Goal: Communication & Community: Answer question/provide support

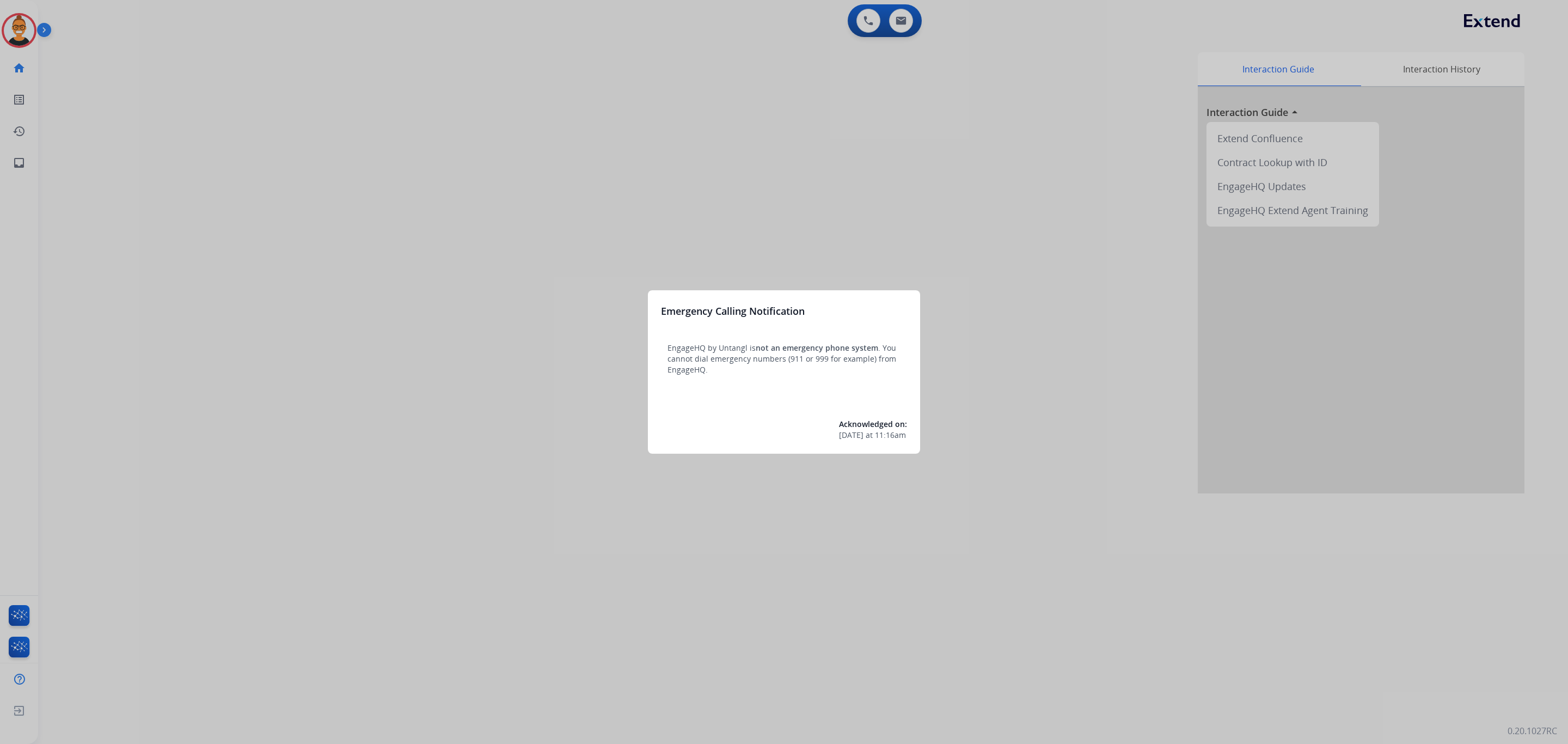
click at [846, 116] on div at bounding box center [784, 372] width 1568 height 744
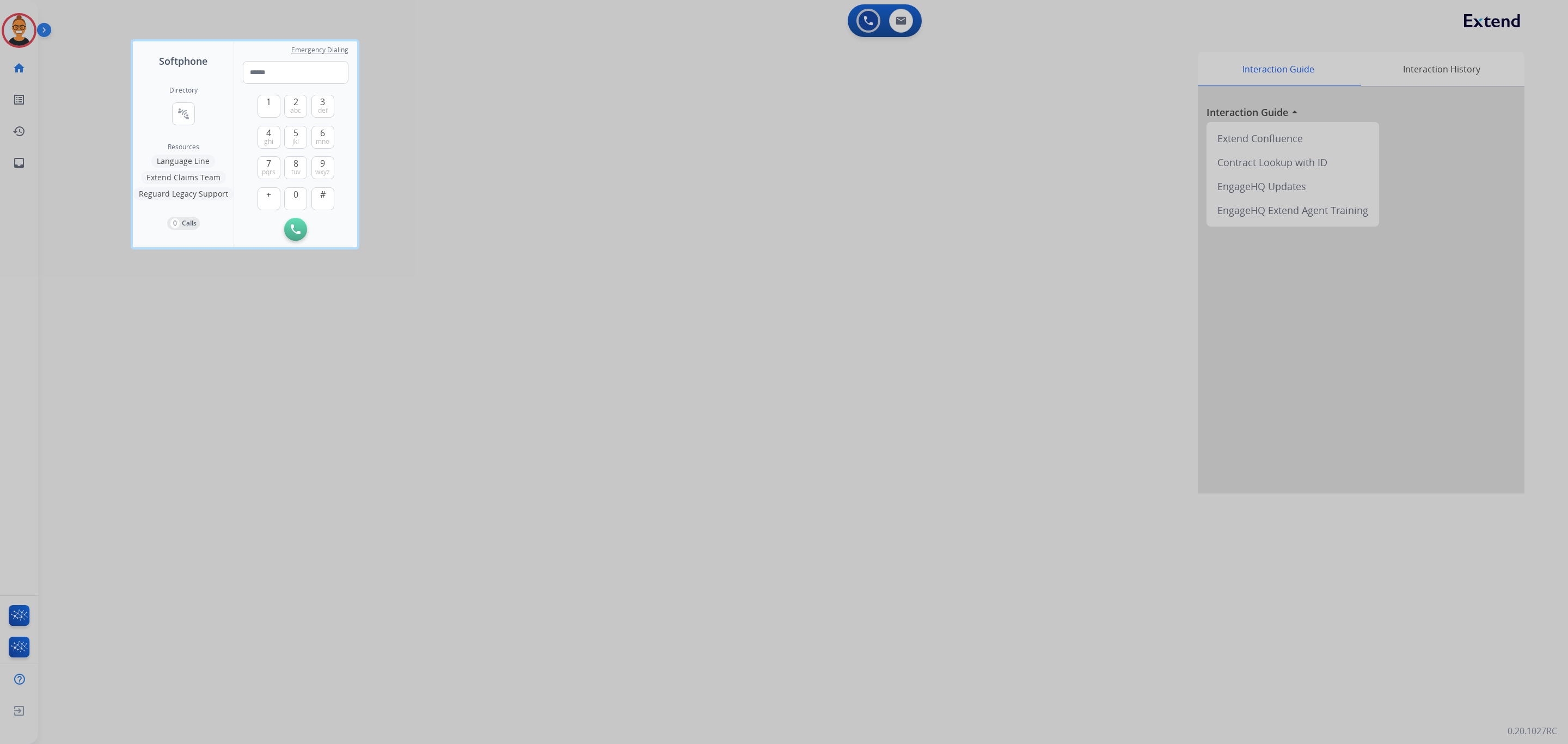
click at [900, 19] on div at bounding box center [784, 372] width 1568 height 744
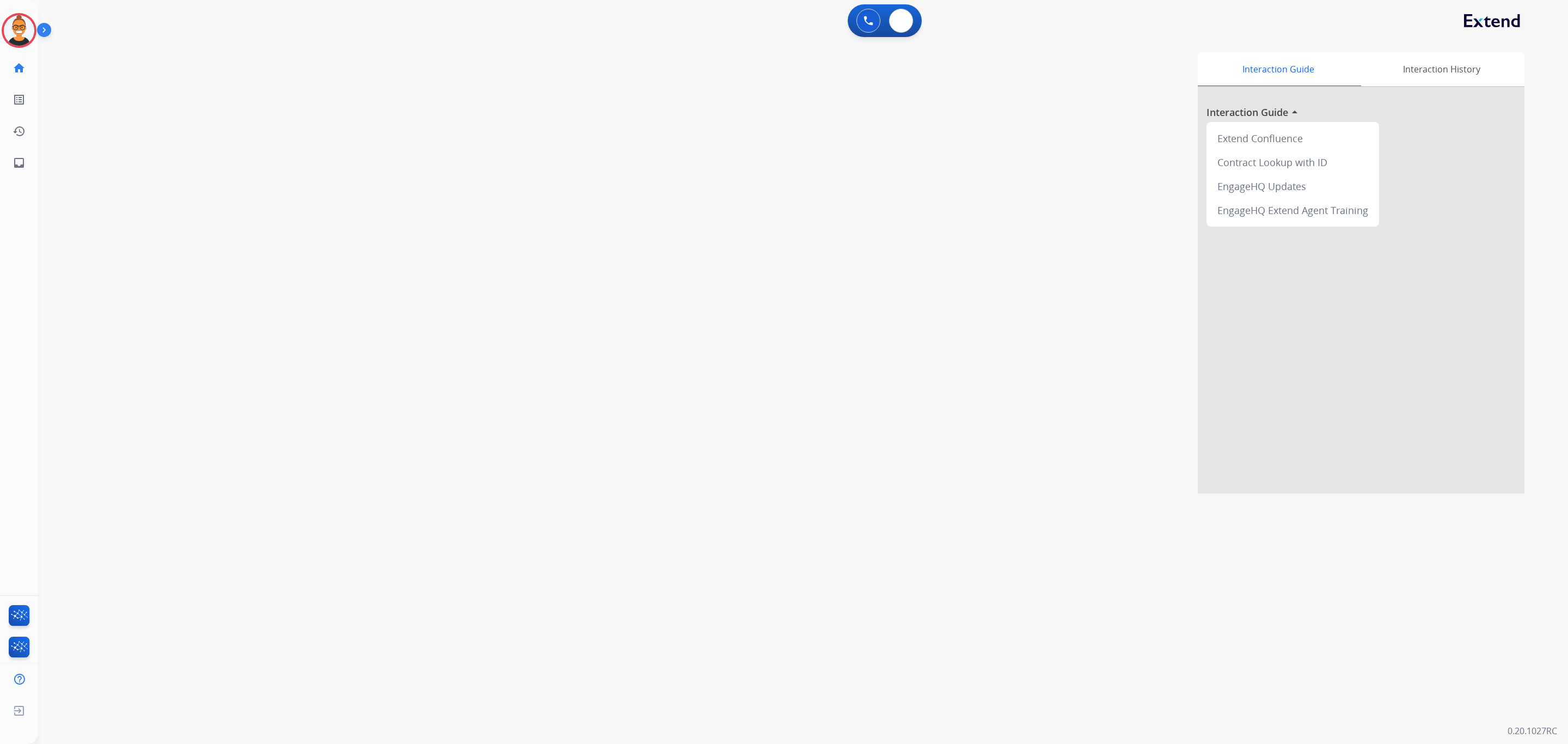
click at [900, 19] on img at bounding box center [901, 21] width 11 height 9
select select "**********"
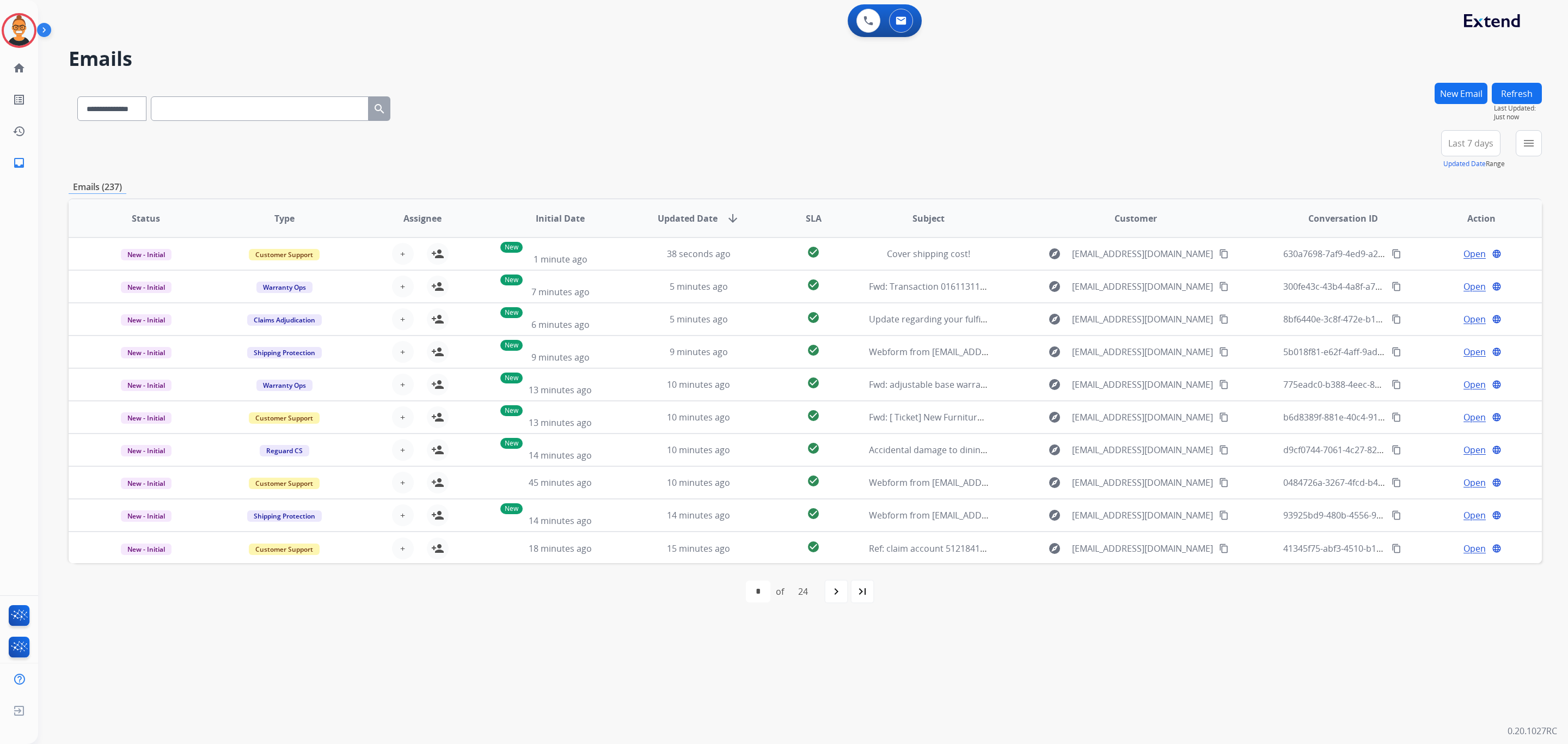
click at [462, 116] on div "**********" at bounding box center [805, 107] width 1473 height 47
click at [742, 90] on div "**********" at bounding box center [805, 107] width 1473 height 47
drag, startPoint x: 766, startPoint y: 119, endPoint x: 772, endPoint y: 149, distance: 30.6
click at [766, 120] on div "**********" at bounding box center [805, 107] width 1473 height 47
click at [1424, 146] on div "+80" at bounding box center [1419, 147] width 26 height 26
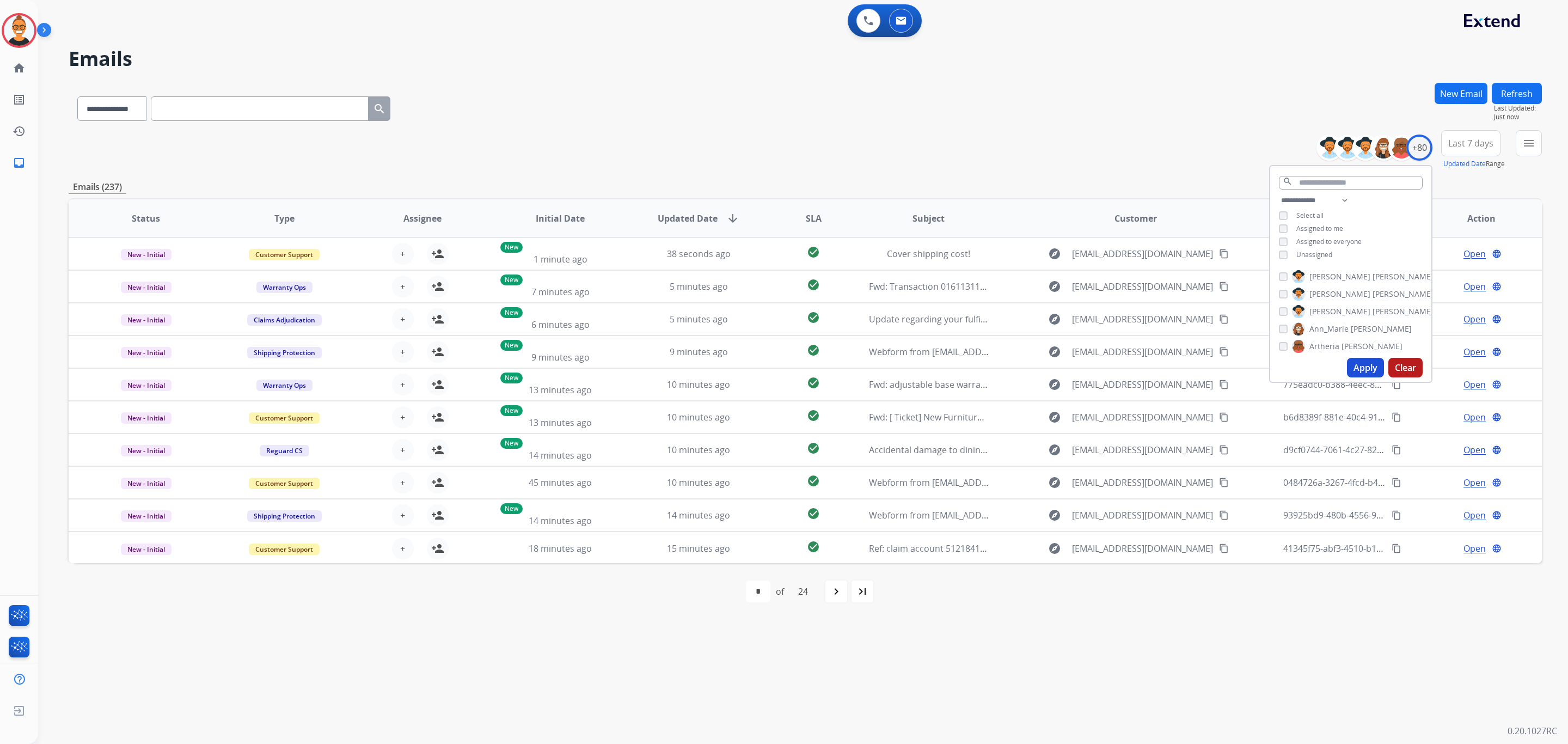
click at [1297, 253] on span "Unassigned" at bounding box center [1314, 254] width 36 height 9
click at [1370, 373] on button "Apply" at bounding box center [1365, 368] width 37 height 19
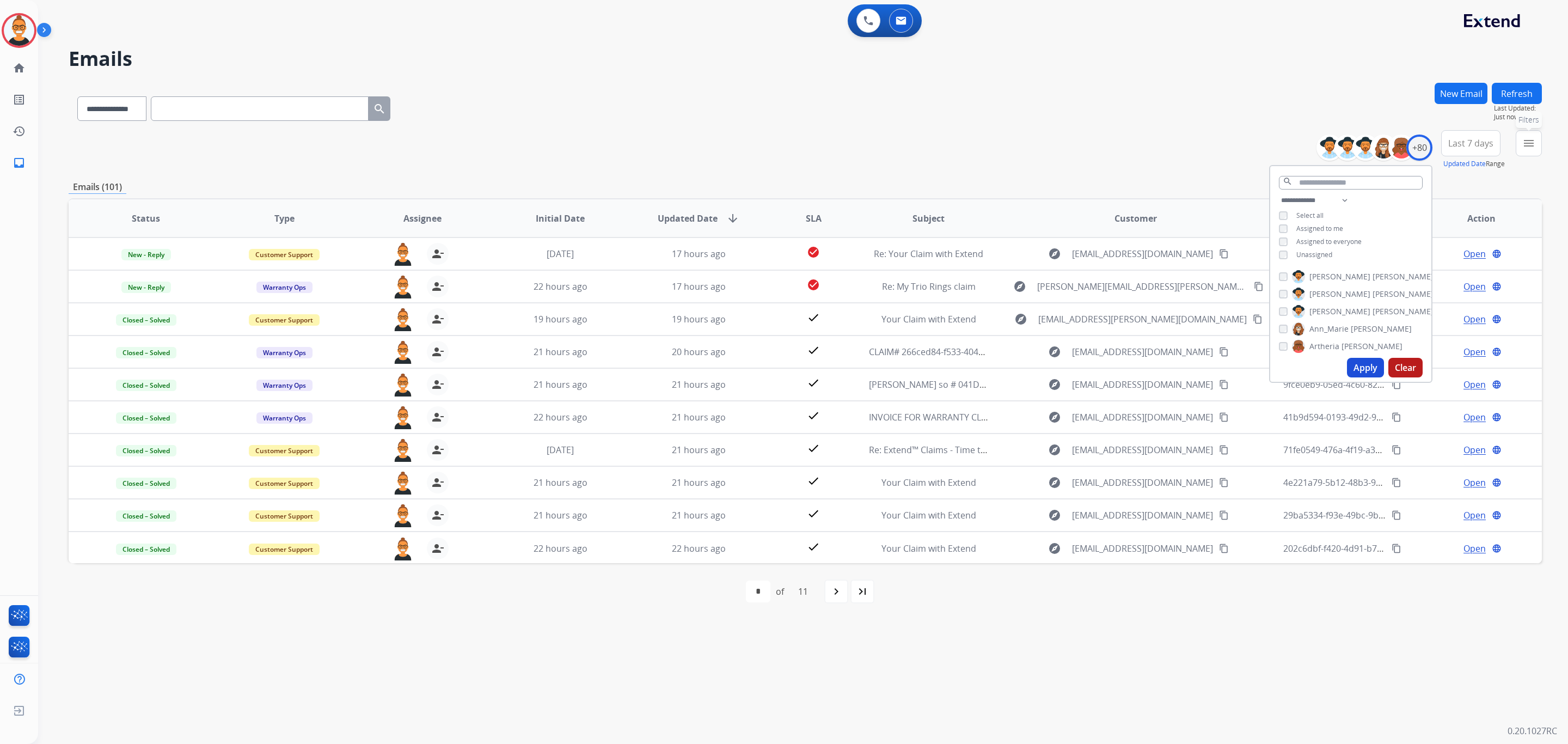
click at [1517, 151] on button "menu Filters" at bounding box center [1528, 143] width 26 height 26
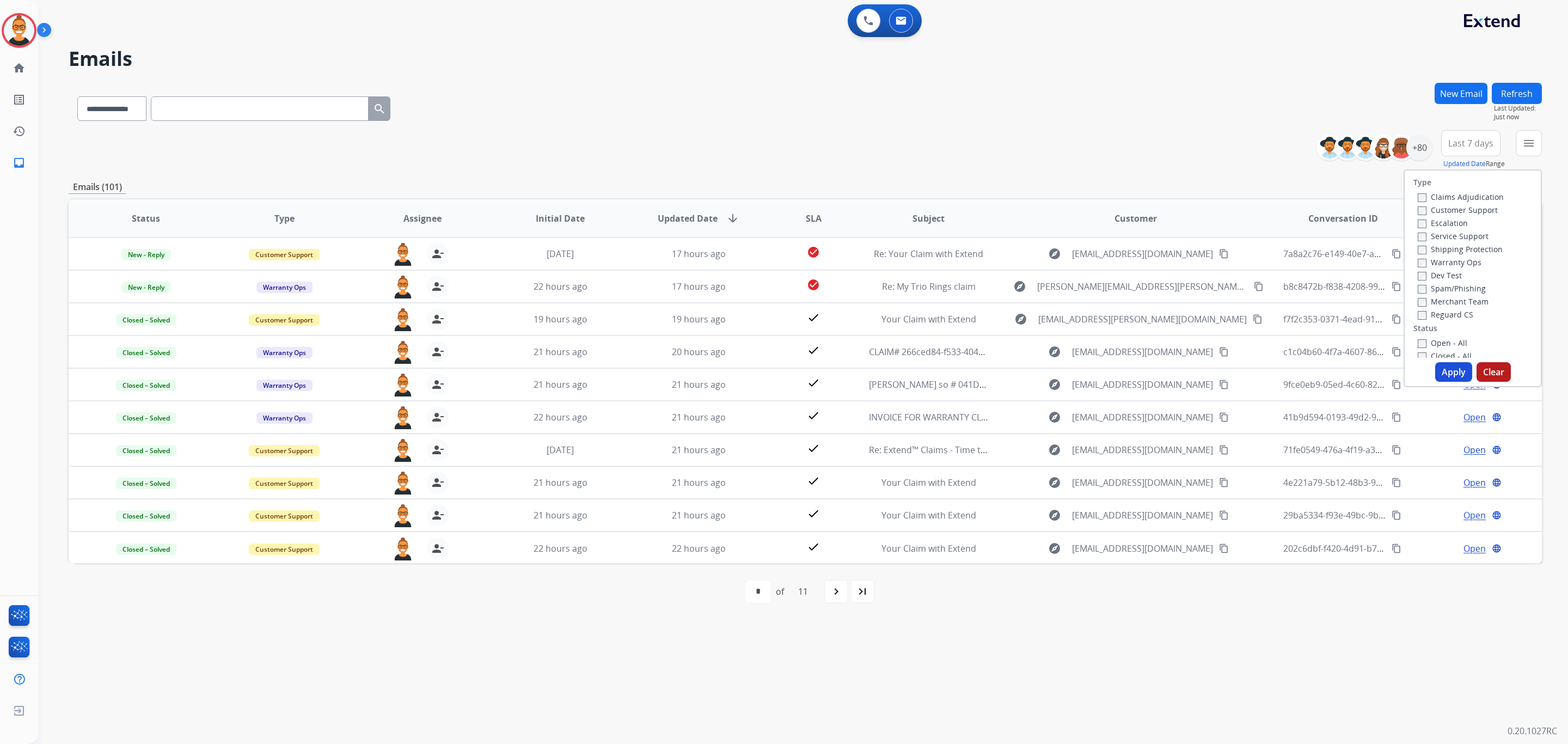
click at [1429, 338] on label "Open - All" at bounding box center [1442, 343] width 49 height 10
click at [1442, 376] on button "Apply" at bounding box center [1454, 372] width 37 height 19
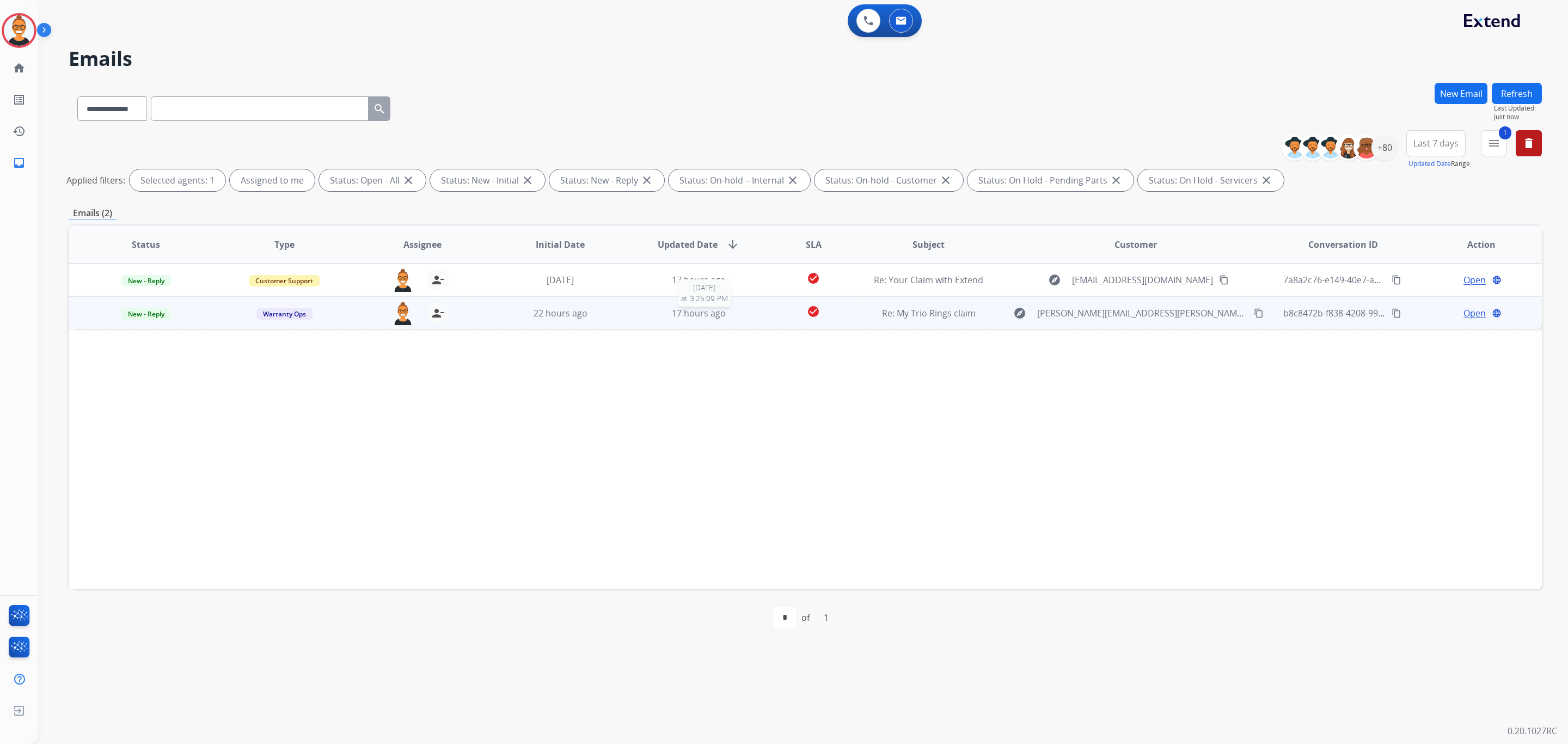
click at [729, 318] on div "17 hours ago" at bounding box center [699, 313] width 121 height 13
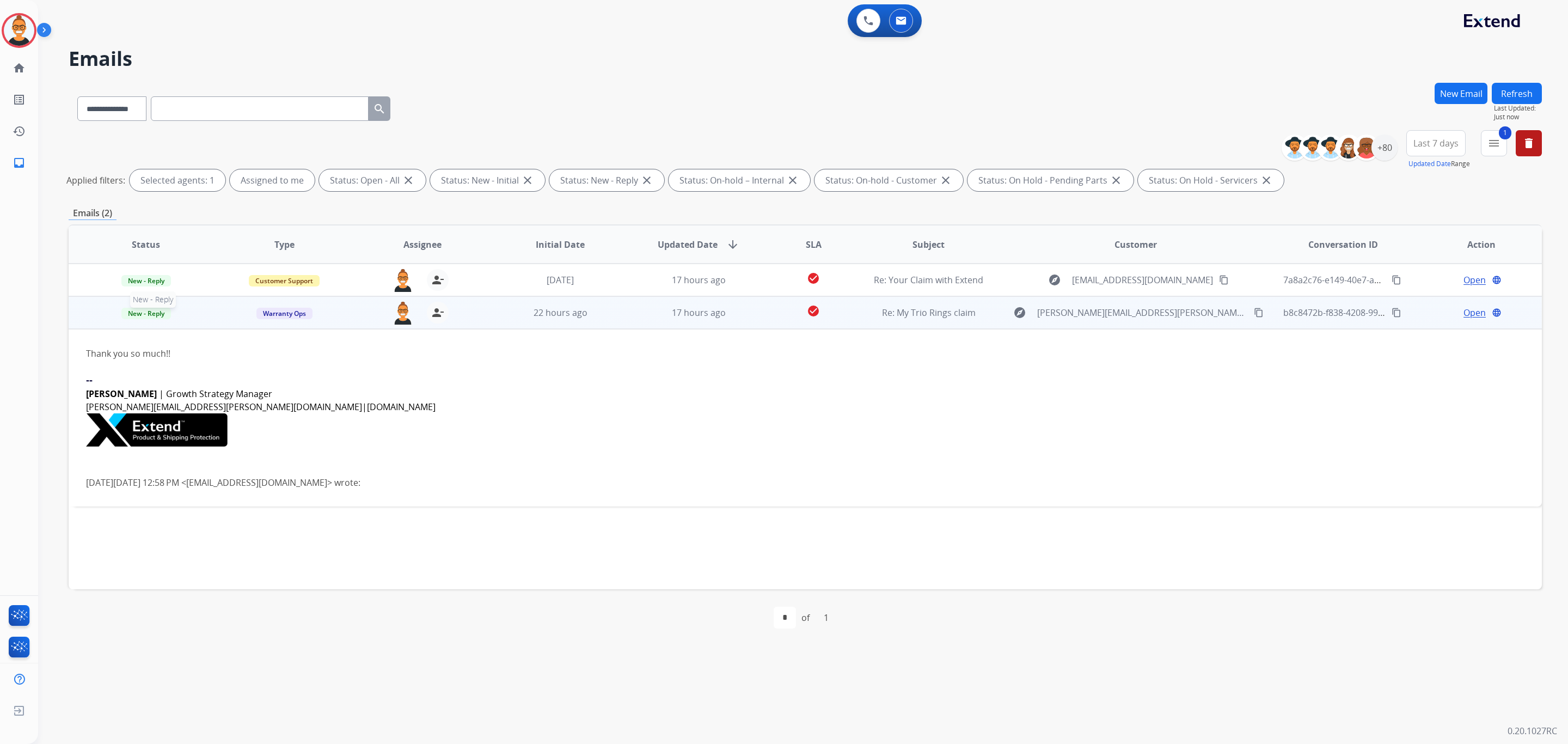
click at [145, 311] on span "New - Reply" at bounding box center [145, 313] width 49 height 12
click at [232, 413] on p "Closed – Solved" at bounding box center [219, 415] width 63 height 15
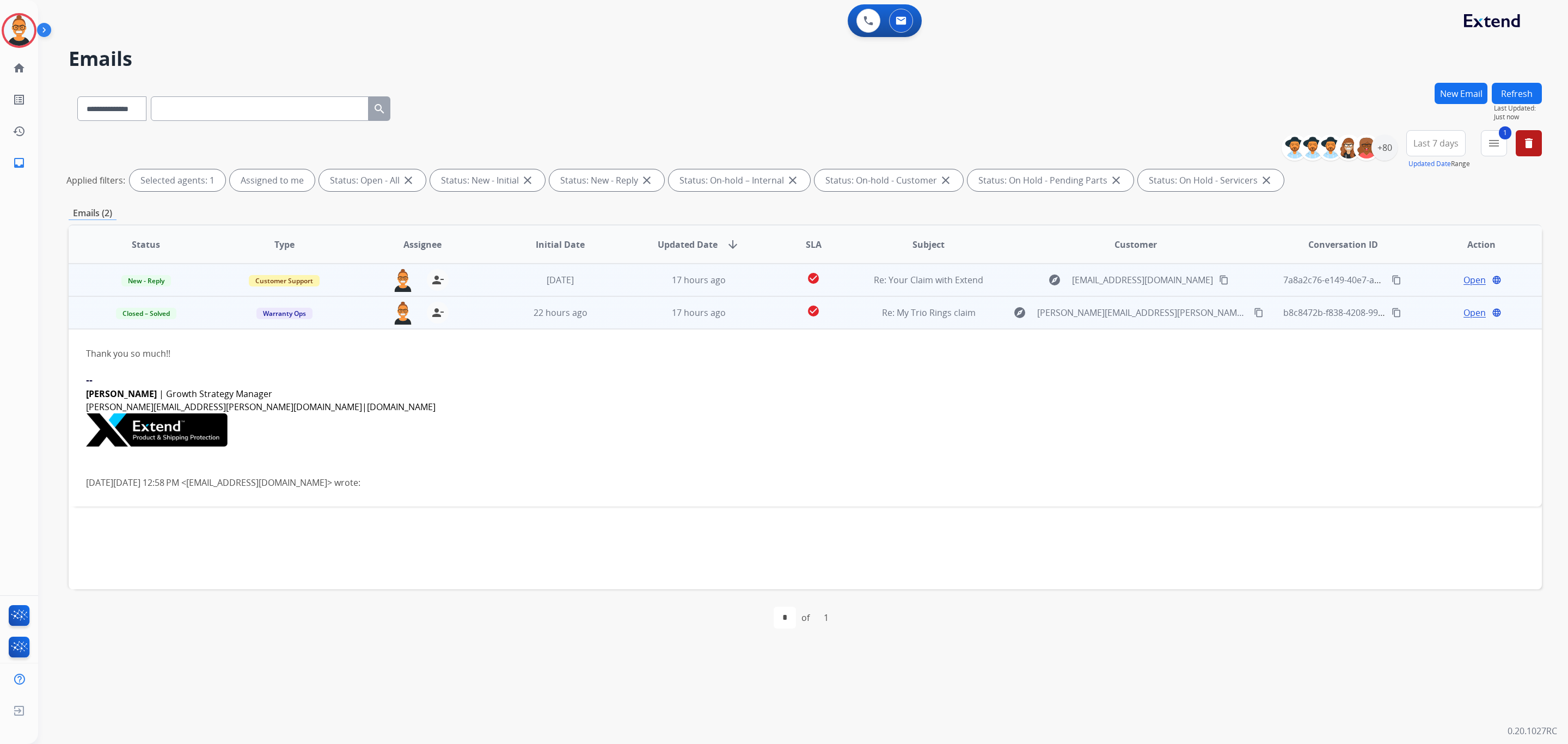
click at [621, 278] on td "17 hours ago" at bounding box center [690, 280] width 138 height 33
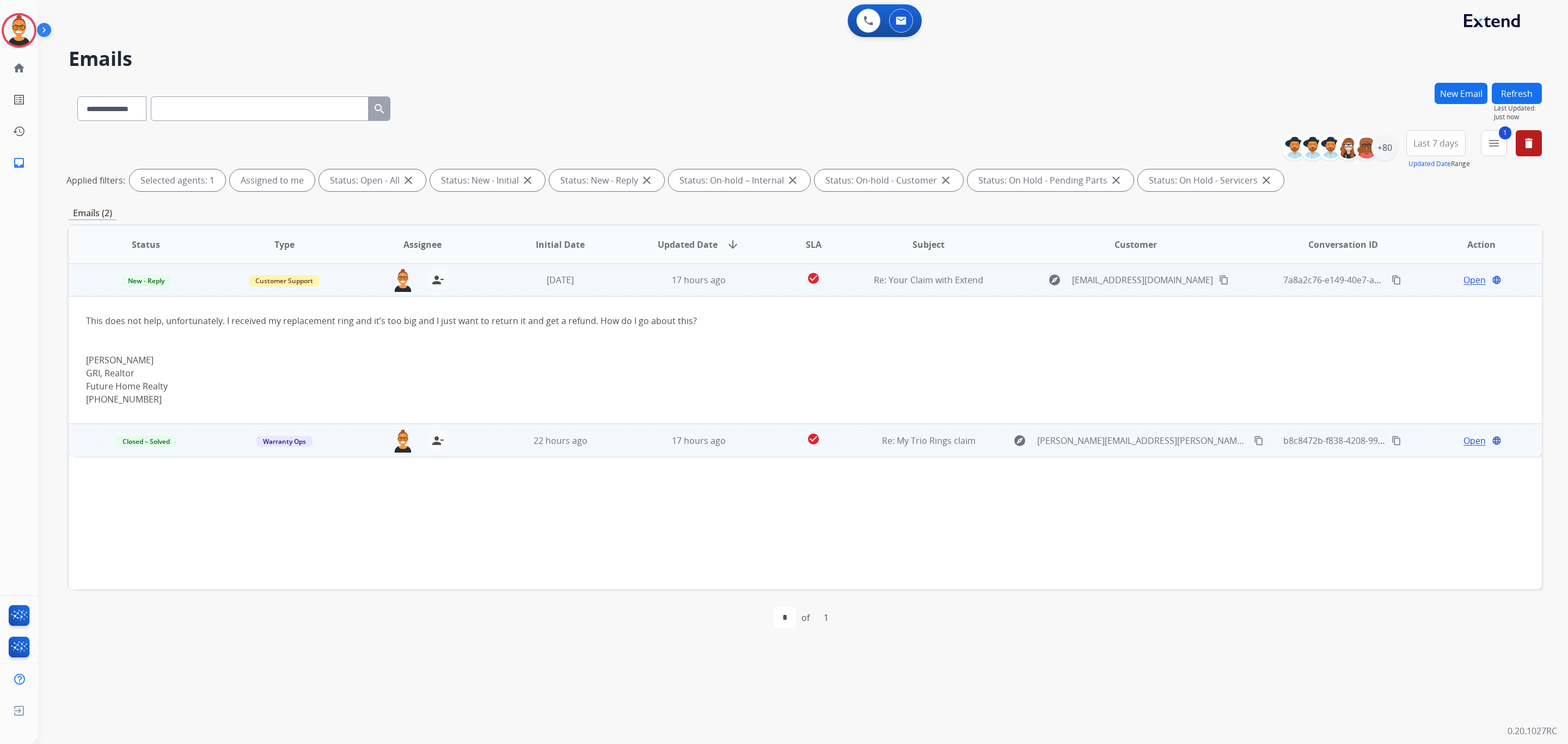
click at [1463, 283] on span "Open" at bounding box center [1474, 279] width 23 height 13
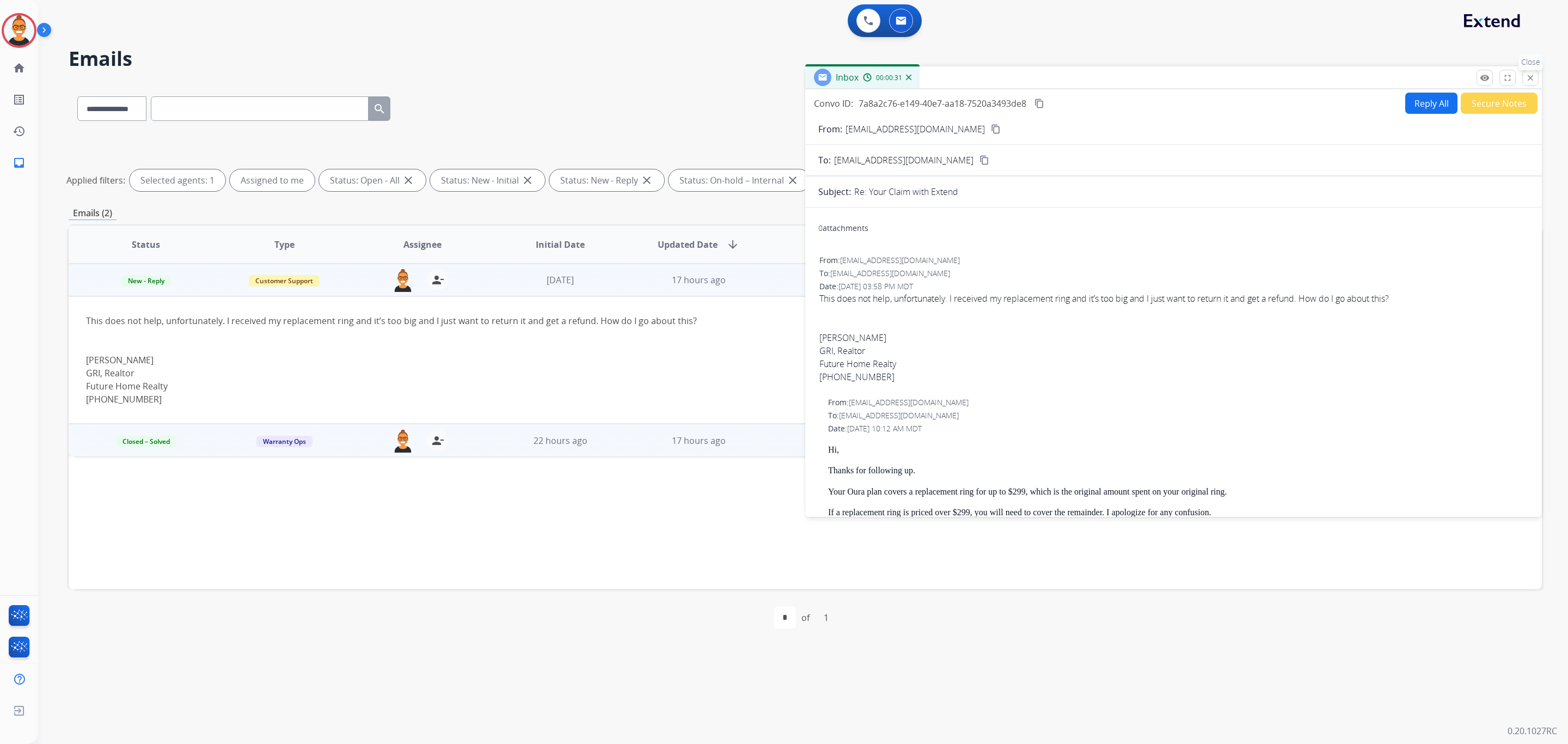
click at [1529, 75] on mat-icon "close" at bounding box center [1530, 78] width 10 height 10
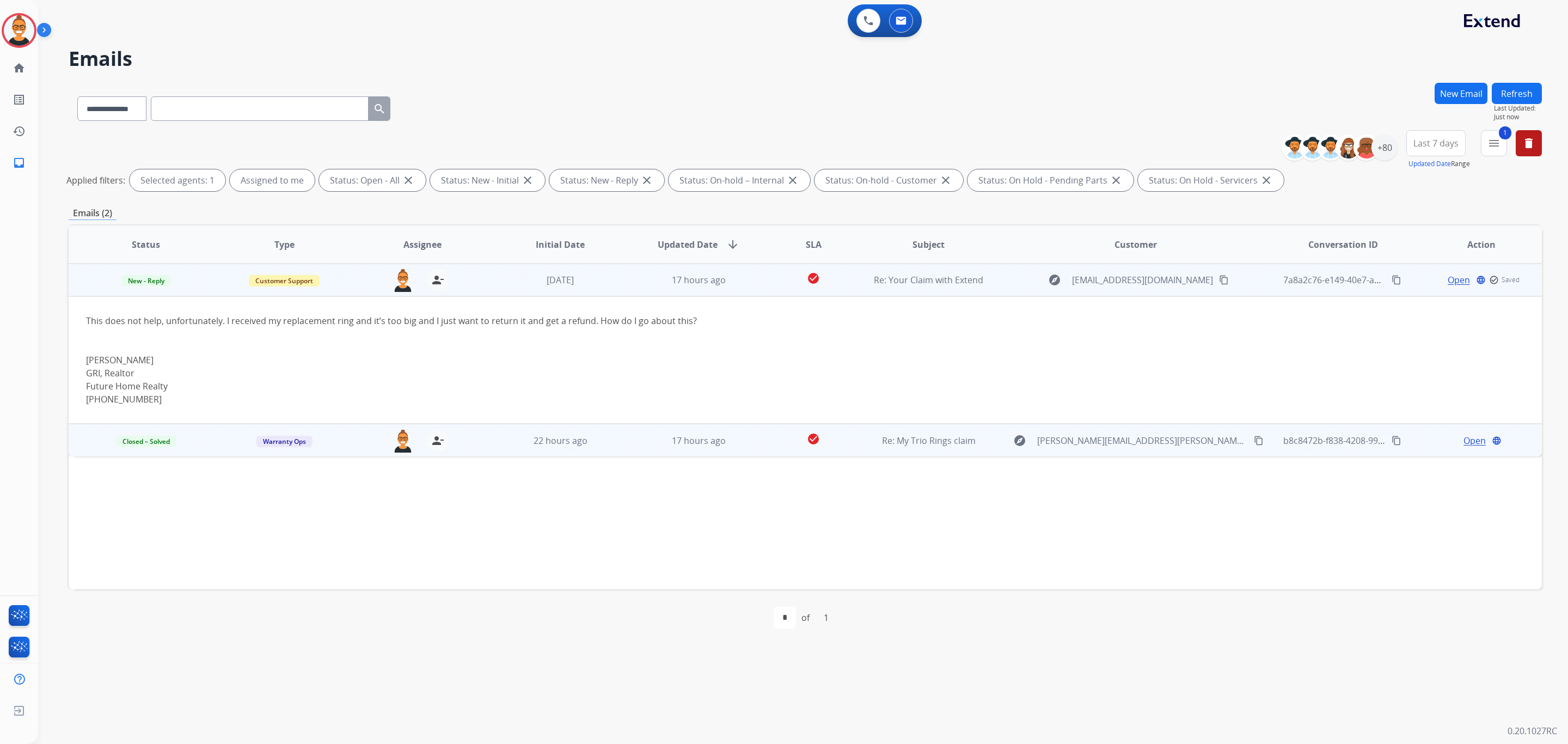
click at [598, 287] on td "[DATE]" at bounding box center [551, 280] width 138 height 33
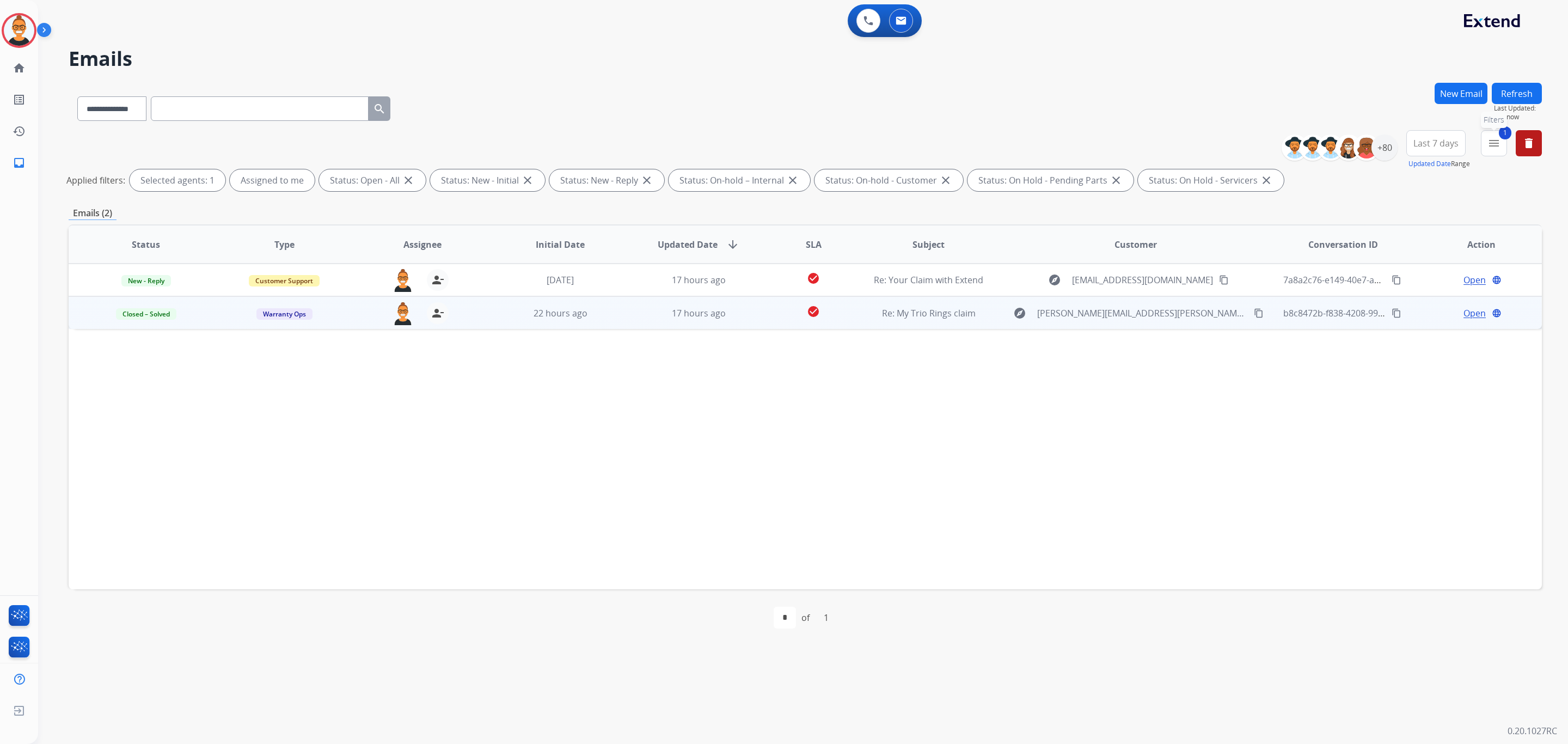
click at [1493, 150] on button "1 menu Filters" at bounding box center [1494, 143] width 26 height 26
click at [1400, 343] on label "Open - All" at bounding box center [1407, 343] width 49 height 10
click at [1390, 261] on label "Warranty Ops" at bounding box center [1415, 262] width 64 height 10
click at [1384, 351] on label "Closed - All" at bounding box center [1410, 356] width 54 height 10
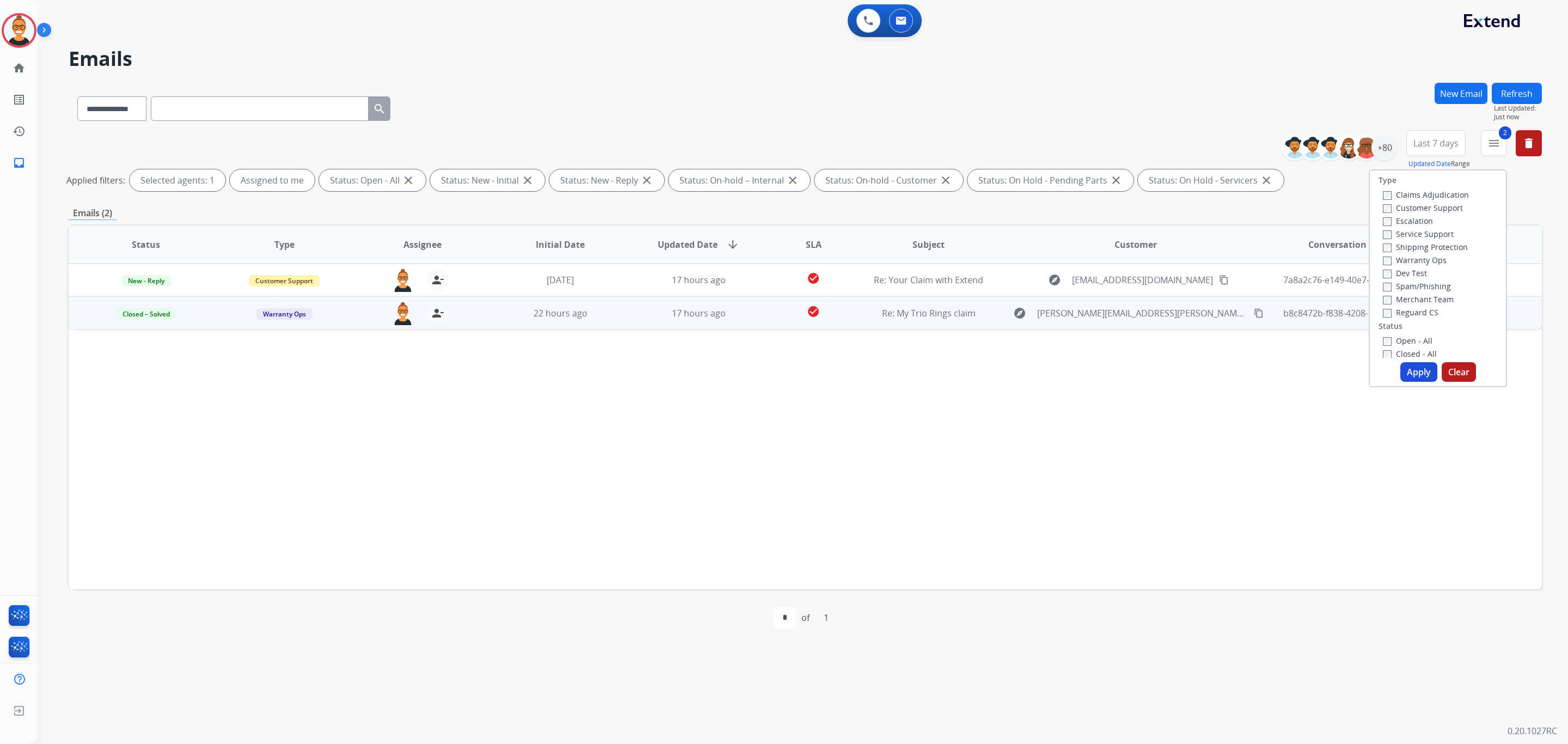
click at [1410, 368] on button "Apply" at bounding box center [1419, 372] width 37 height 19
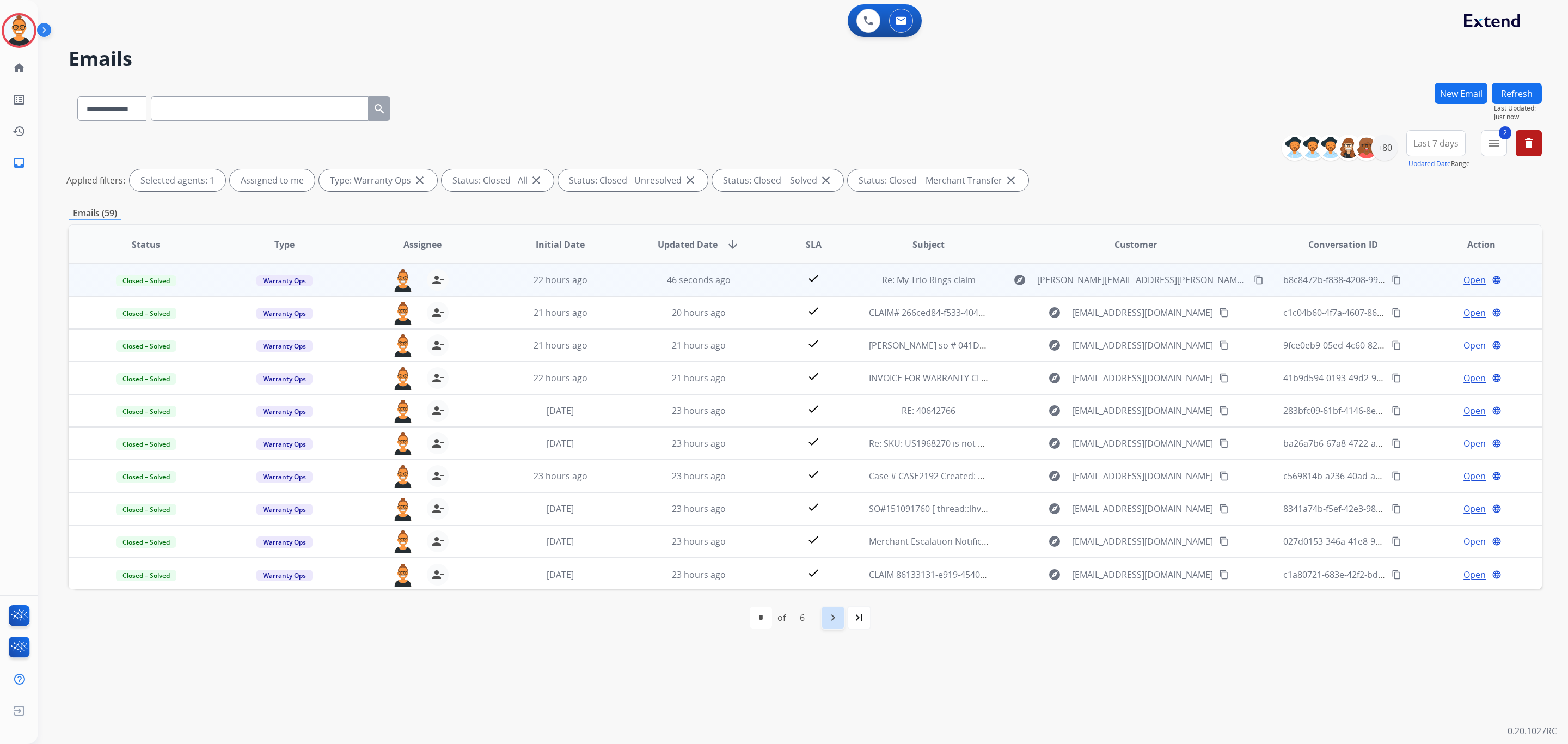
click at [836, 624] on mat-icon "navigate_next" at bounding box center [833, 617] width 13 height 13
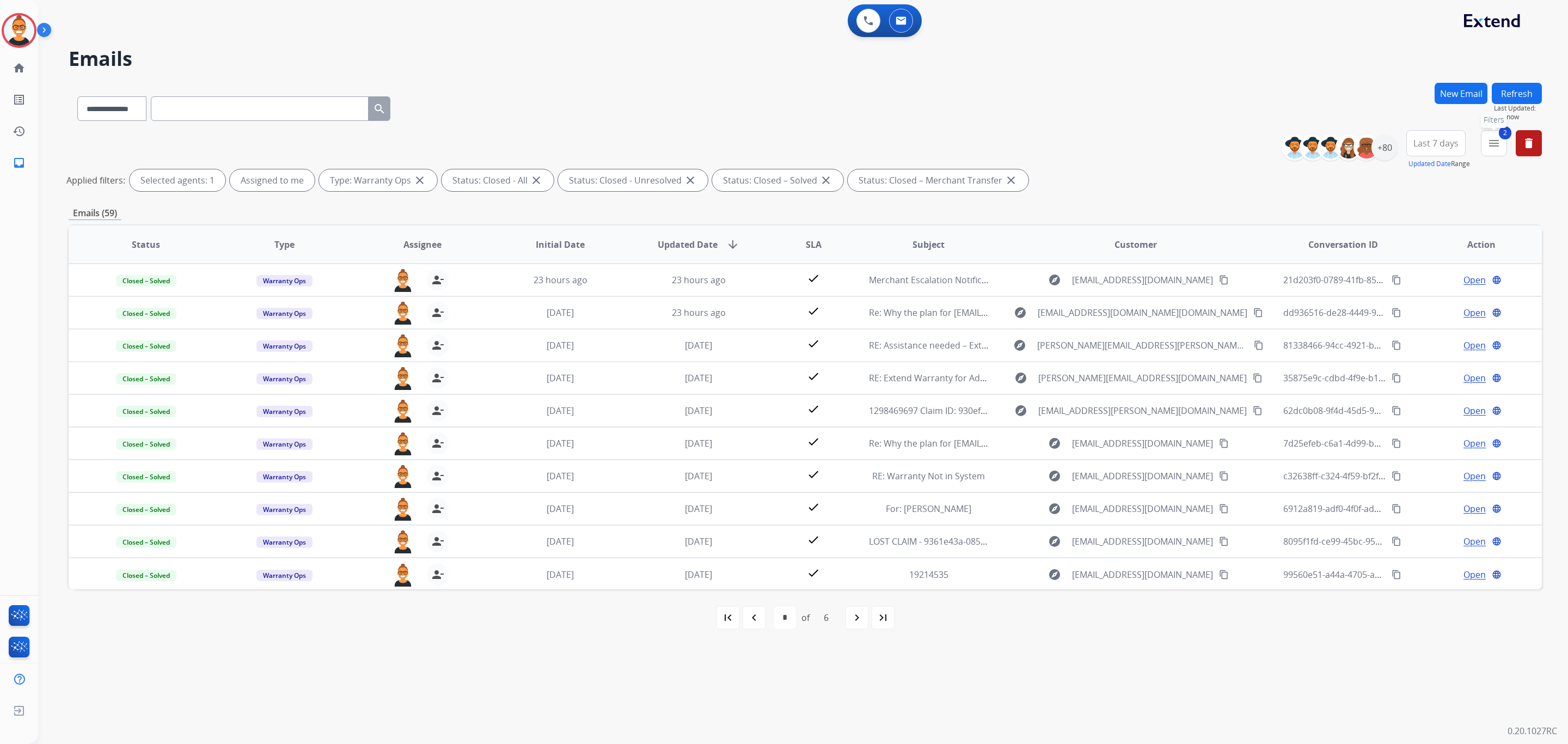
click at [1482, 149] on button "2 menu Filters" at bounding box center [1494, 143] width 26 height 26
click at [1415, 374] on button "Apply" at bounding box center [1419, 372] width 37 height 19
select select "*"
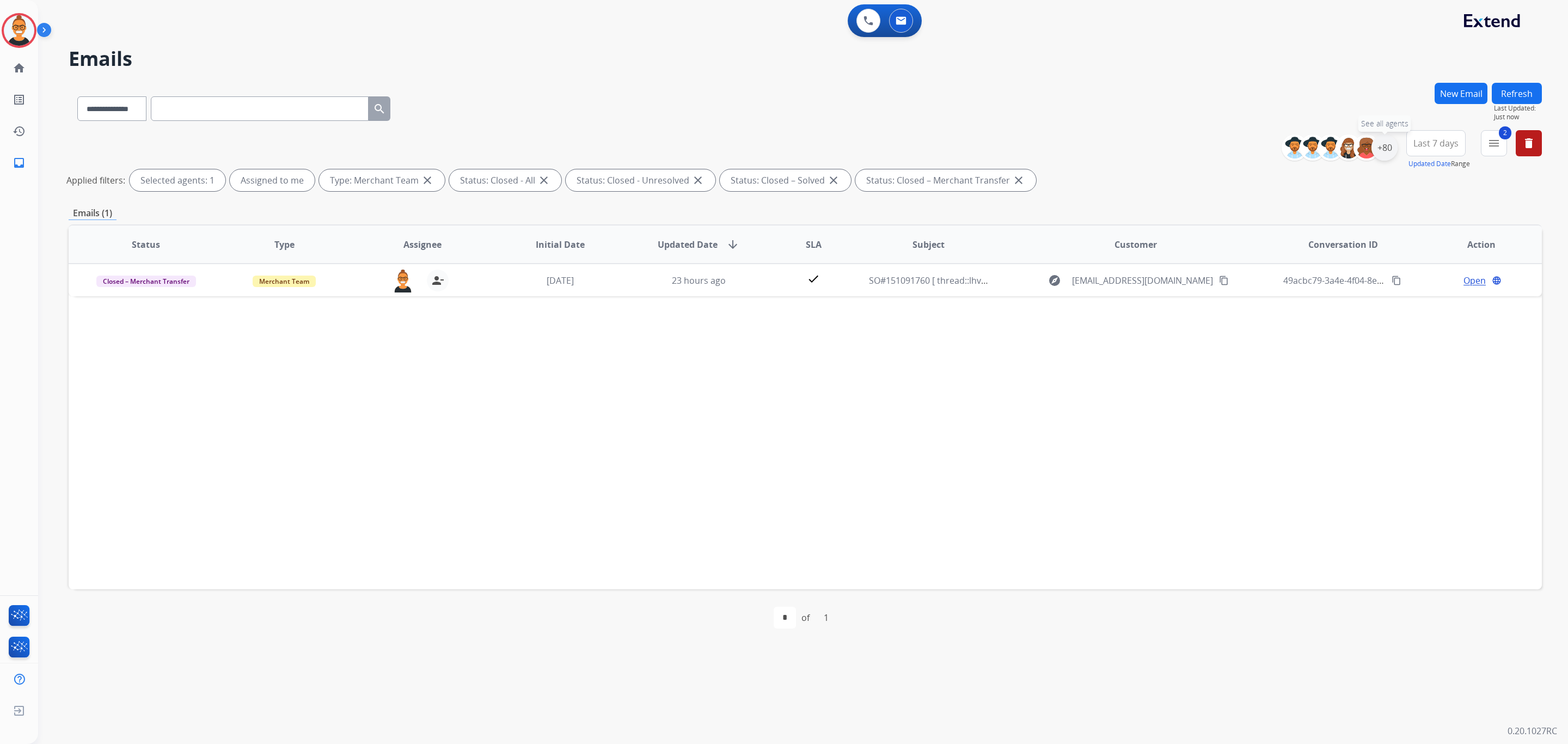
click at [1390, 152] on div "+80" at bounding box center [1384, 147] width 26 height 26
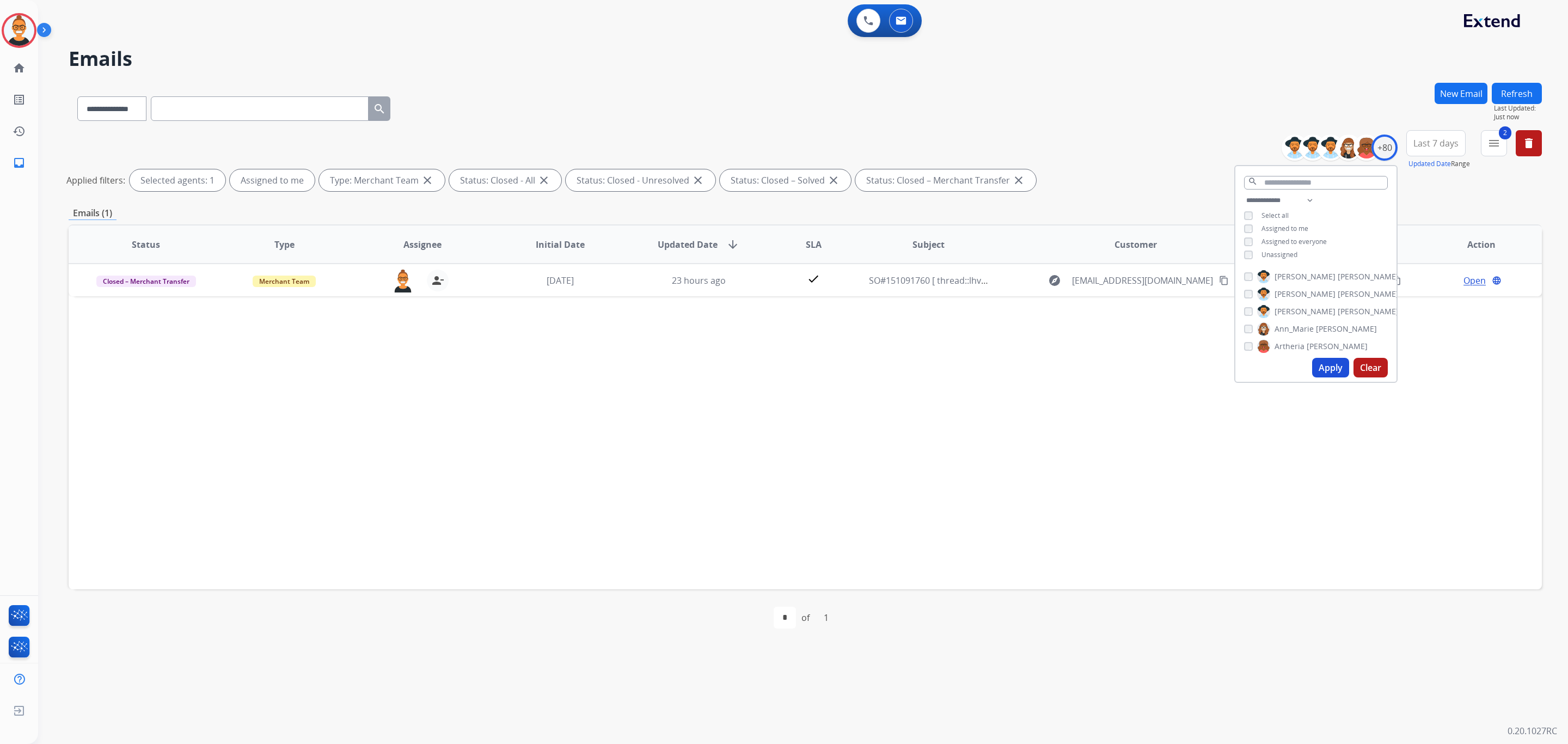
click at [1266, 260] on div "**********" at bounding box center [1315, 228] width 161 height 69
click at [1261, 255] on span "Unassigned" at bounding box center [1279, 254] width 36 height 9
click at [1322, 364] on button "Apply" at bounding box center [1331, 368] width 37 height 19
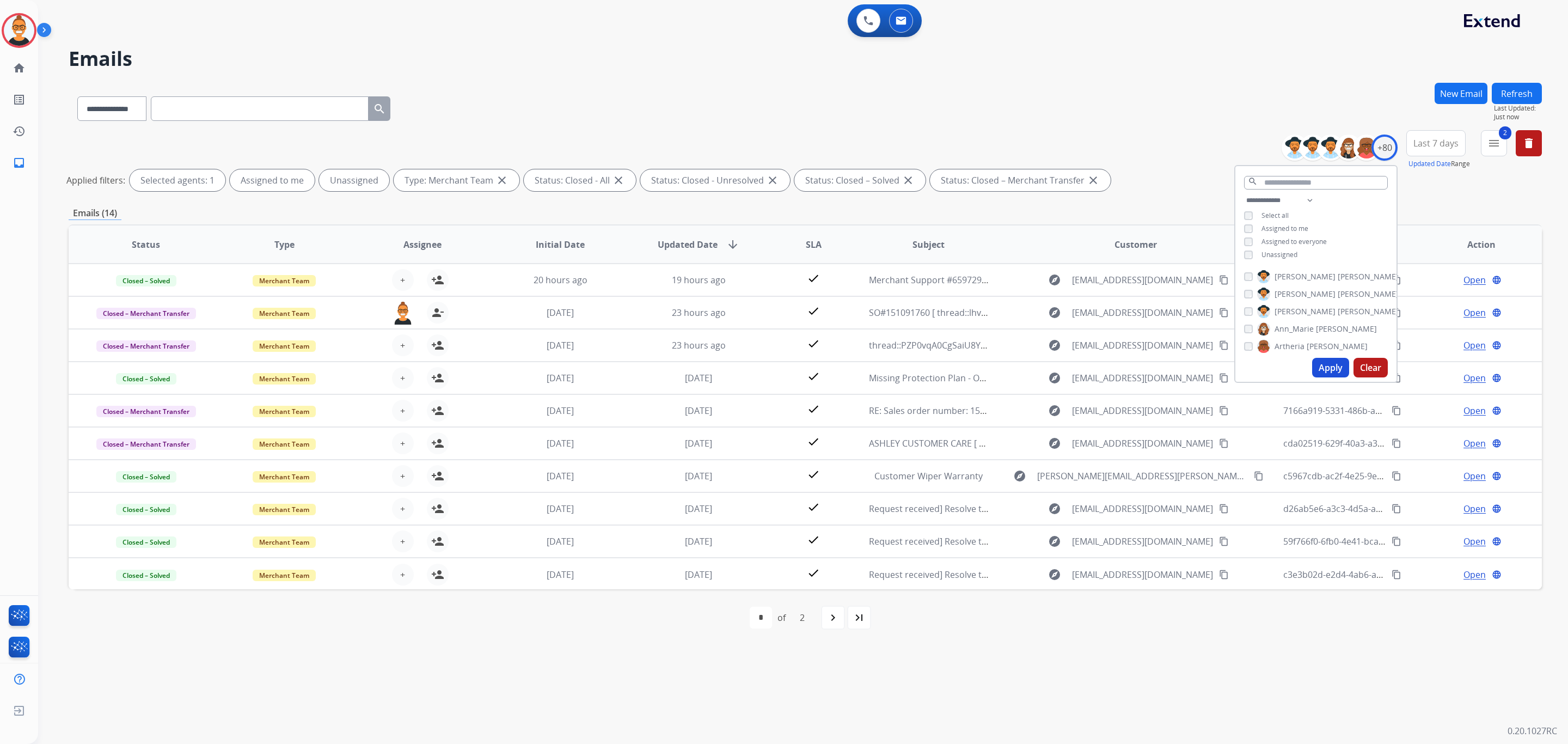
click at [1050, 72] on div "**********" at bounding box center [790, 391] width 1503 height 704
click at [1485, 142] on button "2 menu Filters" at bounding box center [1494, 143] width 26 height 26
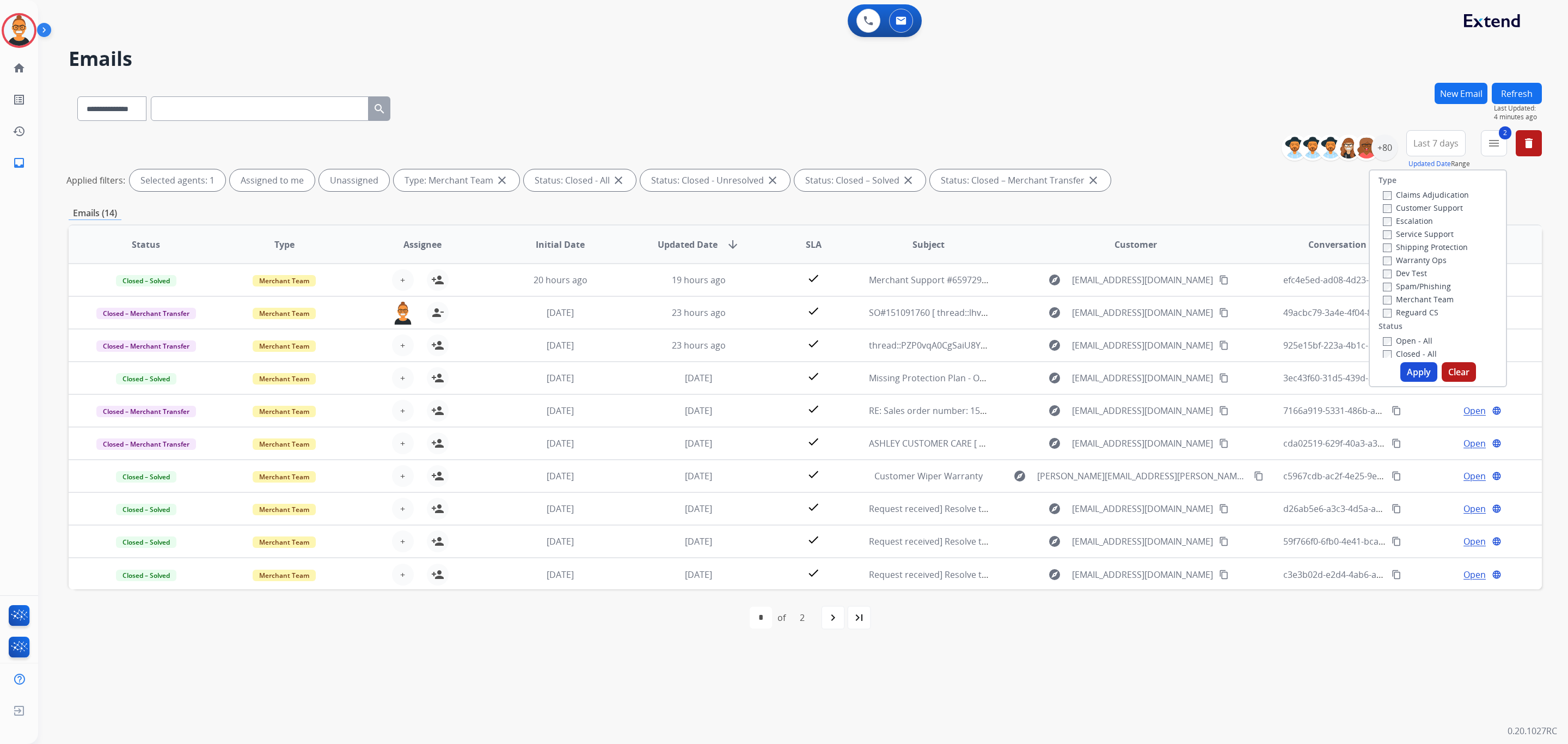
click at [1392, 353] on label "Closed - All" at bounding box center [1410, 353] width 54 height 10
click at [1390, 299] on label "Merchant Team" at bounding box center [1418, 299] width 71 height 10
click at [1413, 367] on button "Apply" at bounding box center [1419, 372] width 37 height 19
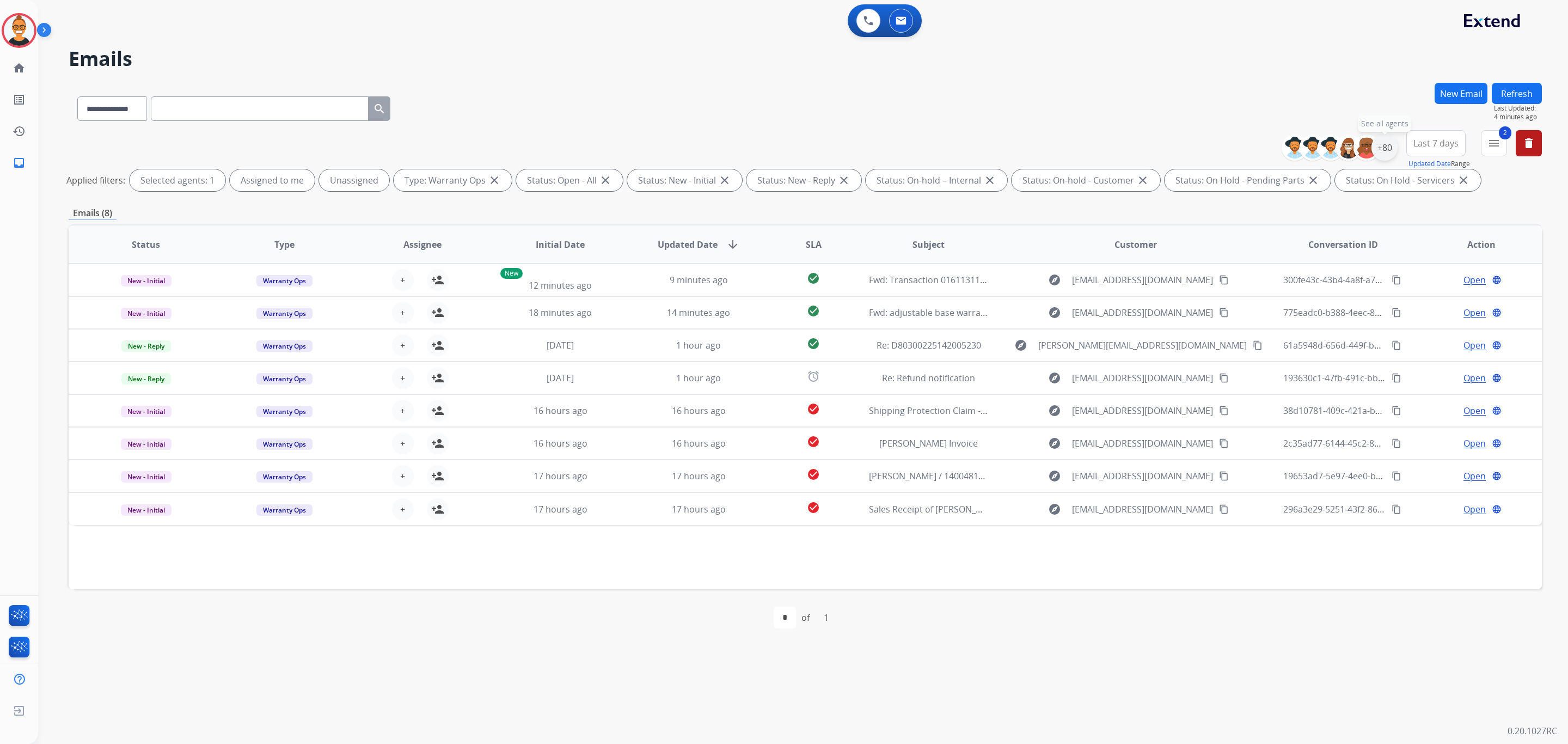
click at [1387, 144] on div "+80" at bounding box center [1384, 147] width 26 height 26
click at [1328, 371] on button "Apply" at bounding box center [1331, 368] width 37 height 19
click at [677, 41] on div "**********" at bounding box center [790, 391] width 1503 height 704
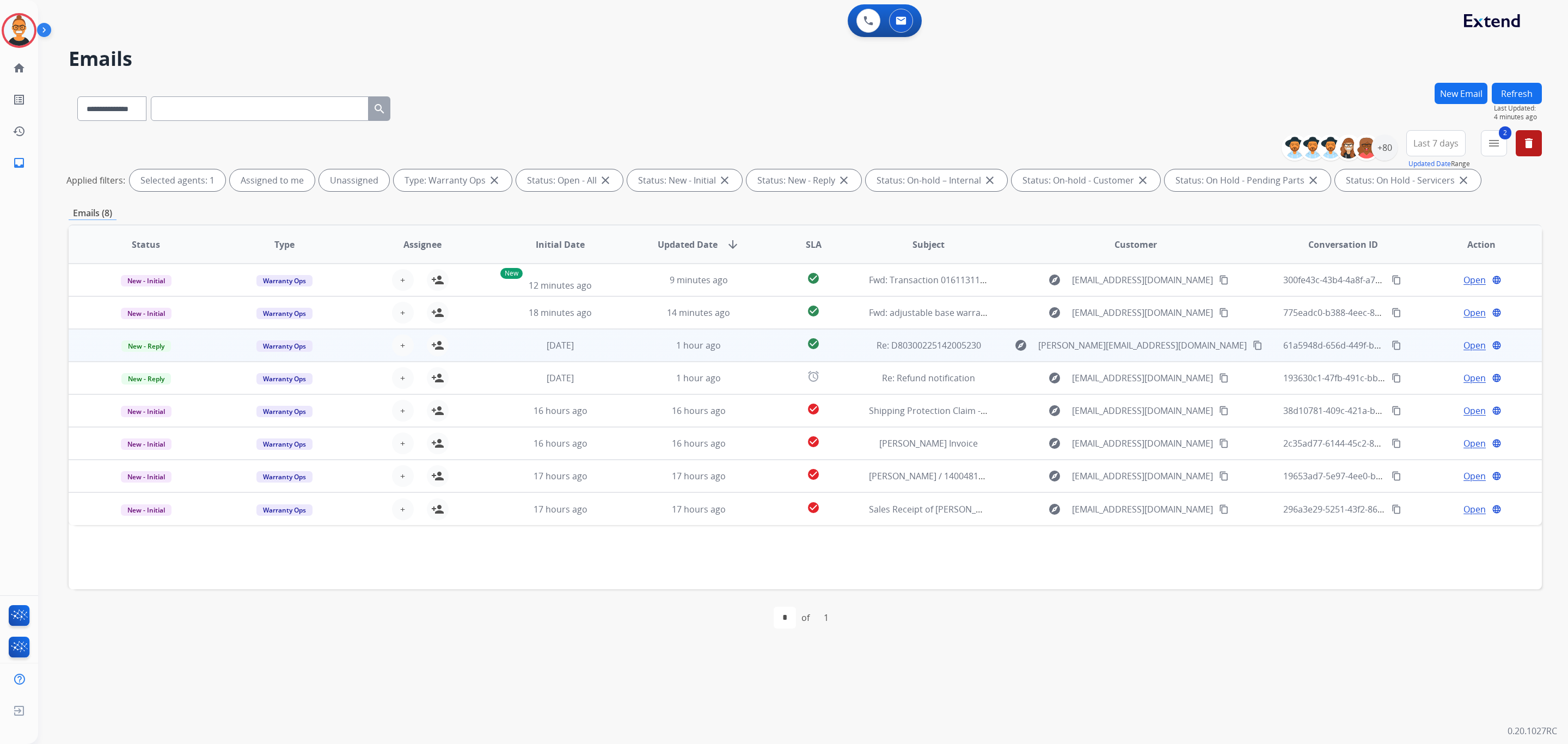
click at [763, 350] on td "check_circle" at bounding box center [805, 345] width 92 height 33
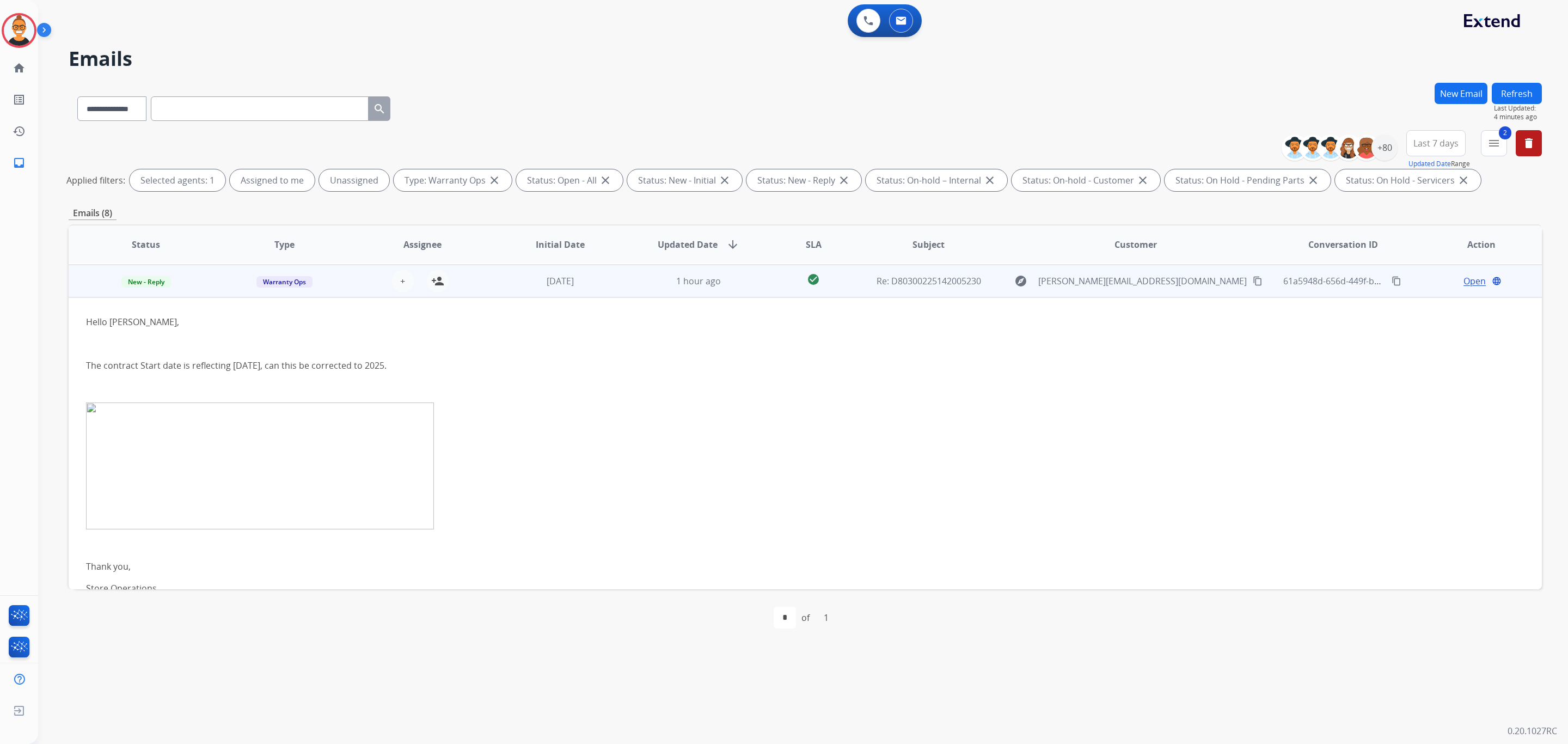
scroll to position [65, 0]
click at [1463, 283] on span "Open" at bounding box center [1474, 279] width 23 height 13
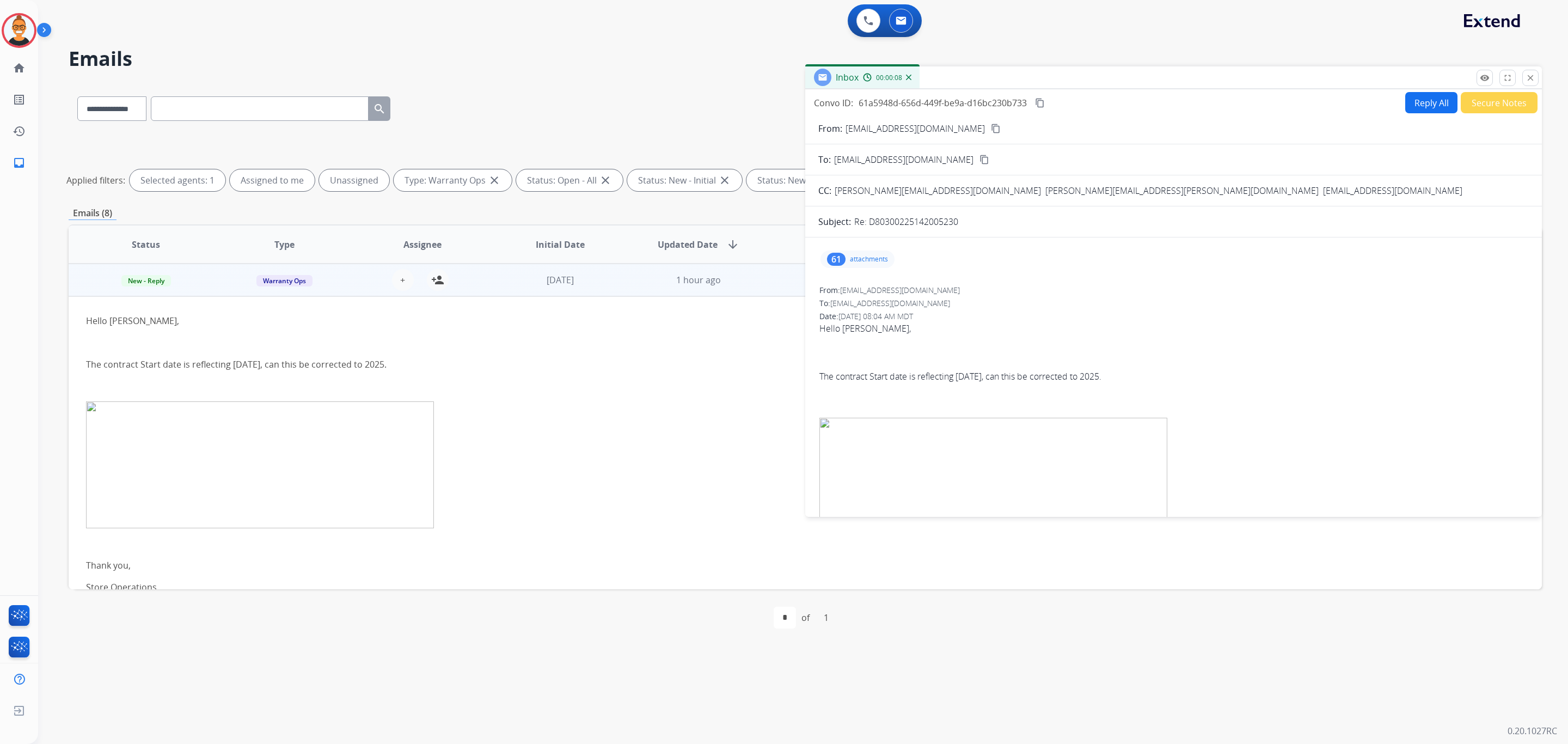
scroll to position [0, 0]
click at [1537, 84] on button "close Close" at bounding box center [1530, 77] width 16 height 16
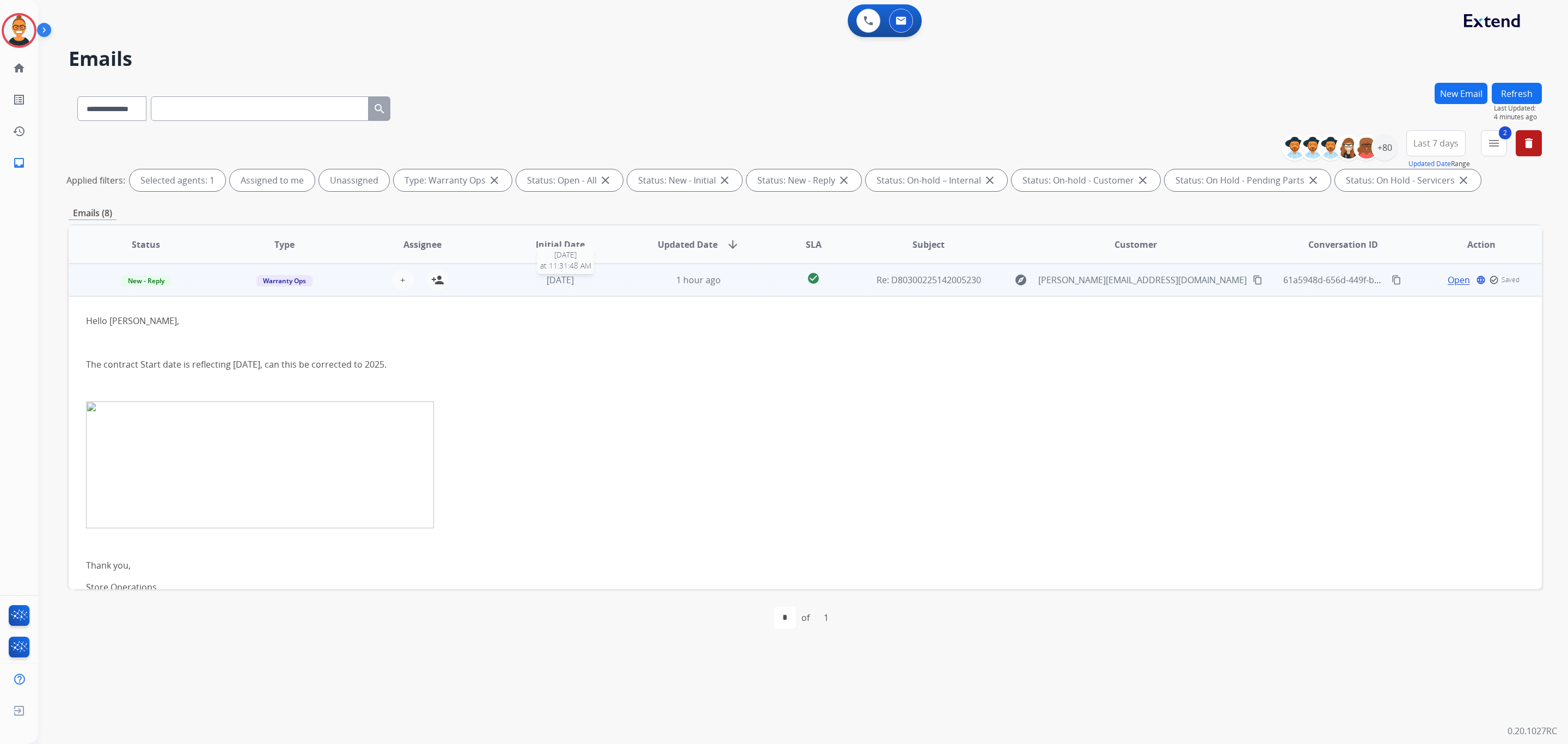
click at [584, 279] on div "[DATE]" at bounding box center [561, 279] width 121 height 13
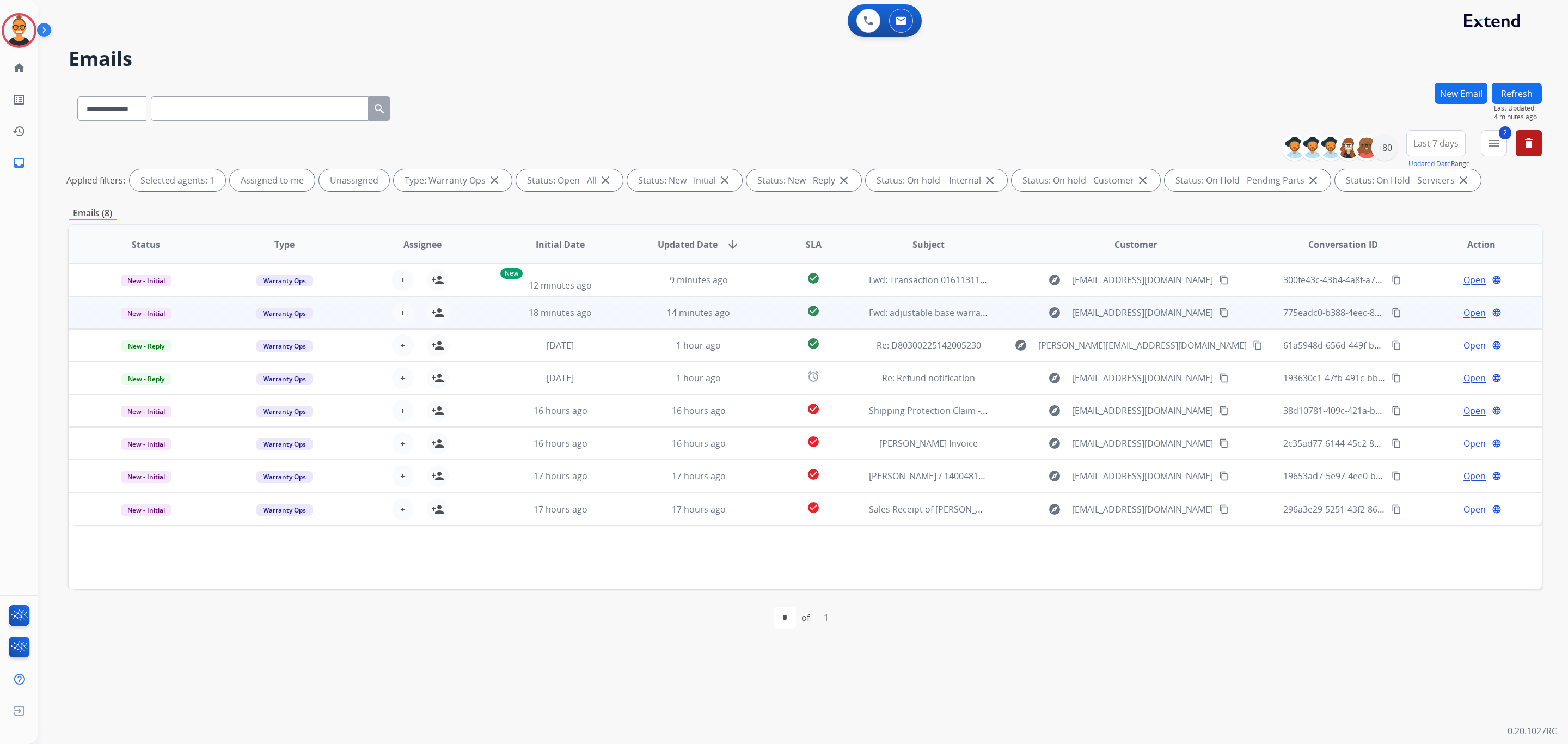
click at [837, 321] on td "check_circle" at bounding box center [805, 313] width 92 height 33
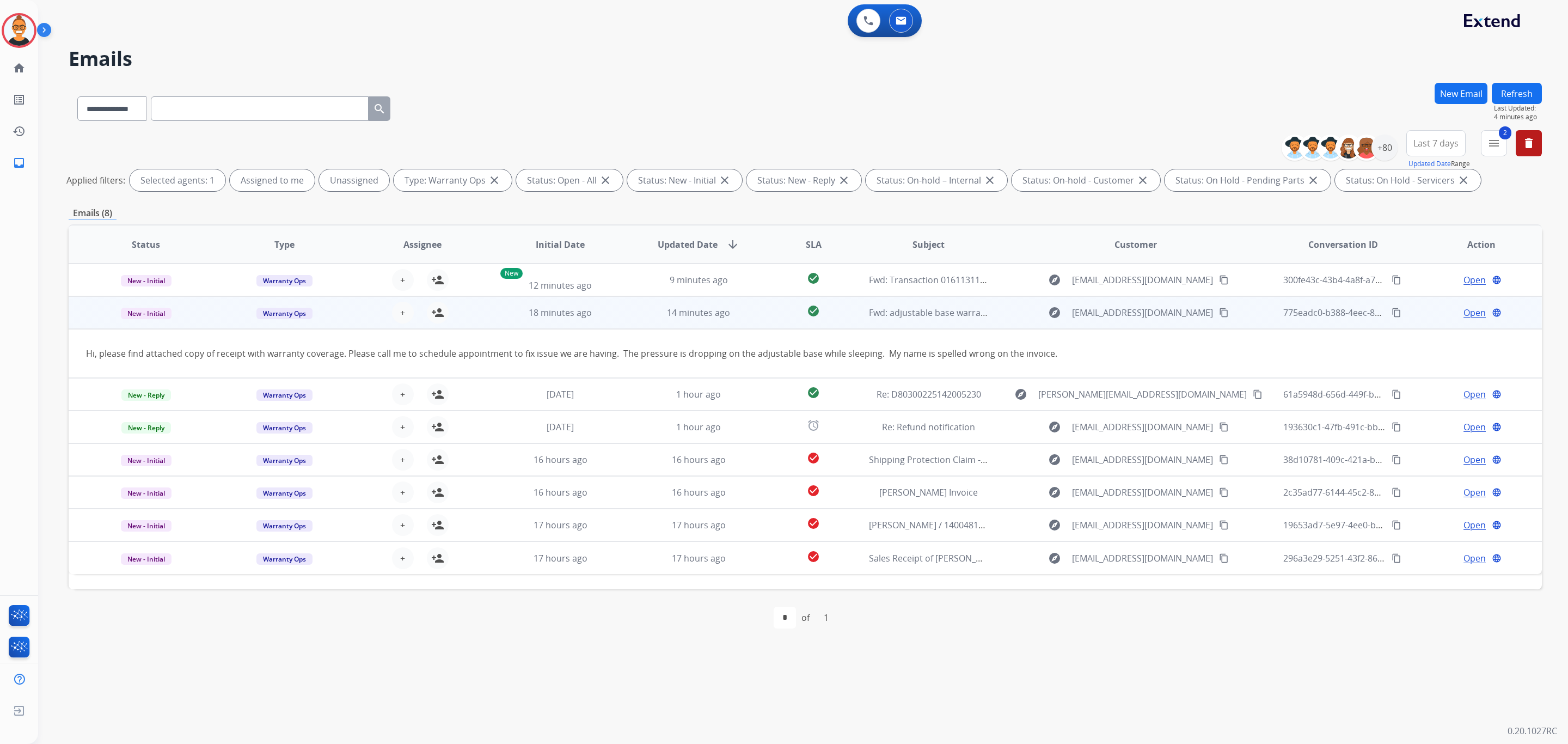
click at [1469, 312] on span "Open" at bounding box center [1474, 312] width 23 height 13
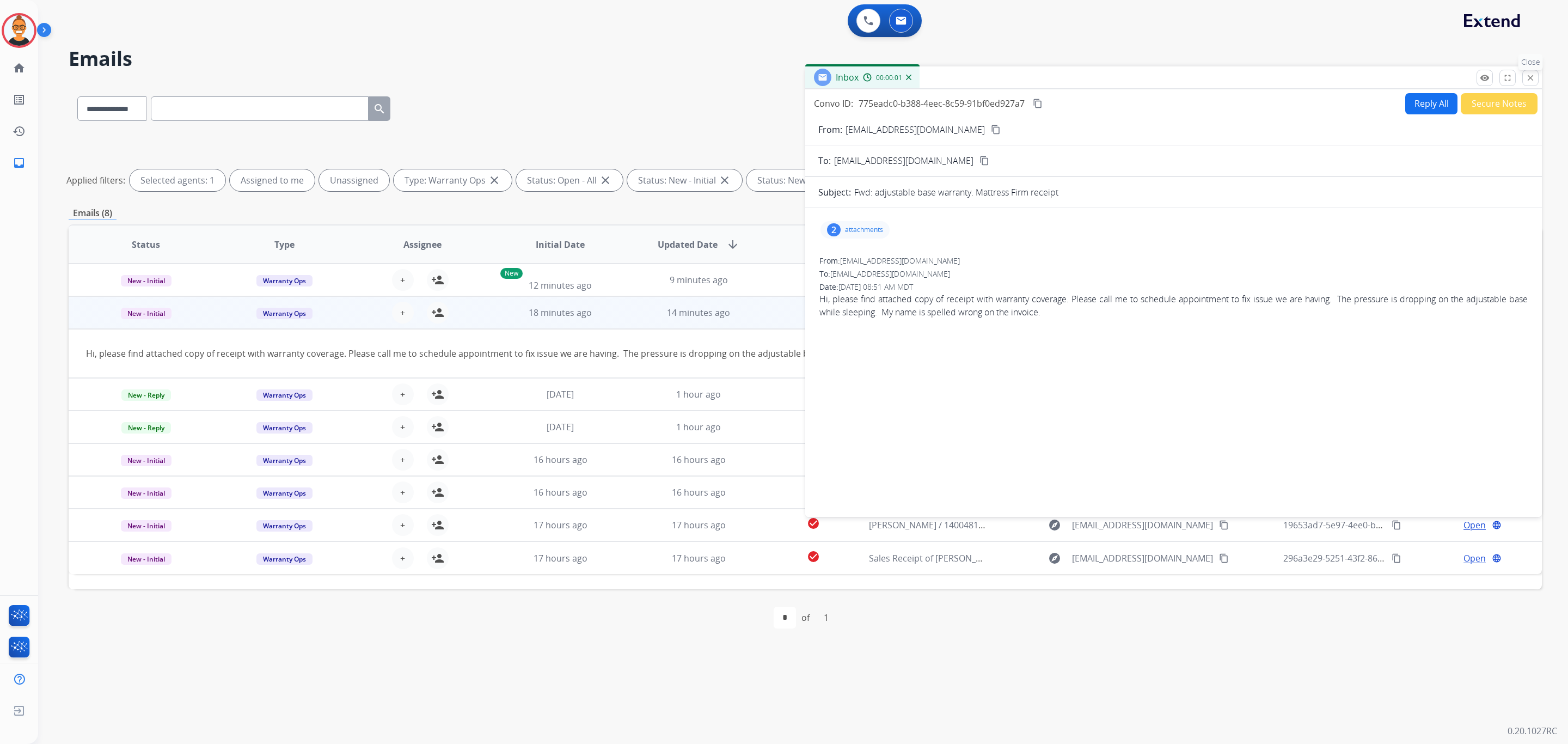
click at [1537, 77] on button "close Close" at bounding box center [1530, 77] width 16 height 16
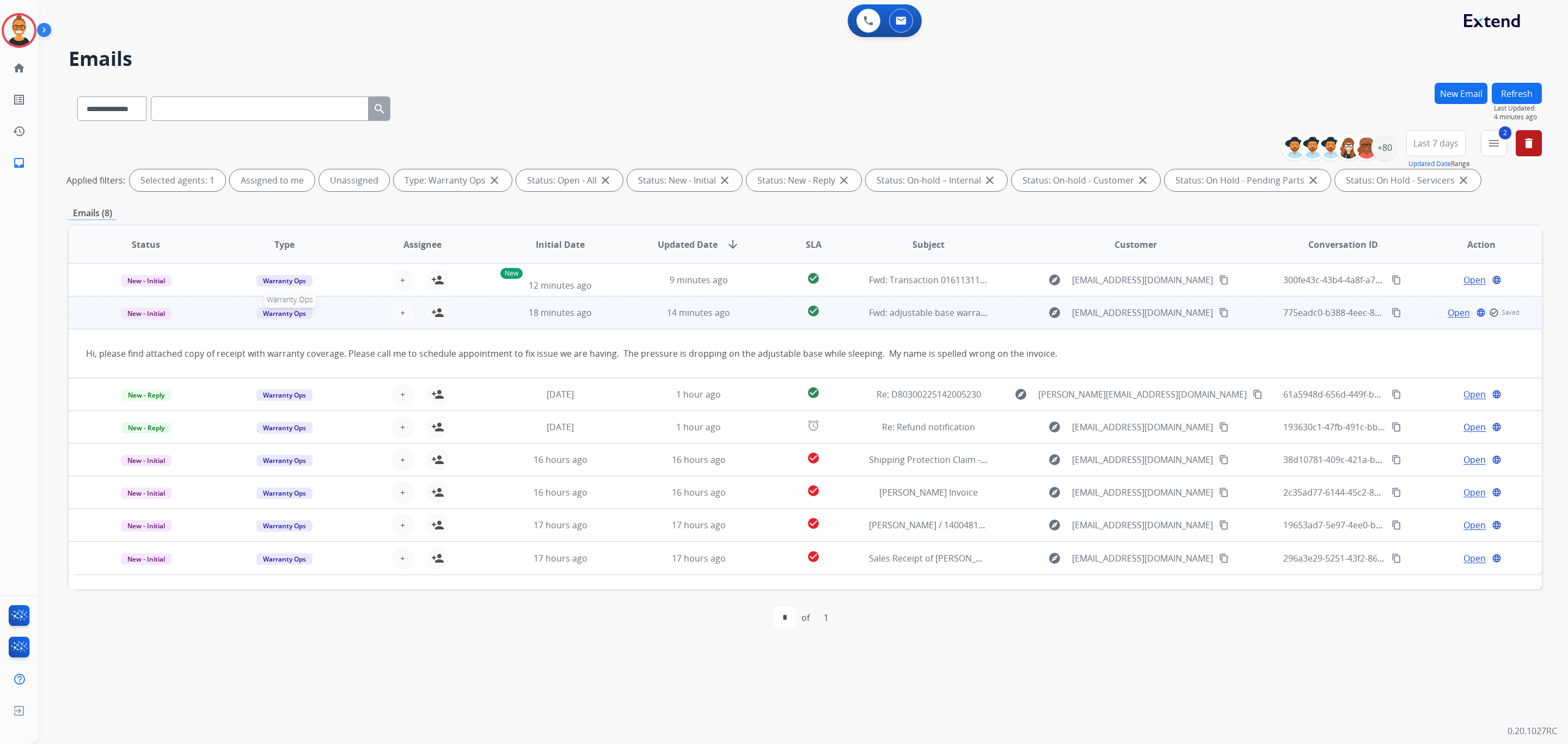
click at [273, 311] on span "Warranty Ops" at bounding box center [284, 313] width 56 height 12
click at [341, 333] on p "Customer Support" at bounding box center [362, 336] width 72 height 15
click at [1472, 307] on span "Open" at bounding box center [1474, 312] width 23 height 13
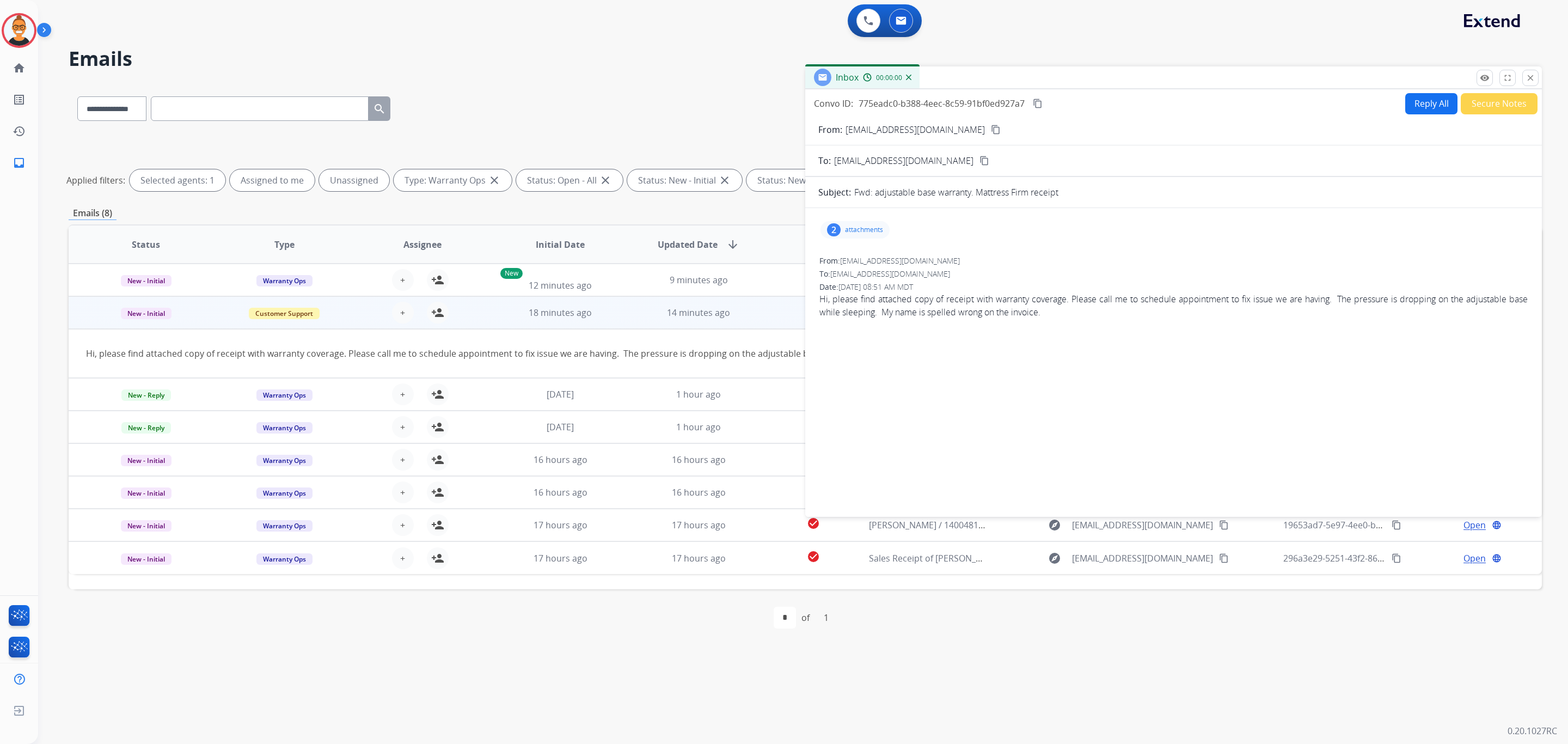
click at [843, 239] on div "2 attachments" at bounding box center [855, 230] width 69 height 18
click at [858, 254] on div at bounding box center [858, 259] width 54 height 38
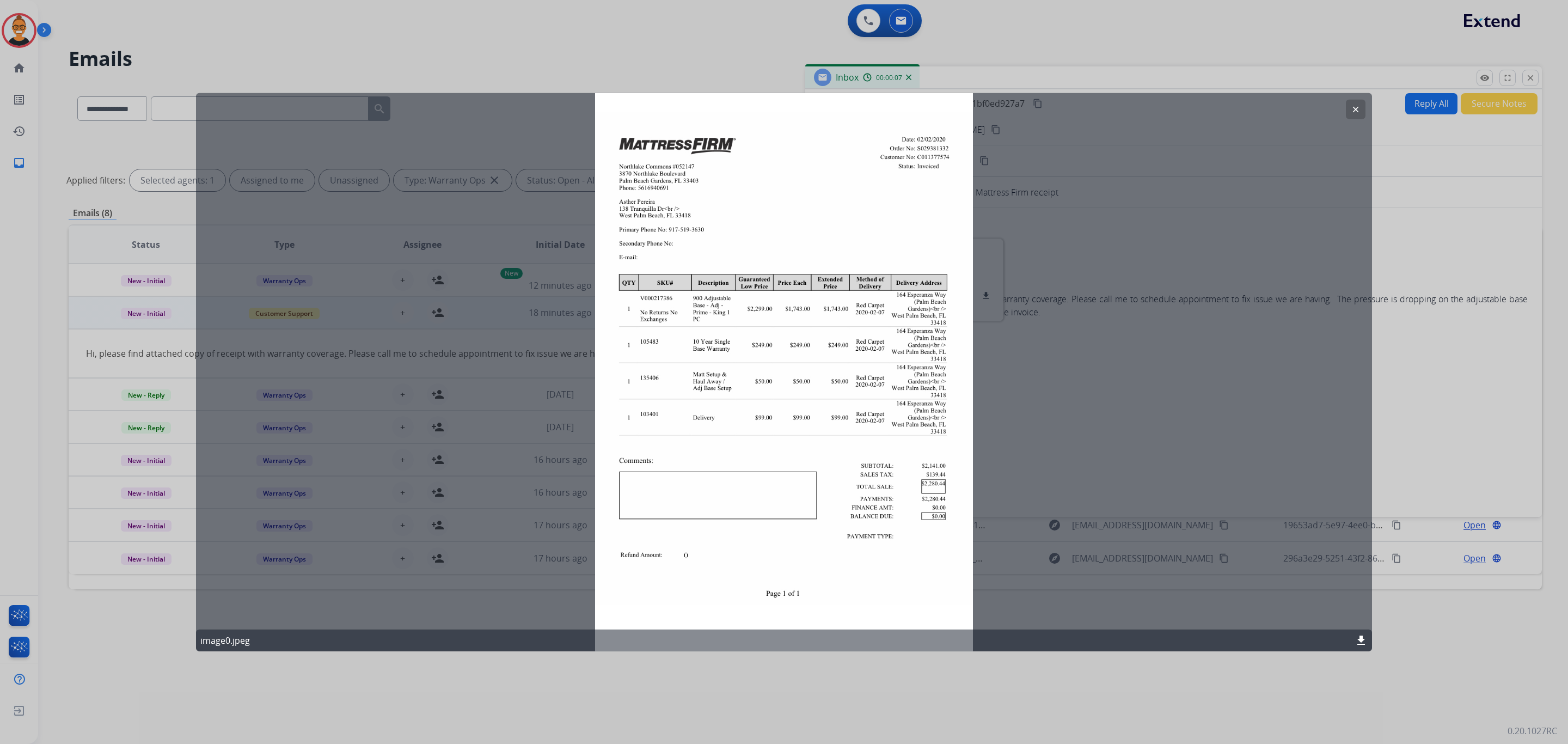
click at [1356, 101] on button "clear" at bounding box center [1356, 110] width 19 height 19
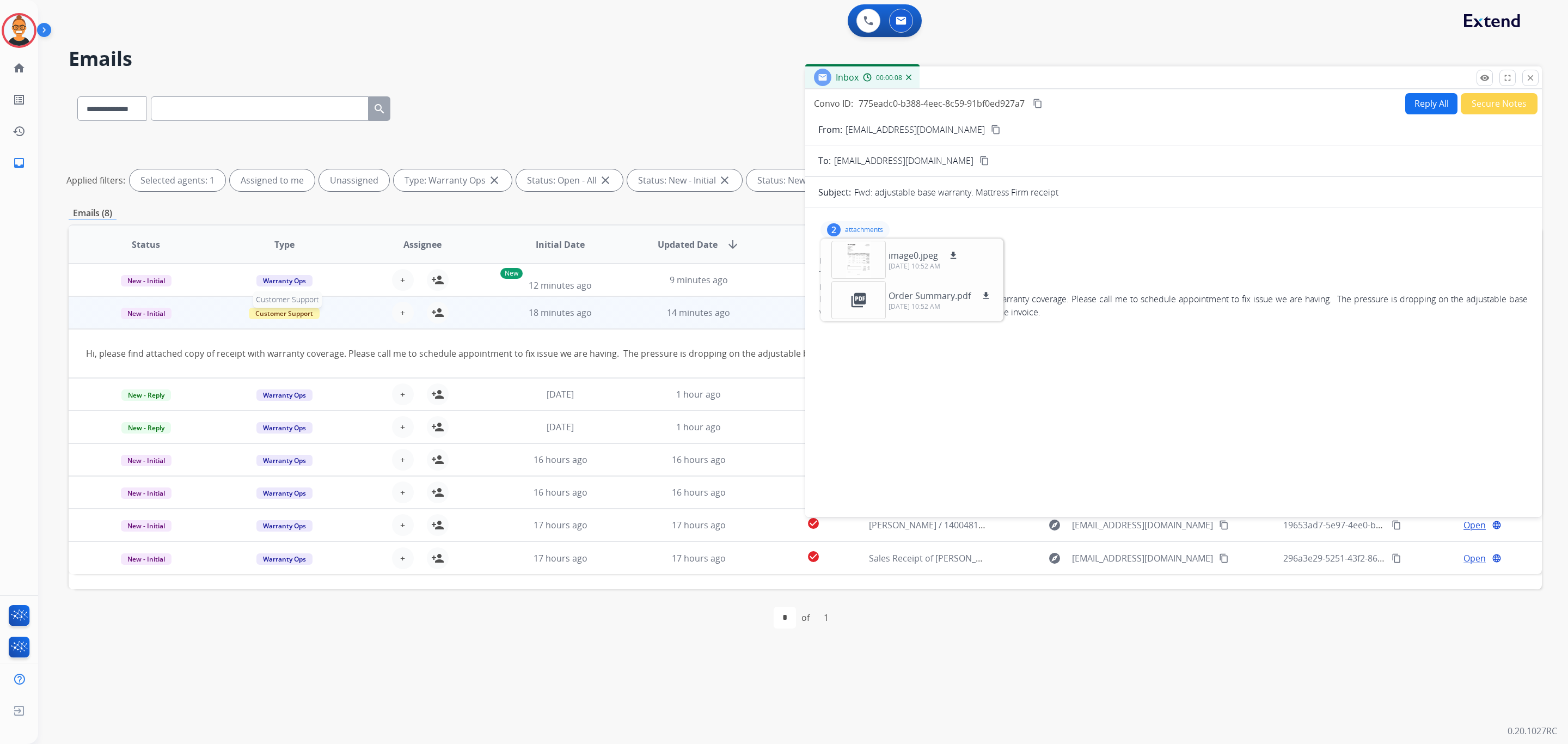
click at [271, 311] on span "Customer Support" at bounding box center [284, 313] width 71 height 12
click at [358, 436] on p "Warranty Ops" at bounding box center [354, 434] width 55 height 15
click at [1424, 96] on button "Reply All" at bounding box center [1432, 104] width 52 height 21
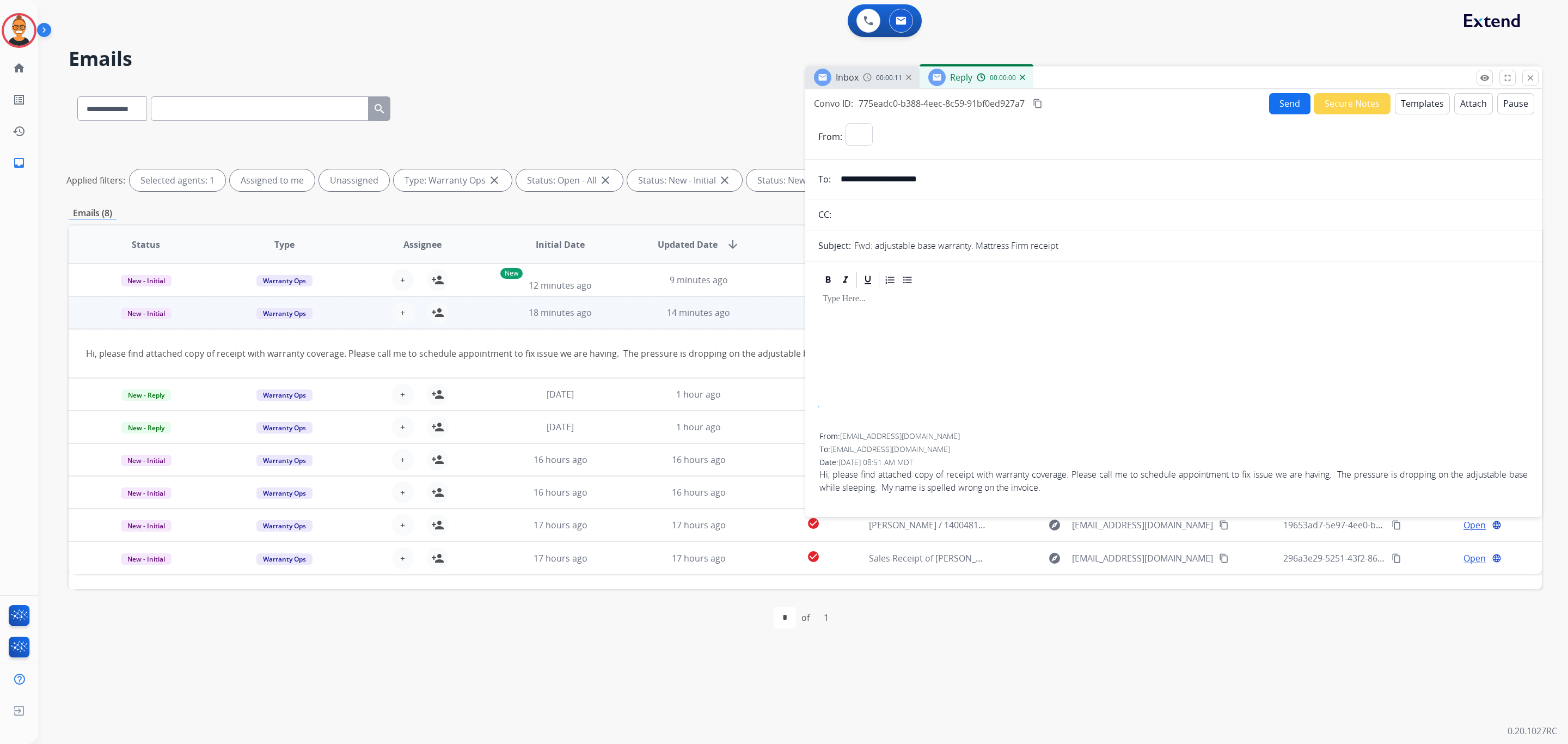
click at [1424, 96] on button "Templates" at bounding box center [1423, 104] width 55 height 21
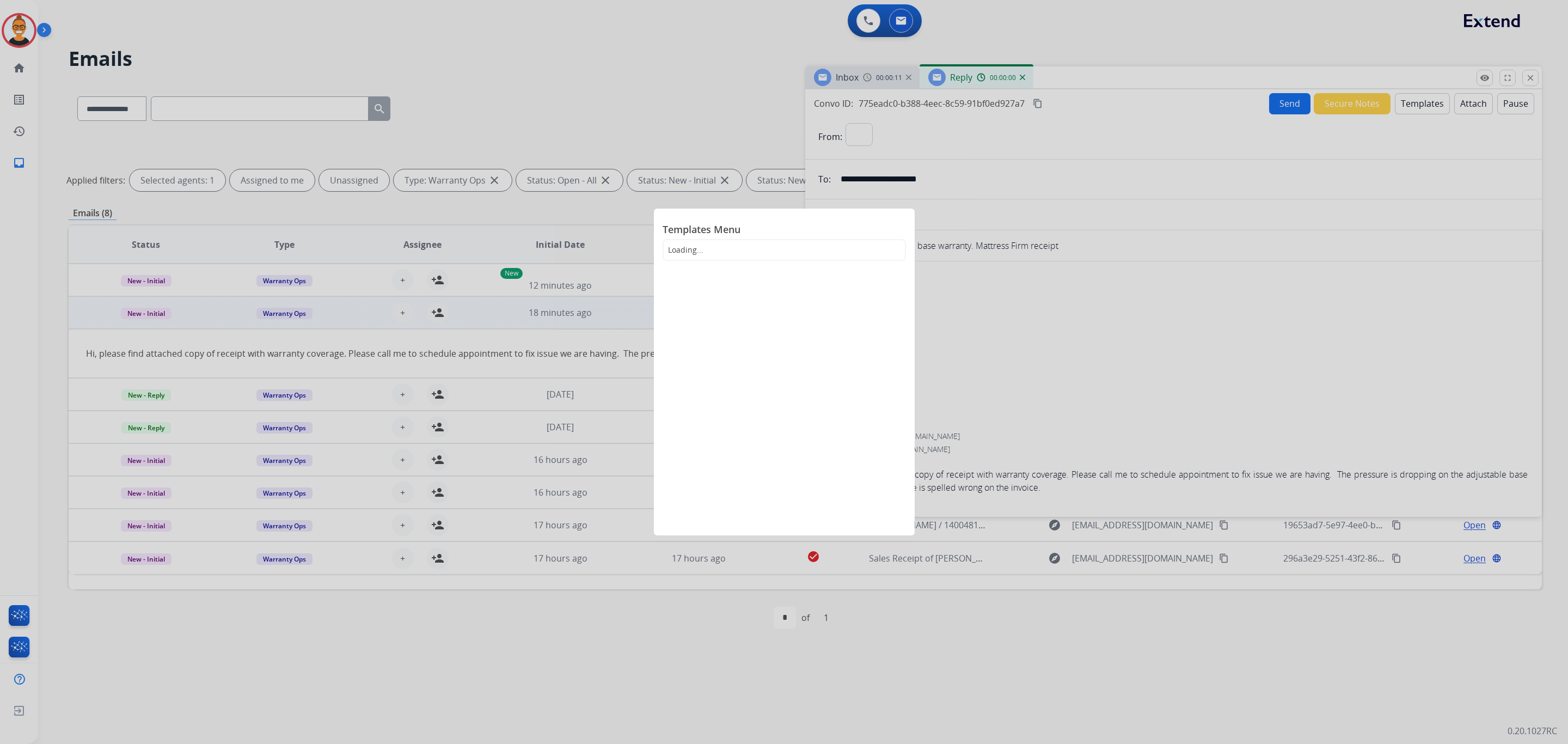
select select "**********"
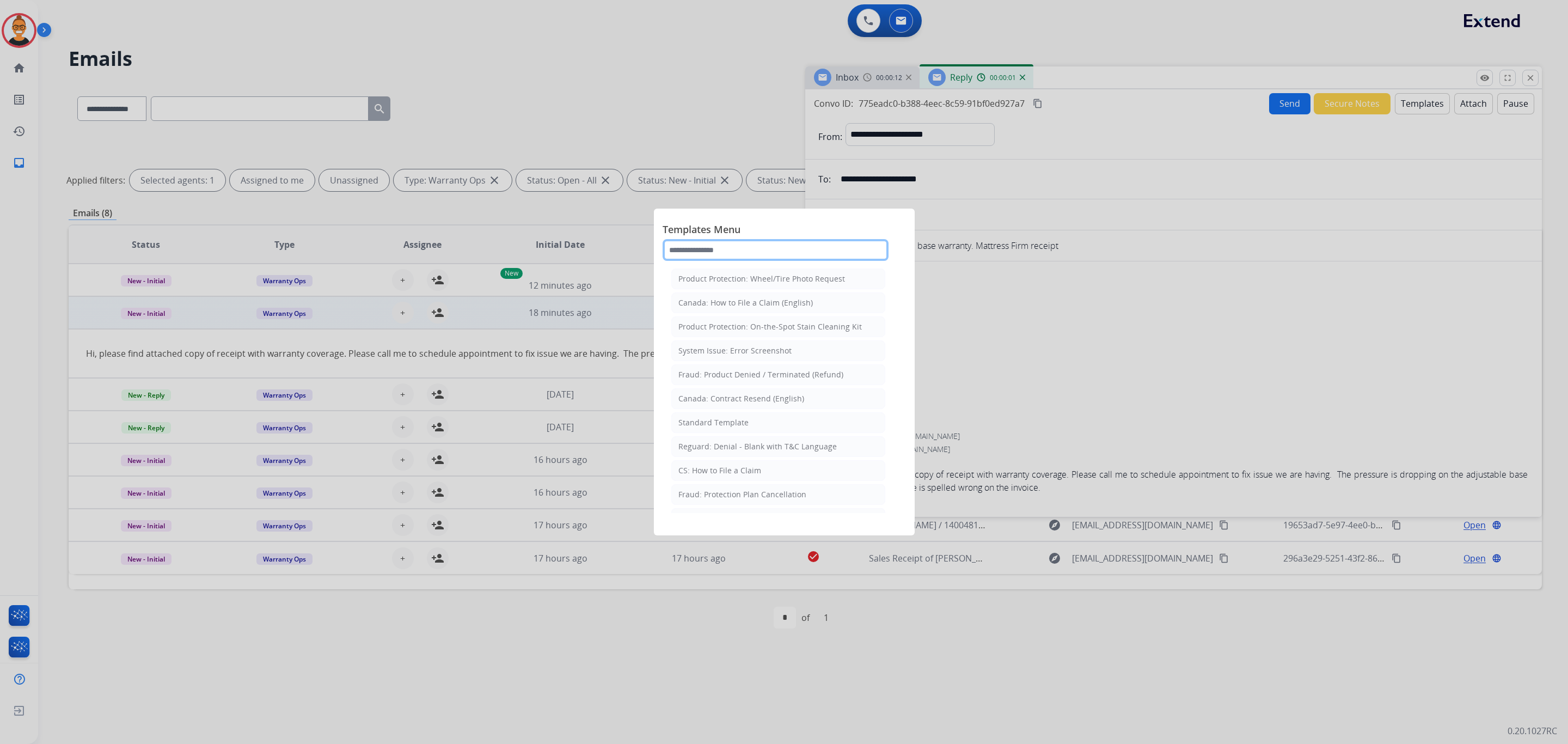
click at [757, 242] on input "text" at bounding box center [775, 250] width 226 height 22
type input "***"
click at [704, 303] on div "Standard Template" at bounding box center [713, 303] width 70 height 11
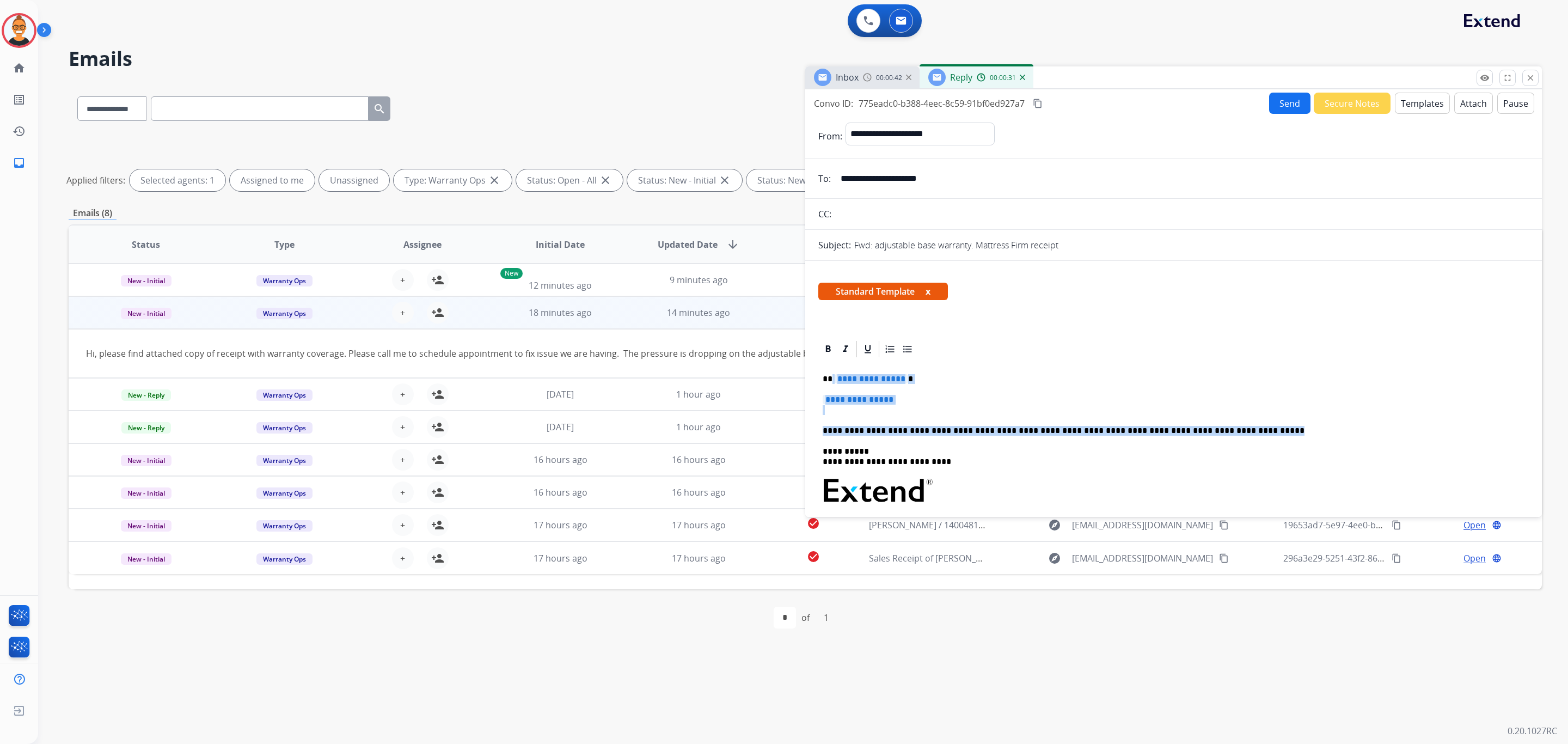
drag, startPoint x: 1256, startPoint y: 432, endPoint x: 831, endPoint y: 365, distance: 430.2
click at [831, 365] on div "**********" at bounding box center [1173, 506] width 710 height 295
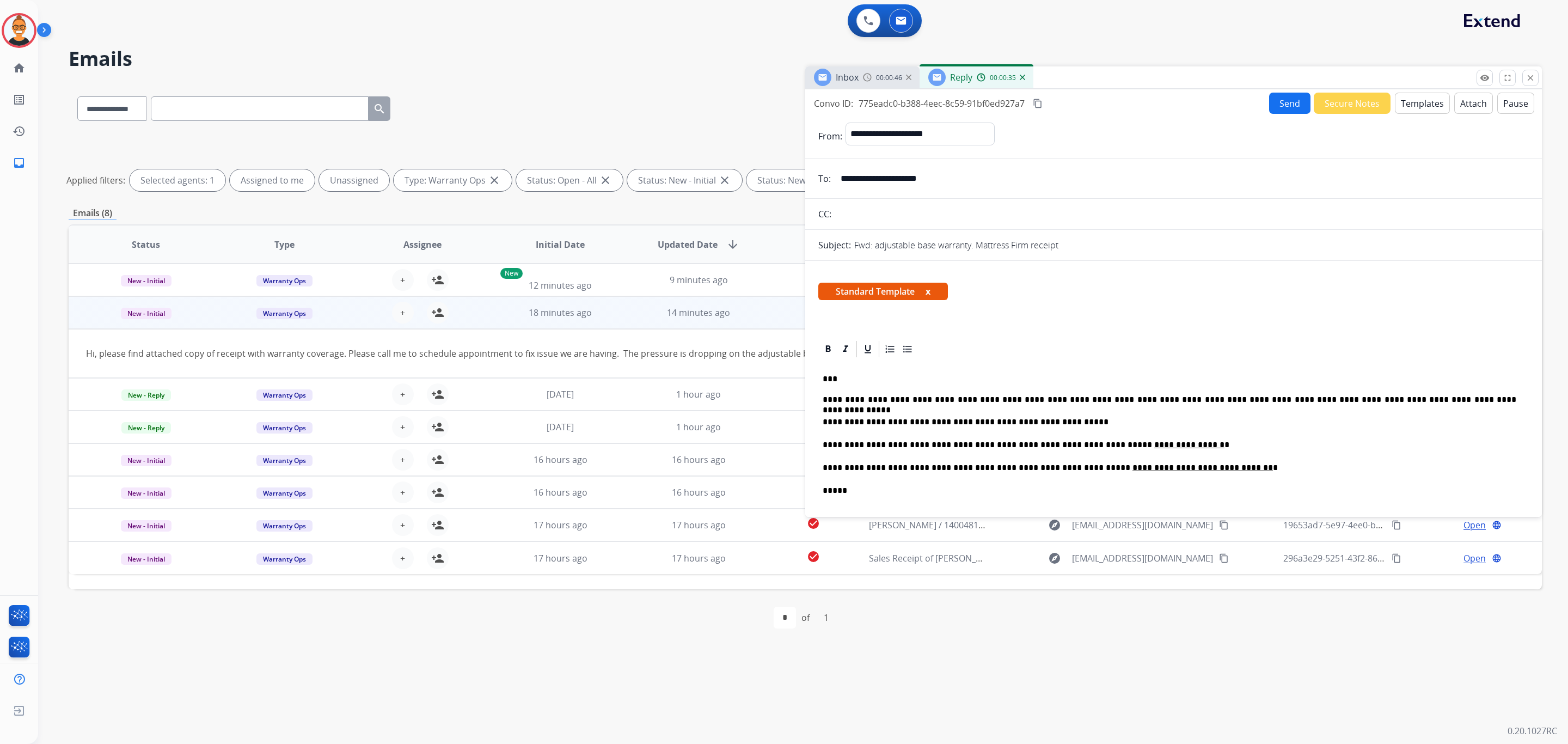
click at [858, 75] on span "Inbox" at bounding box center [847, 77] width 23 height 12
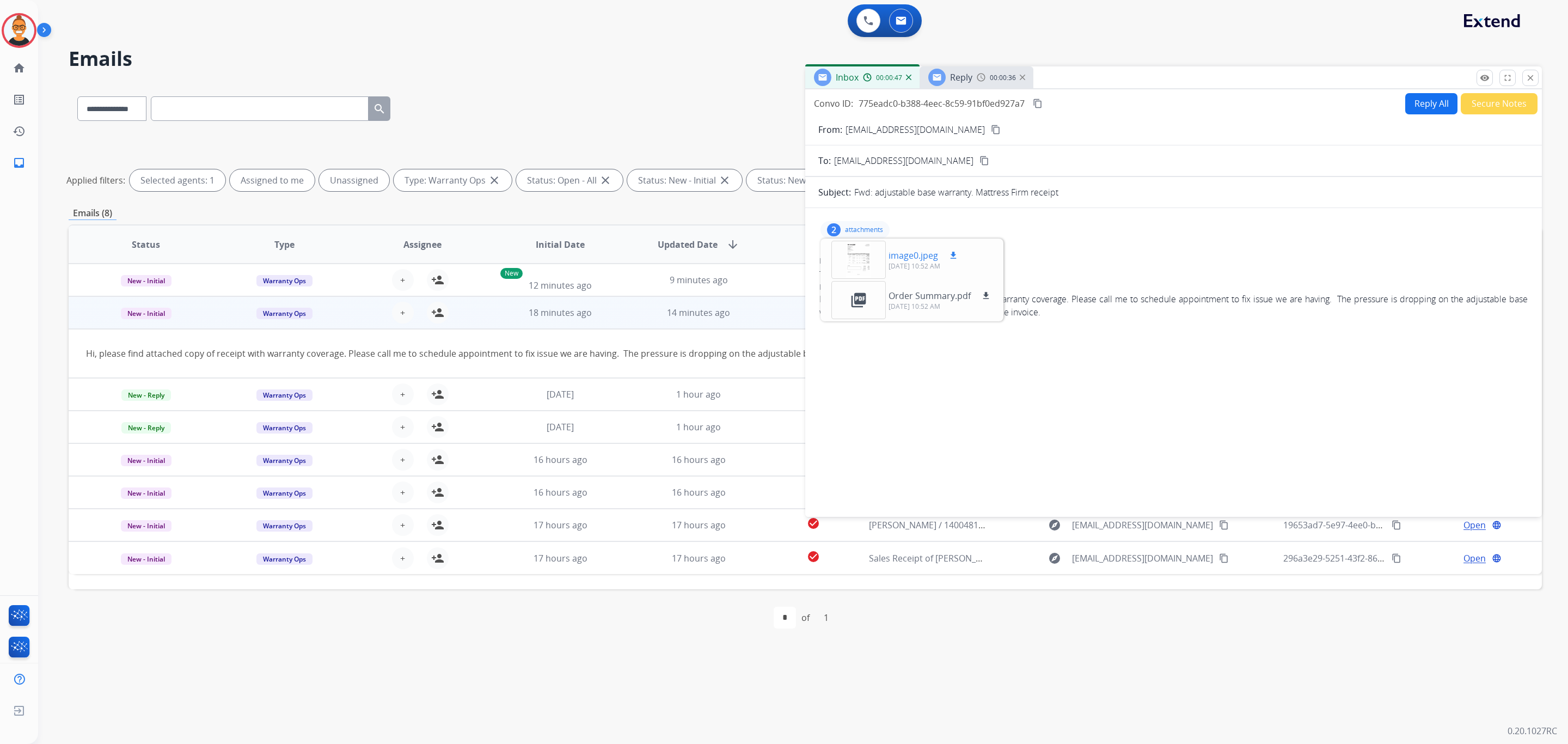
click at [864, 253] on div at bounding box center [858, 259] width 54 height 38
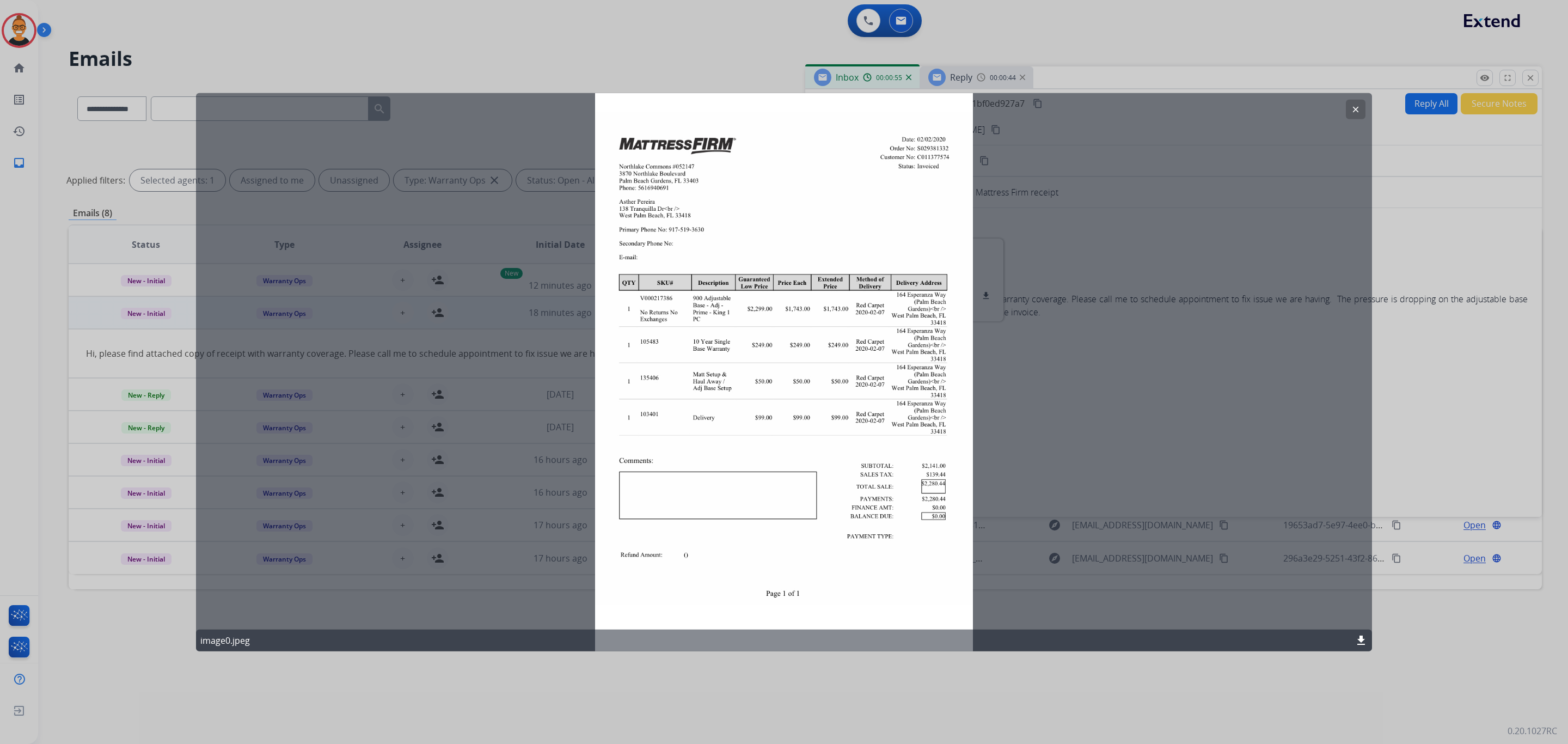
click at [1358, 100] on button "clear" at bounding box center [1356, 110] width 19 height 19
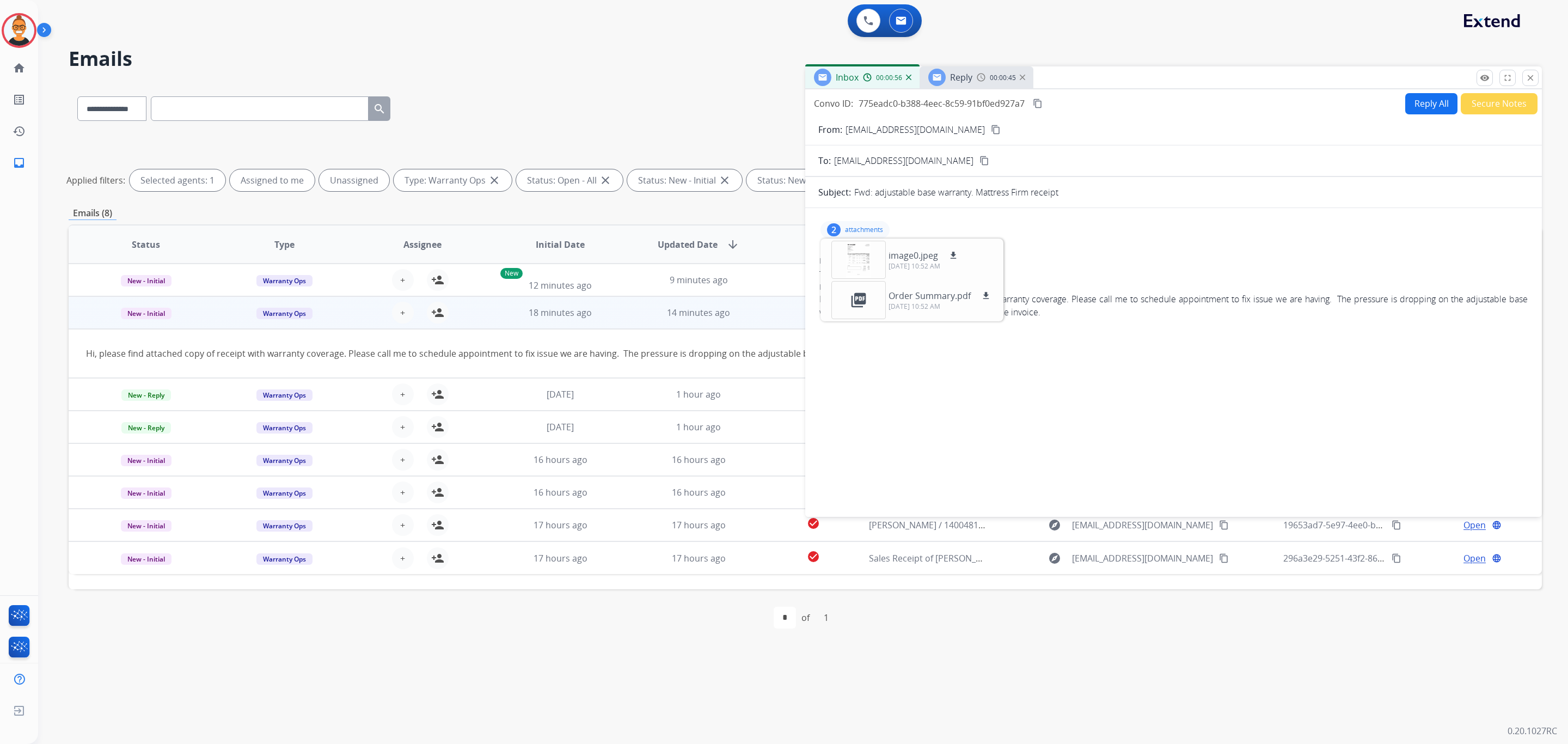
click at [968, 77] on span "Reply" at bounding box center [961, 77] width 23 height 12
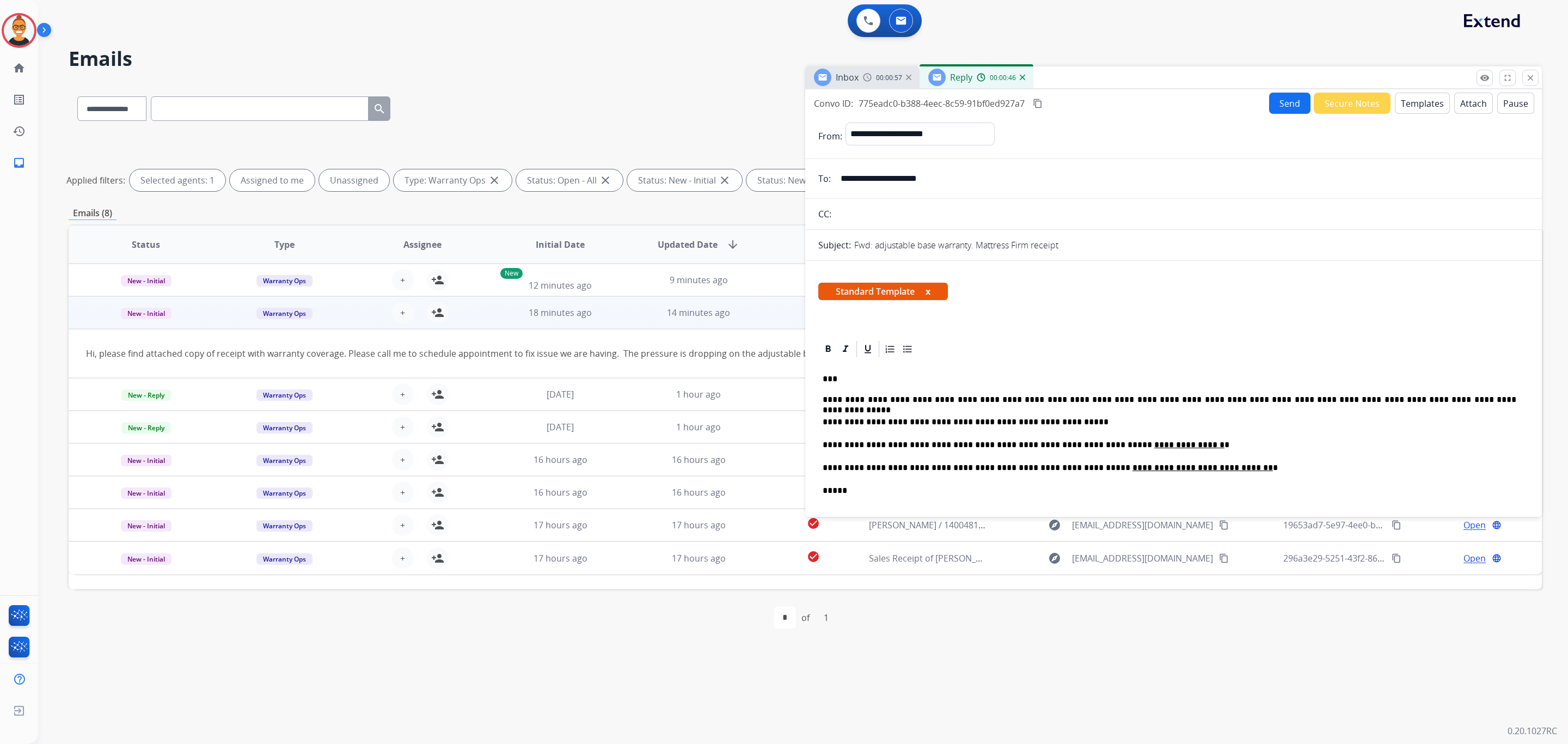
click at [1132, 371] on div "**********" at bounding box center [1173, 552] width 710 height 386
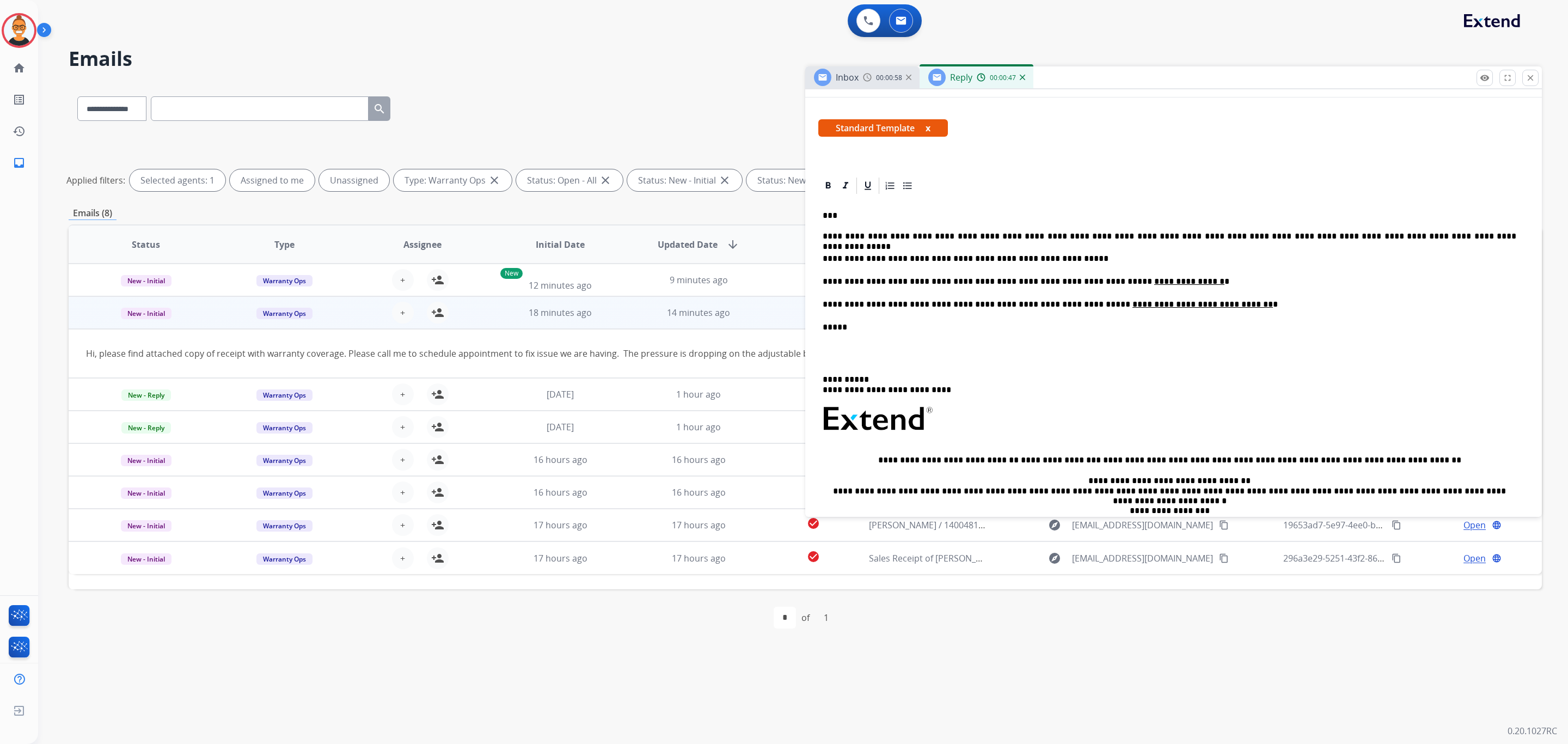
click at [1186, 386] on p "**********" at bounding box center [1170, 384] width 694 height 20
click at [1364, 236] on p "**********" at bounding box center [1170, 236] width 694 height 10
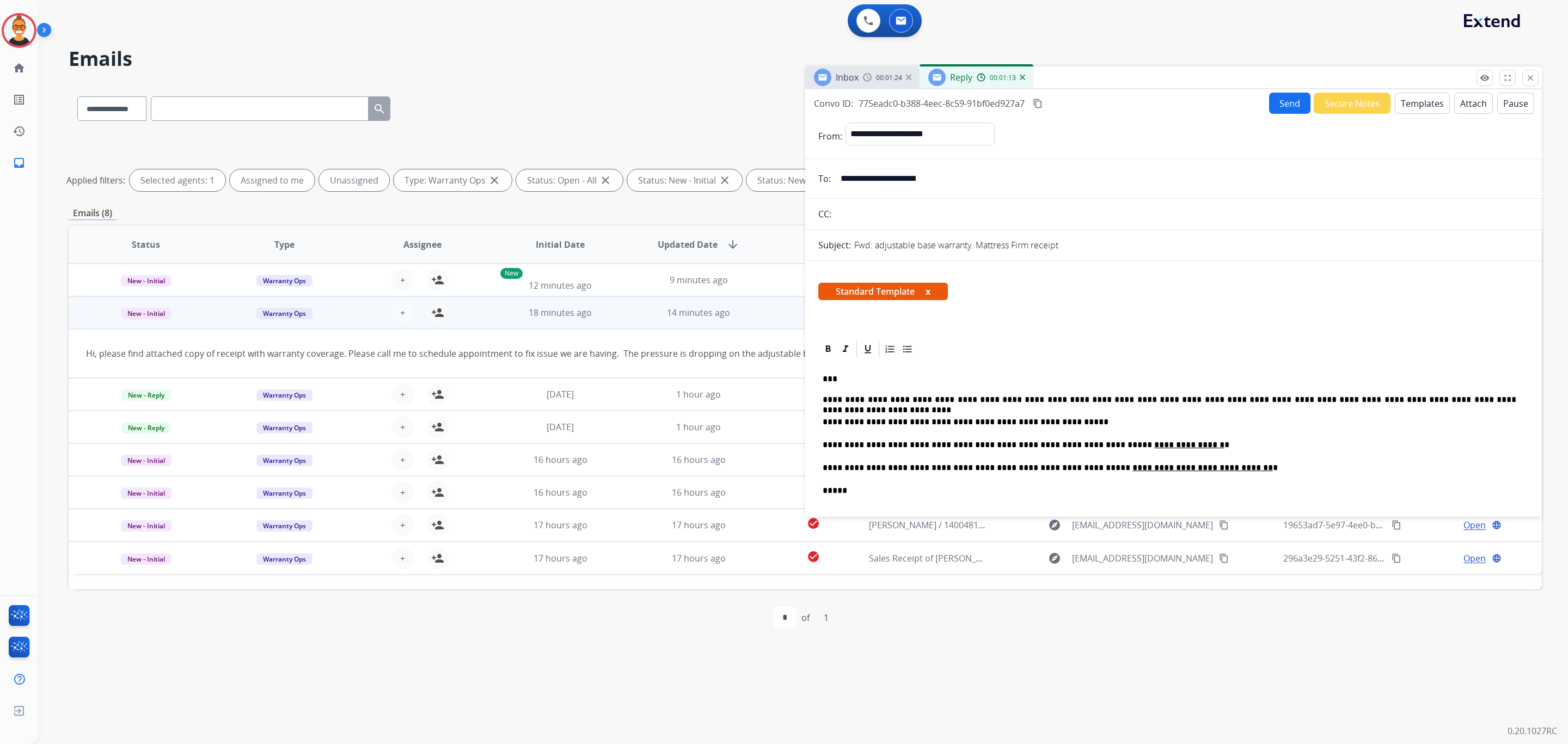
click at [1289, 106] on button "Send" at bounding box center [1290, 103] width 41 height 21
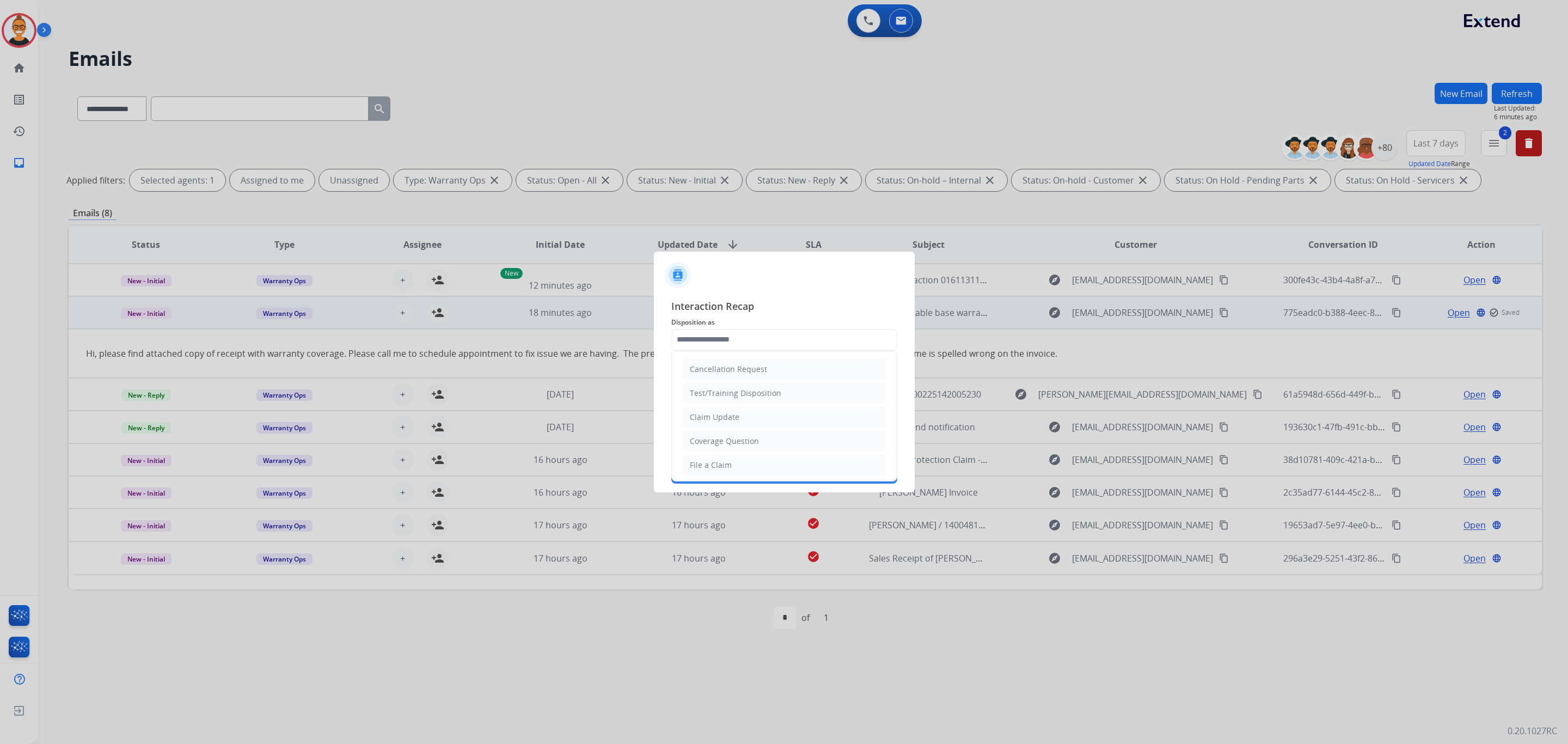
click at [738, 338] on input "text" at bounding box center [784, 340] width 226 height 22
click at [732, 408] on li "Account Update" at bounding box center [785, 398] width 203 height 21
type input "**********"
click at [721, 360] on span "Merchants" at bounding box center [784, 361] width 226 height 13
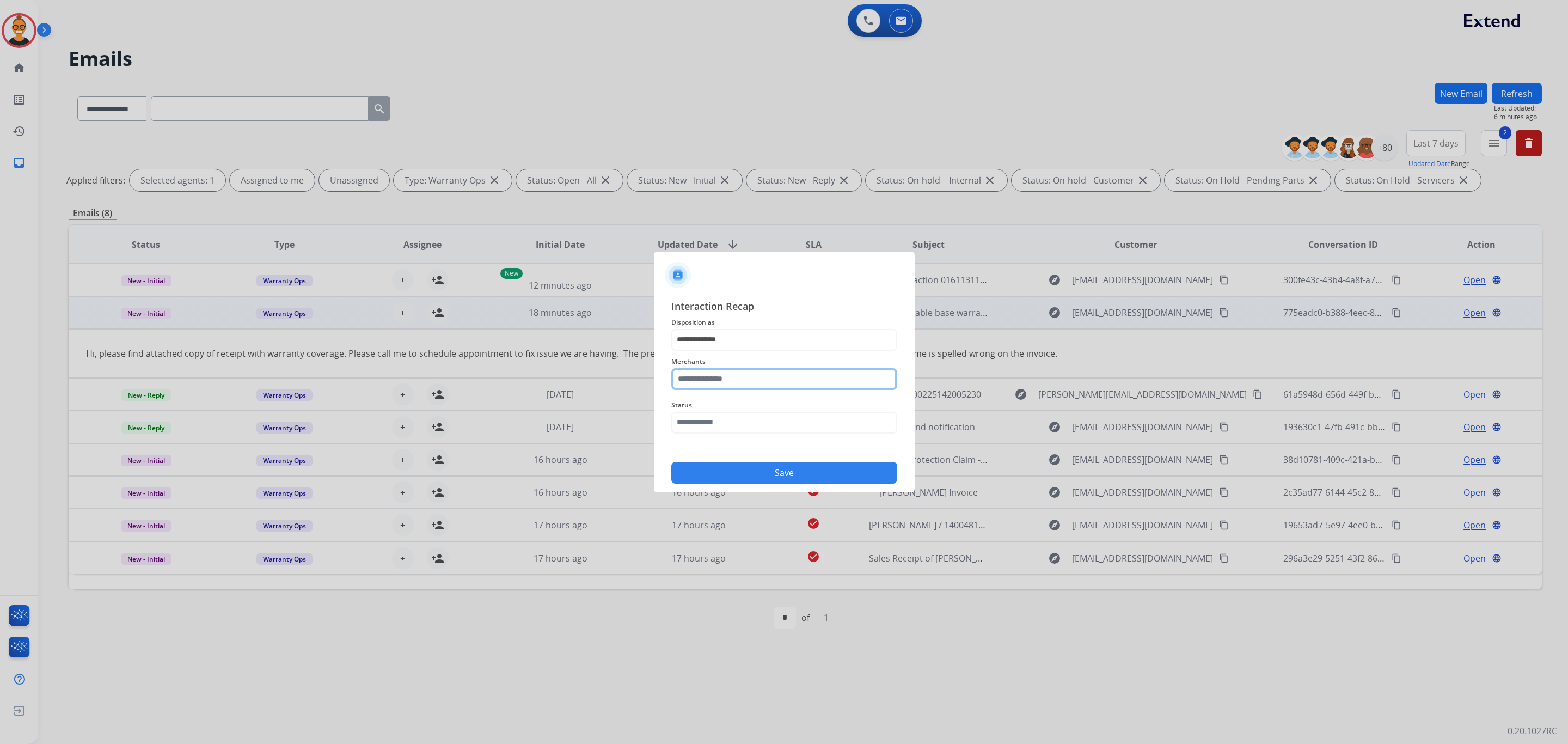
click at [715, 388] on input "text" at bounding box center [784, 379] width 226 height 22
click at [828, 412] on li "Mattress firm" at bounding box center [787, 410] width 208 height 21
type input "**********"
click at [817, 421] on input "text" at bounding box center [784, 423] width 226 height 22
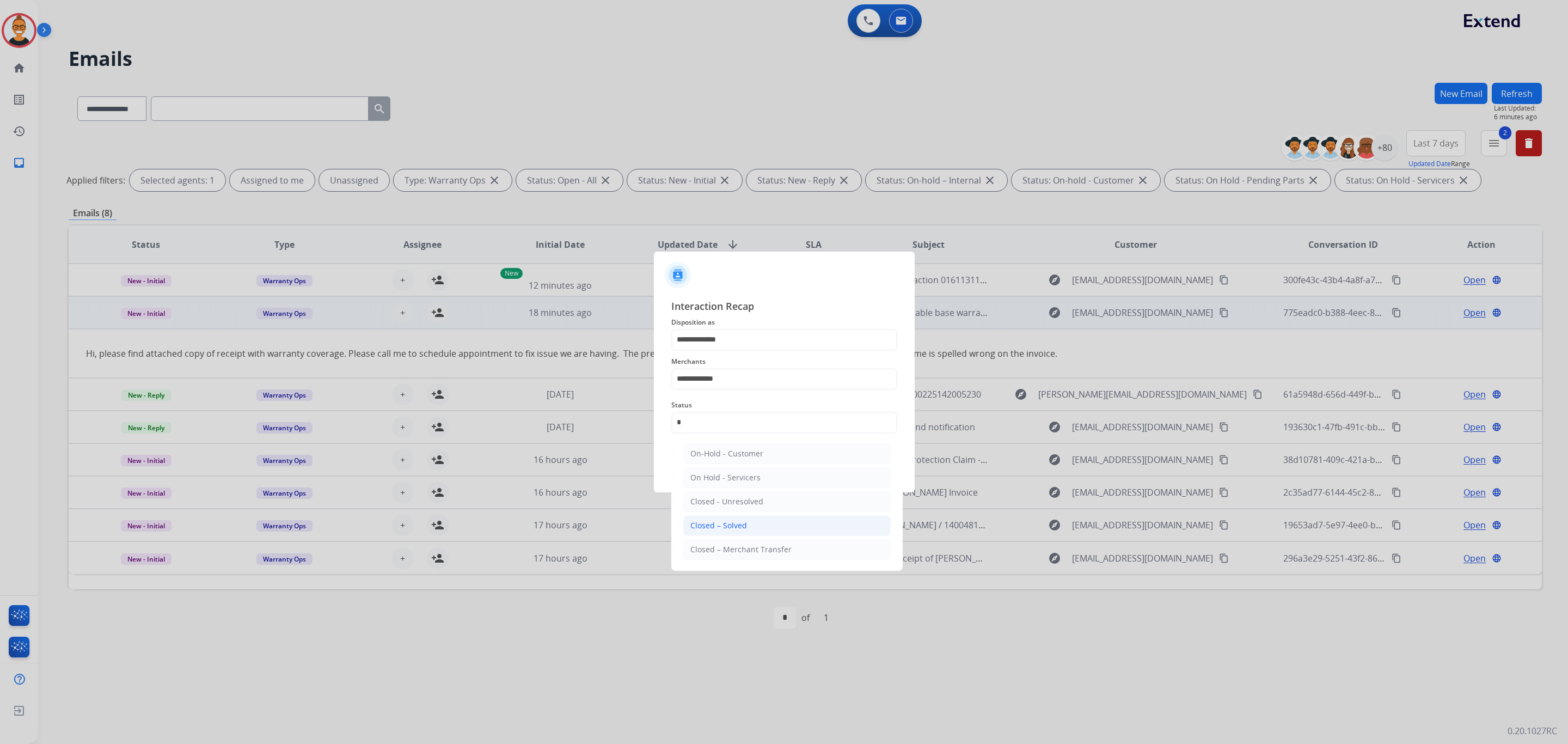
click at [760, 530] on li "Closed – Solved" at bounding box center [787, 525] width 208 height 21
type input "**********"
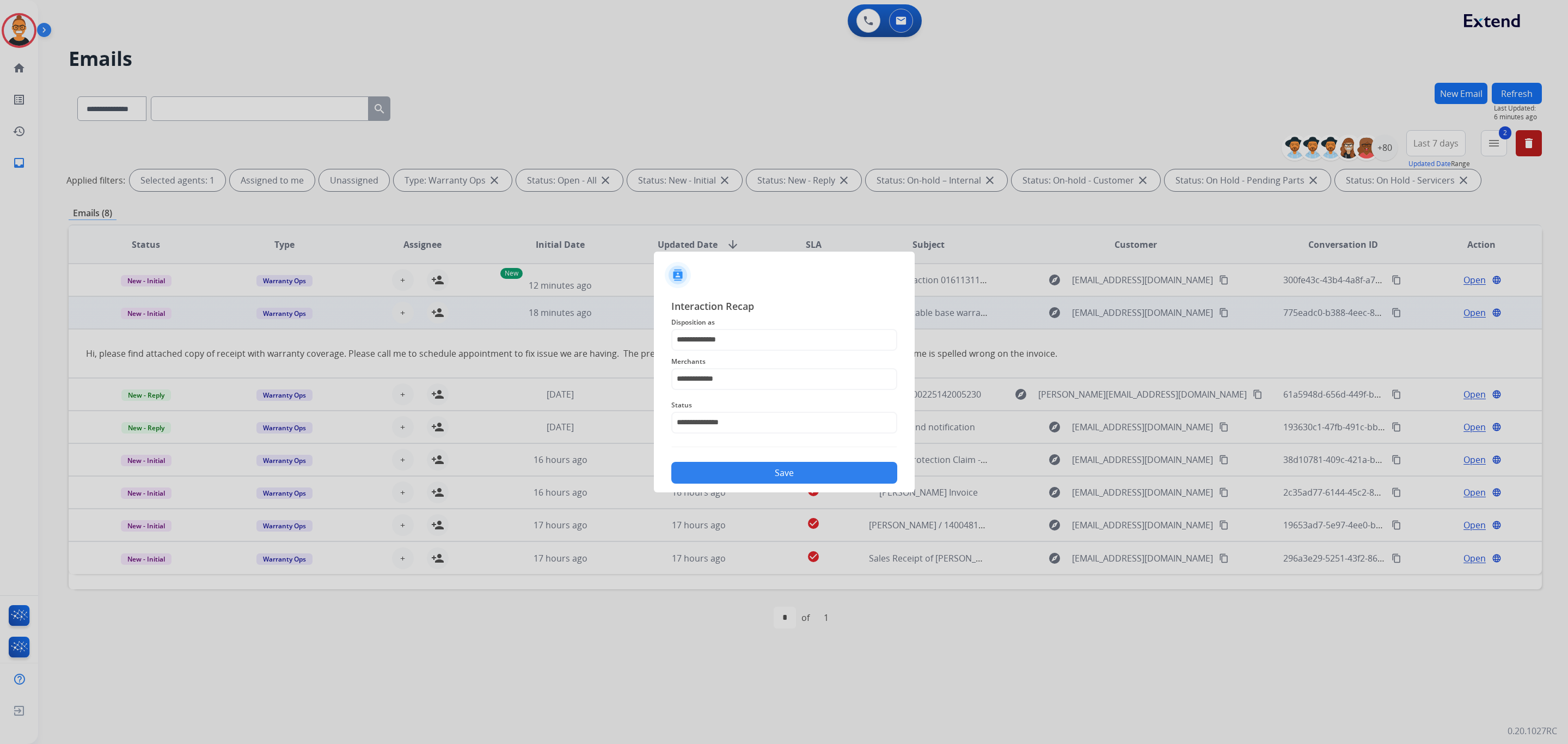
click at [733, 479] on button "Save" at bounding box center [784, 472] width 226 height 22
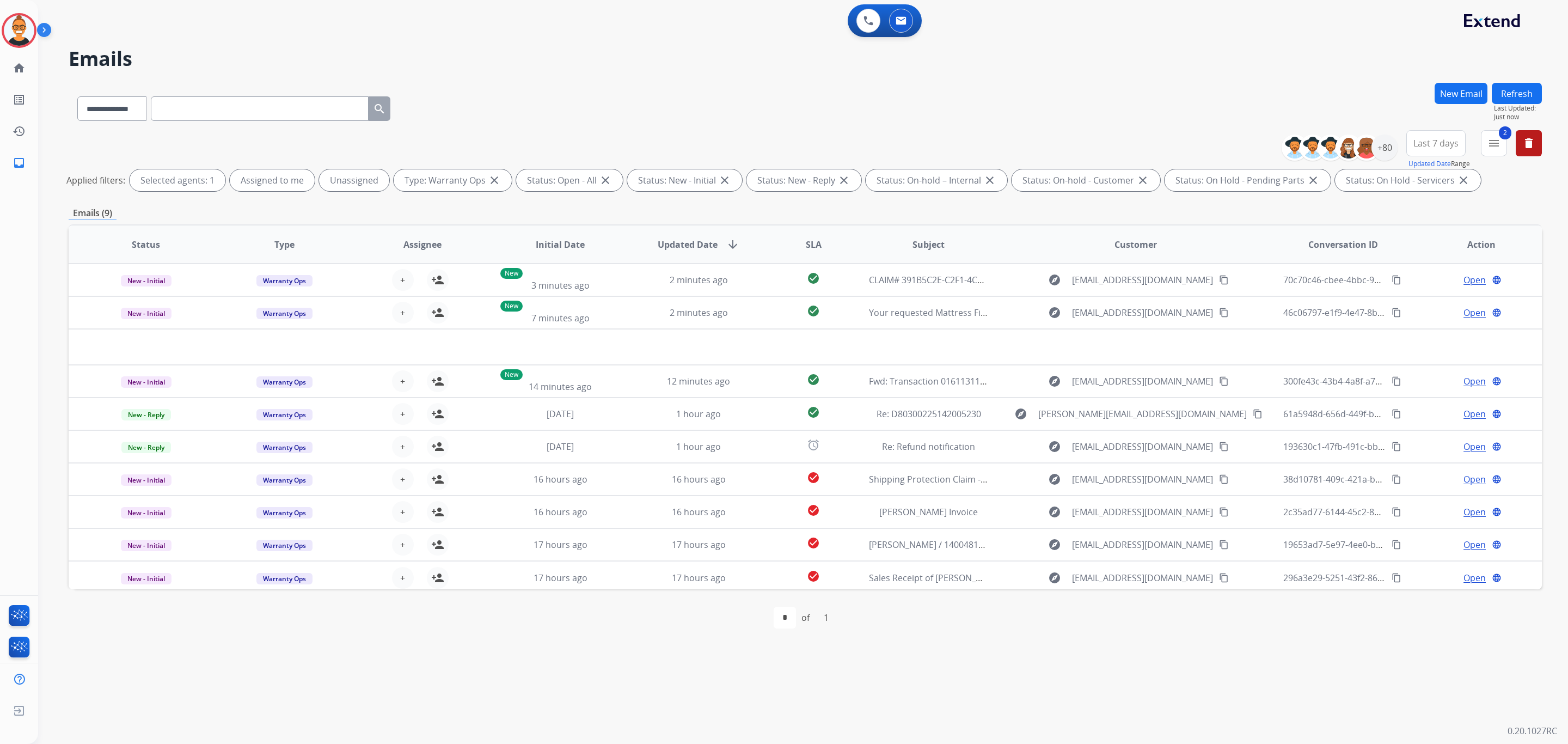
click at [1029, 670] on div "**********" at bounding box center [790, 391] width 1503 height 704
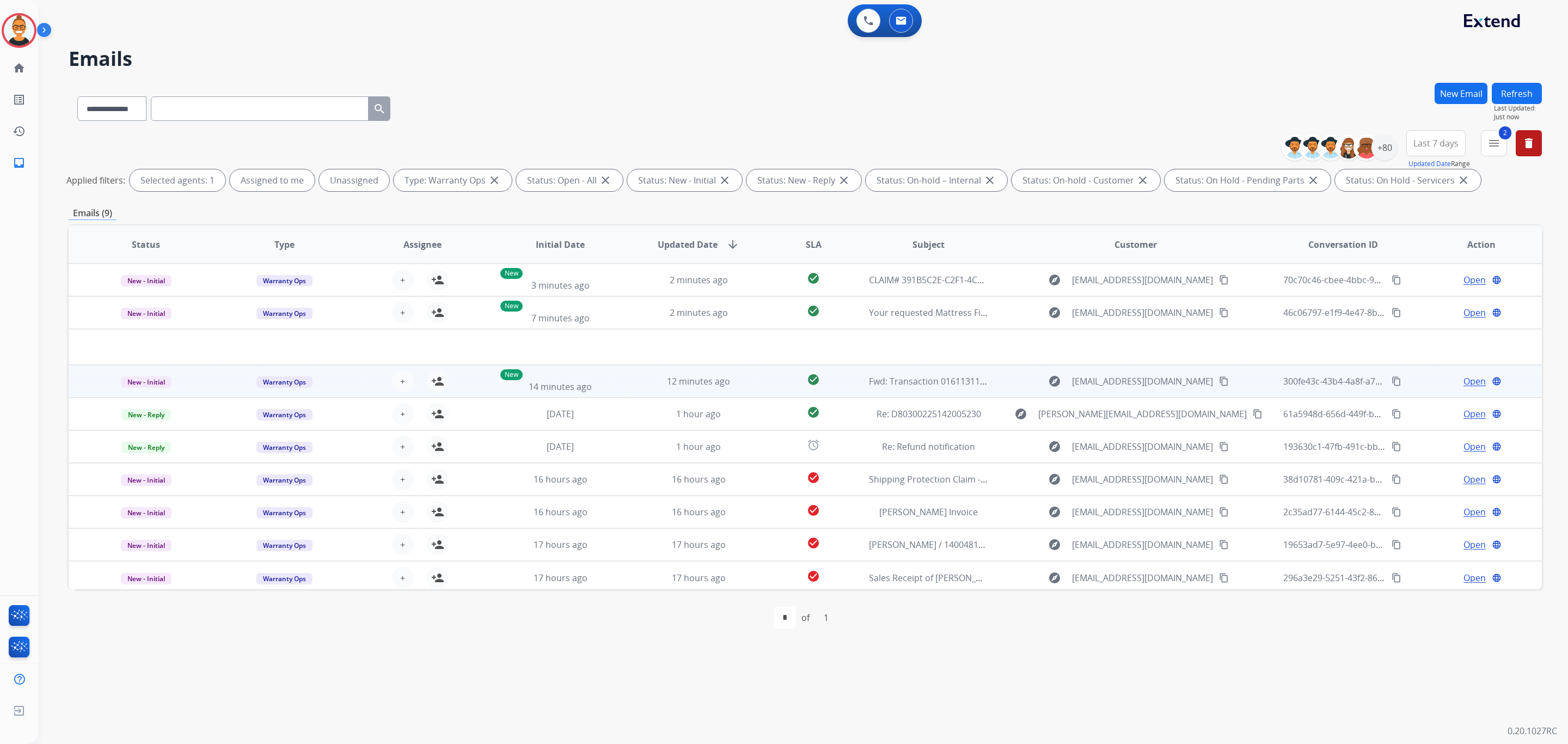
click at [863, 373] on td "Fwd: Transaction 0161131131" at bounding box center [920, 381] width 138 height 33
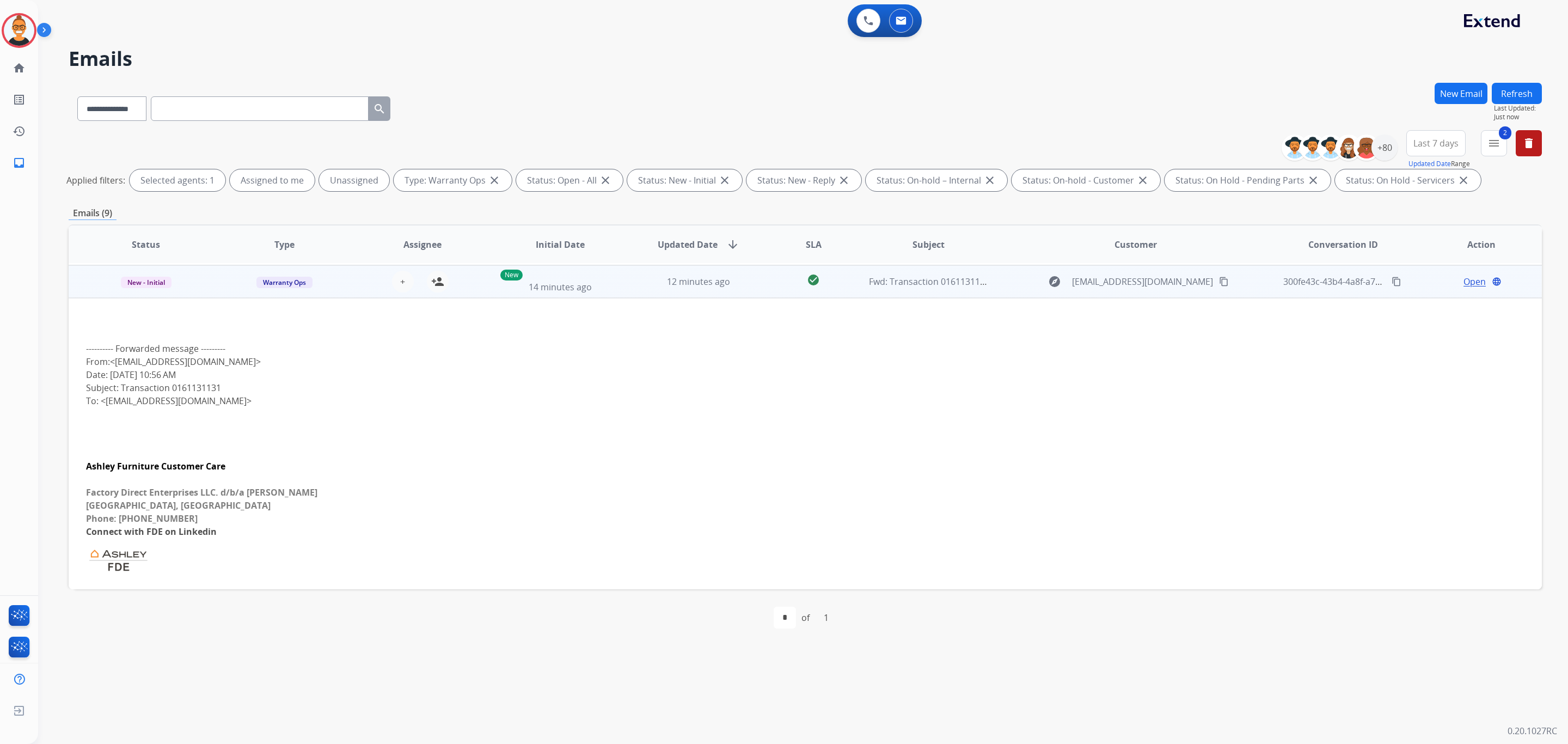
scroll to position [65, 0]
click at [1007, 284] on div "explore [EMAIL_ADDRESS][DOMAIN_NAME] content_copy" at bounding box center [1136, 279] width 258 height 18
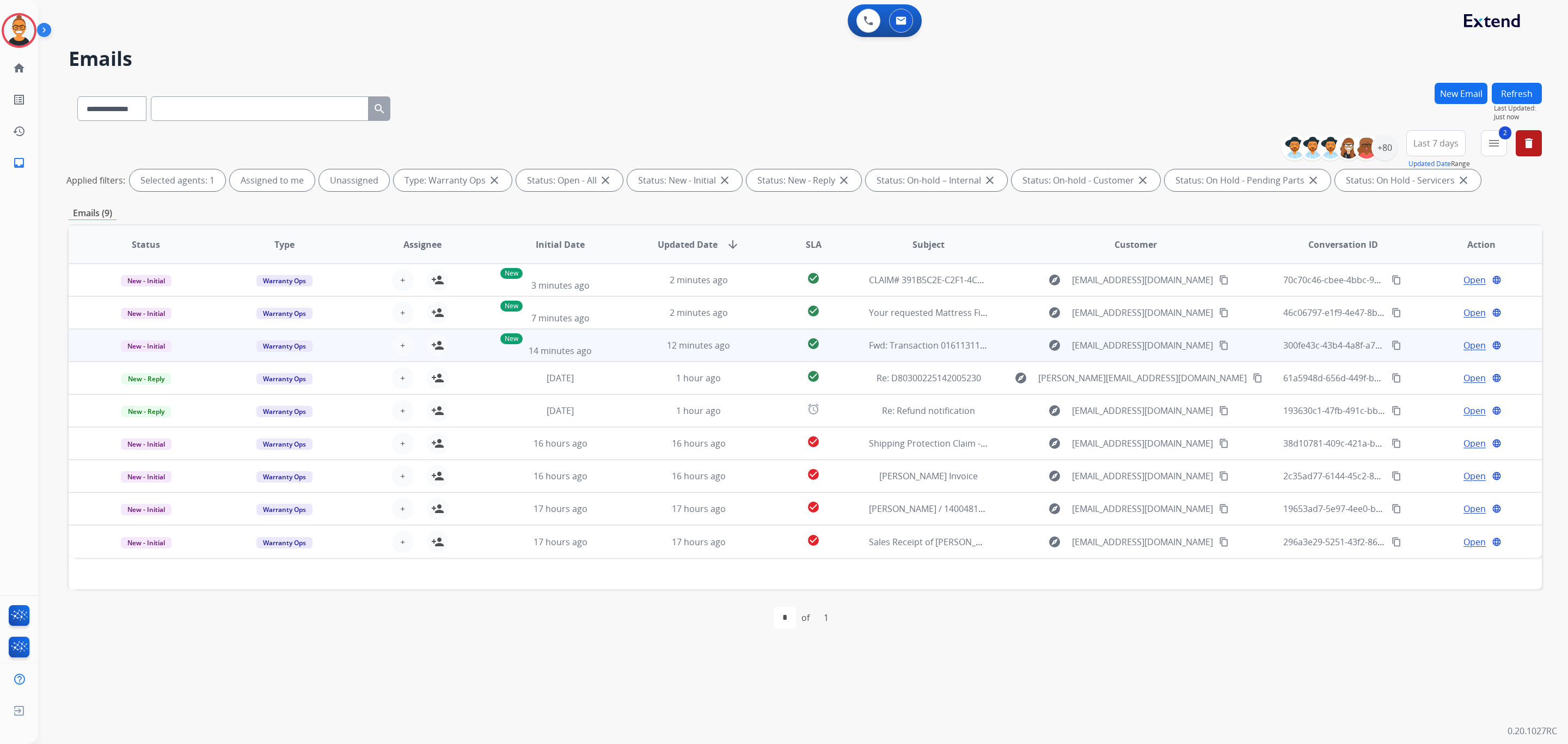
click at [1007, 284] on div "explore [EMAIL_ADDRESS][DOMAIN_NAME] content_copy" at bounding box center [1136, 279] width 258 height 18
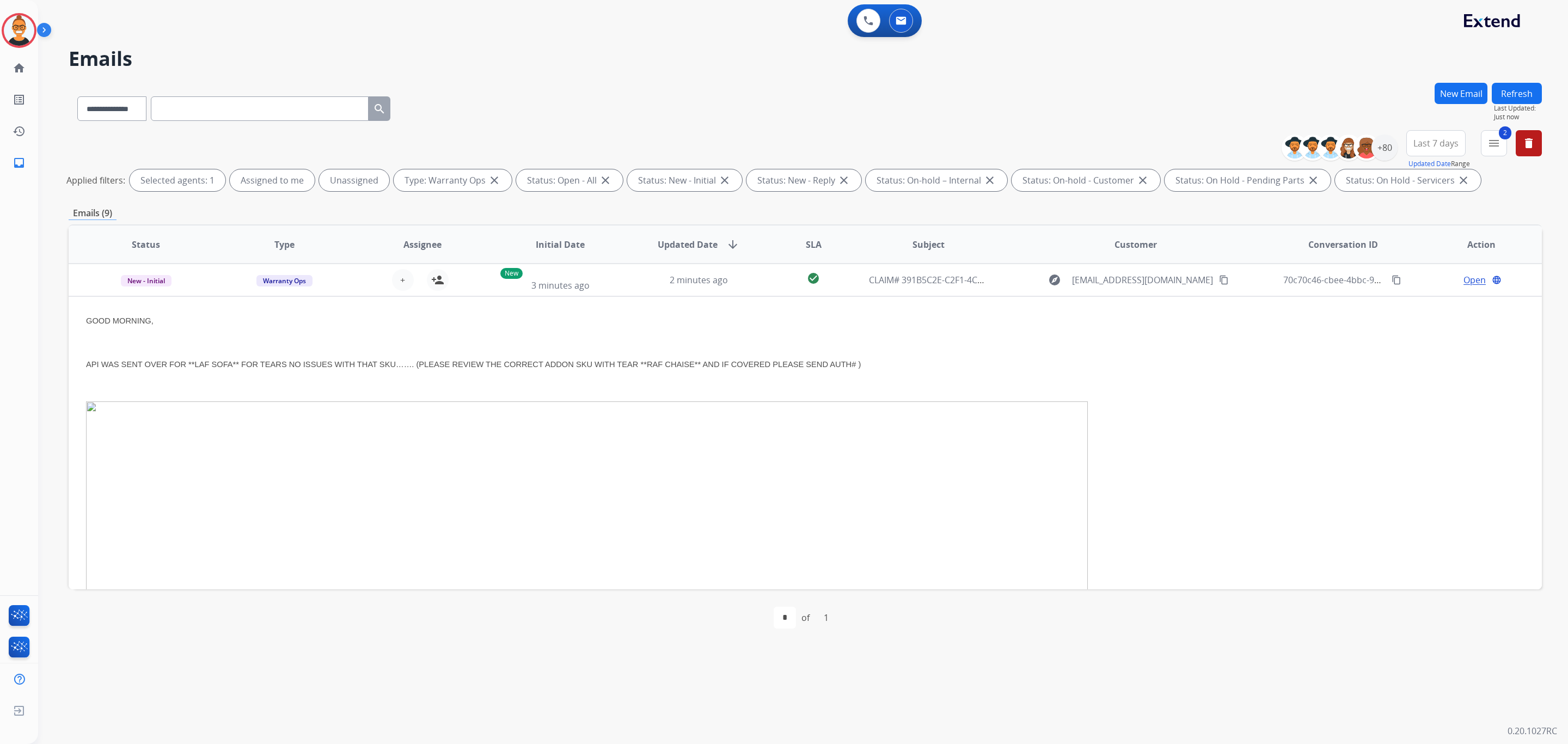
click at [1007, 284] on div "explore [EMAIL_ADDRESS][DOMAIN_NAME] content_copy" at bounding box center [1136, 279] width 258 height 18
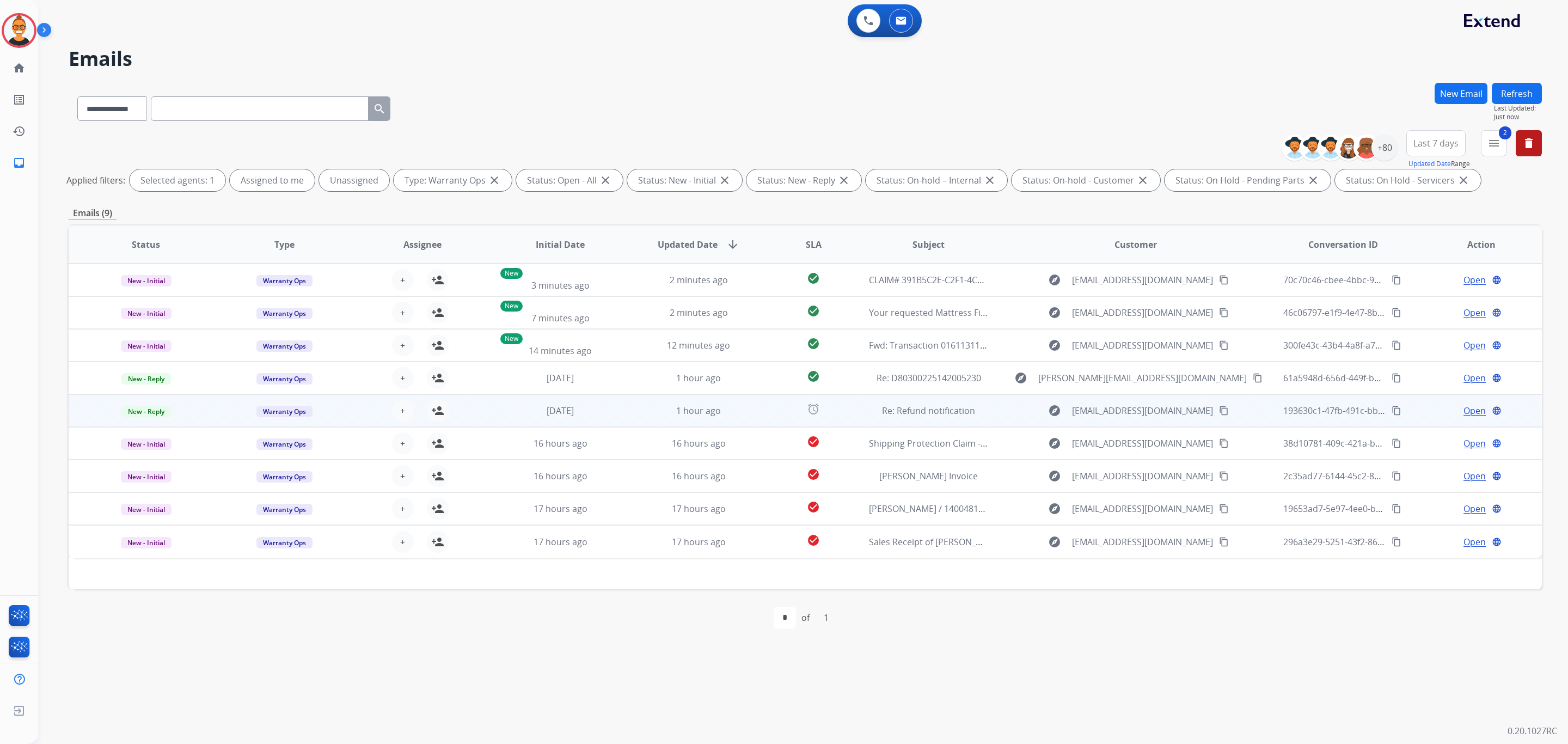
click at [990, 409] on td "explore [EMAIL_ADDRESS][DOMAIN_NAME] content_copy" at bounding box center [1127, 411] width 276 height 33
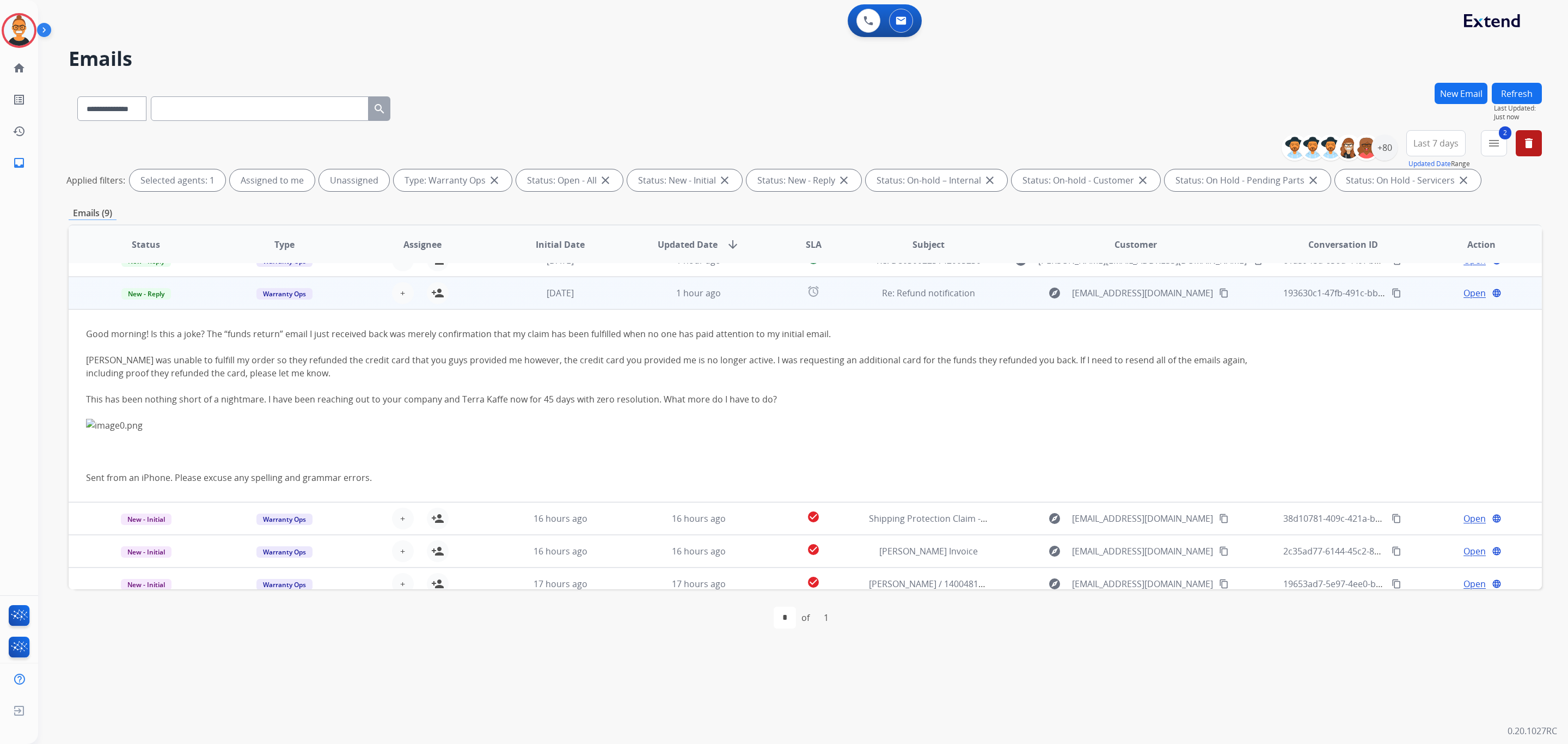
scroll to position [131, 0]
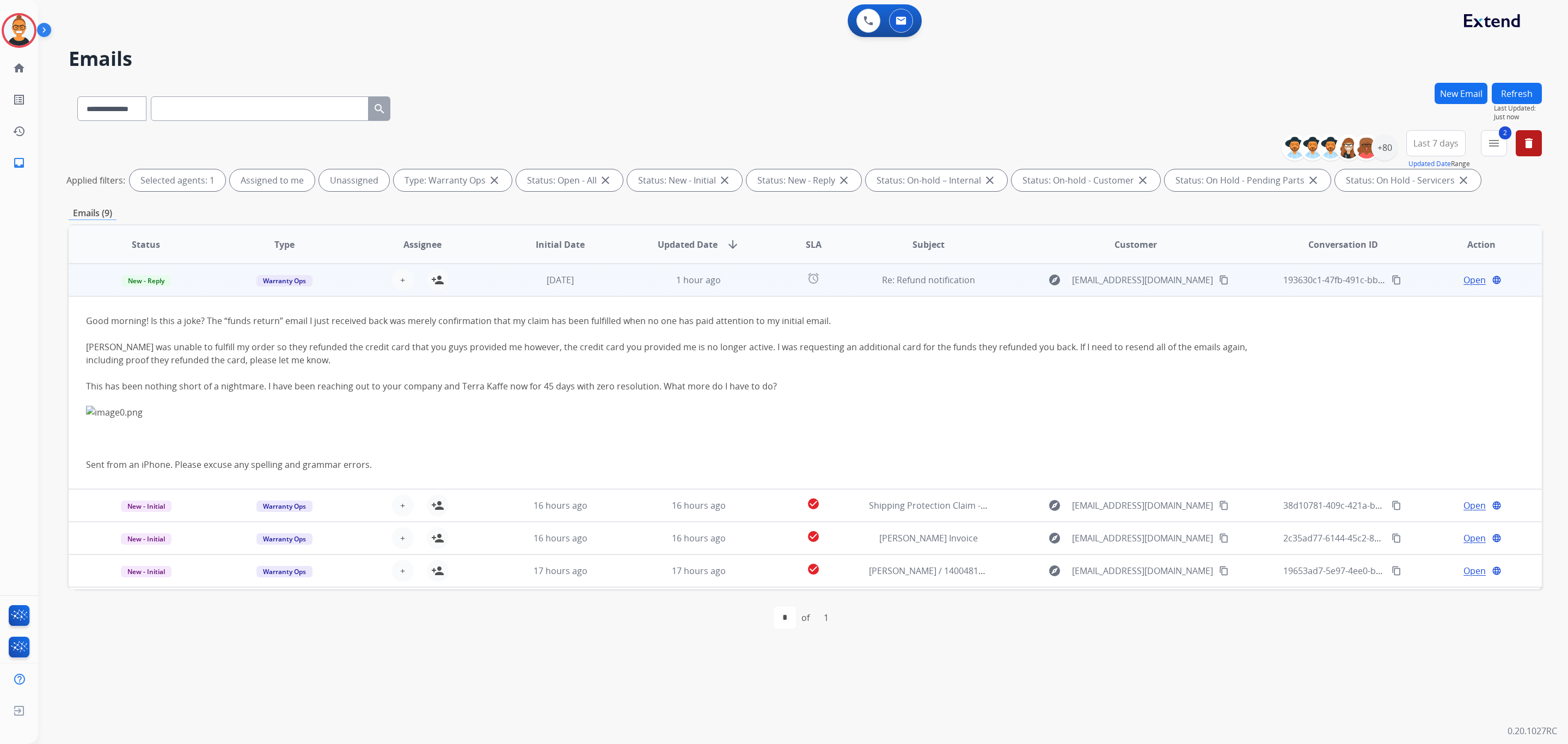
click at [1467, 278] on span "Open" at bounding box center [1474, 279] width 23 height 13
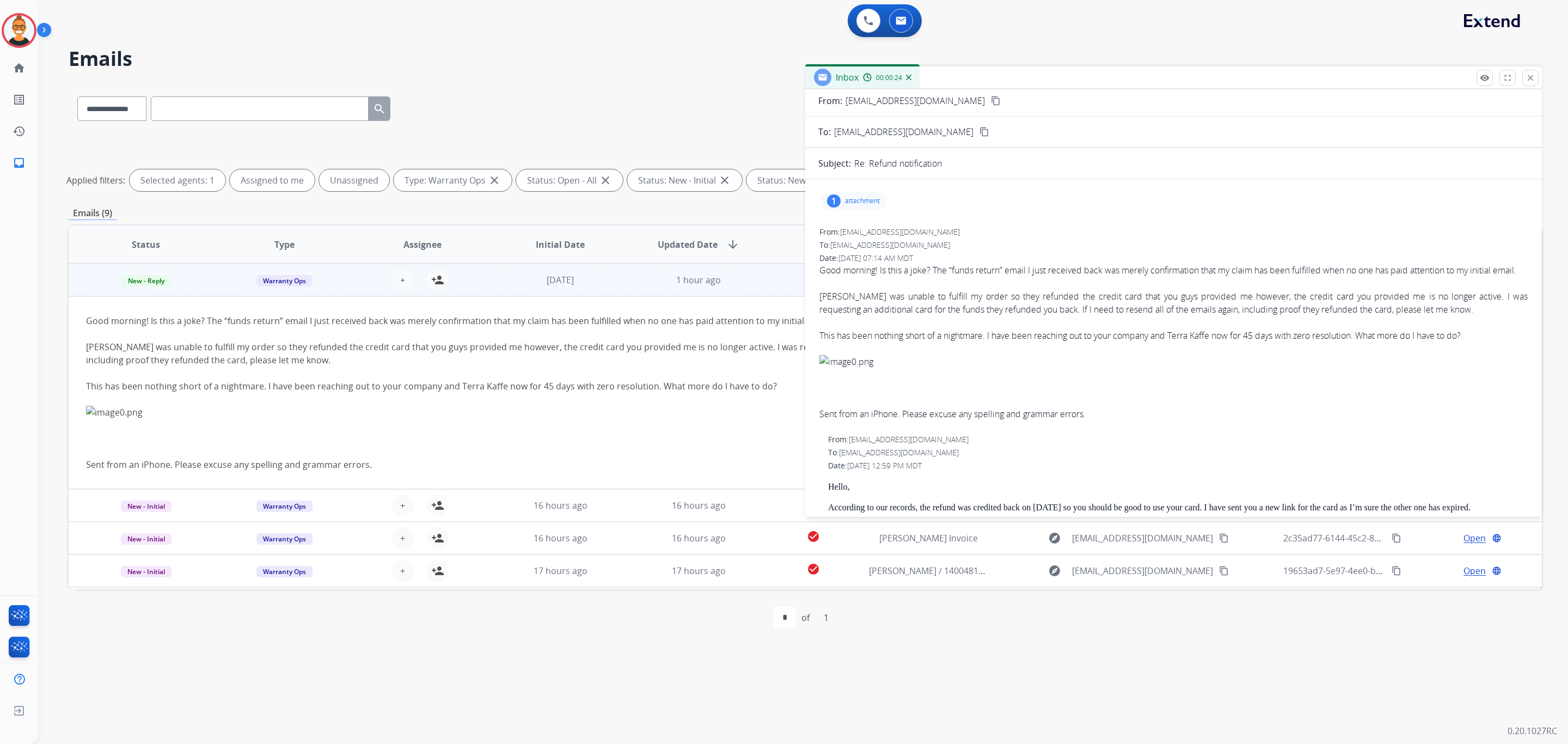
scroll to position [0, 0]
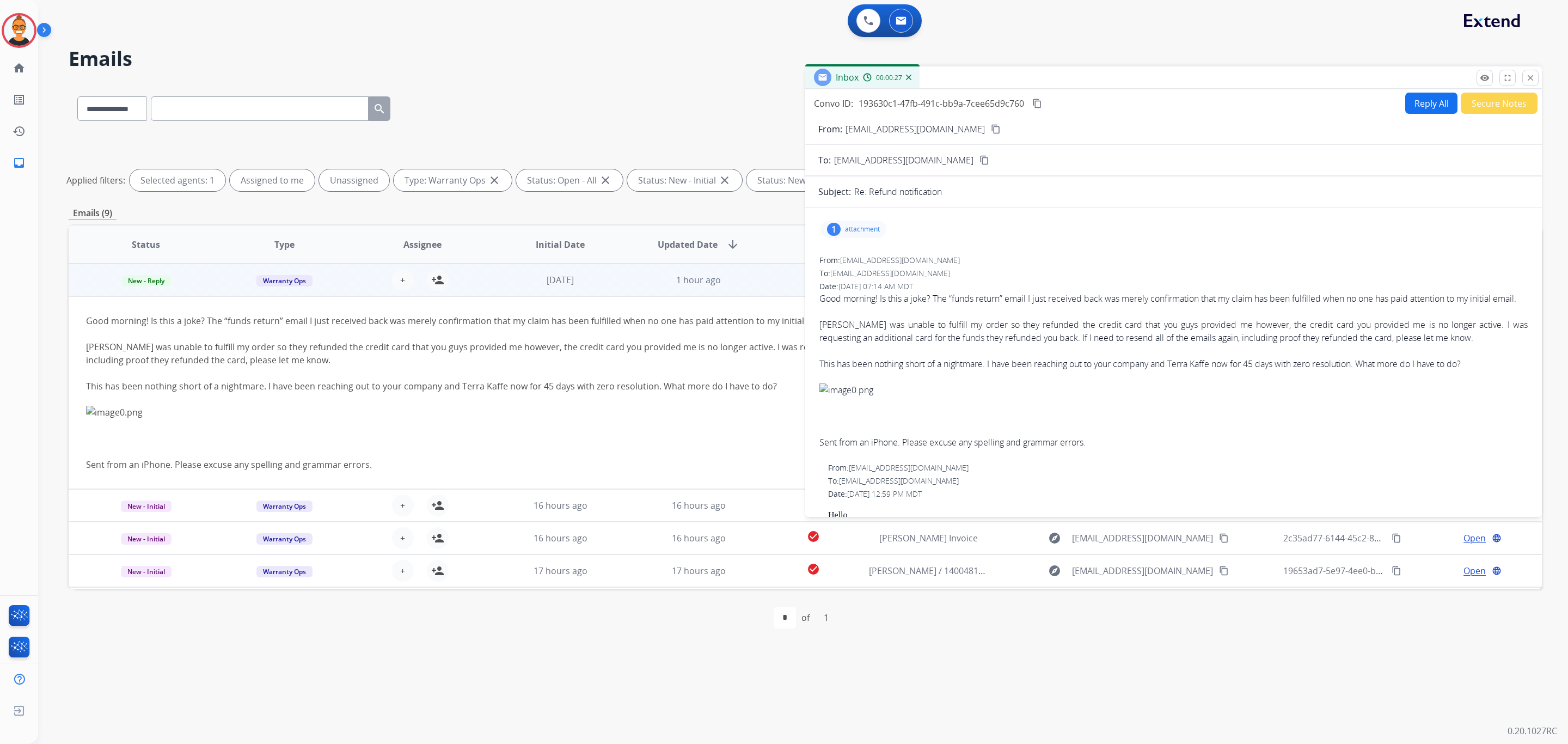
click at [991, 126] on mat-icon "content_copy" at bounding box center [996, 129] width 10 height 10
click at [1528, 75] on mat-icon "close" at bounding box center [1530, 78] width 10 height 10
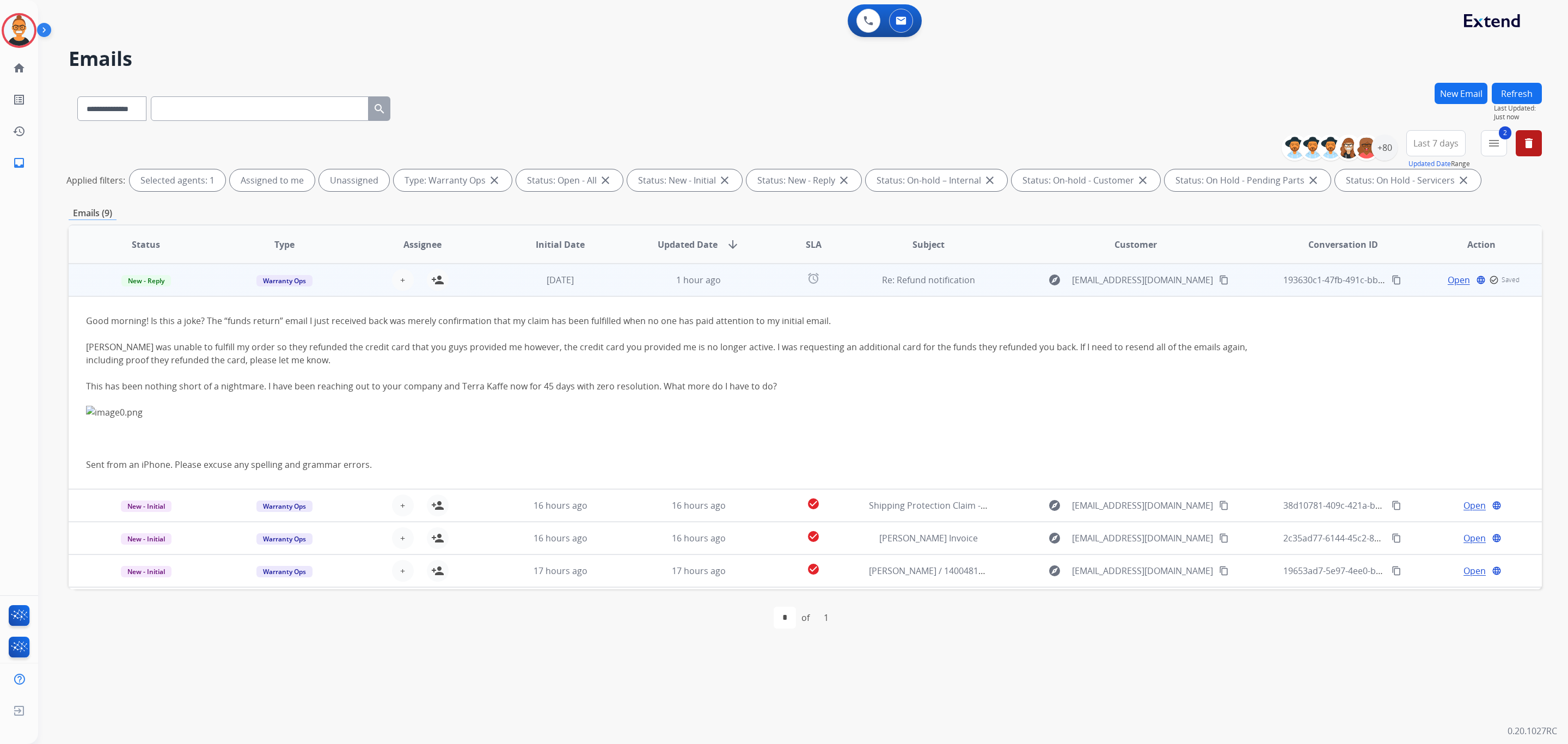
click at [761, 278] on td "alarm" at bounding box center [805, 280] width 92 height 33
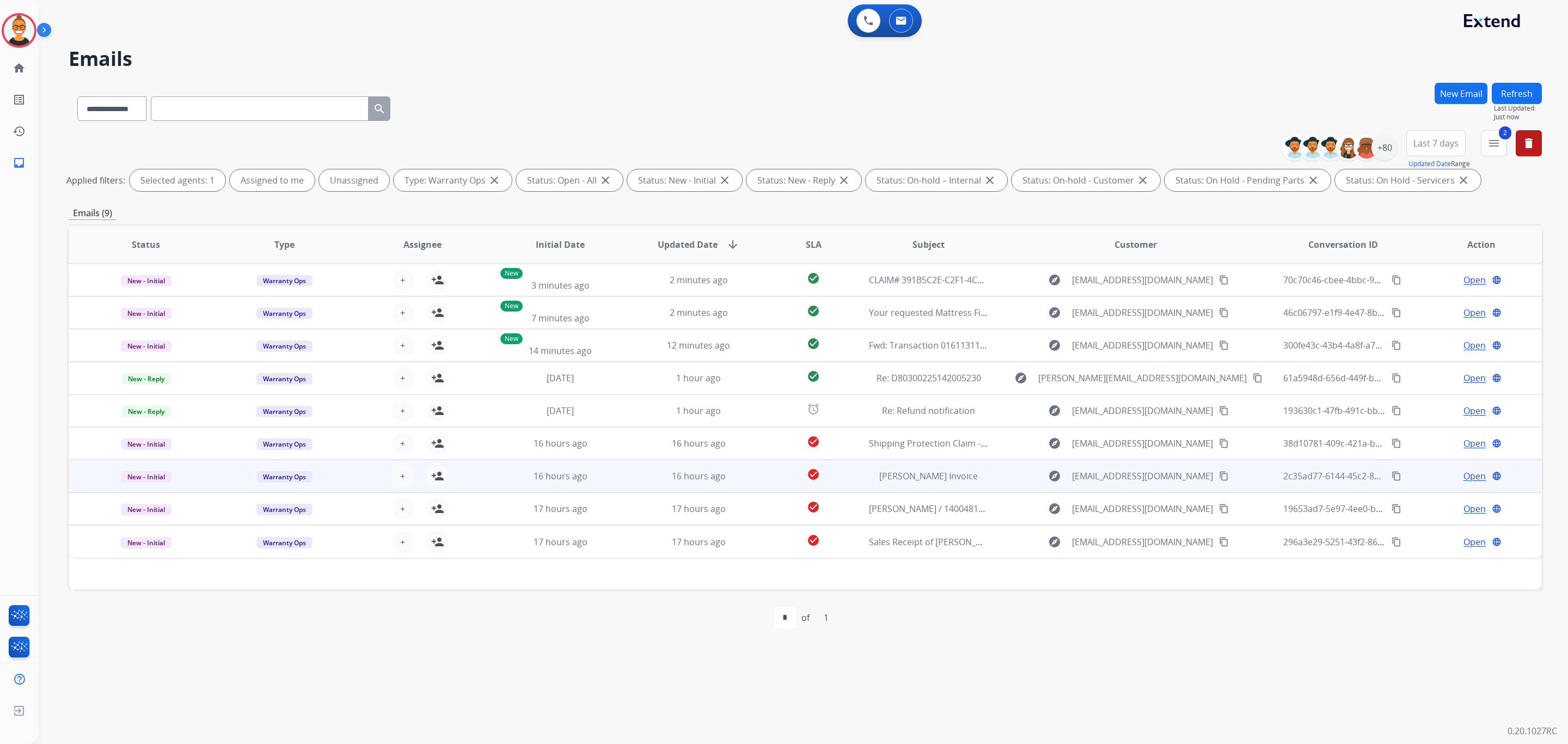
click at [1024, 476] on div "explore [EMAIL_ADDRESS][DOMAIN_NAME] content_copy" at bounding box center [1136, 476] width 258 height 18
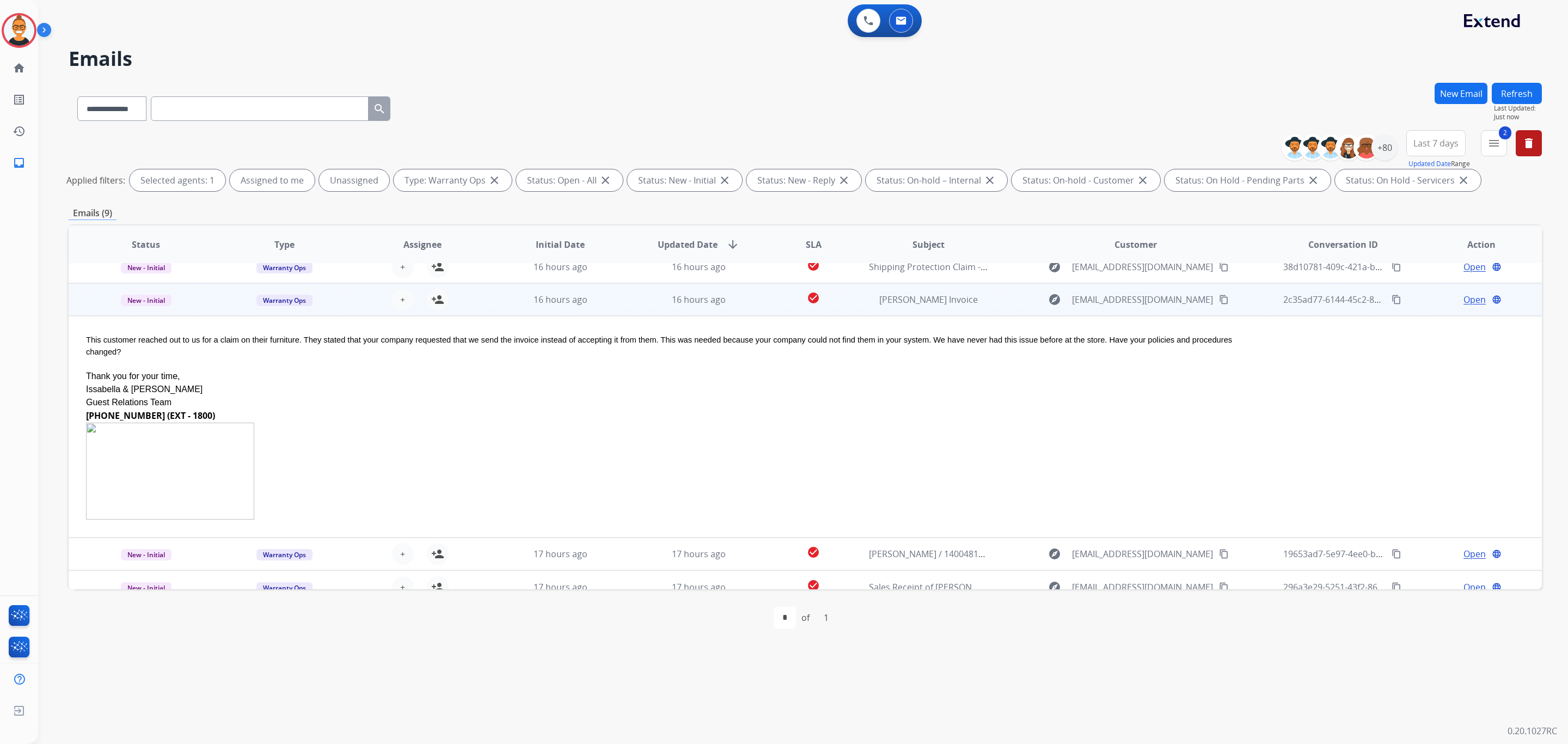
scroll to position [177, 0]
click at [1462, 306] on td "Open language" at bounding box center [1472, 299] width 138 height 33
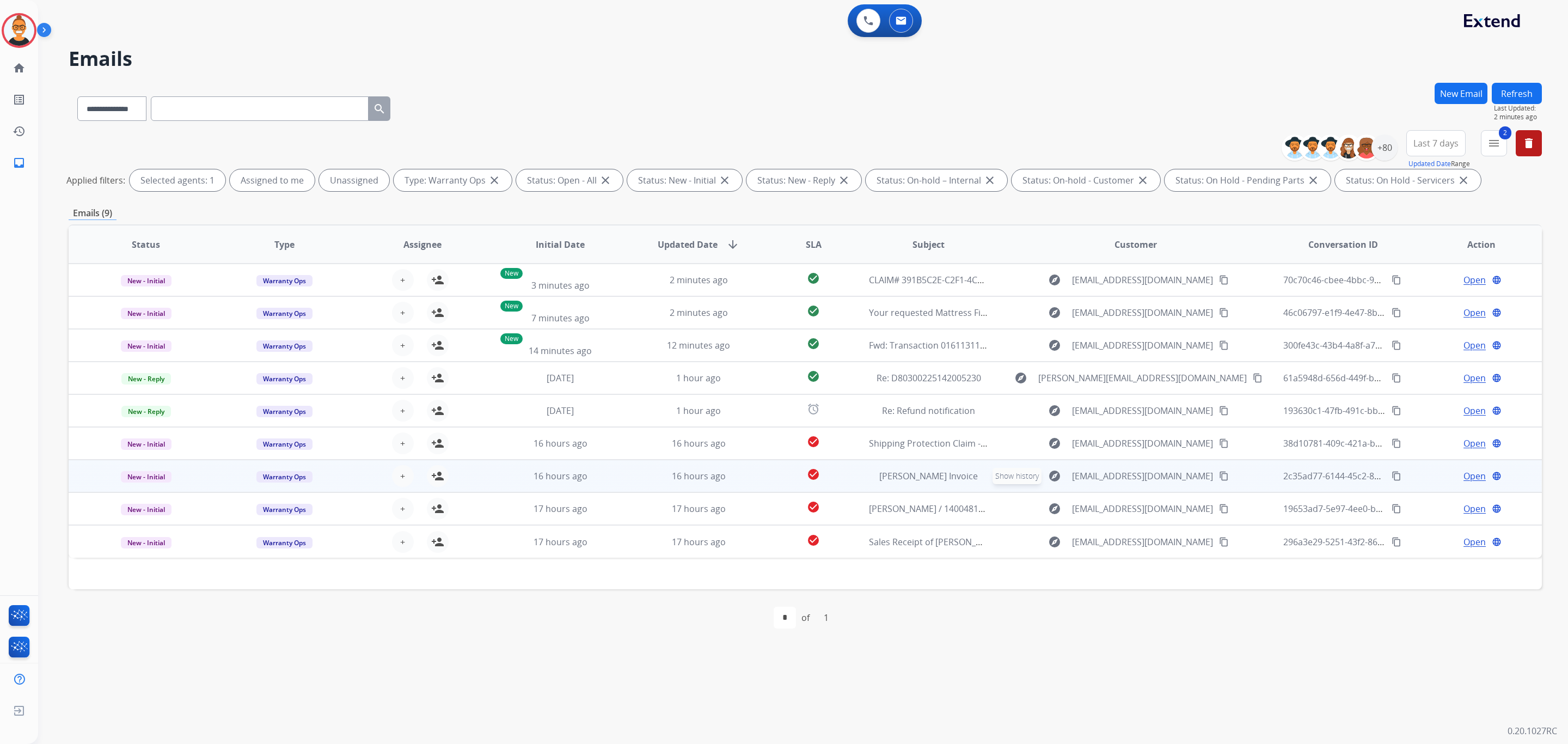
click at [1048, 469] on mat-icon "explore" at bounding box center [1054, 476] width 13 height 13
type input "**********"
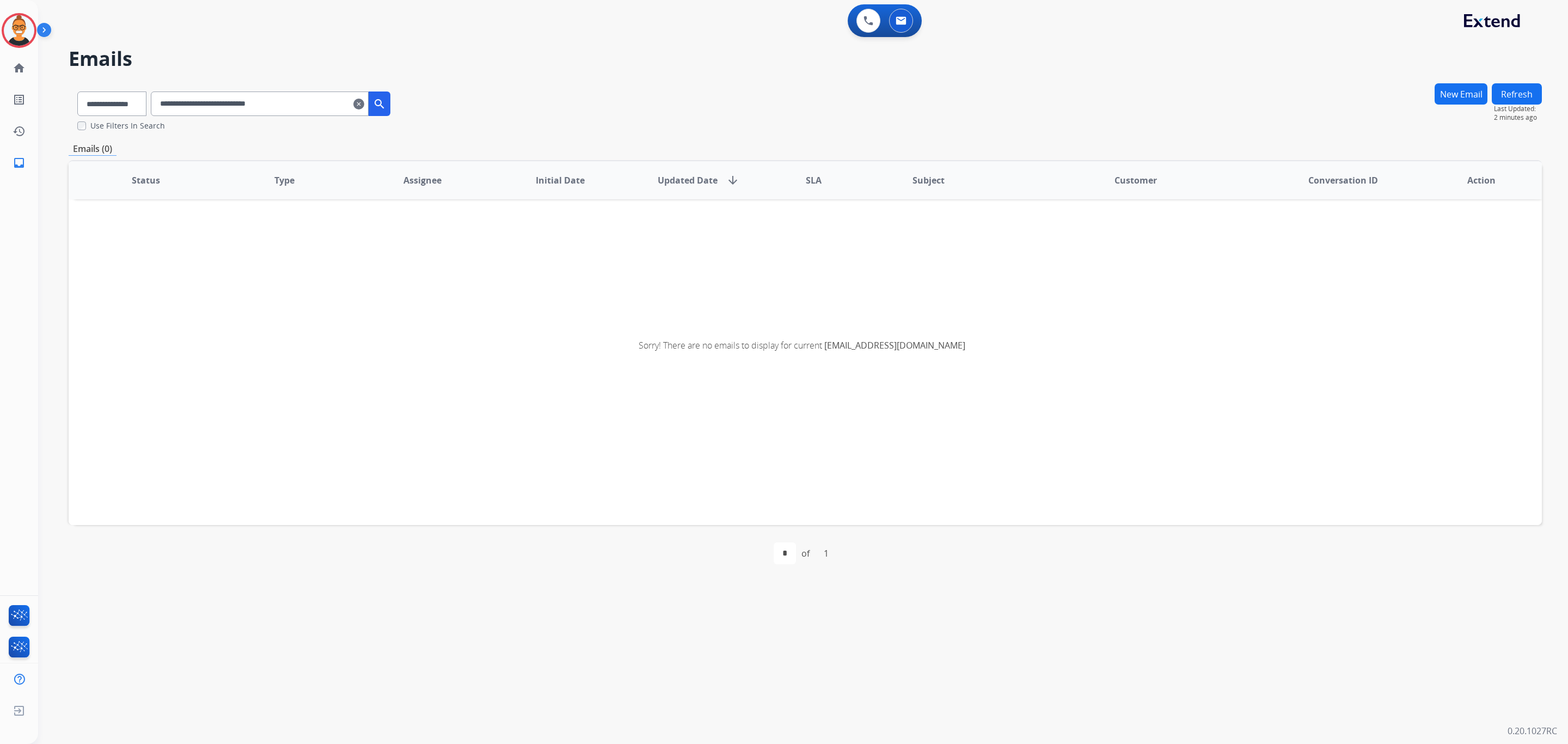
click at [364, 105] on mat-icon "clear" at bounding box center [359, 104] width 11 height 13
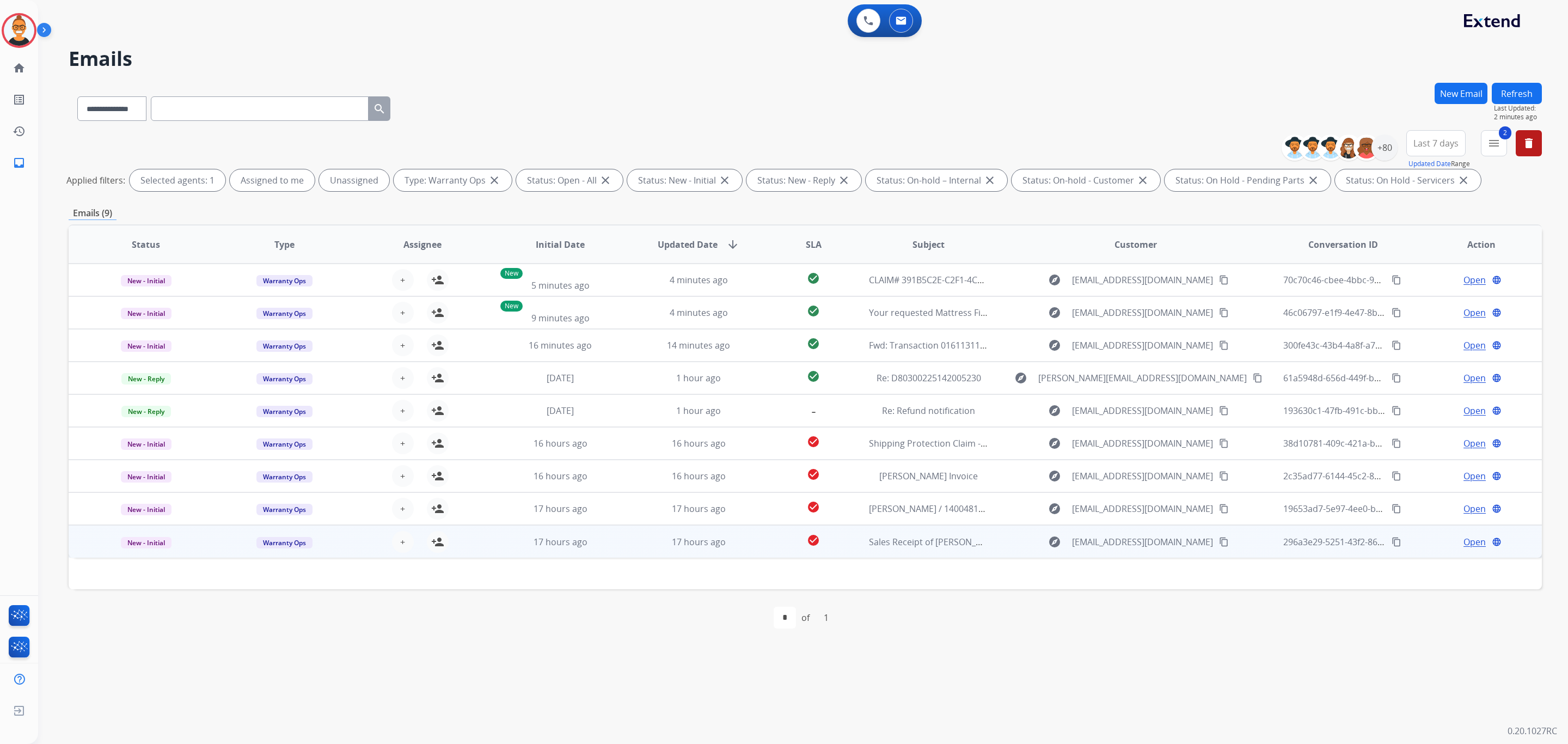
click at [998, 541] on td "explore [EMAIL_ADDRESS][DOMAIN_NAME] content_copy" at bounding box center [1127, 541] width 276 height 33
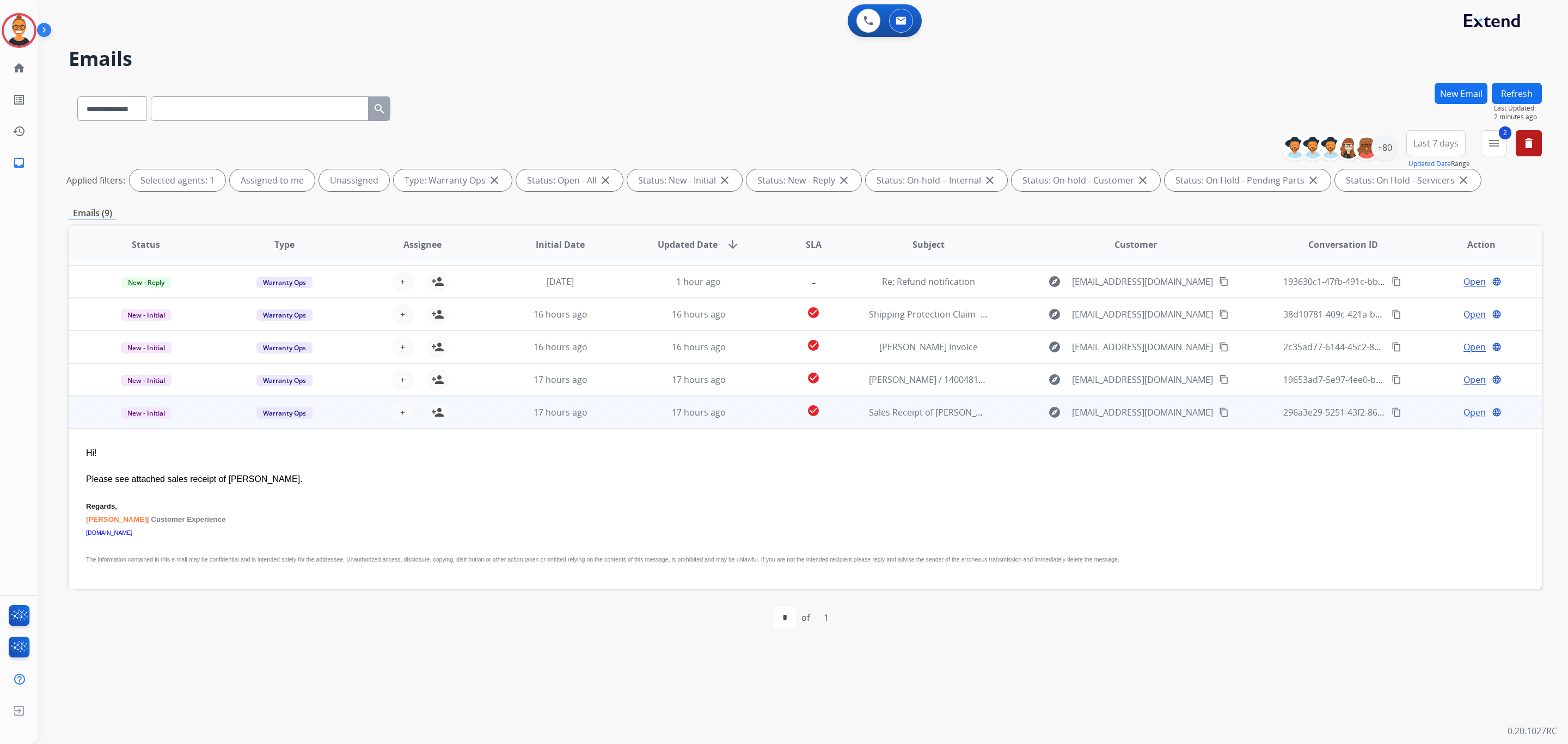
scroll to position [147, 0]
click at [830, 404] on td "check_circle" at bounding box center [805, 406] width 92 height 33
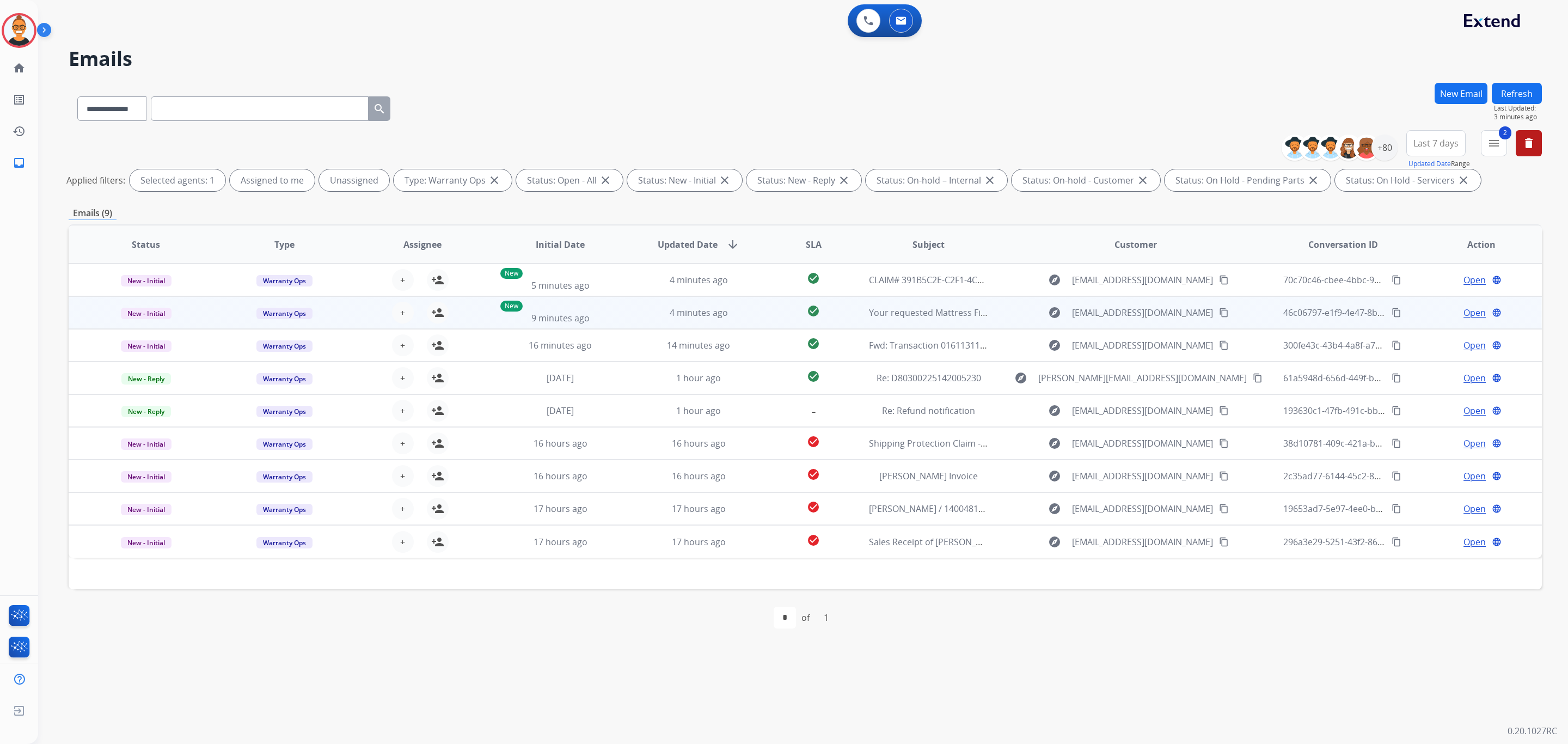
click at [854, 309] on td "Your requested Mattress Firm receipt" at bounding box center [920, 313] width 138 height 33
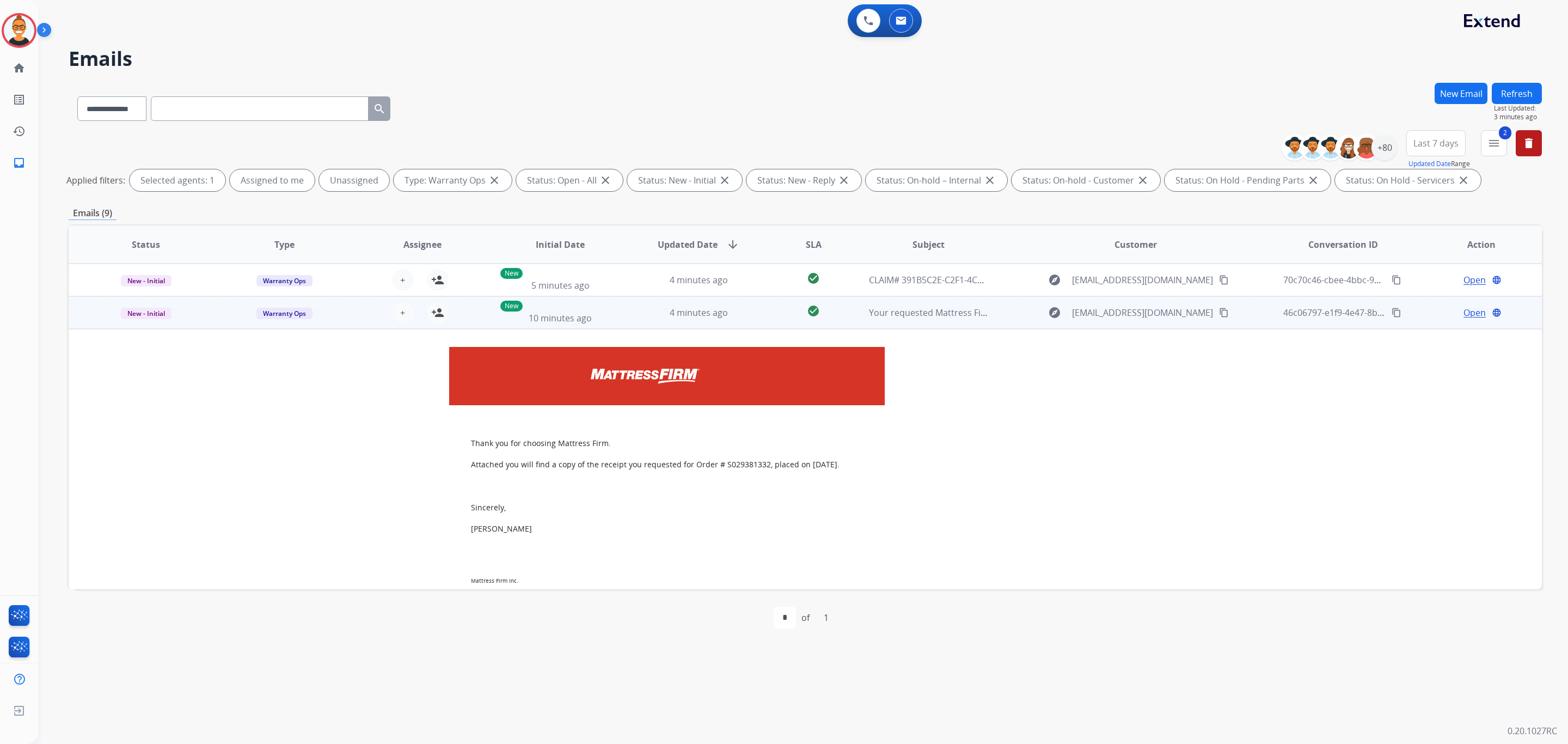
scroll to position [33, 0]
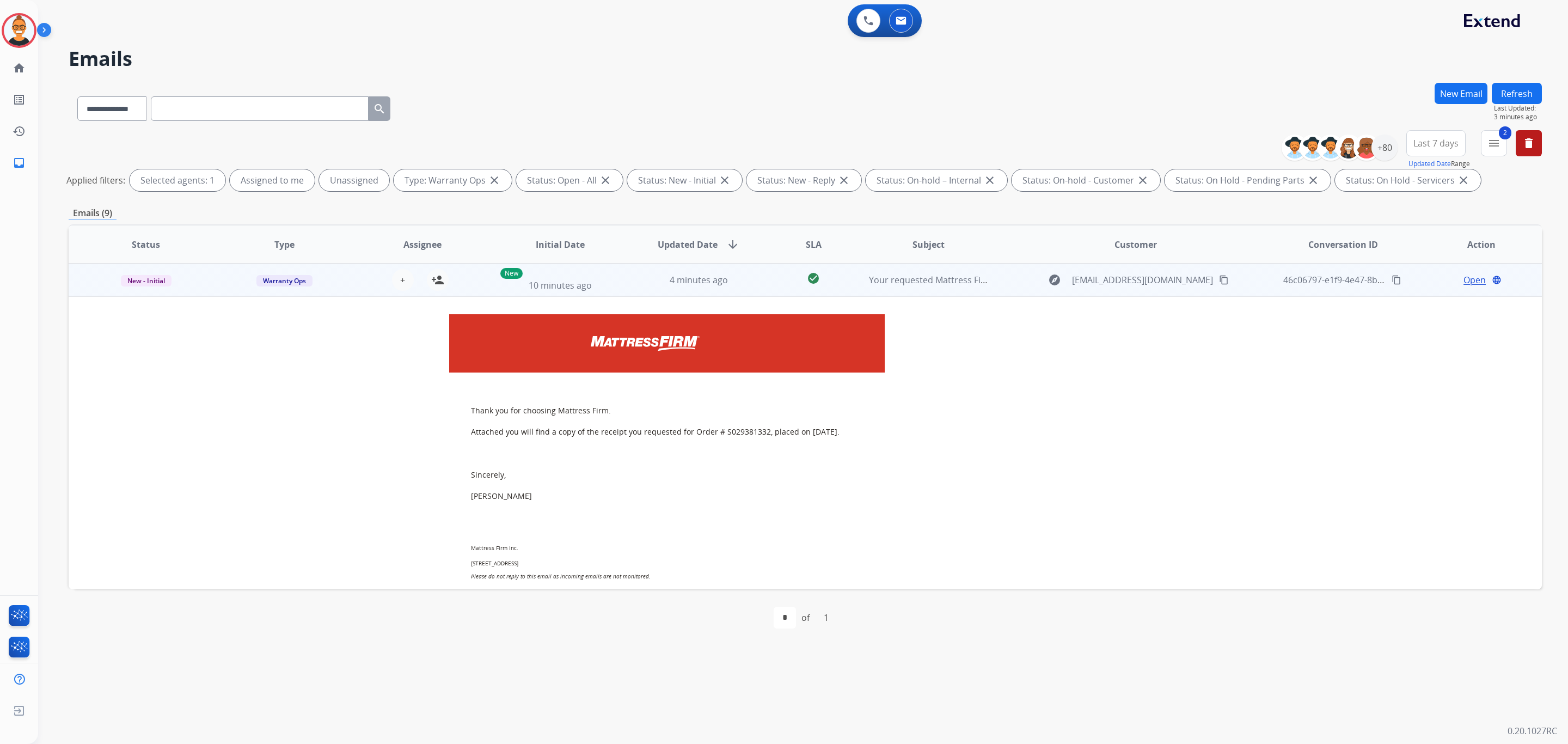
click at [1468, 284] on span "Open" at bounding box center [1474, 279] width 23 height 13
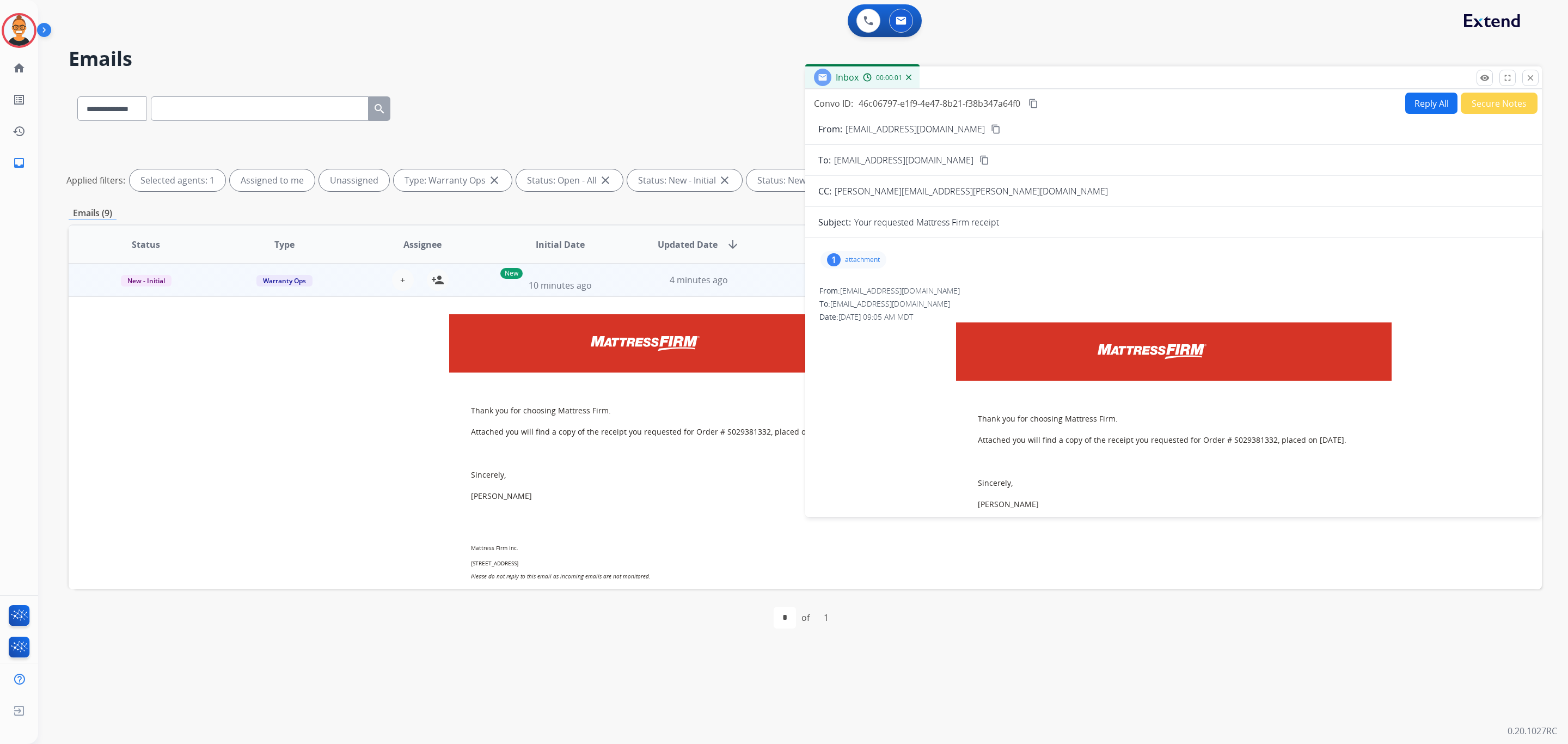
click at [1405, 103] on button "Reply All" at bounding box center [1432, 103] width 52 height 21
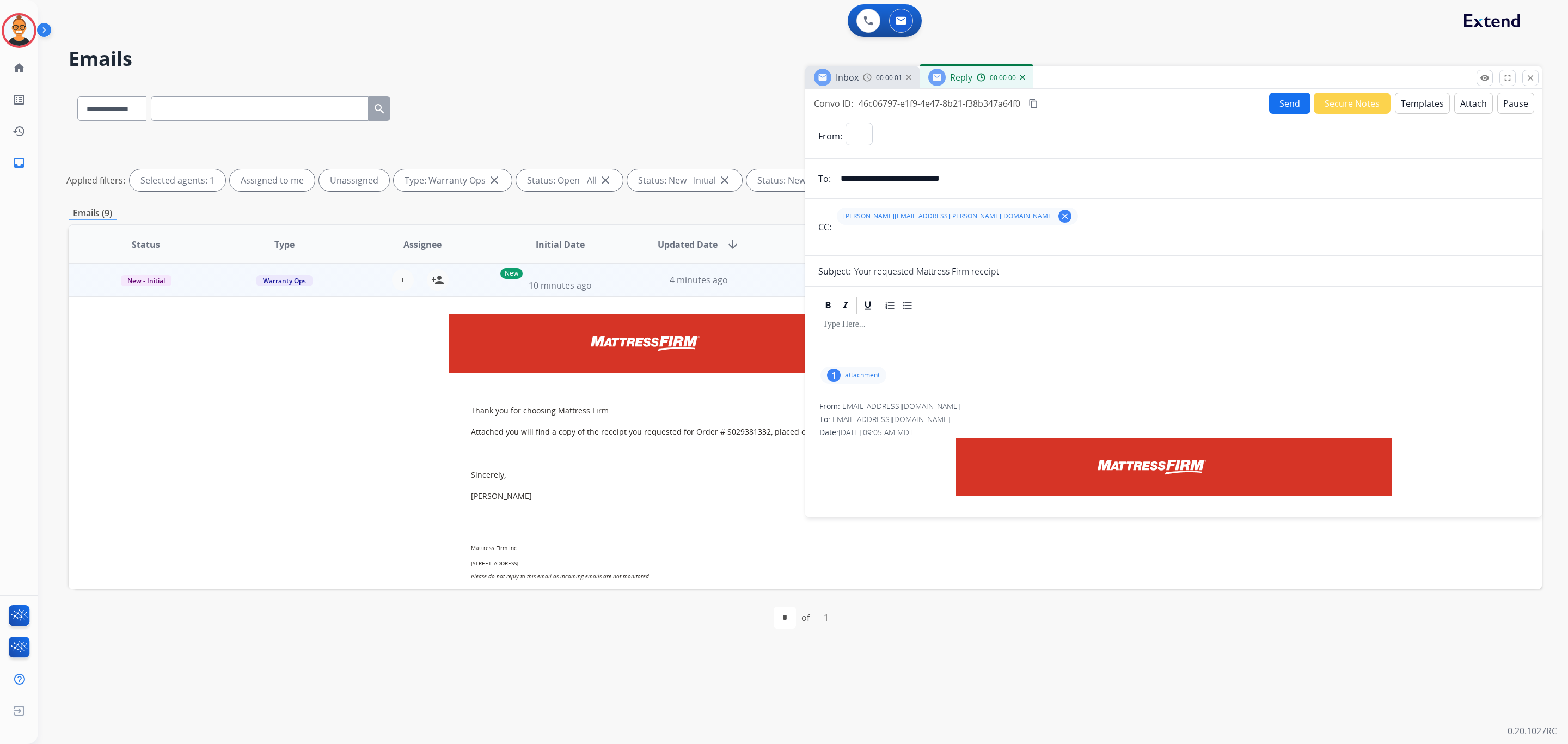
click at [1403, 103] on button "Templates" at bounding box center [1423, 103] width 55 height 21
select select "**********"
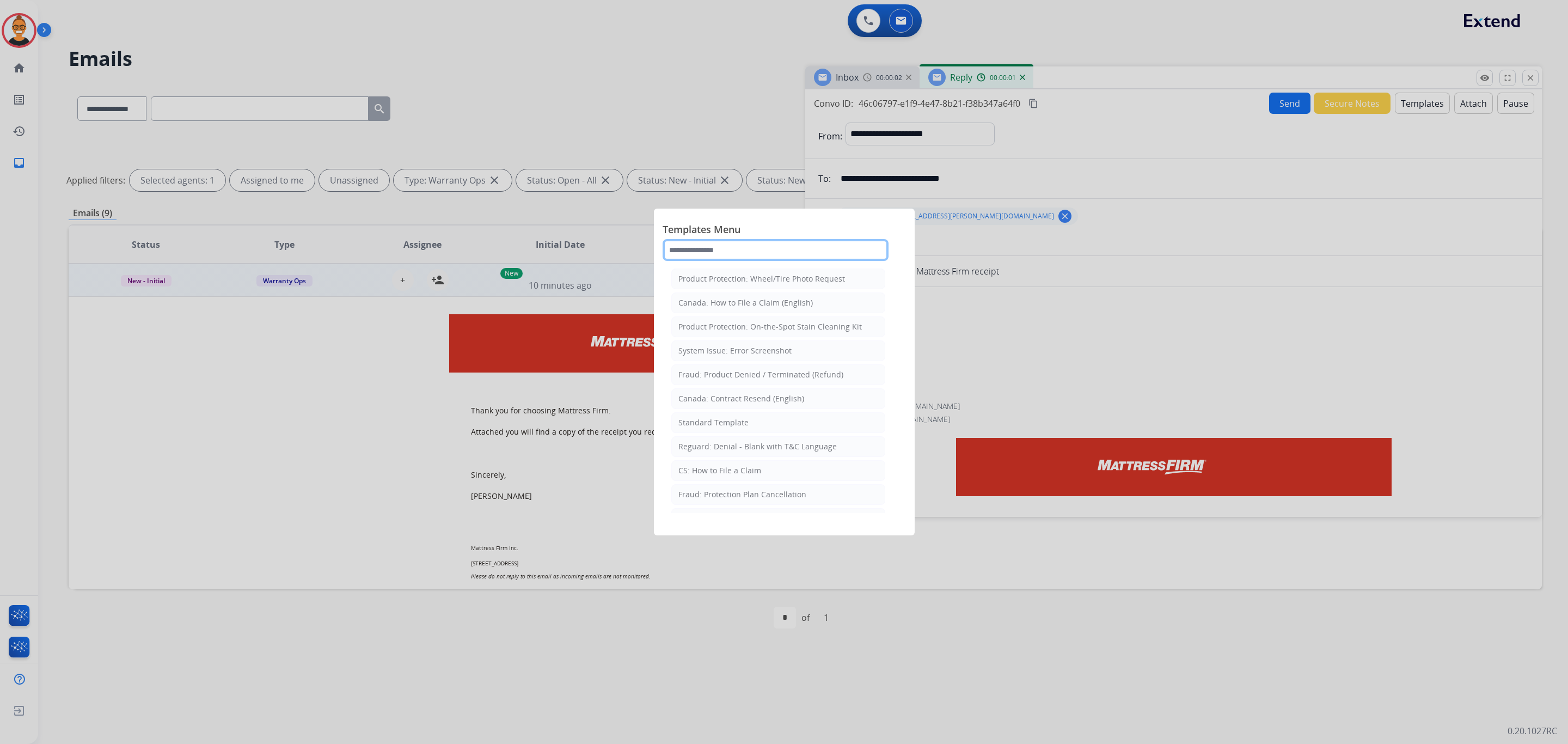
click at [735, 255] on input "text" at bounding box center [775, 250] width 226 height 22
type input "***"
click at [719, 308] on div "Standard Template" at bounding box center [713, 303] width 70 height 11
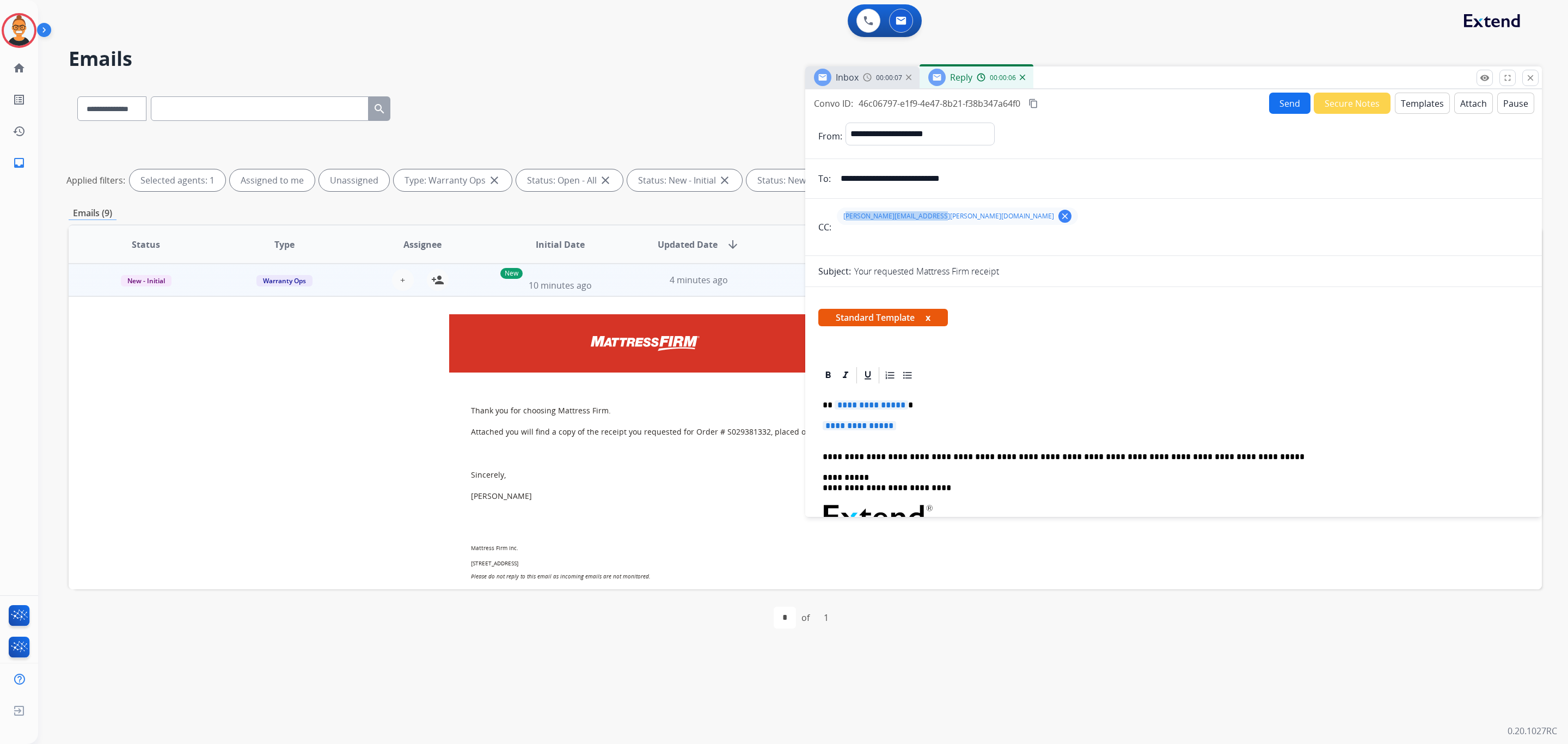
drag, startPoint x: 938, startPoint y: 220, endPoint x: 843, endPoint y: 212, distance: 95.3
click at [843, 212] on div "[PERSON_NAME][EMAIL_ADDRESS][PERSON_NAME][DOMAIN_NAME] clear" at bounding box center [957, 216] width 241 height 18
copy span "[PERSON_NAME][EMAIL_ADDRESS][PERSON_NAME][DOMAIN_NAME]"
drag, startPoint x: 1013, startPoint y: 177, endPoint x: 807, endPoint y: 180, distance: 206.0
click at [807, 180] on div "**********" at bounding box center [1174, 178] width 737 height 22
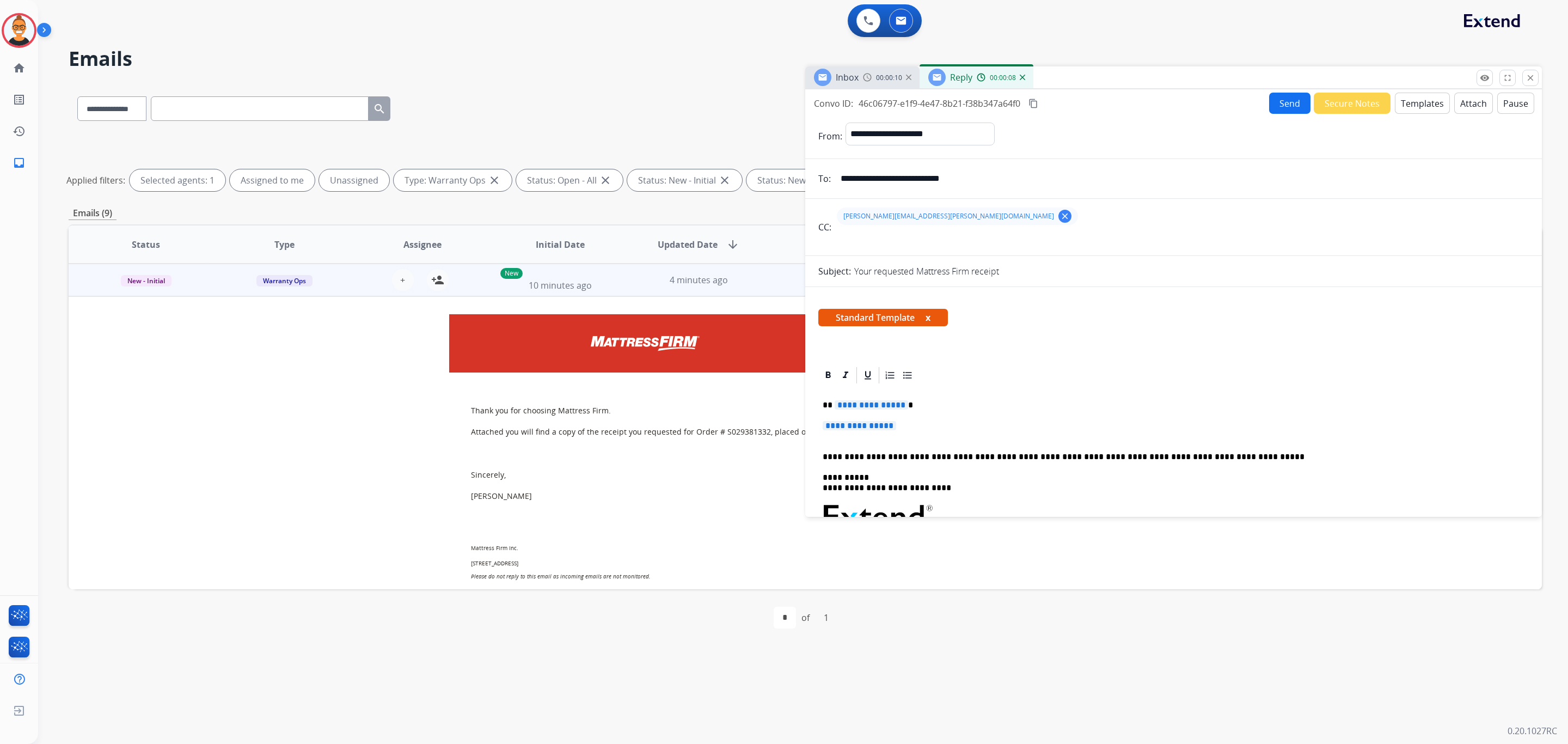
paste input "email"
type input "**********"
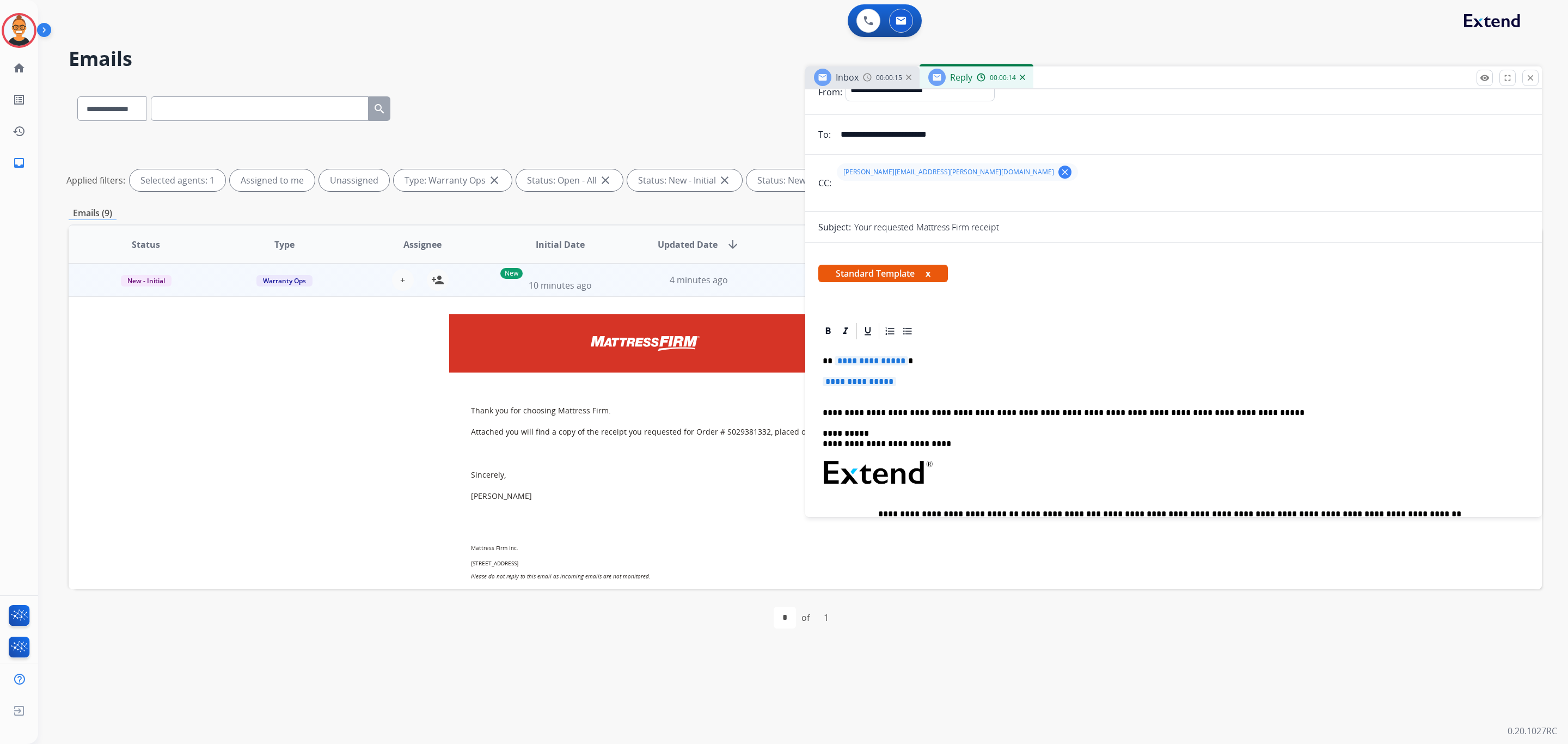
scroll to position [82, 0]
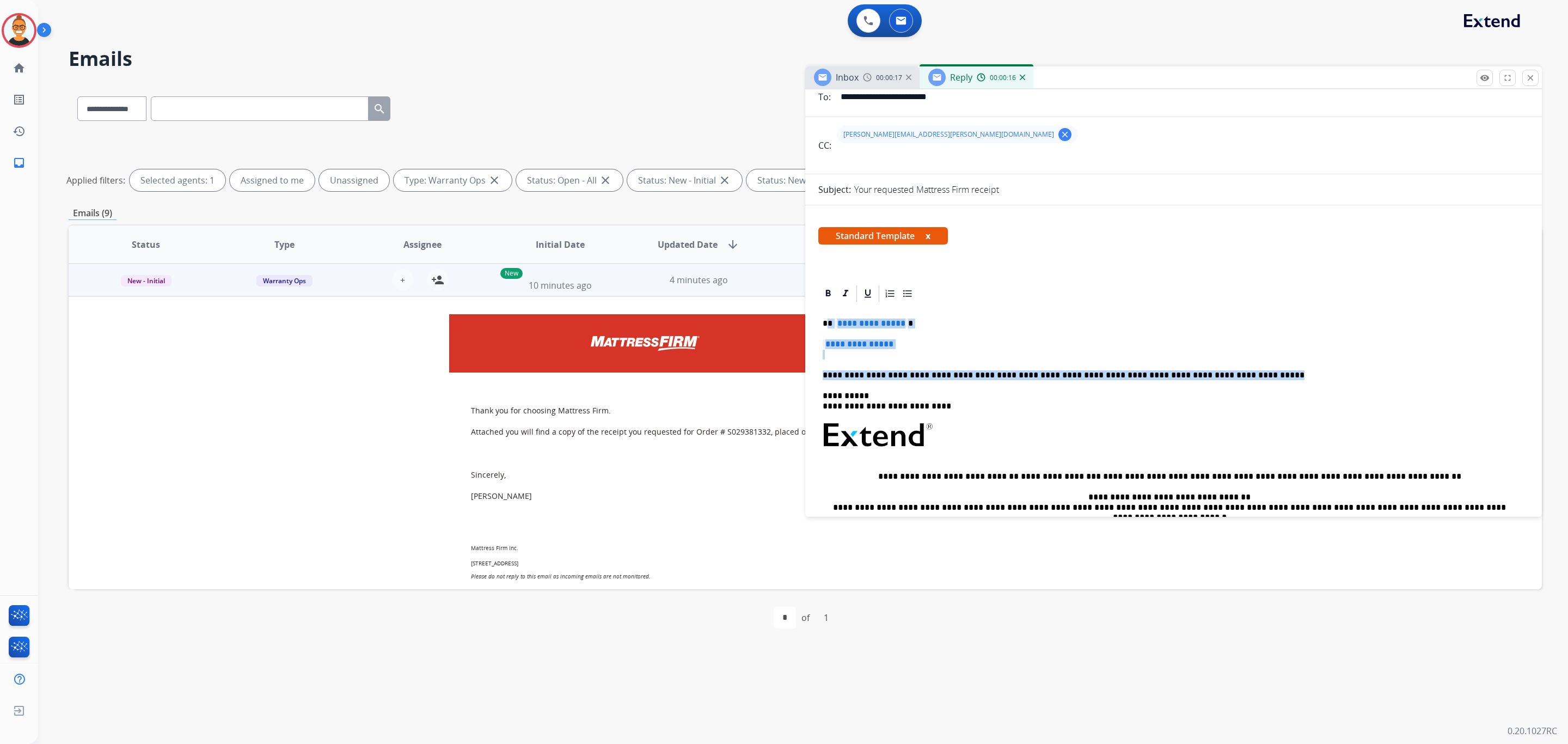
drag, startPoint x: 1230, startPoint y: 377, endPoint x: 828, endPoint y: 323, distance: 405.6
click at [828, 323] on div "**********" at bounding box center [1173, 451] width 710 height 295
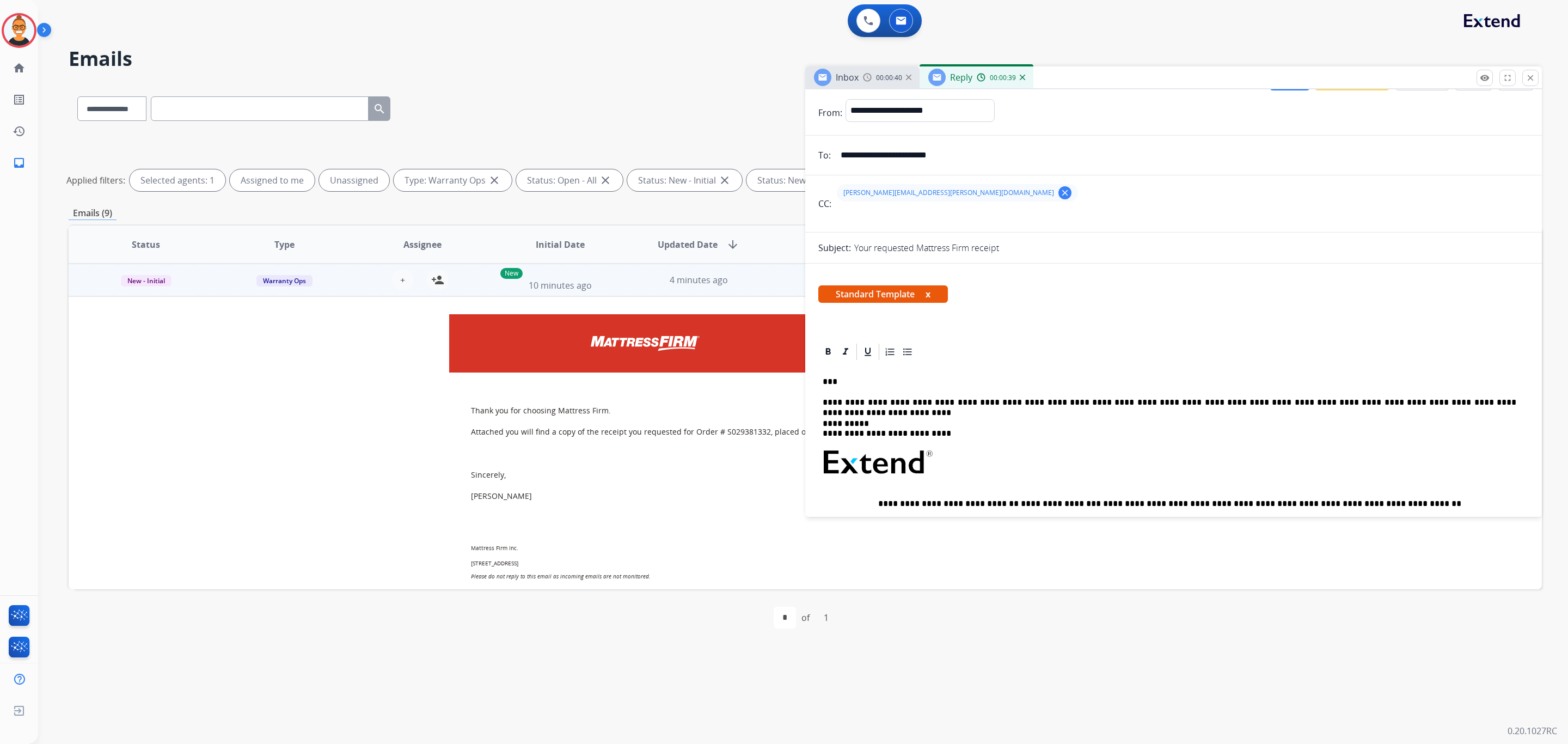
scroll to position [0, 0]
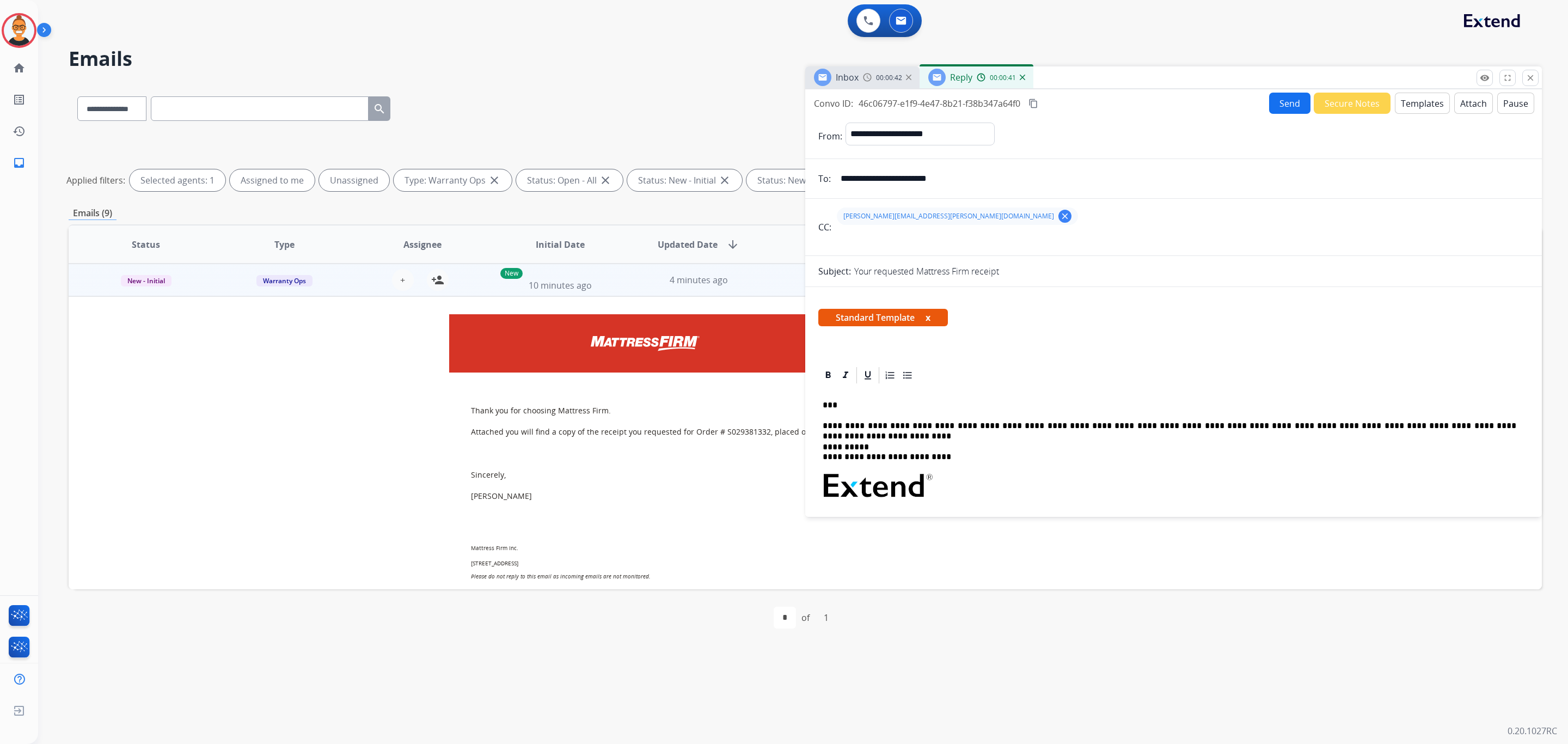
click at [1269, 101] on button "Send" at bounding box center [1290, 103] width 41 height 21
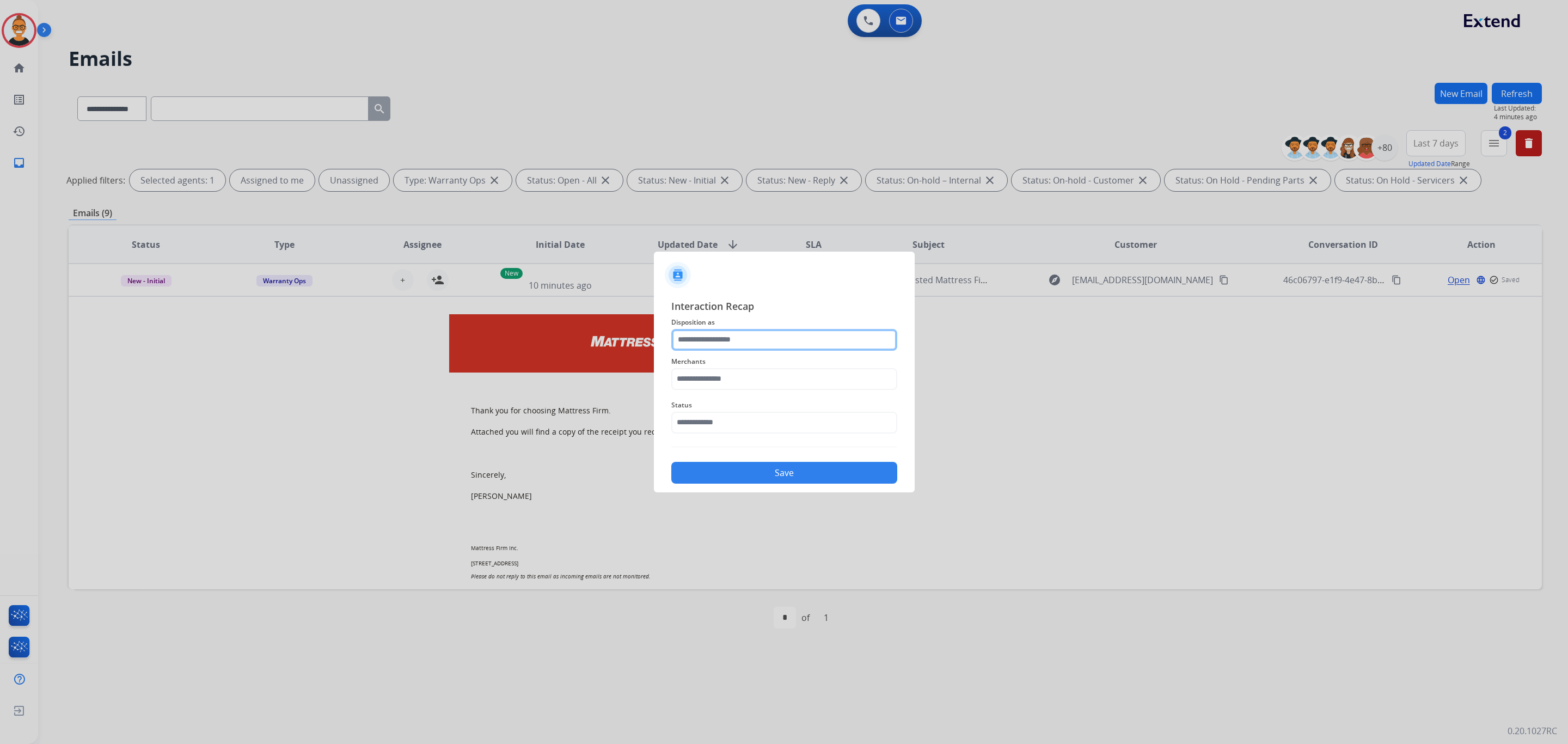
click at [726, 340] on input "text" at bounding box center [784, 340] width 226 height 22
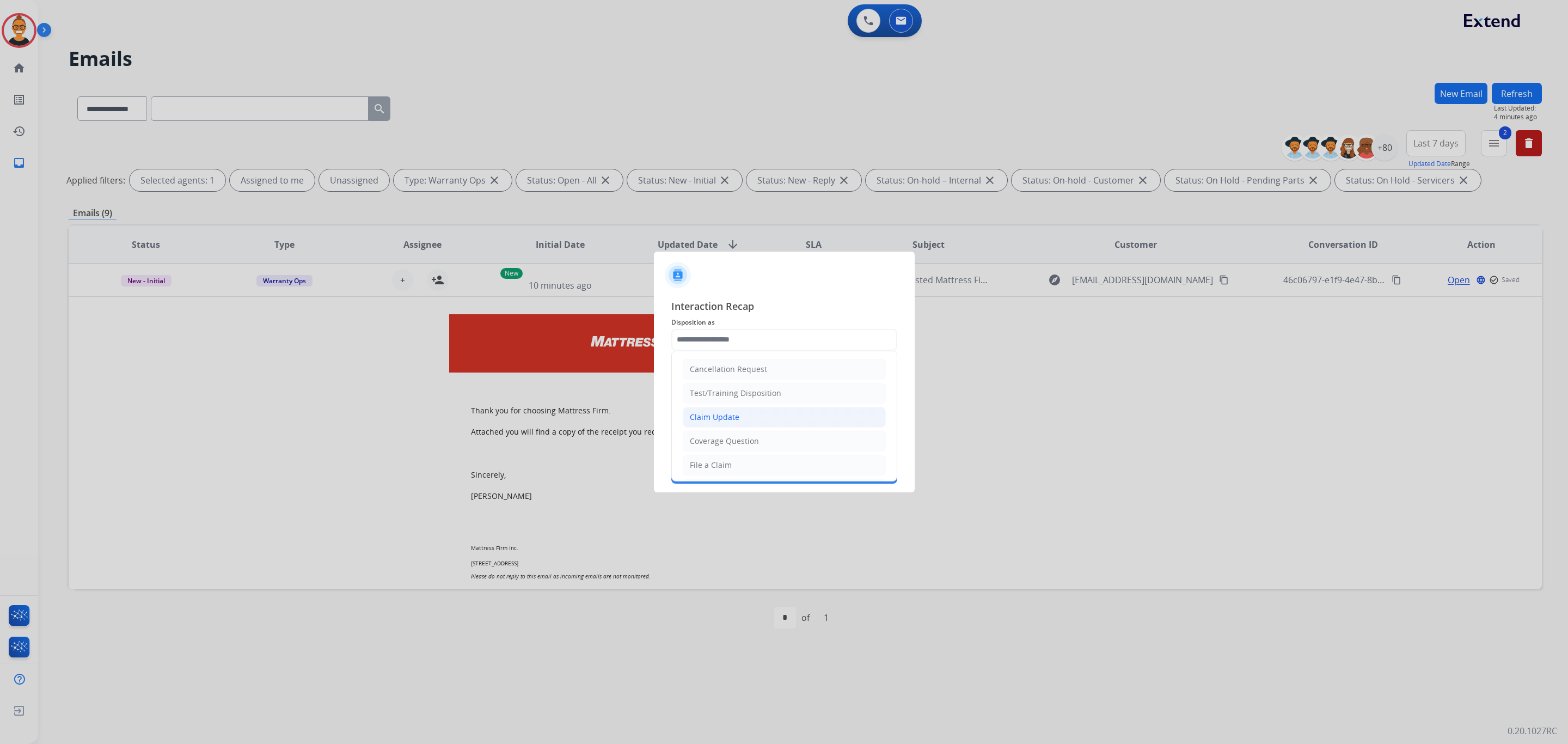
click at [733, 413] on div "Claim Update" at bounding box center [714, 417] width 49 height 11
type input "**********"
click at [710, 343] on input "**********" at bounding box center [784, 340] width 226 height 22
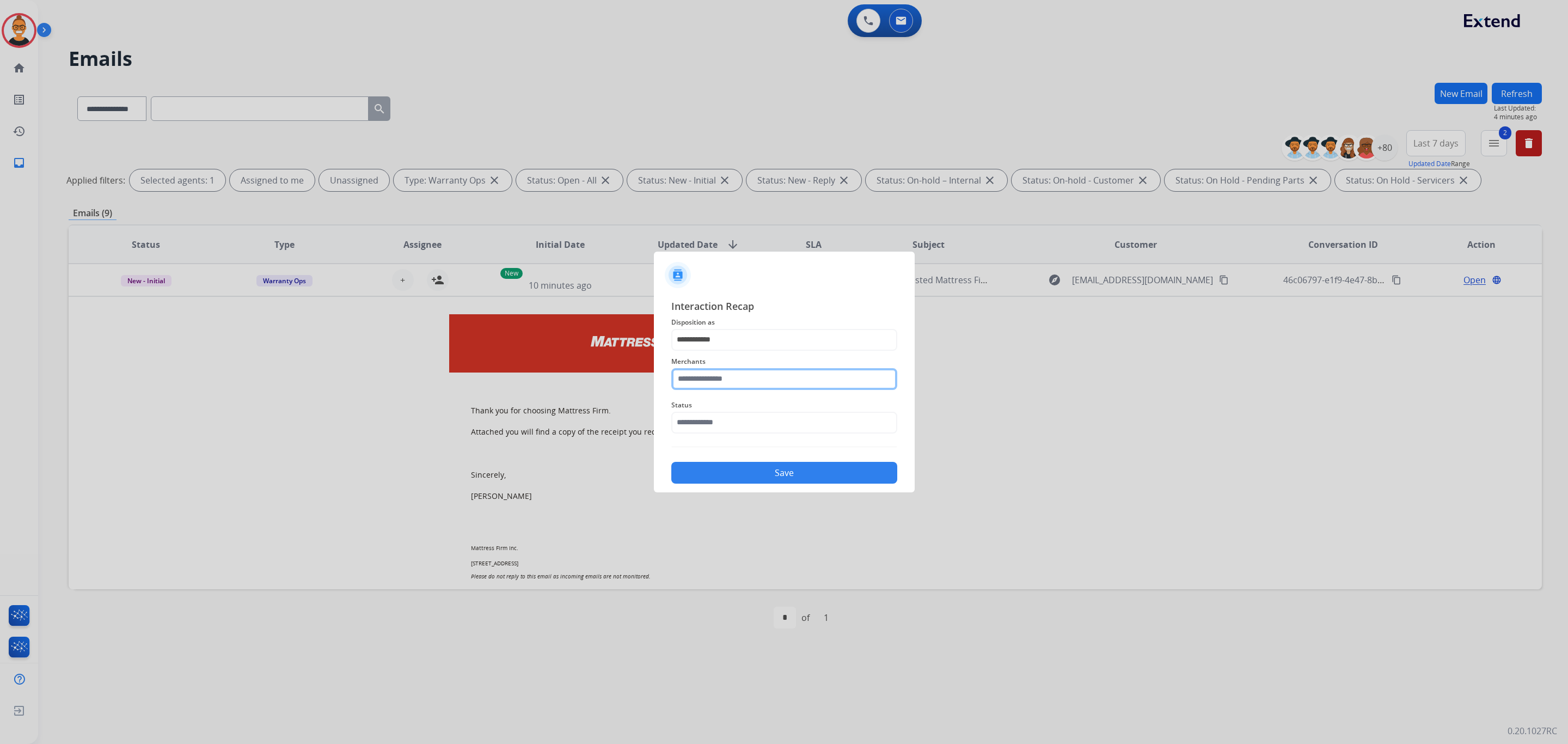
click at [721, 373] on input "text" at bounding box center [784, 379] width 226 height 22
click at [696, 421] on ul "Mattress firm" at bounding box center [787, 413] width 214 height 37
click at [703, 413] on div "Mattress firm" at bounding box center [715, 410] width 49 height 11
type input "**********"
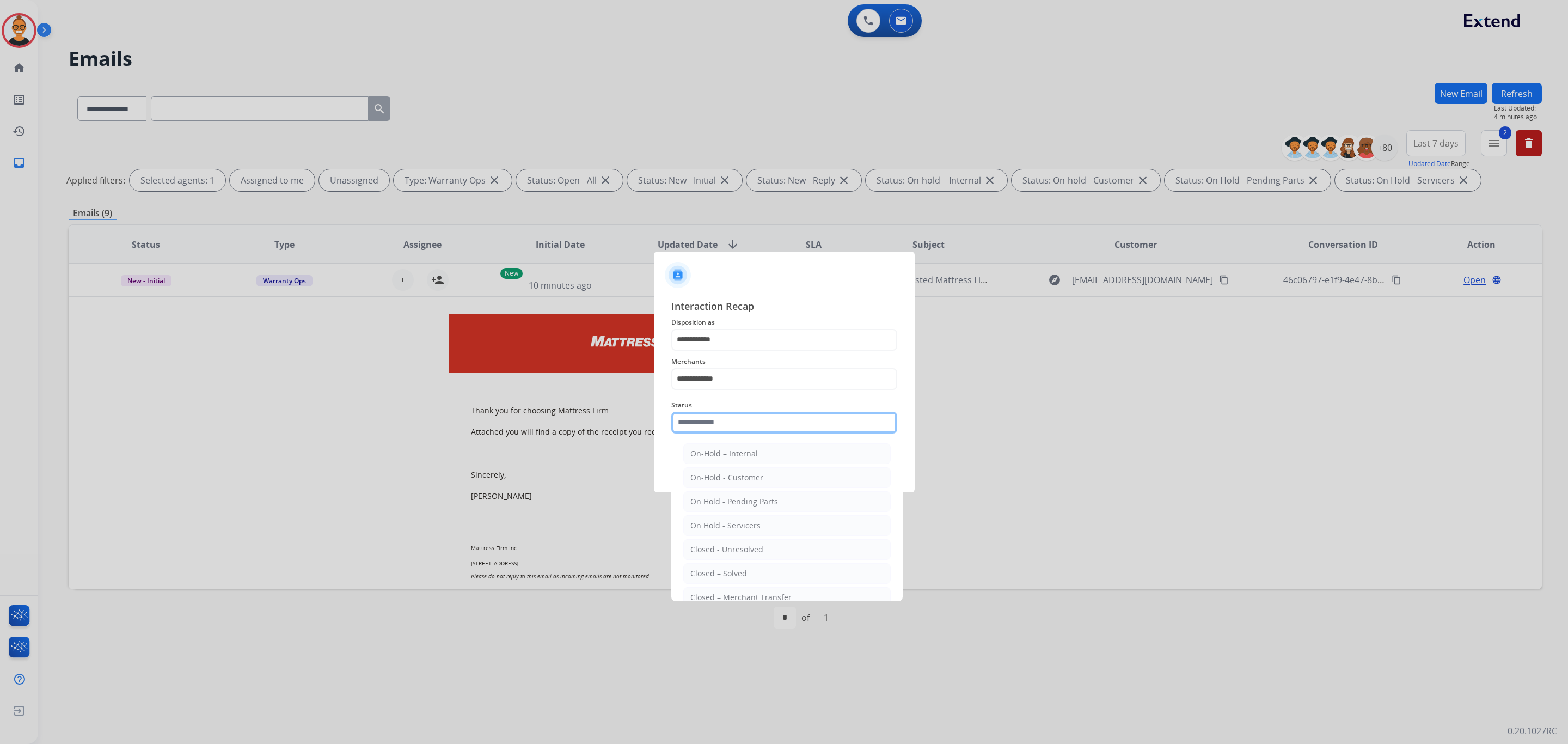
click at [695, 413] on input "text" at bounding box center [784, 423] width 226 height 22
click at [716, 574] on div "Closed – Solved" at bounding box center [718, 574] width 57 height 11
type input "**********"
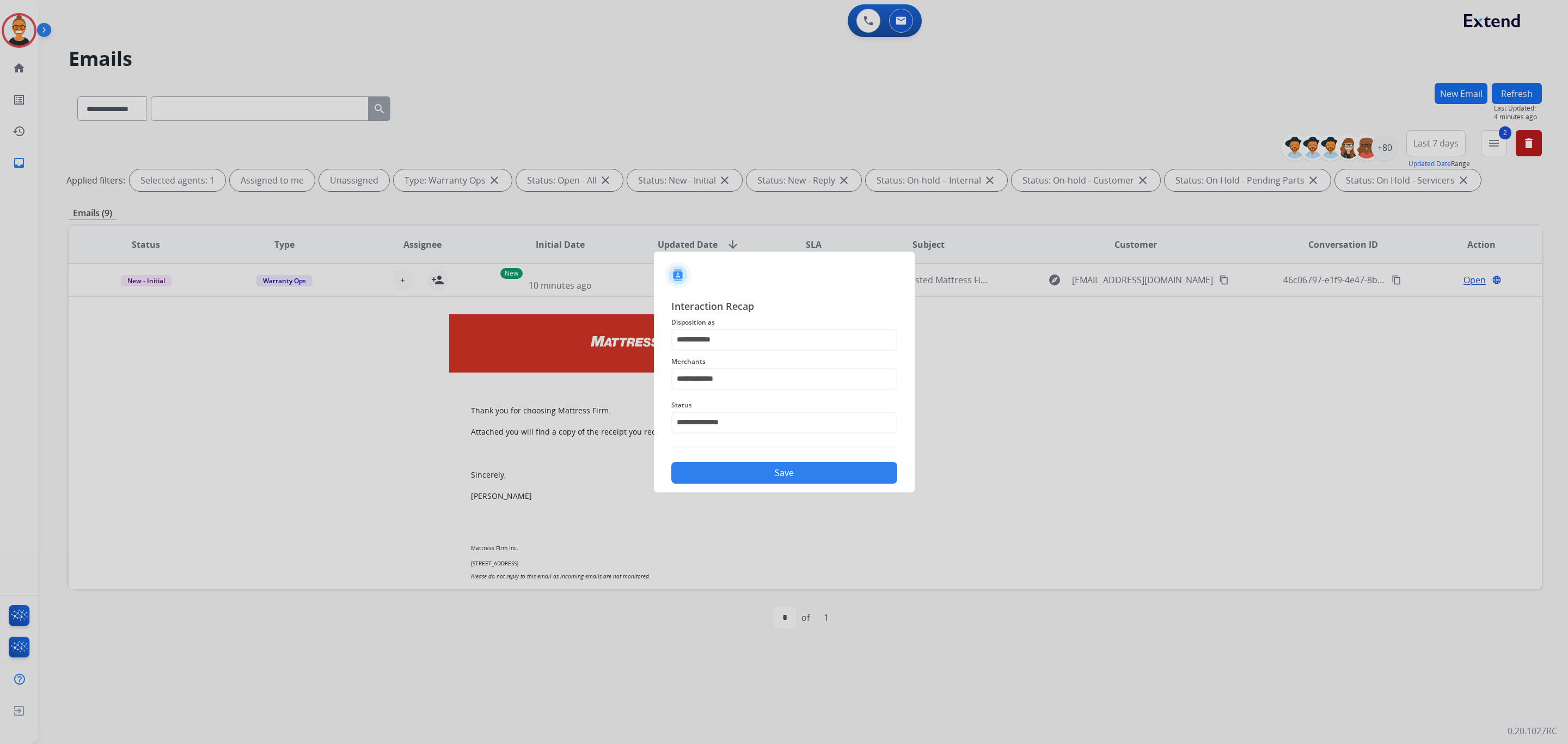
click at [740, 464] on button "Save" at bounding box center [784, 472] width 226 height 22
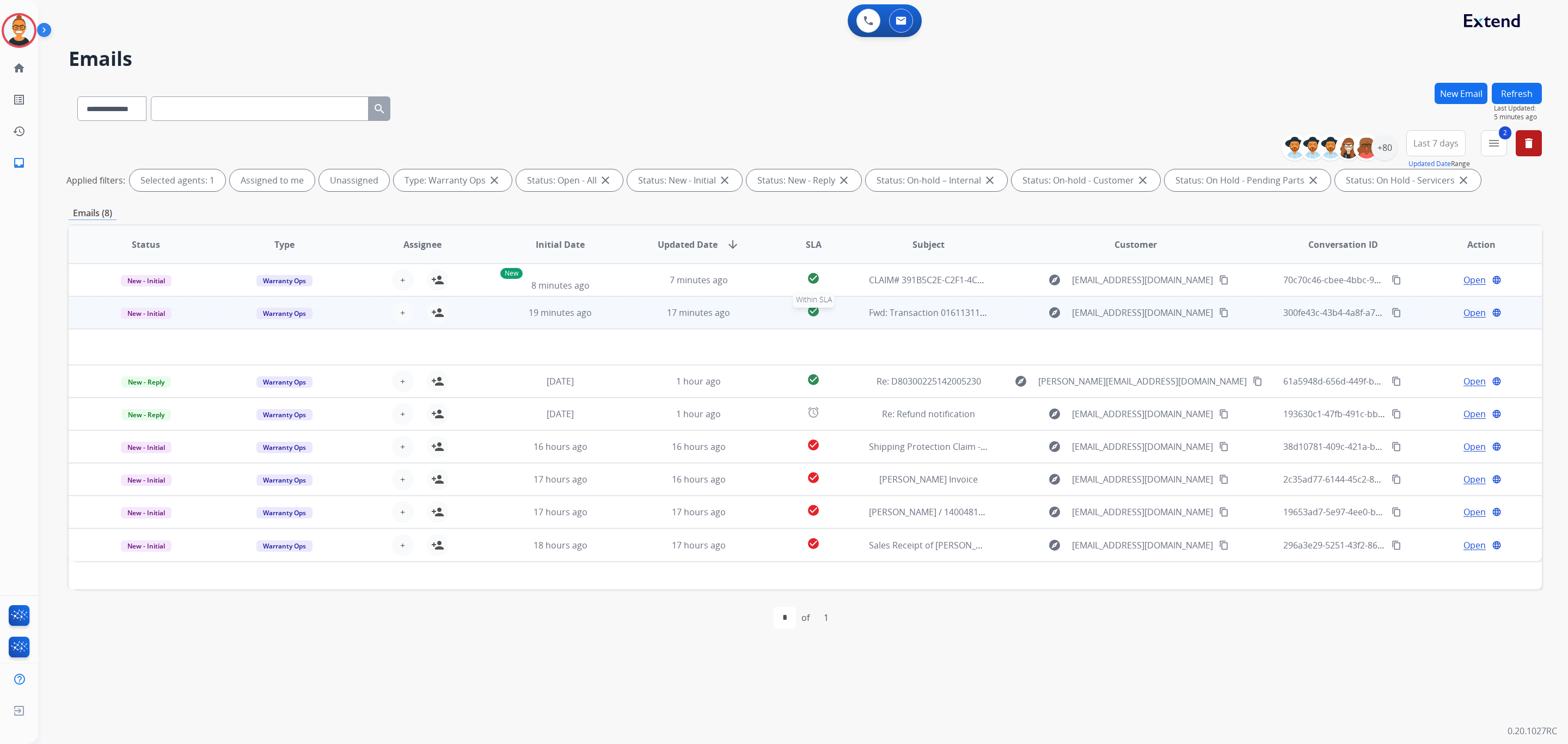
click at [760, 314] on td "check_circle Within SLA" at bounding box center [805, 313] width 92 height 33
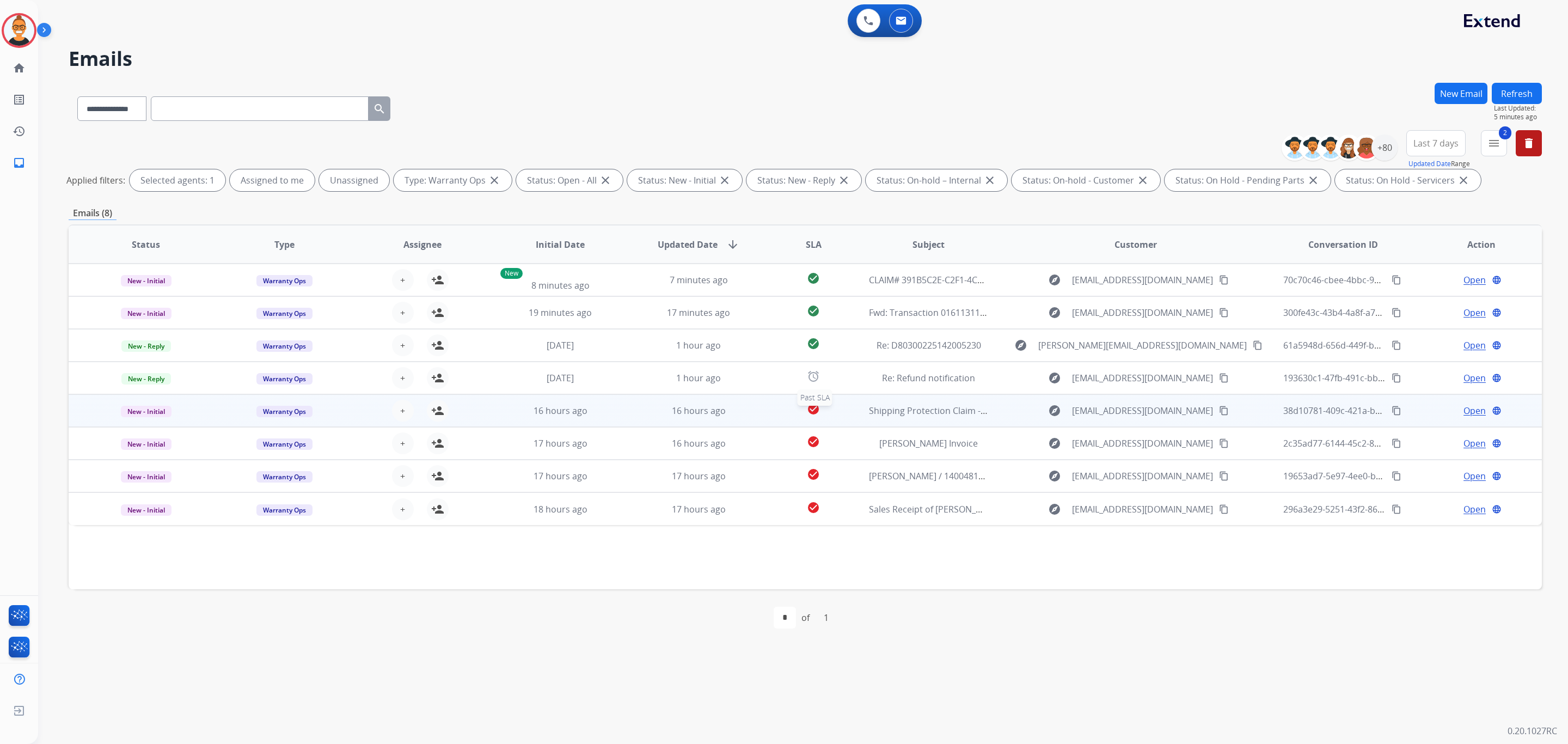
click at [845, 416] on div "check_circle" at bounding box center [813, 410] width 74 height 16
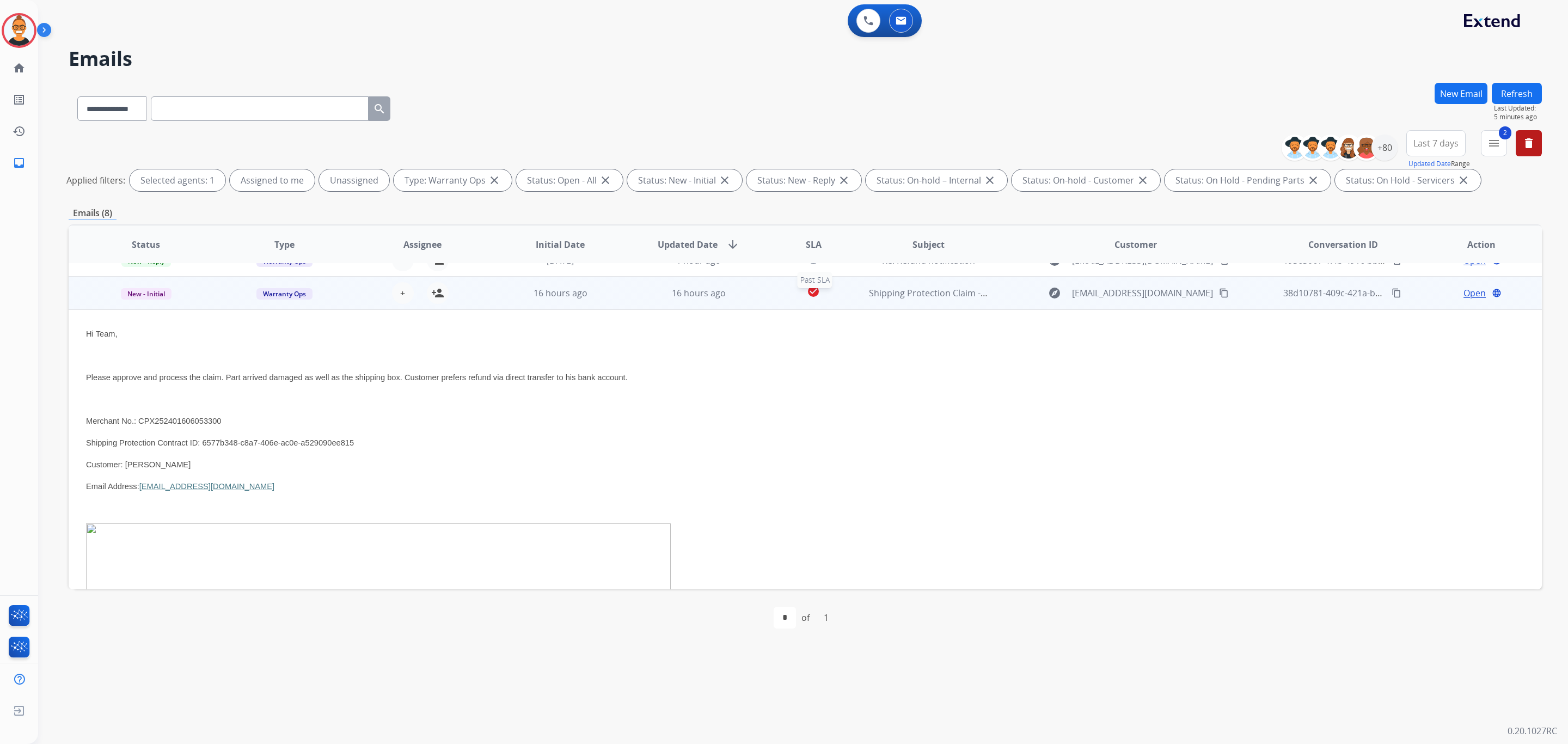
scroll to position [131, 0]
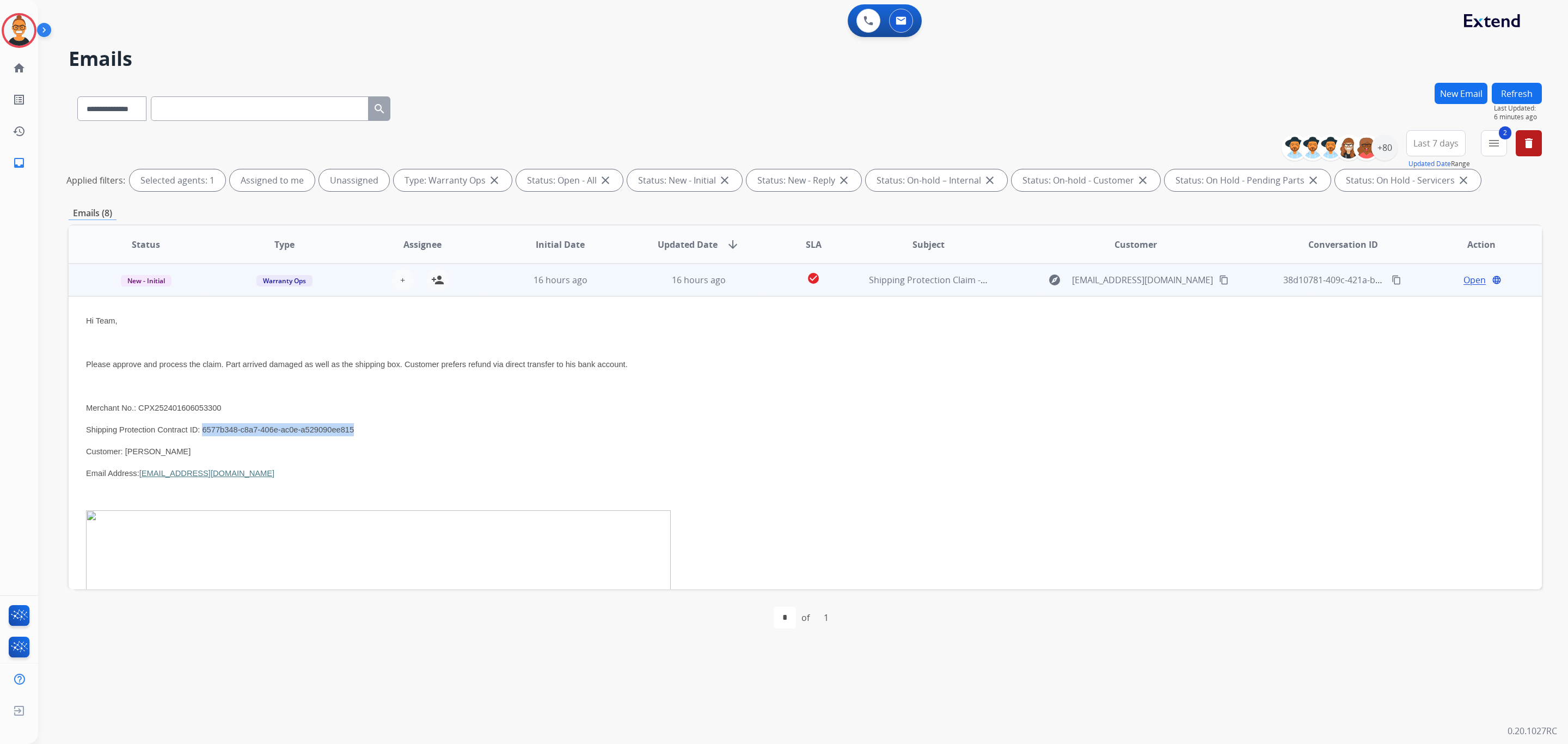
drag, startPoint x: 340, startPoint y: 438, endPoint x: 192, endPoint y: 429, distance: 148.3
click at [192, 429] on p "Shipping Protection Contract ID: 6577b348-c8a7-406e-ac0e-a529090ee815" at bounding box center [667, 429] width 1163 height 13
copy span "6577b348-c8a7-406e-ac0e-a529090ee815"
click at [1465, 281] on span "Open" at bounding box center [1474, 279] width 23 height 13
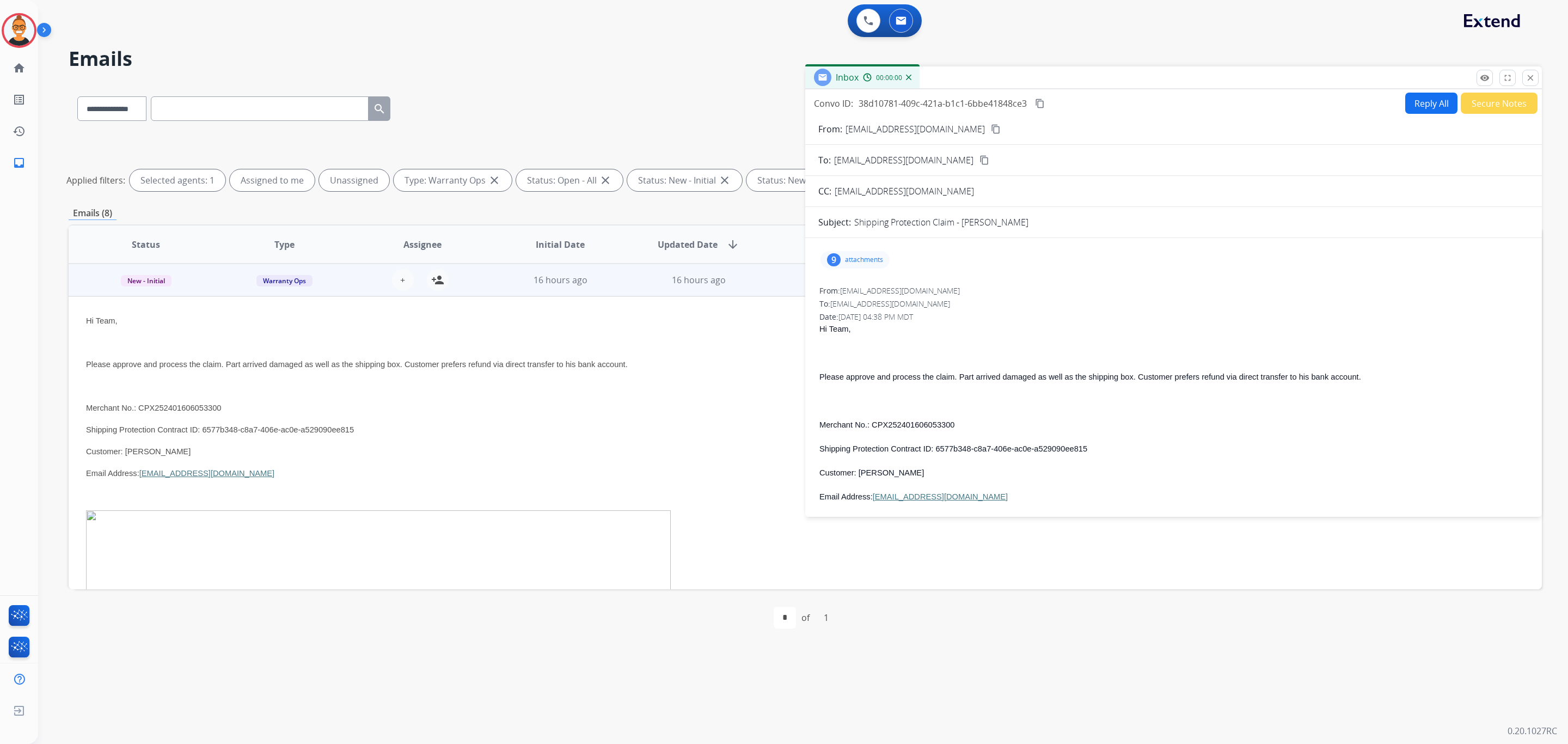
click at [1410, 100] on button "Reply All" at bounding box center [1432, 103] width 52 height 21
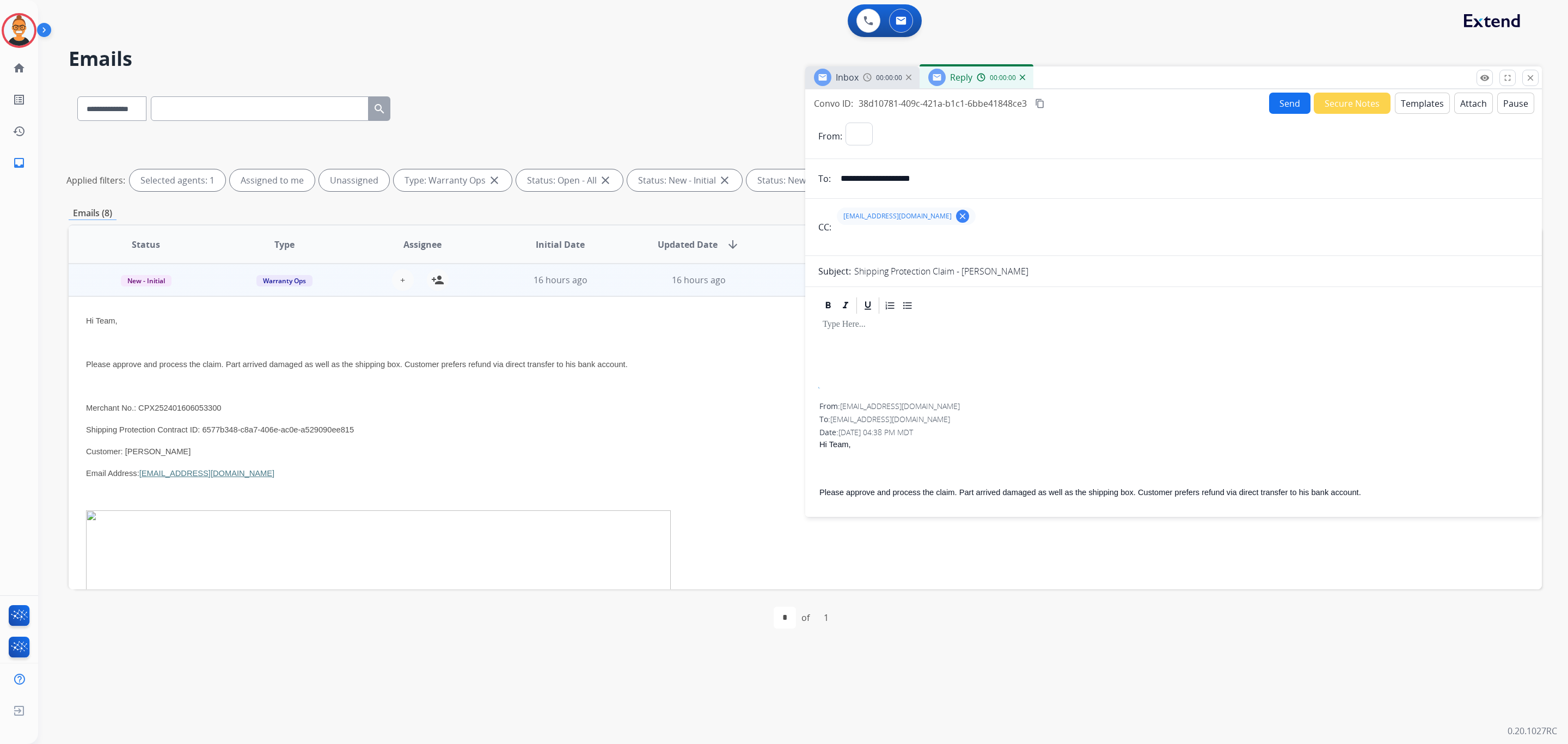
click at [1410, 100] on button "Templates" at bounding box center [1423, 103] width 55 height 21
select select "**********"
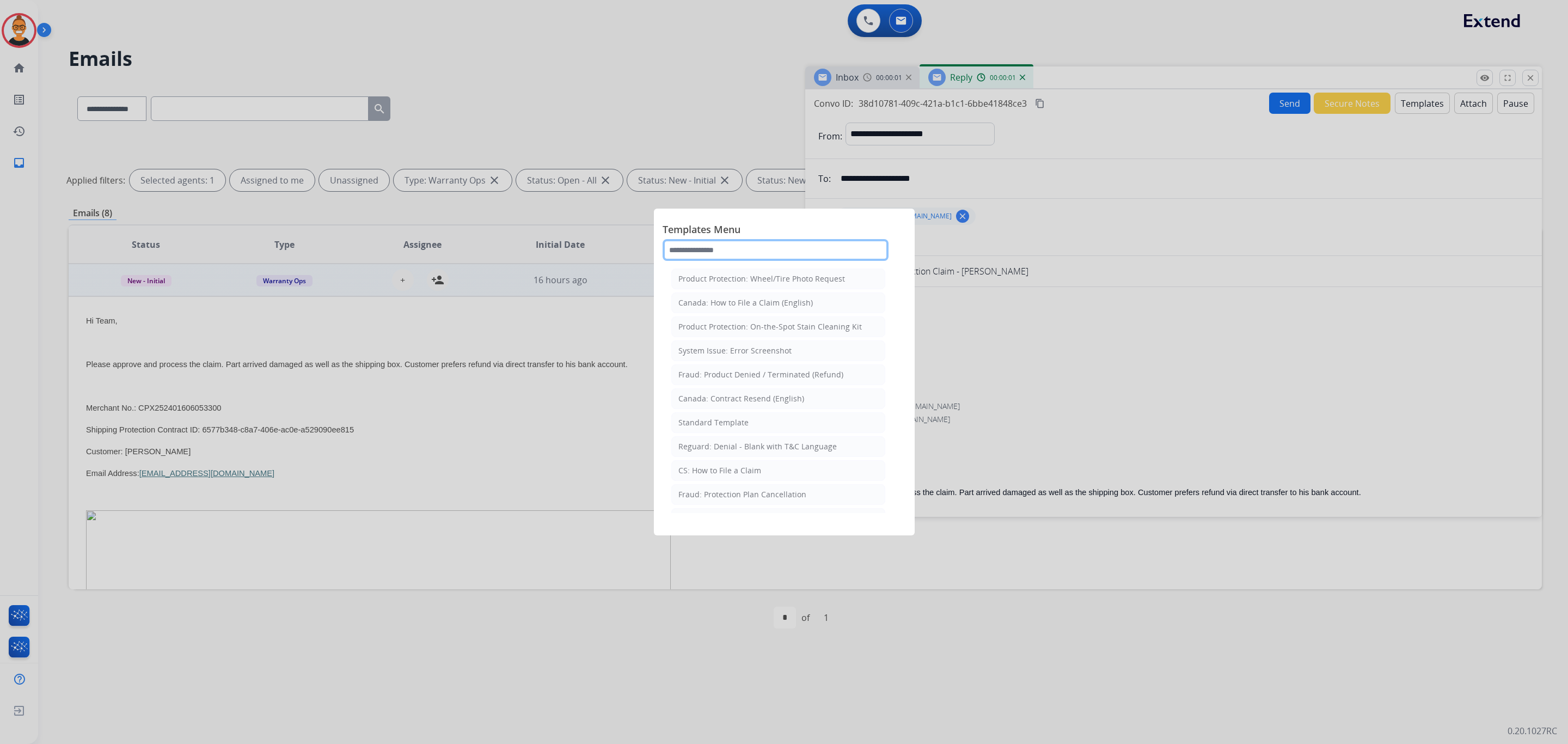
click at [725, 248] on input "text" at bounding box center [775, 250] width 226 height 22
type input "***"
click at [727, 309] on li "Standard Template" at bounding box center [779, 303] width 214 height 21
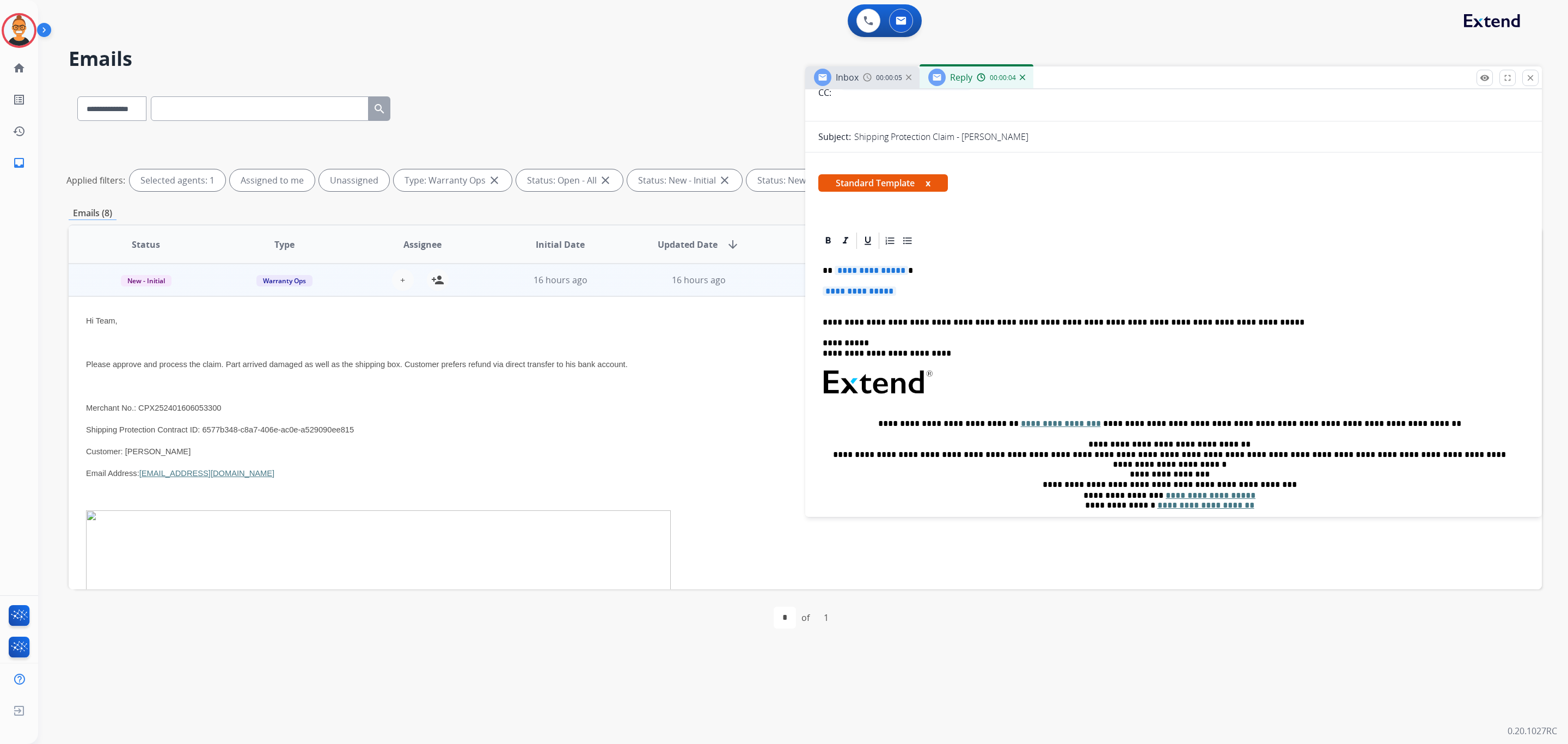
scroll to position [163, 0]
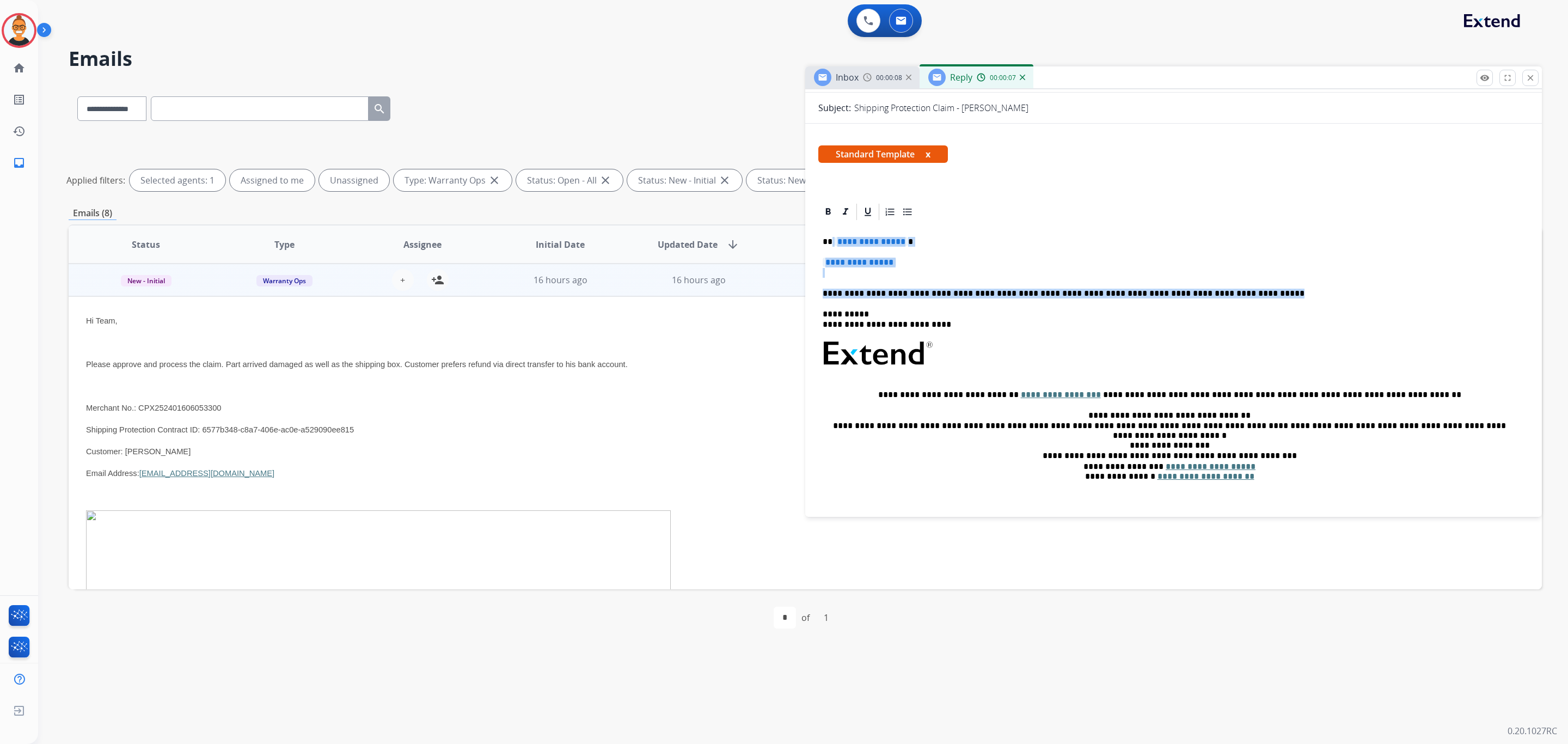
drag, startPoint x: 1237, startPoint y: 297, endPoint x: 830, endPoint y: 237, distance: 411.4
click at [830, 237] on div "**********" at bounding box center [1173, 369] width 710 height 295
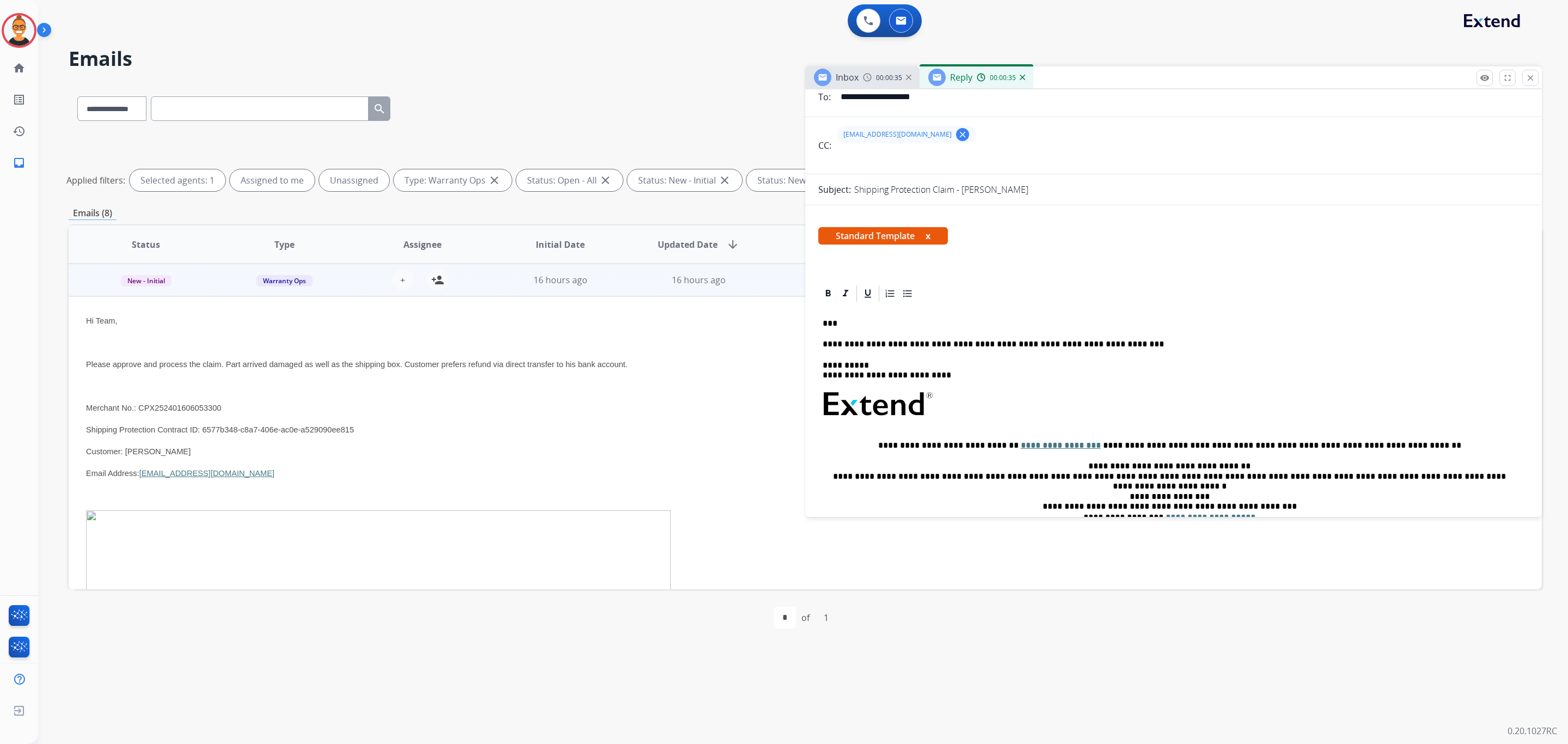
scroll to position [0, 0]
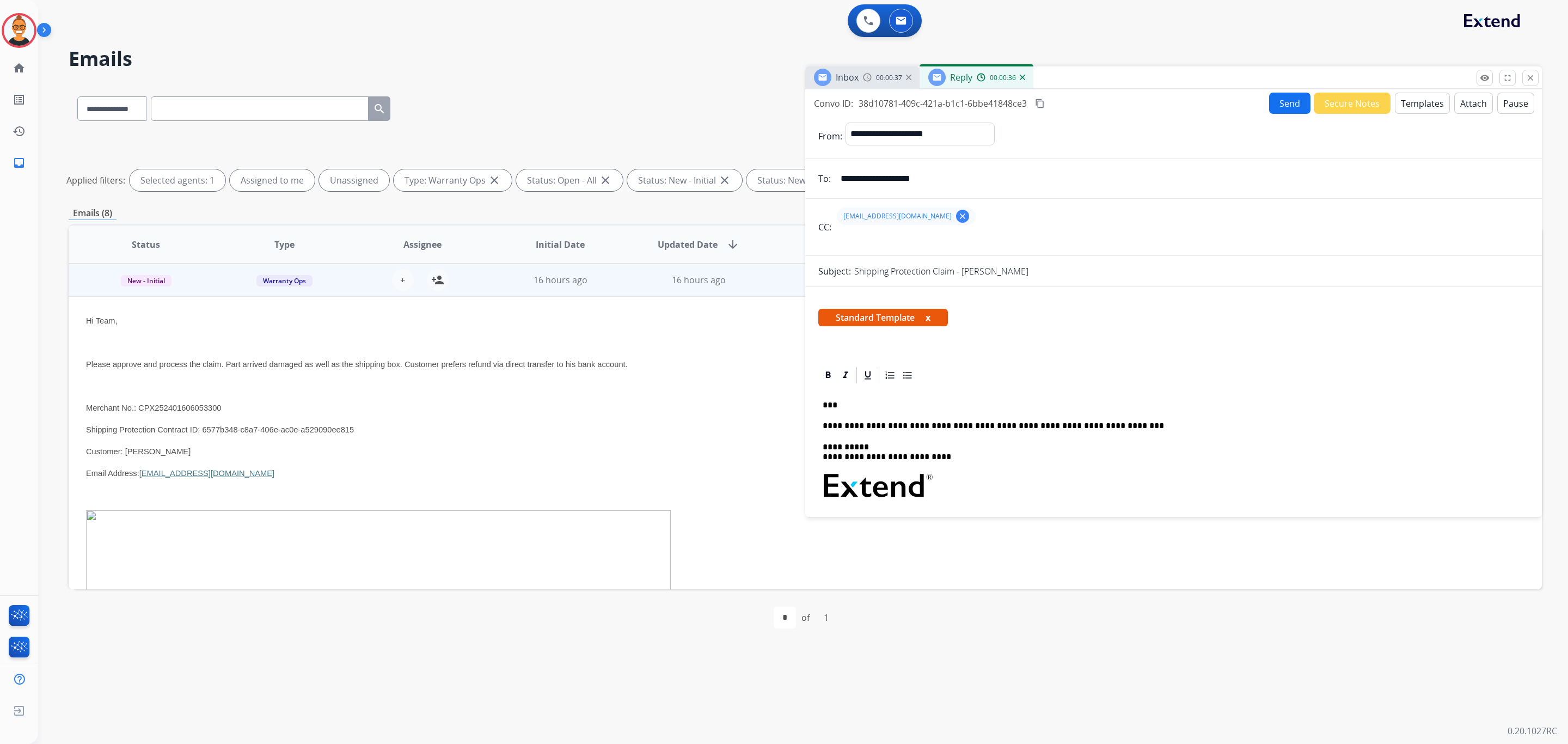
click at [1293, 105] on button "Send" at bounding box center [1290, 103] width 41 height 21
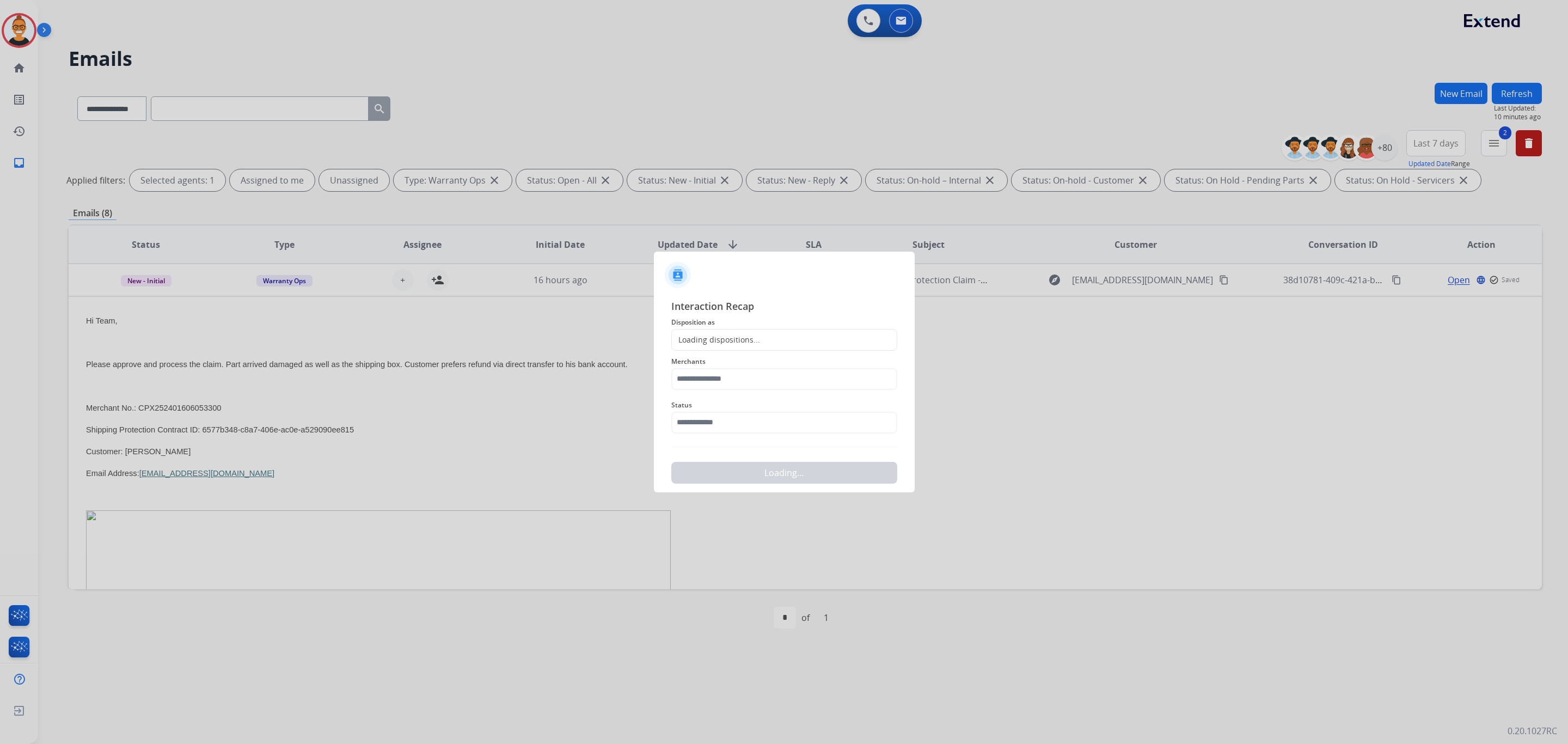
click at [727, 339] on div "Loading dispositions..." at bounding box center [716, 340] width 88 height 11
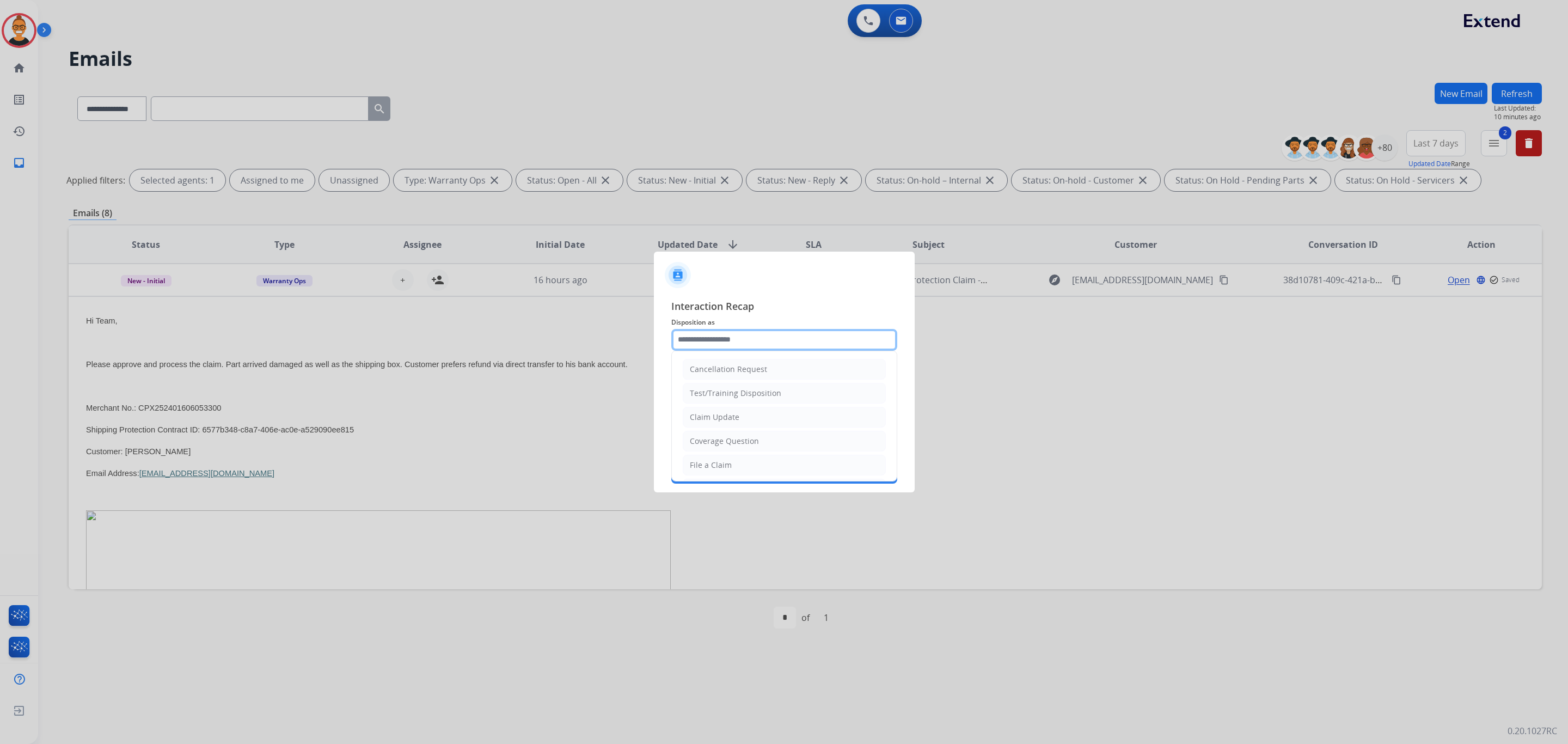
click at [727, 339] on input "text" at bounding box center [784, 340] width 226 height 22
click at [761, 418] on li "Claim Update" at bounding box center [785, 417] width 203 height 21
type input "**********"
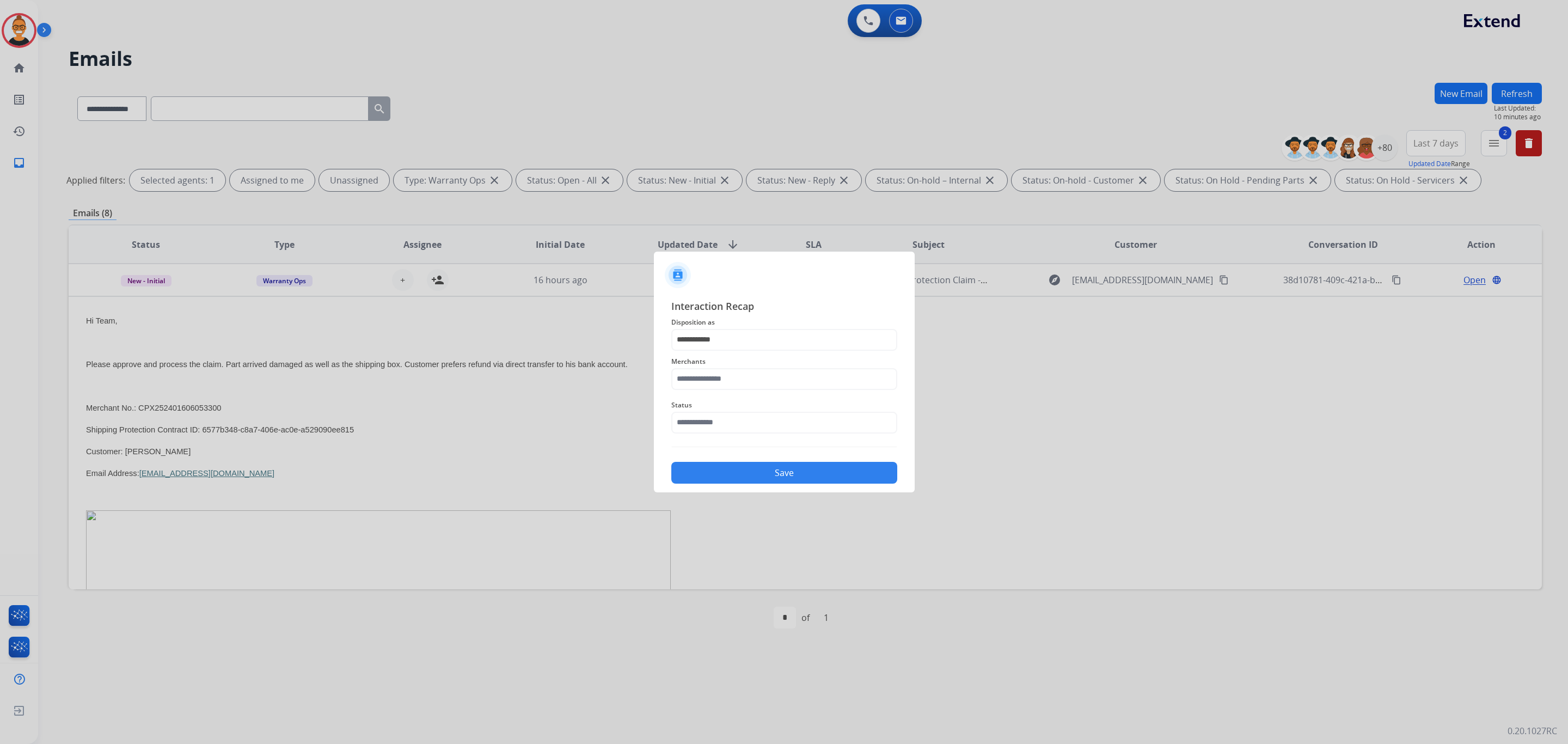
click at [688, 365] on span "Merchants" at bounding box center [784, 361] width 226 height 13
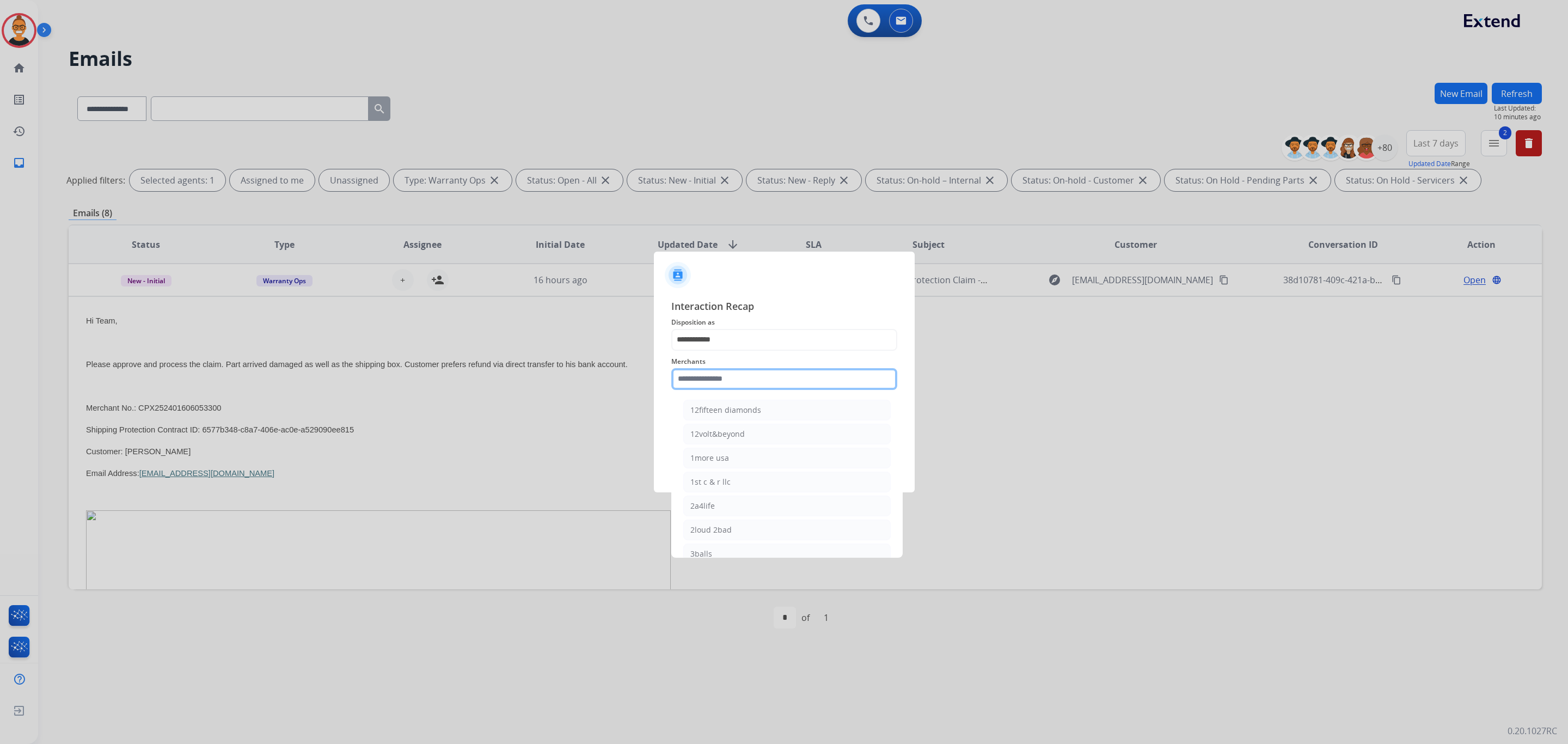
click at [703, 377] on input "text" at bounding box center [784, 379] width 226 height 22
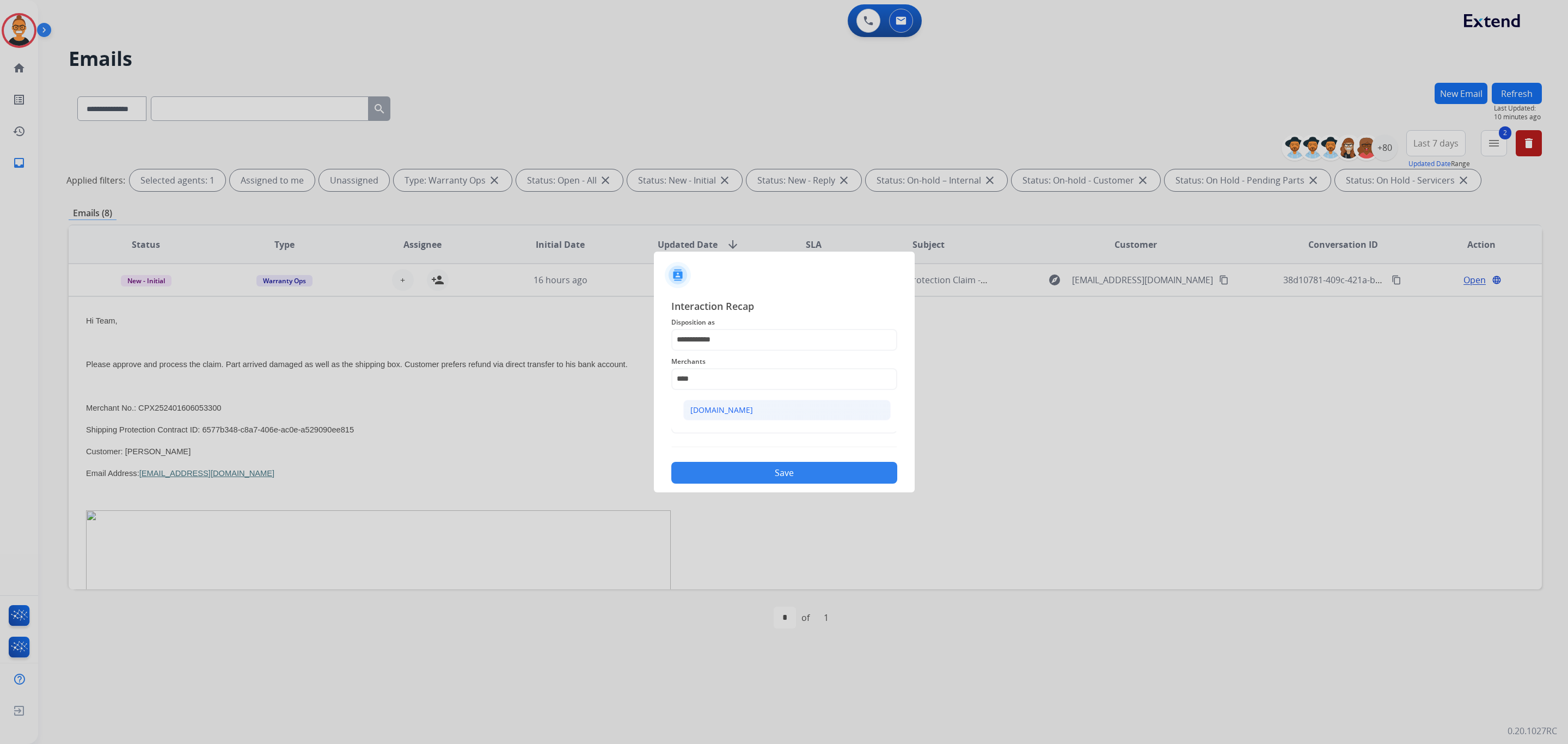
click at [724, 405] on div "[DOMAIN_NAME]" at bounding box center [721, 410] width 63 height 11
type input "**********"
click at [708, 402] on span "Status" at bounding box center [784, 405] width 226 height 13
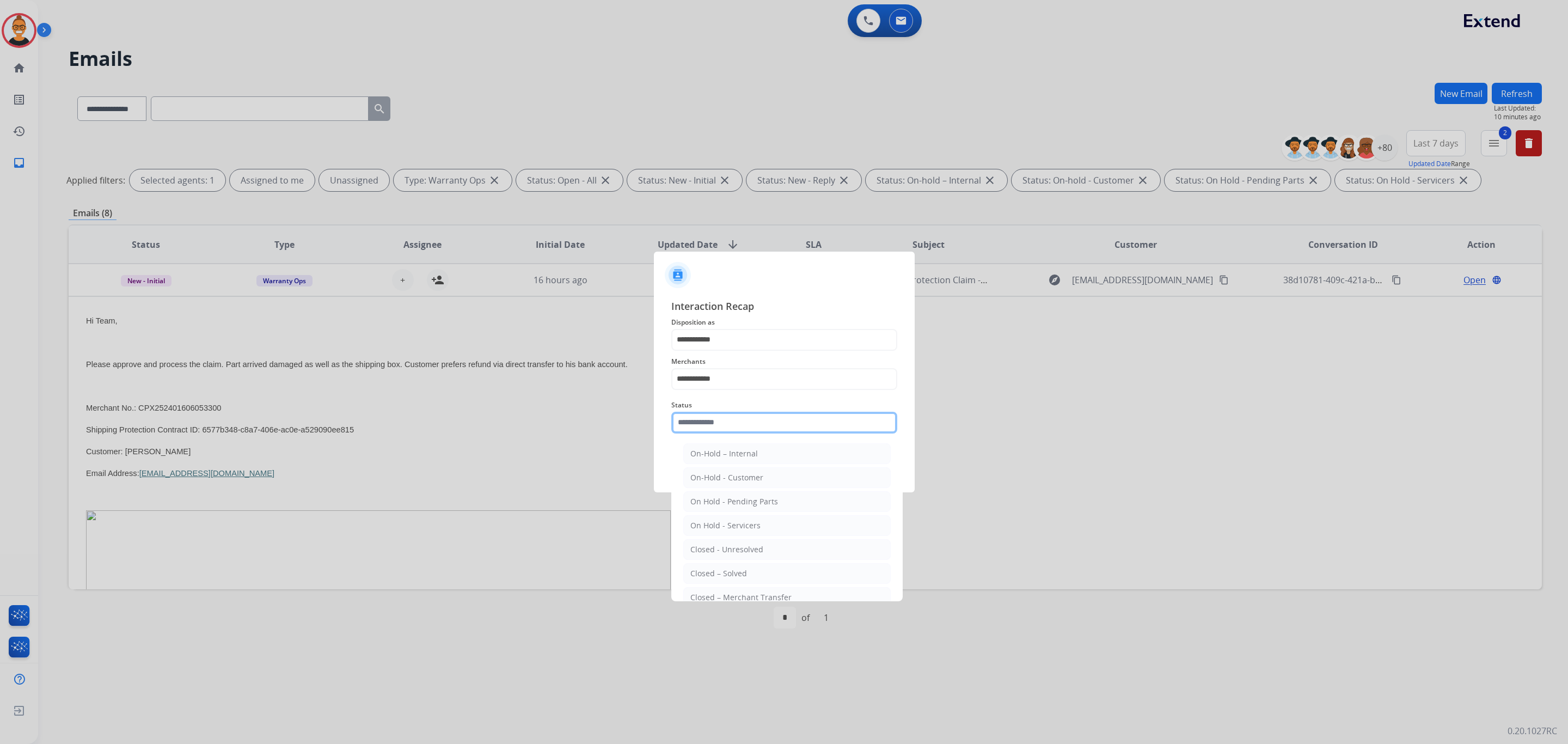
click at [709, 415] on input "text" at bounding box center [784, 423] width 226 height 22
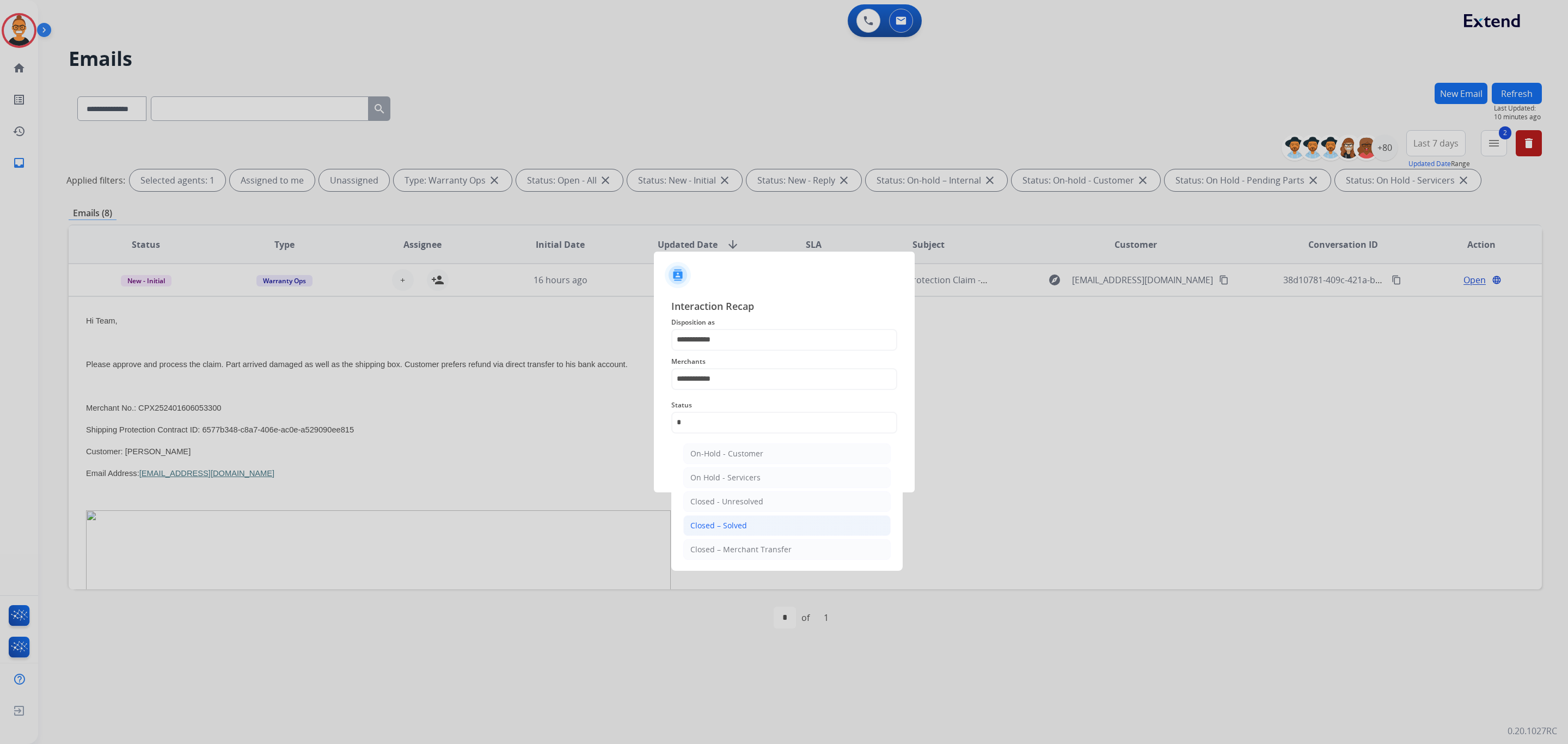
click at [742, 531] on div "Closed – Solved" at bounding box center [718, 525] width 57 height 11
type input "**********"
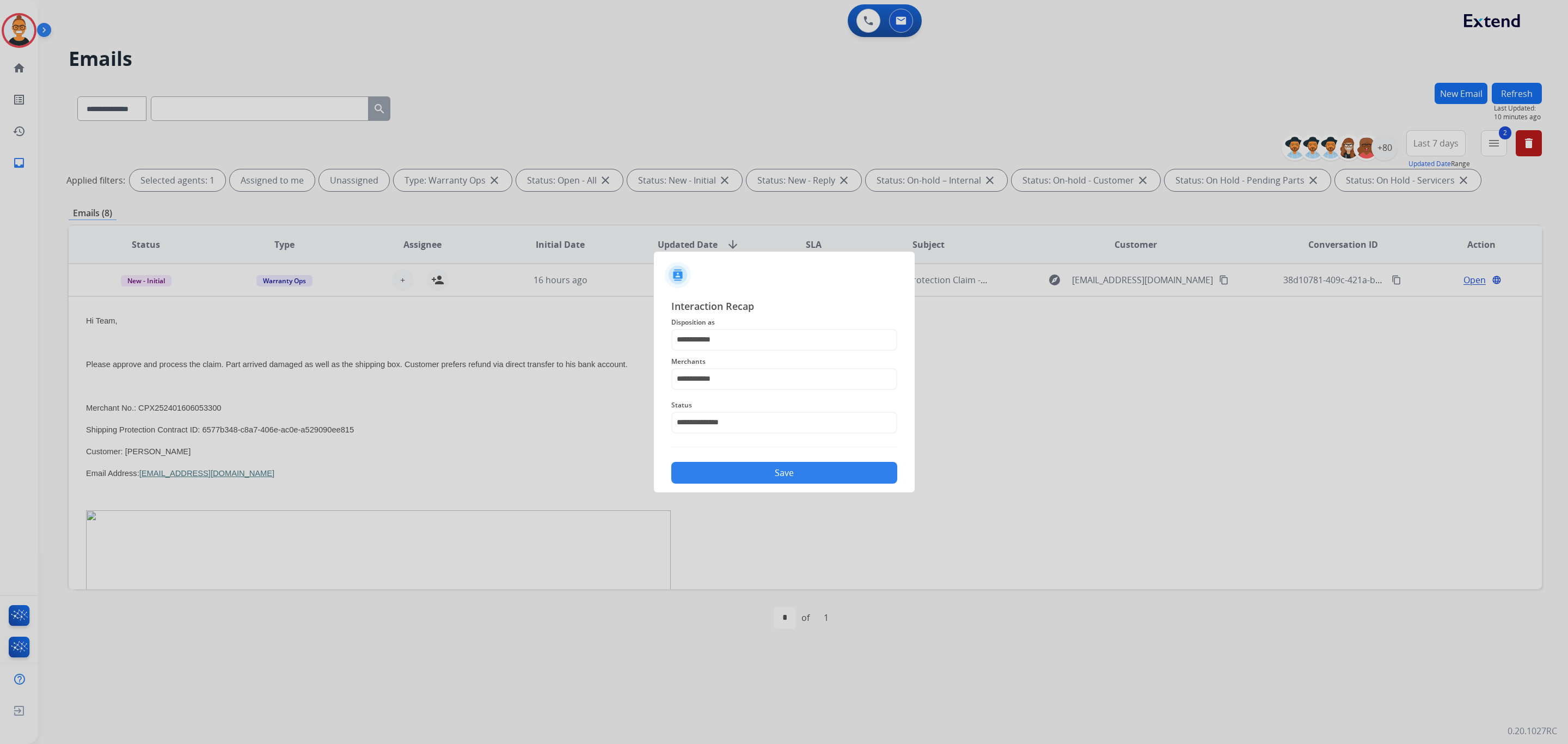
click at [754, 485] on div "**********" at bounding box center [784, 391] width 261 height 203
click at [755, 474] on button "Save" at bounding box center [784, 472] width 226 height 22
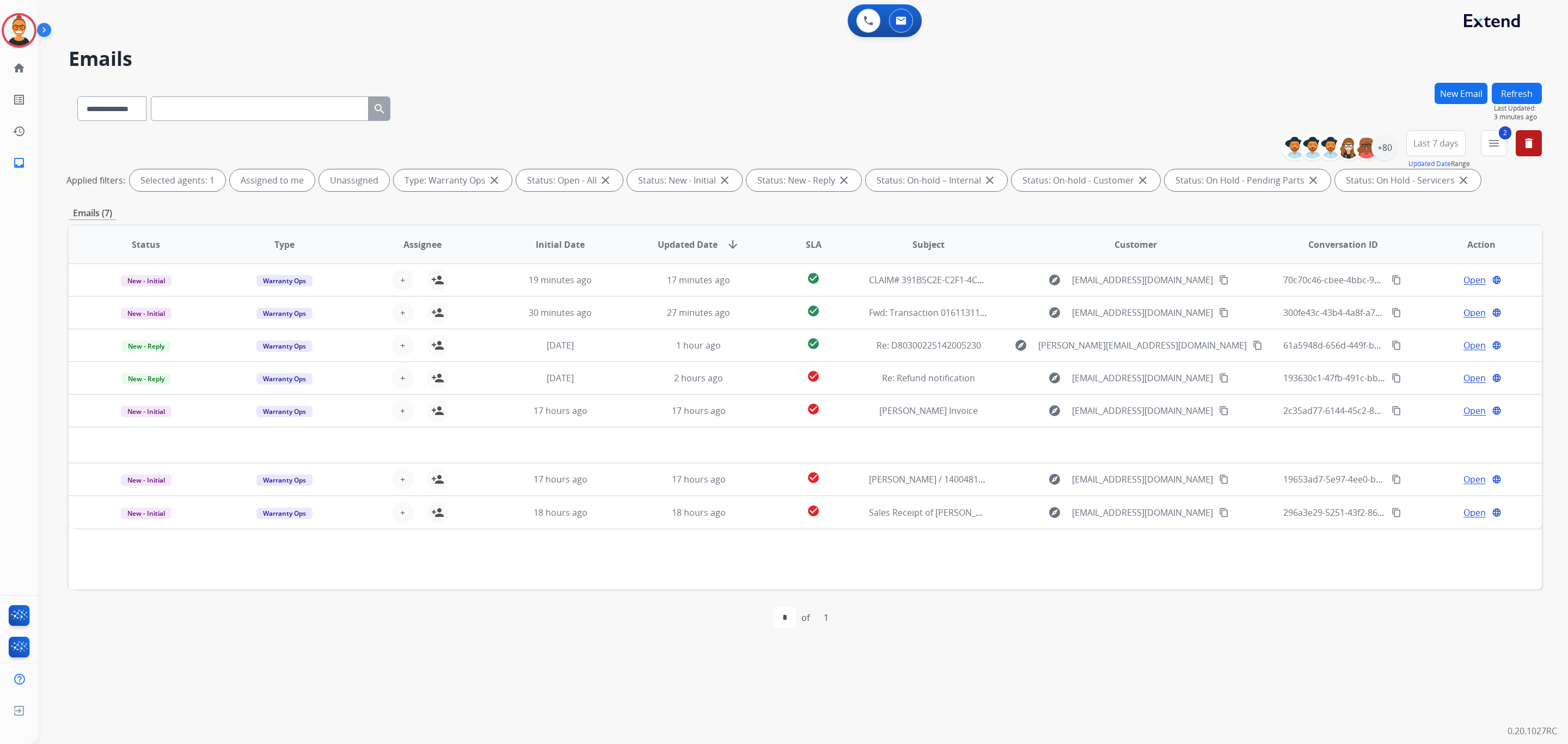
click at [852, 94] on div "**********" at bounding box center [805, 107] width 1473 height 47
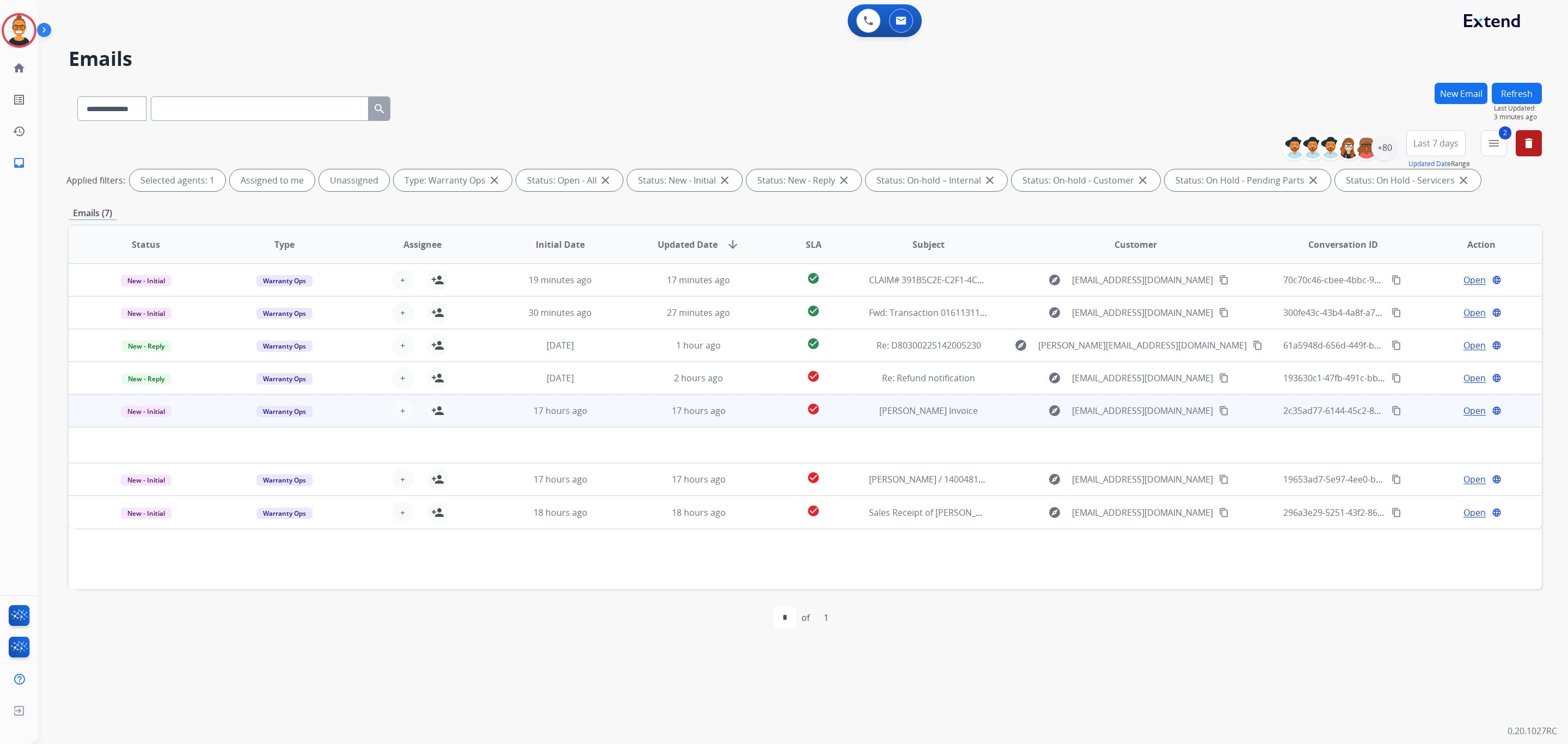
click at [996, 405] on td "explore [EMAIL_ADDRESS][DOMAIN_NAME] content_copy" at bounding box center [1127, 411] width 276 height 33
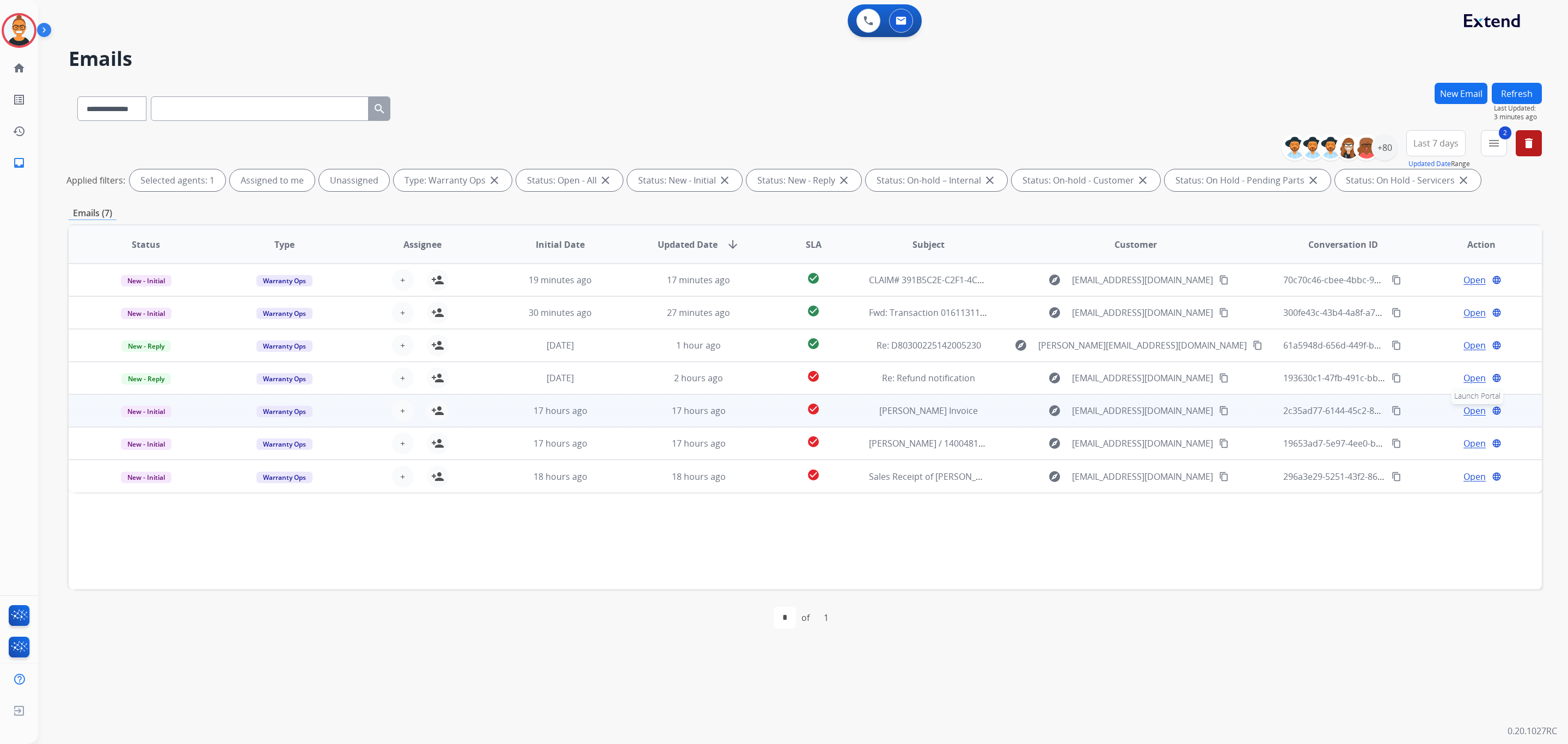
click at [1471, 404] on span "Launch Portal" at bounding box center [1477, 396] width 52 height 16
click at [1467, 410] on span "Open" at bounding box center [1474, 410] width 23 height 13
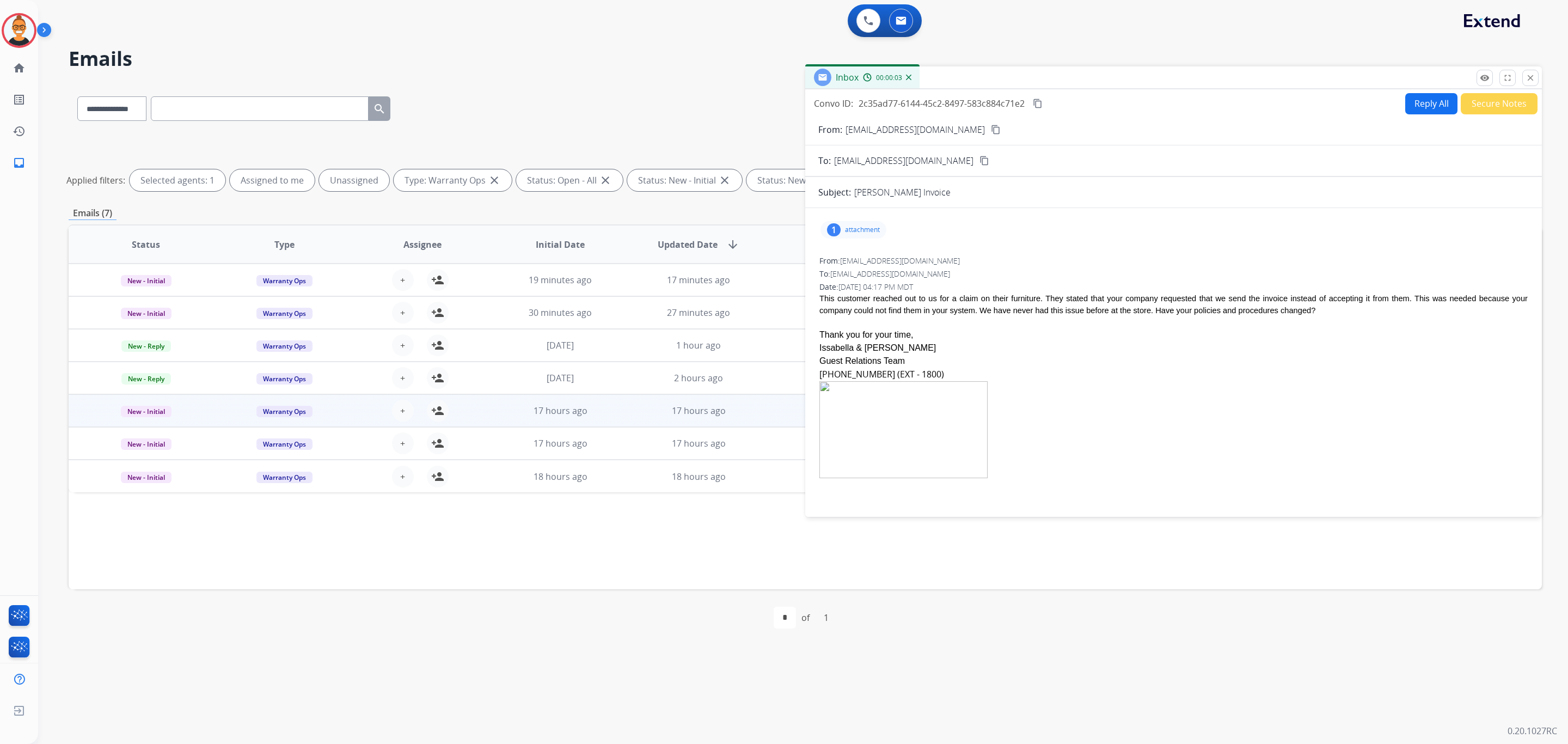
click at [849, 228] on p "attachment" at bounding box center [862, 230] width 35 height 9
click at [951, 259] on mat-icon "download" at bounding box center [954, 255] width 10 height 10
click at [1107, 242] on div "1 attachment picture_as_pdf 4067090.pdf download [DATE] 06:17 PM" at bounding box center [1172, 230] width 708 height 26
click at [842, 227] on div "1 attachment picture_as_pdf 4067090.pdf download [DATE] 06:17 PM" at bounding box center [853, 230] width 66 height 18
click at [1413, 94] on button "Reply All" at bounding box center [1432, 104] width 52 height 21
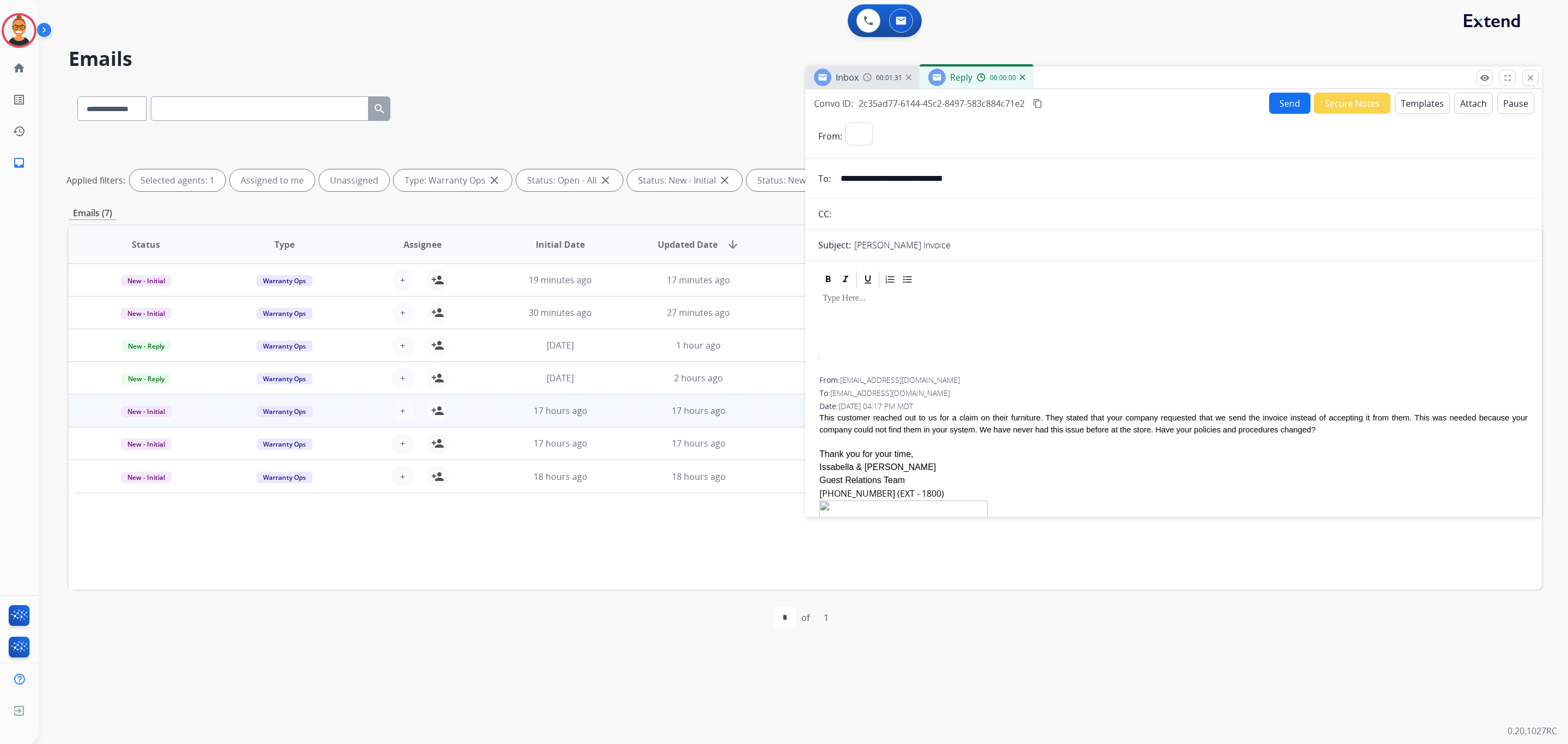
click at [1413, 94] on button "Templates" at bounding box center [1423, 103] width 55 height 21
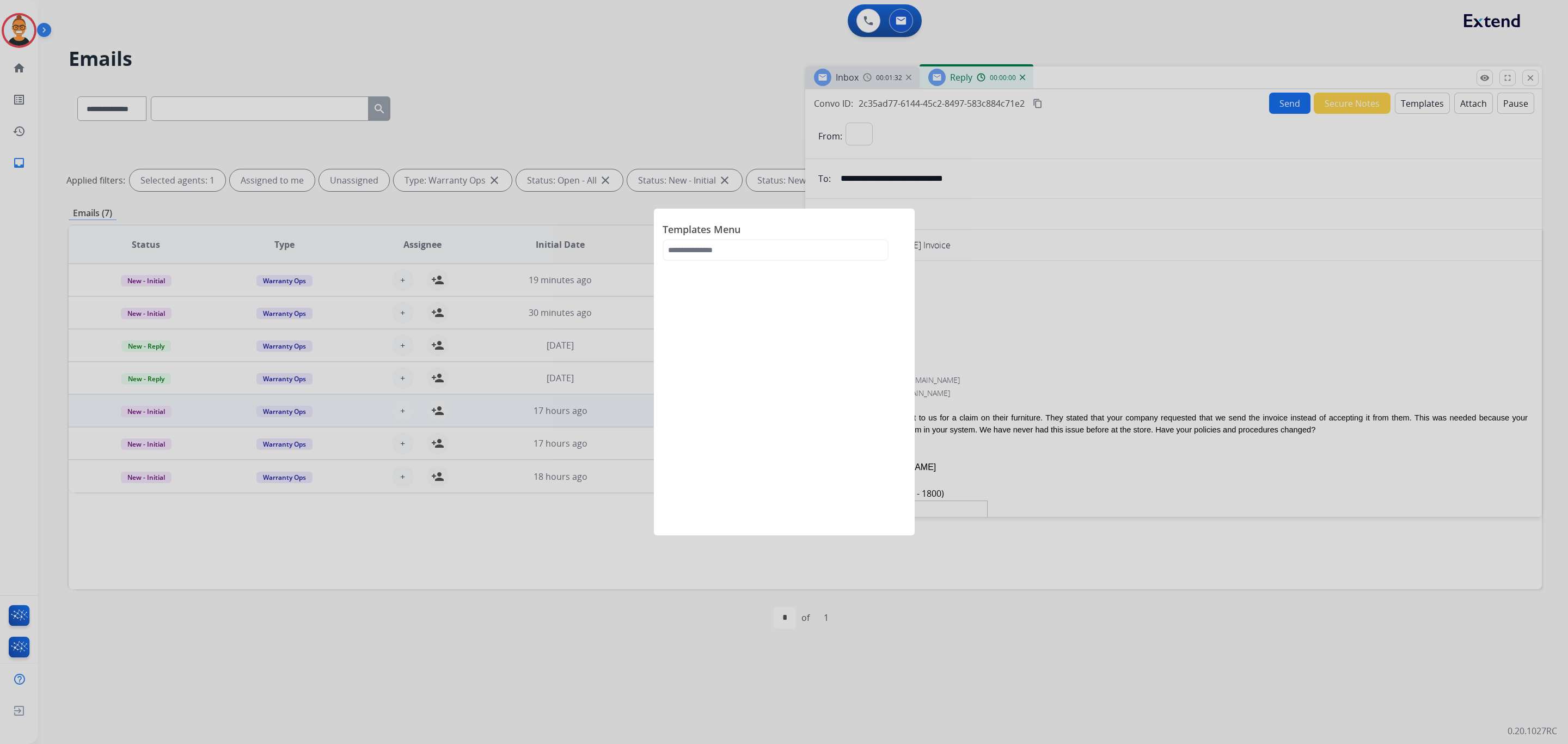
select select "**********"
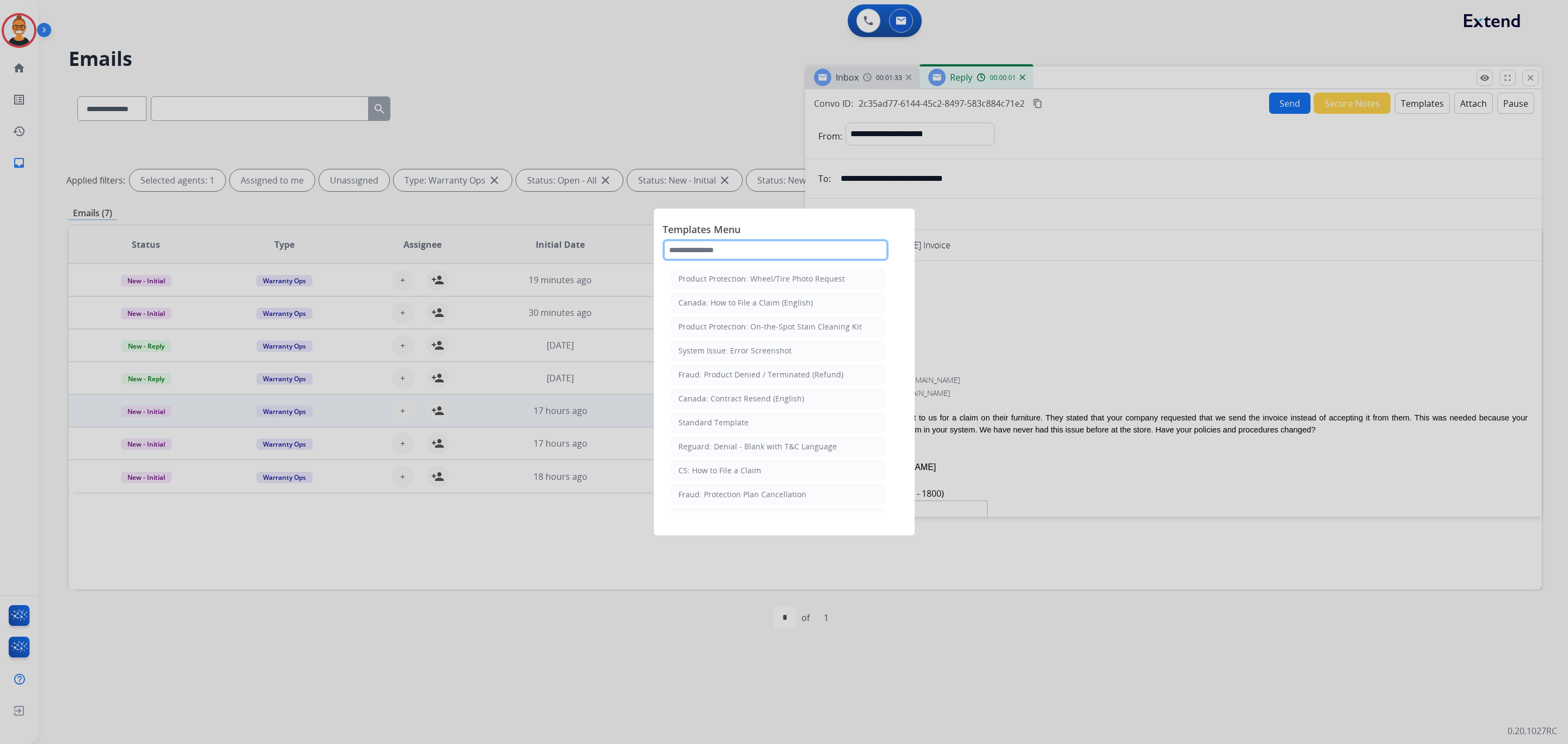
click at [693, 258] on input "text" at bounding box center [775, 250] width 226 height 22
type input "***"
click at [738, 309] on li "Standard Template" at bounding box center [779, 303] width 214 height 21
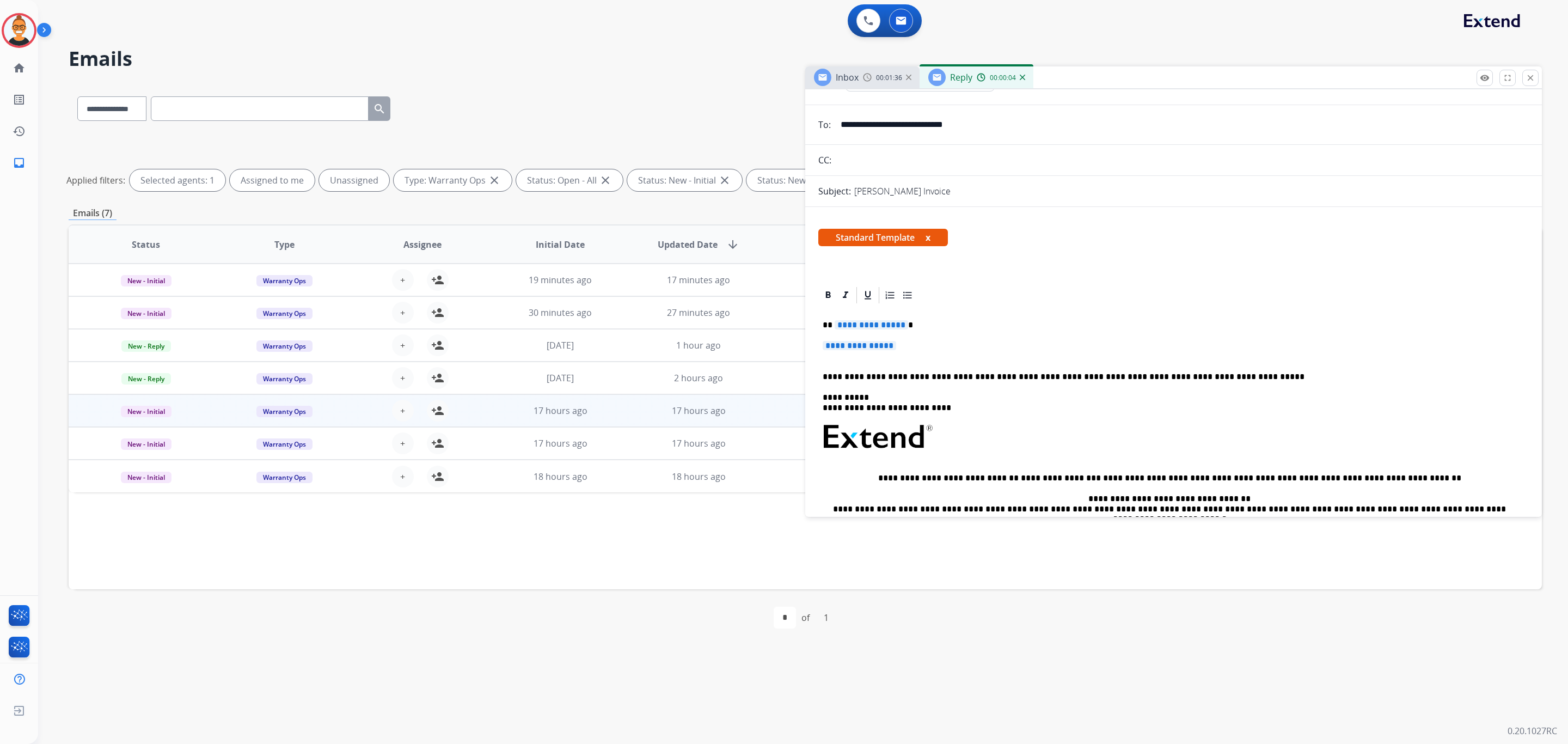
scroll to position [82, 0]
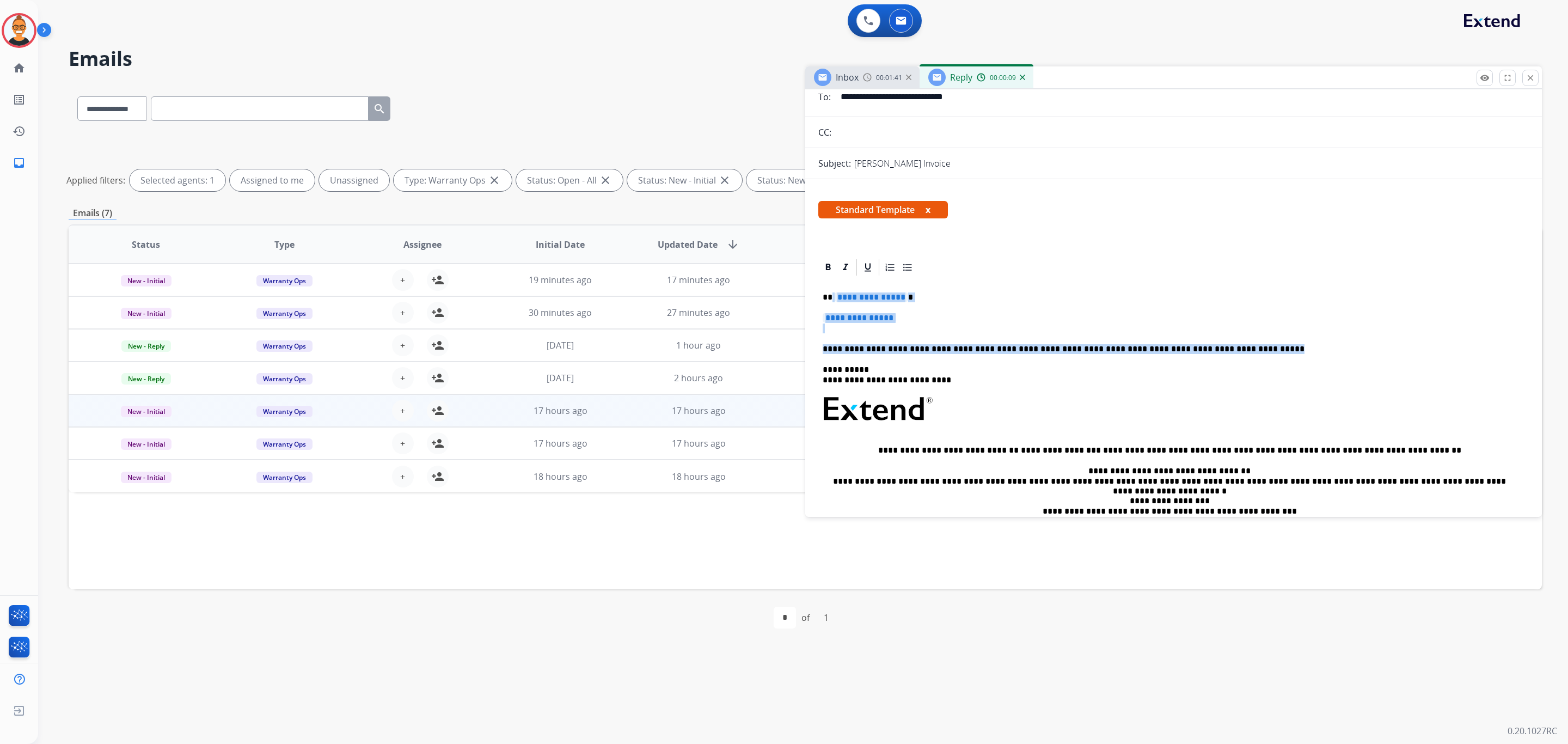
drag, startPoint x: 1222, startPoint y: 353, endPoint x: 832, endPoint y: 287, distance: 395.5
click at [832, 287] on div "**********" at bounding box center [1173, 424] width 710 height 295
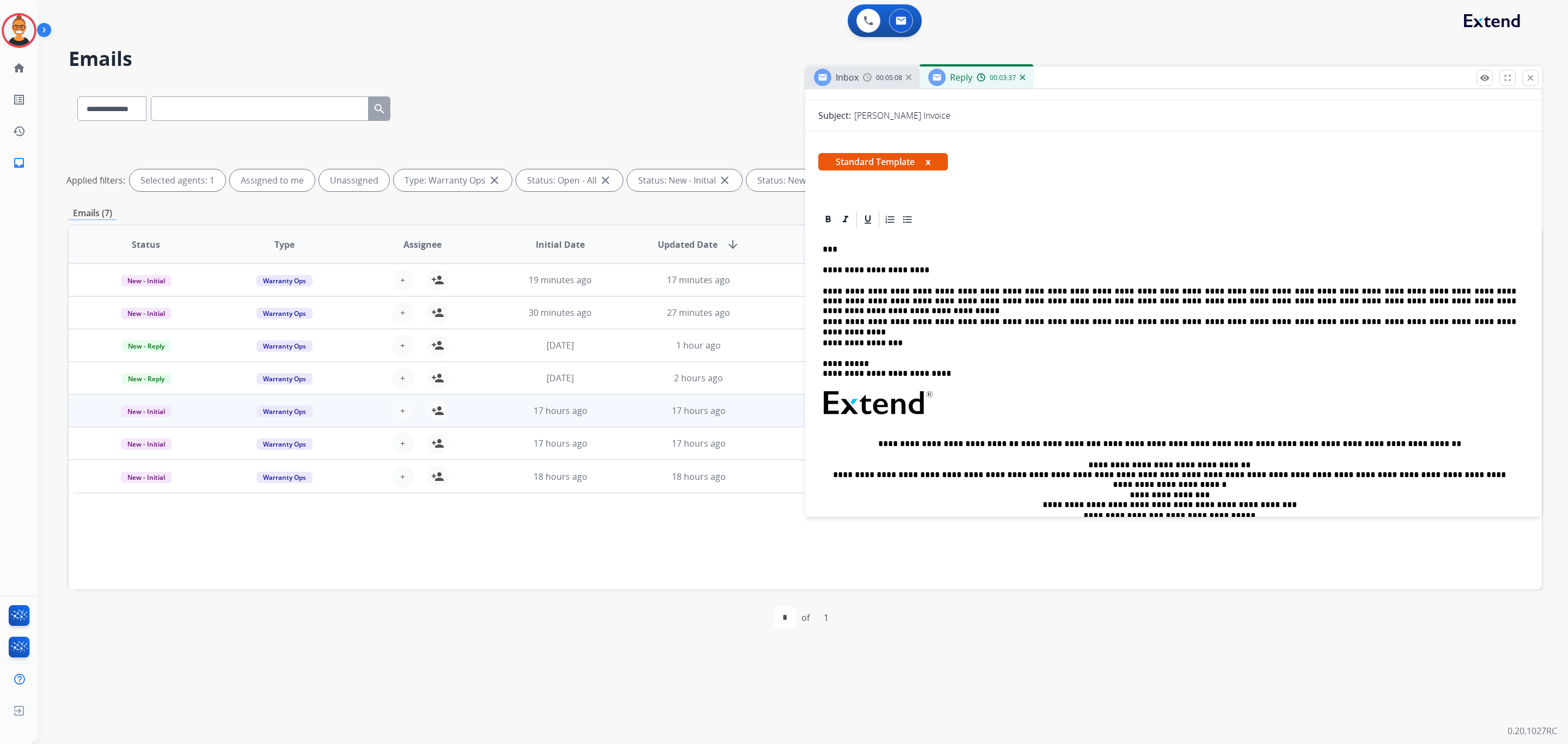
scroll to position [0, 0]
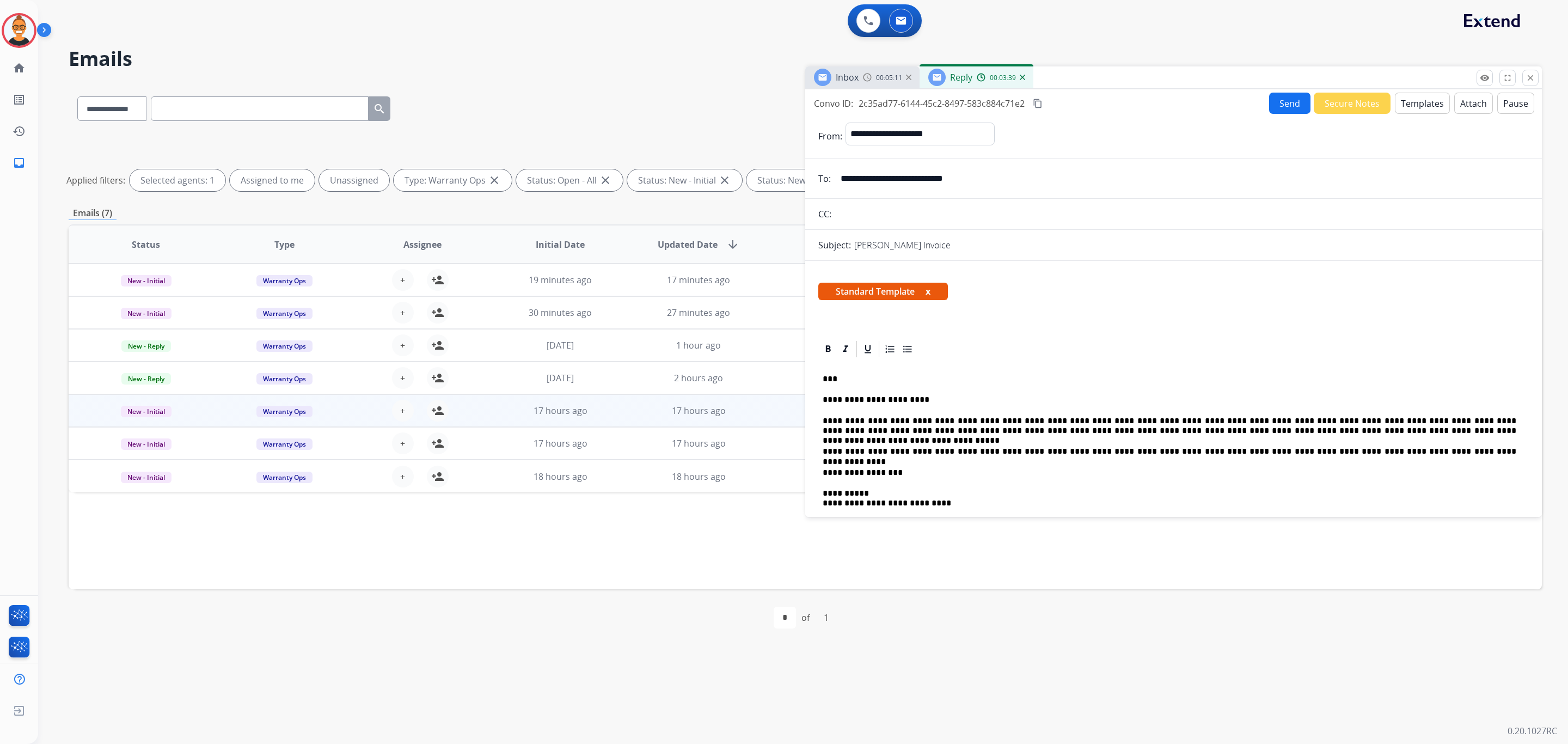
click at [1037, 99] on mat-icon "content_copy" at bounding box center [1038, 104] width 10 height 10
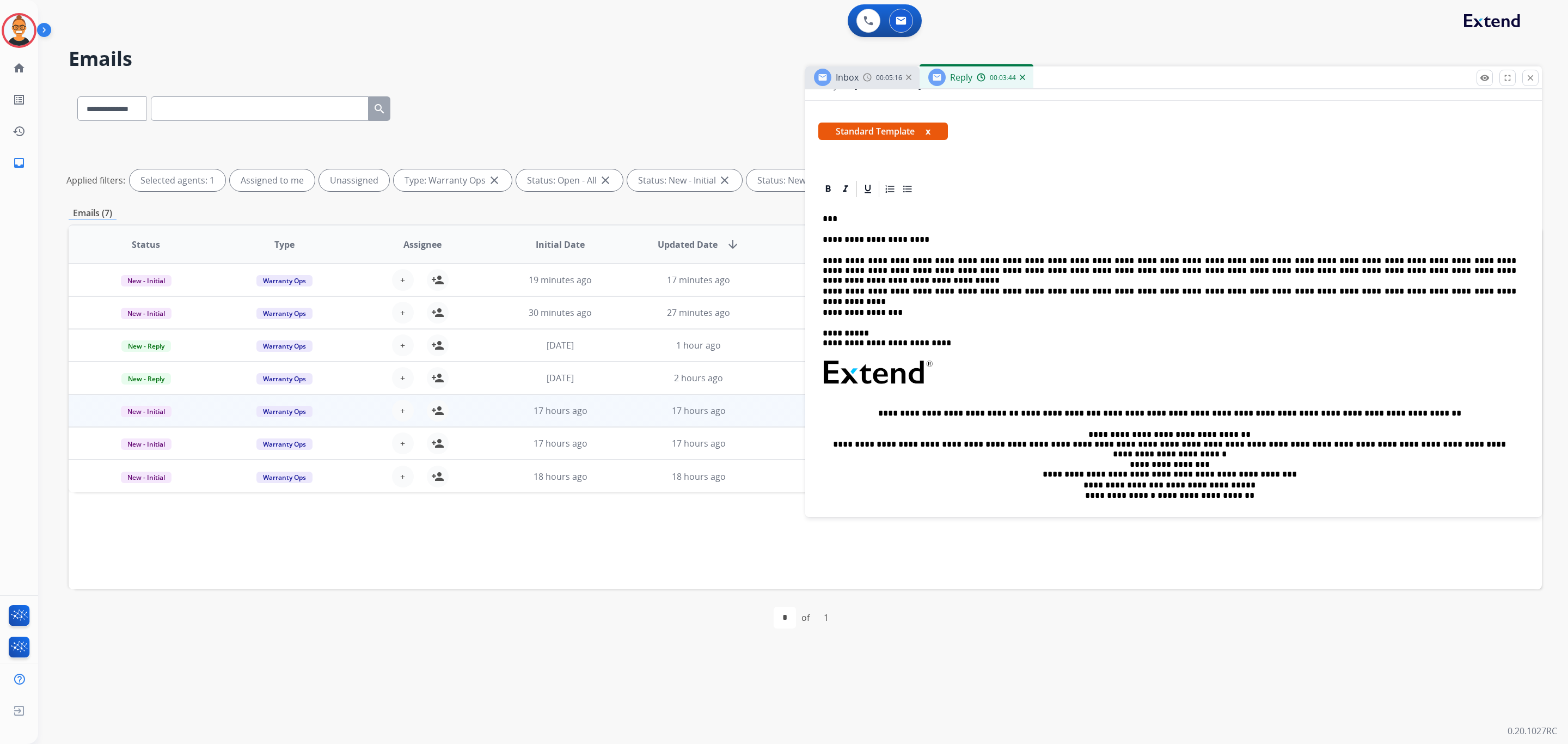
scroll to position [163, 0]
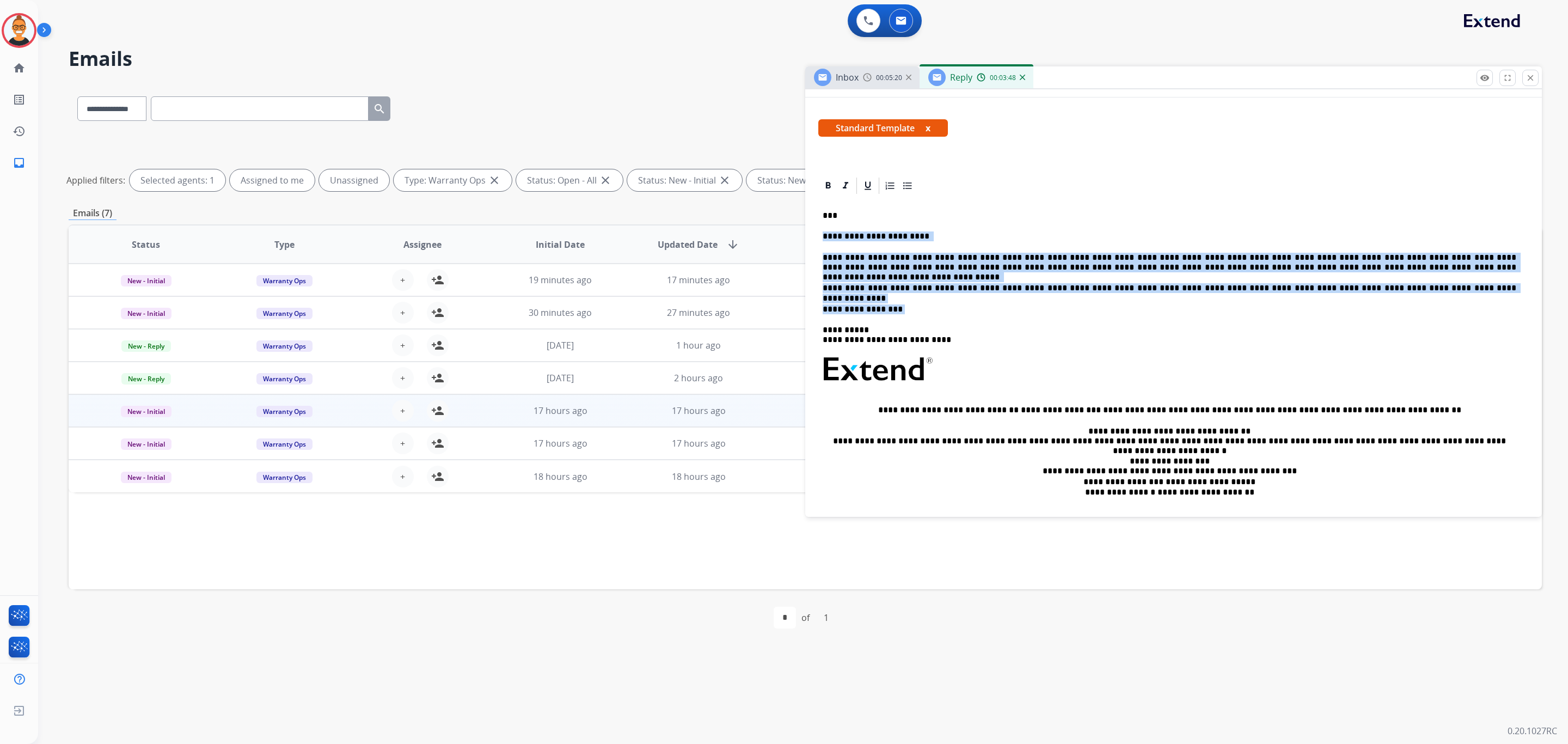
drag, startPoint x: 928, startPoint y: 306, endPoint x: 817, endPoint y: 232, distance: 133.4
click at [817, 232] on div "**********" at bounding box center [1174, 488] width 737 height 625
click at [1315, 236] on p "**********" at bounding box center [1170, 236] width 694 height 10
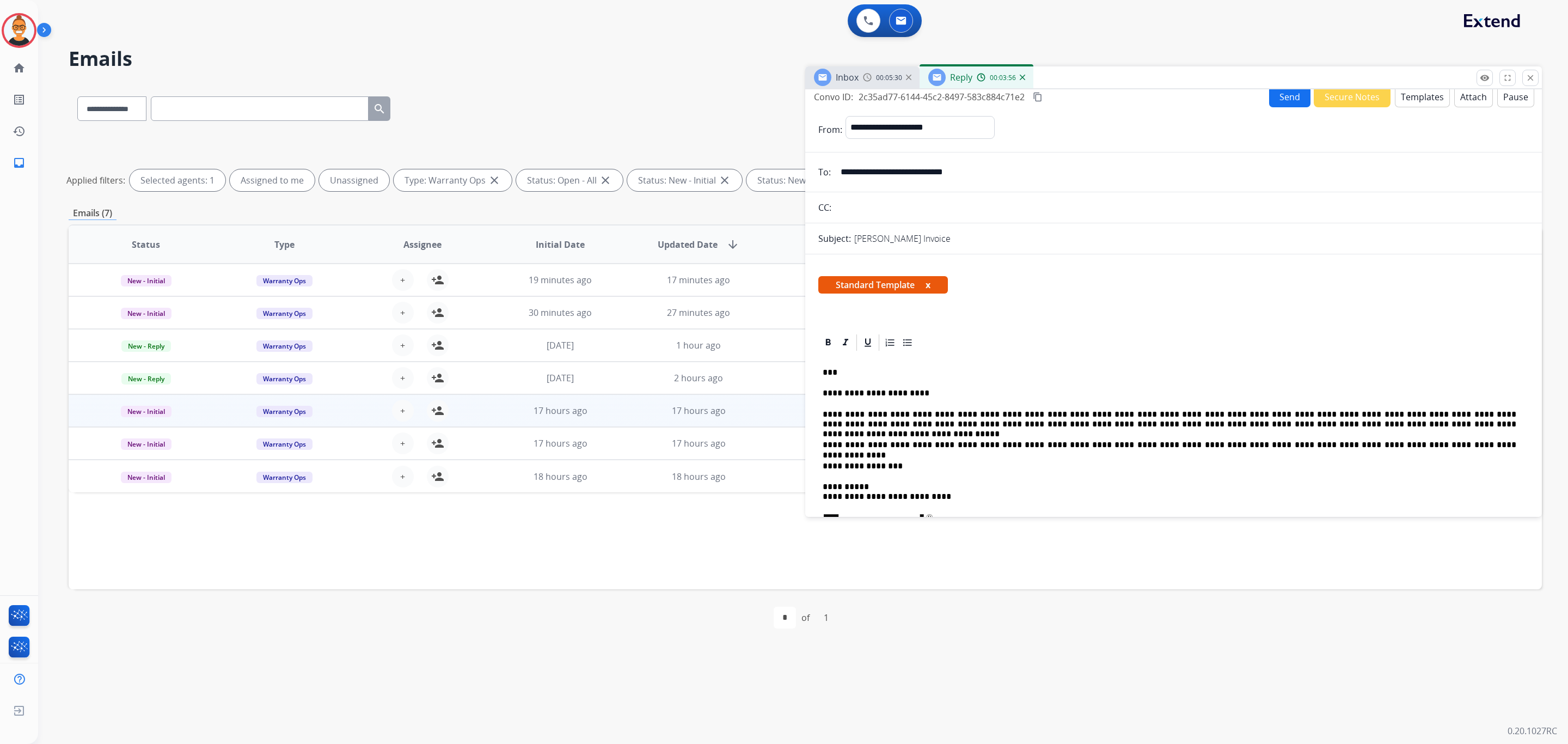
scroll to position [0, 0]
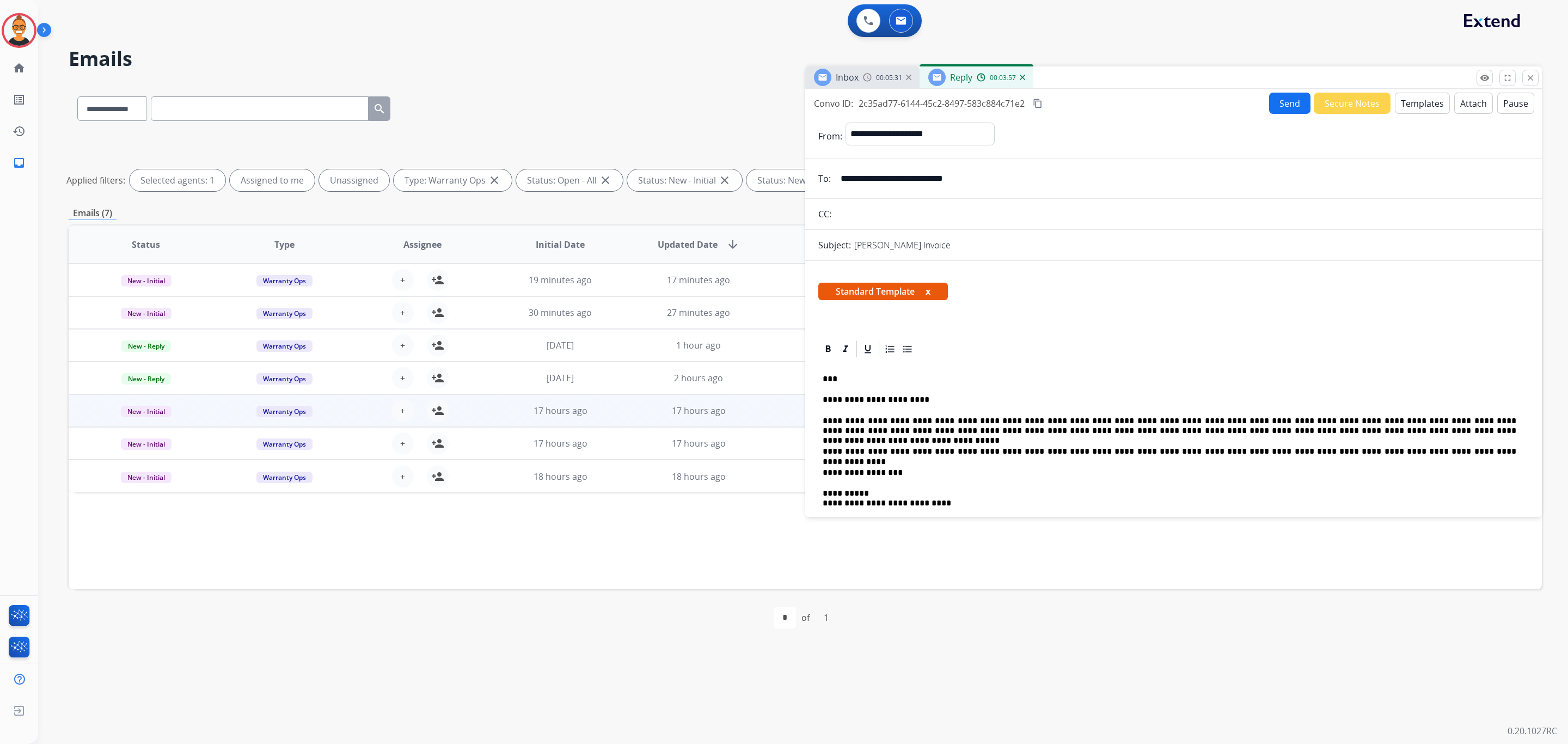
click at [1020, 82] on div "00:03:57" at bounding box center [1001, 77] width 48 height 10
click at [1020, 75] on img at bounding box center [1022, 77] width 5 height 5
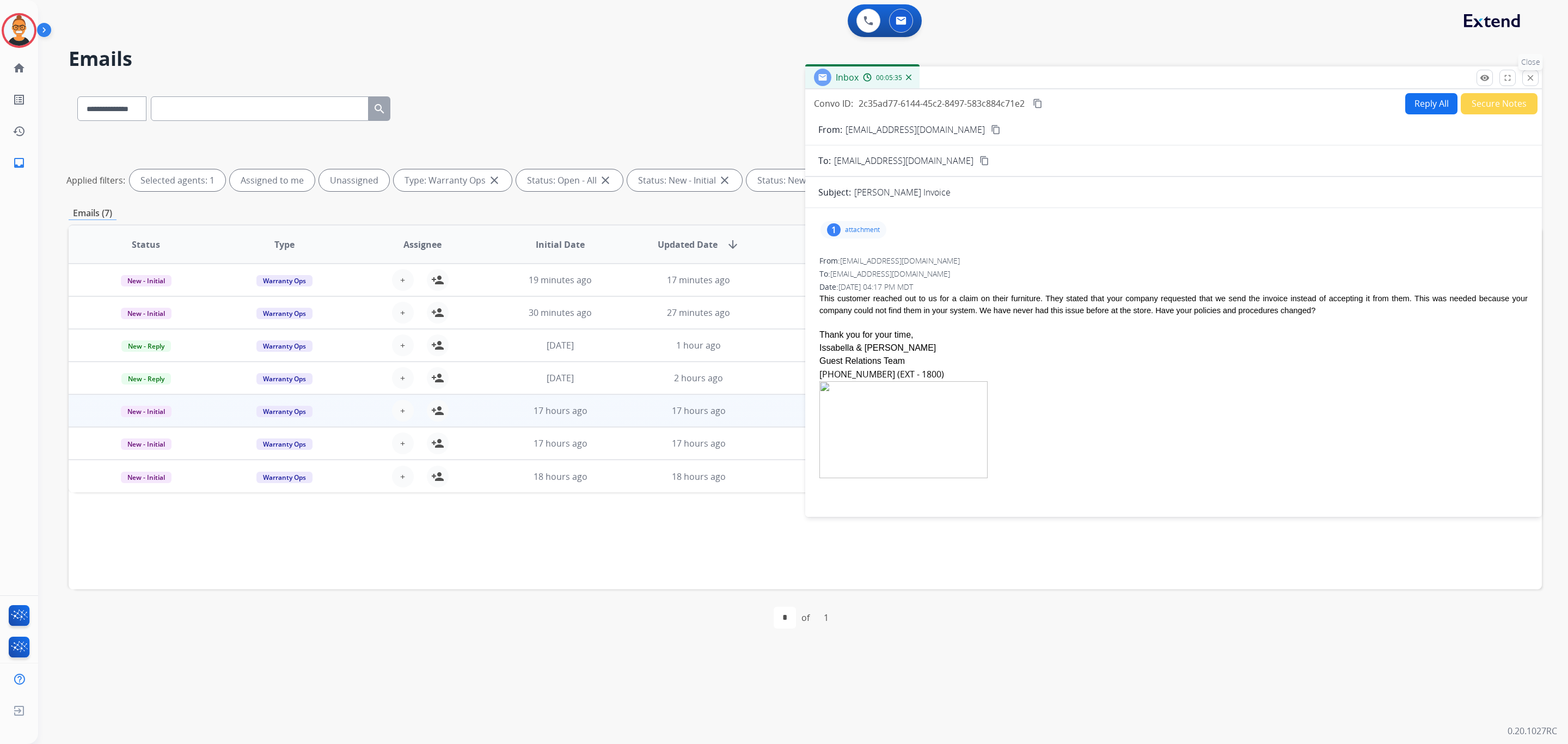
click at [1526, 75] on mat-icon "close" at bounding box center [1530, 78] width 10 height 10
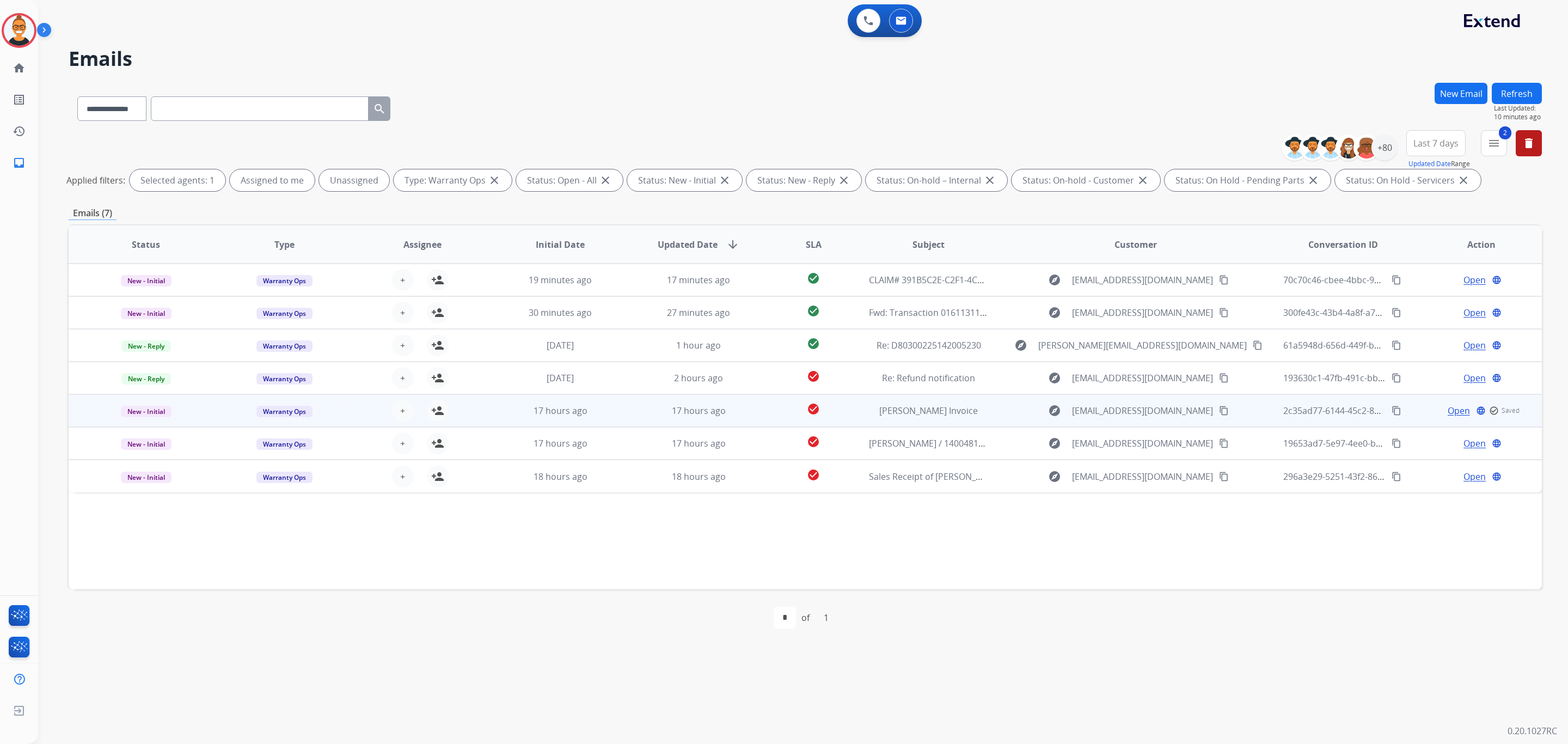
click at [1447, 412] on span "Open" at bounding box center [1458, 410] width 23 height 13
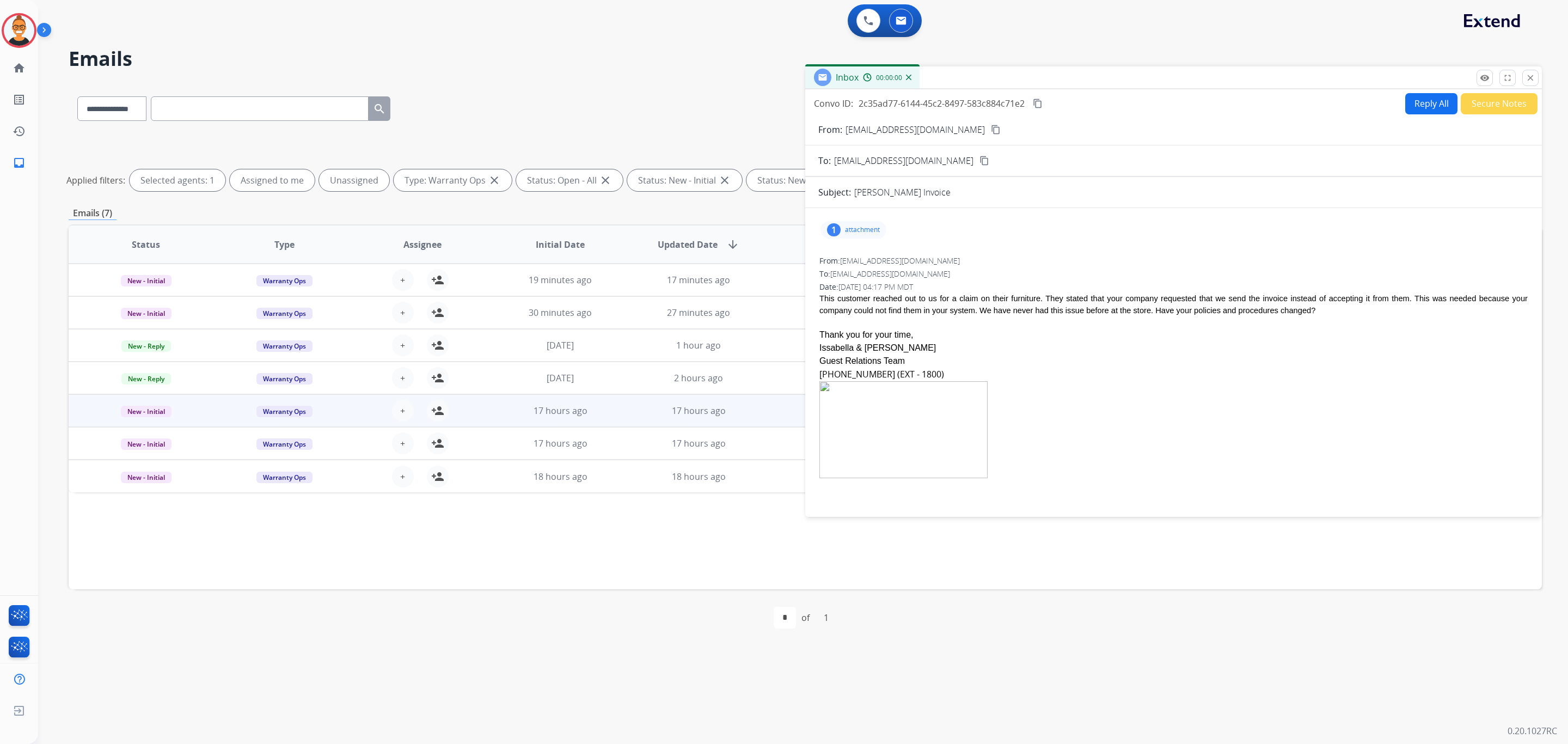
click at [1492, 108] on button "Secure Notes" at bounding box center [1499, 104] width 77 height 21
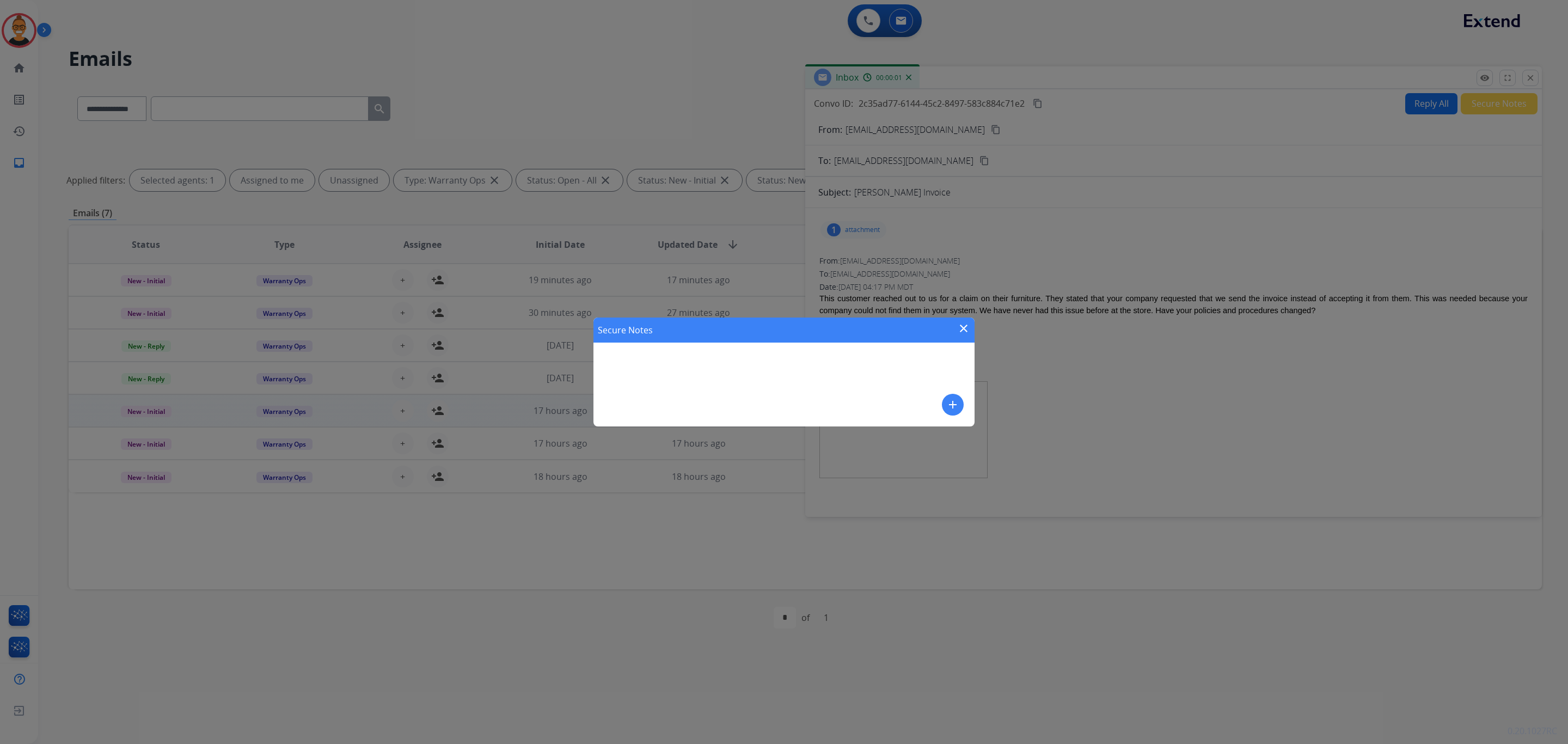
click at [956, 404] on mat-icon "add" at bounding box center [953, 404] width 13 height 13
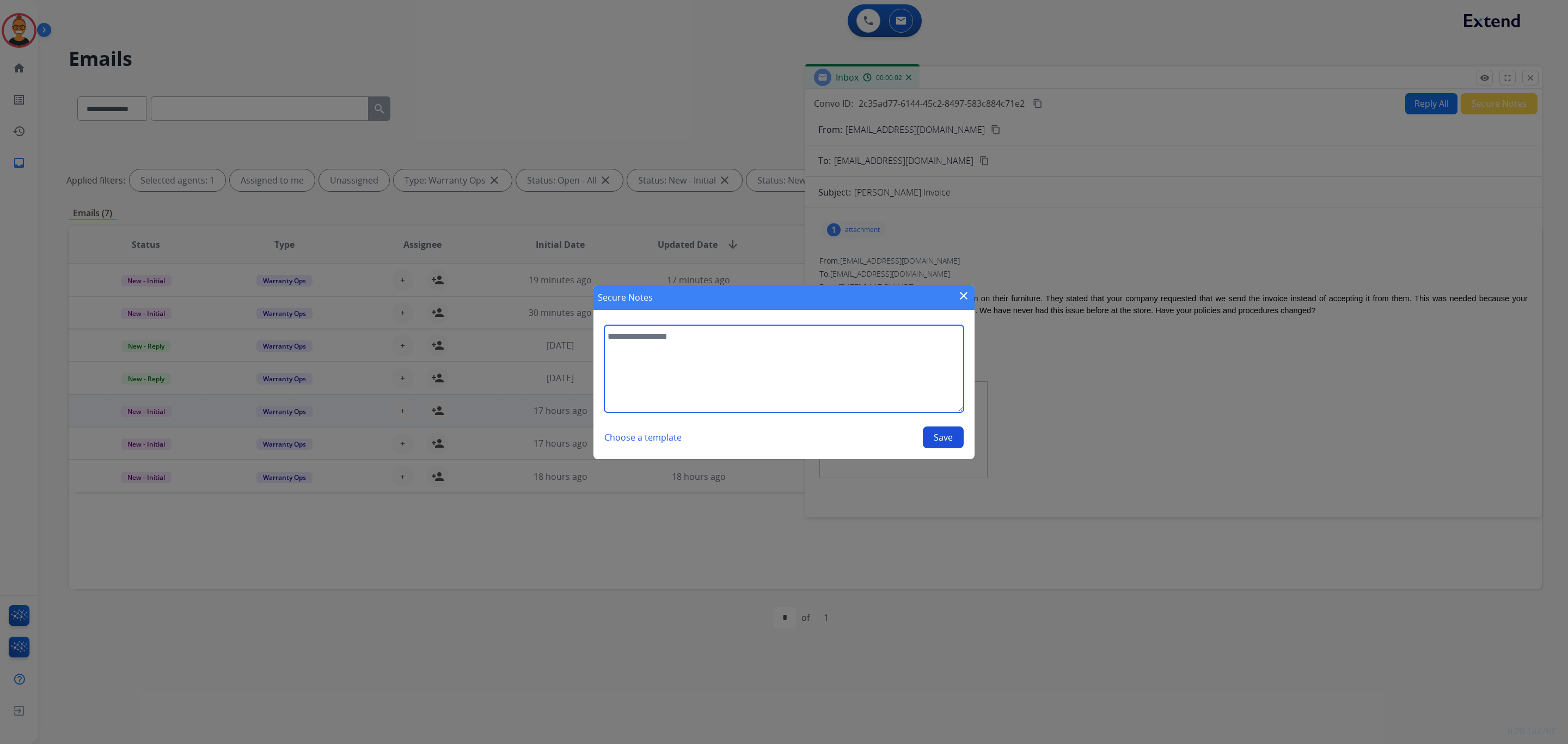
click at [796, 381] on textarea at bounding box center [784, 368] width 359 height 87
type textarea "**********"
click at [951, 440] on button "Save" at bounding box center [943, 437] width 41 height 22
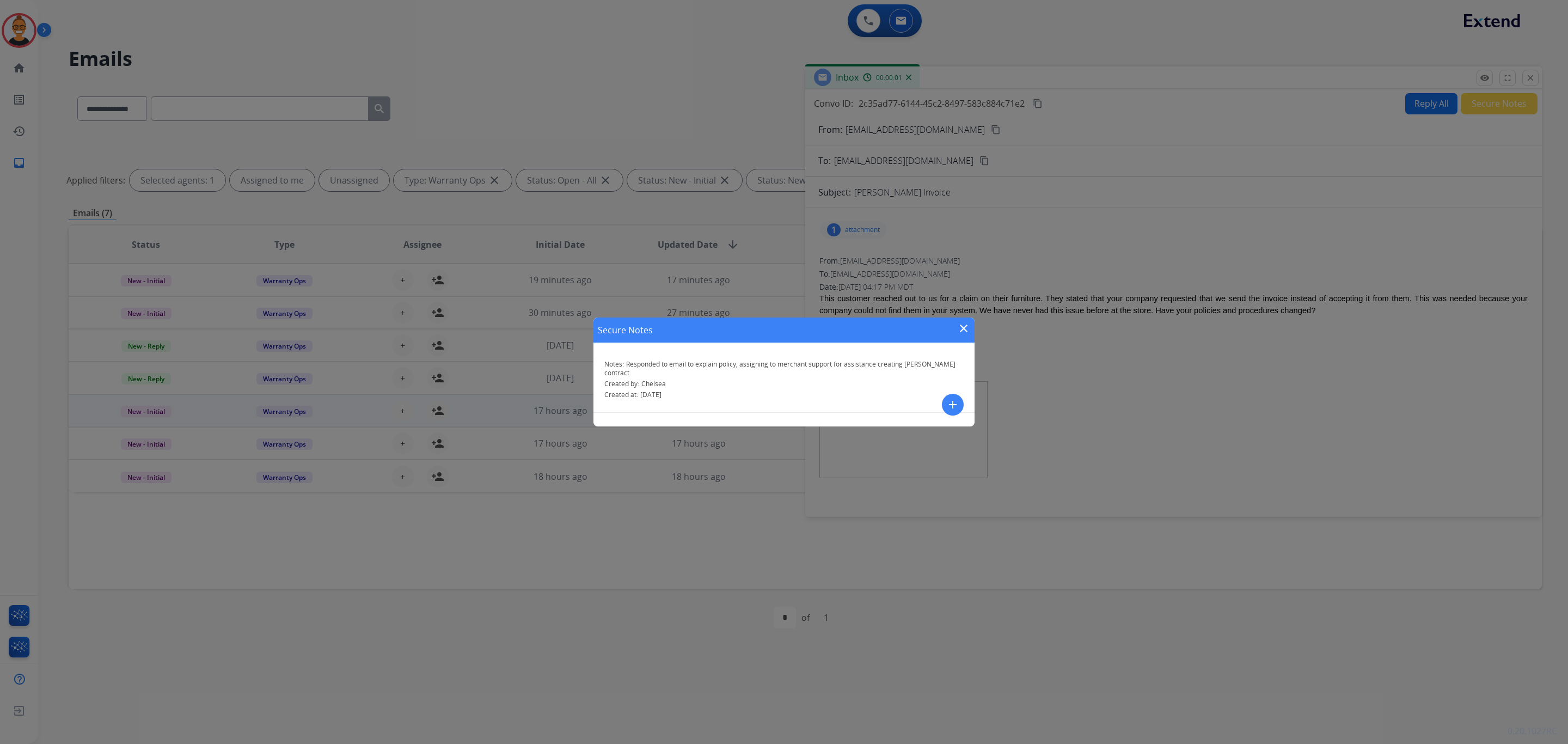
click at [968, 331] on mat-icon "close" at bounding box center [963, 328] width 13 height 13
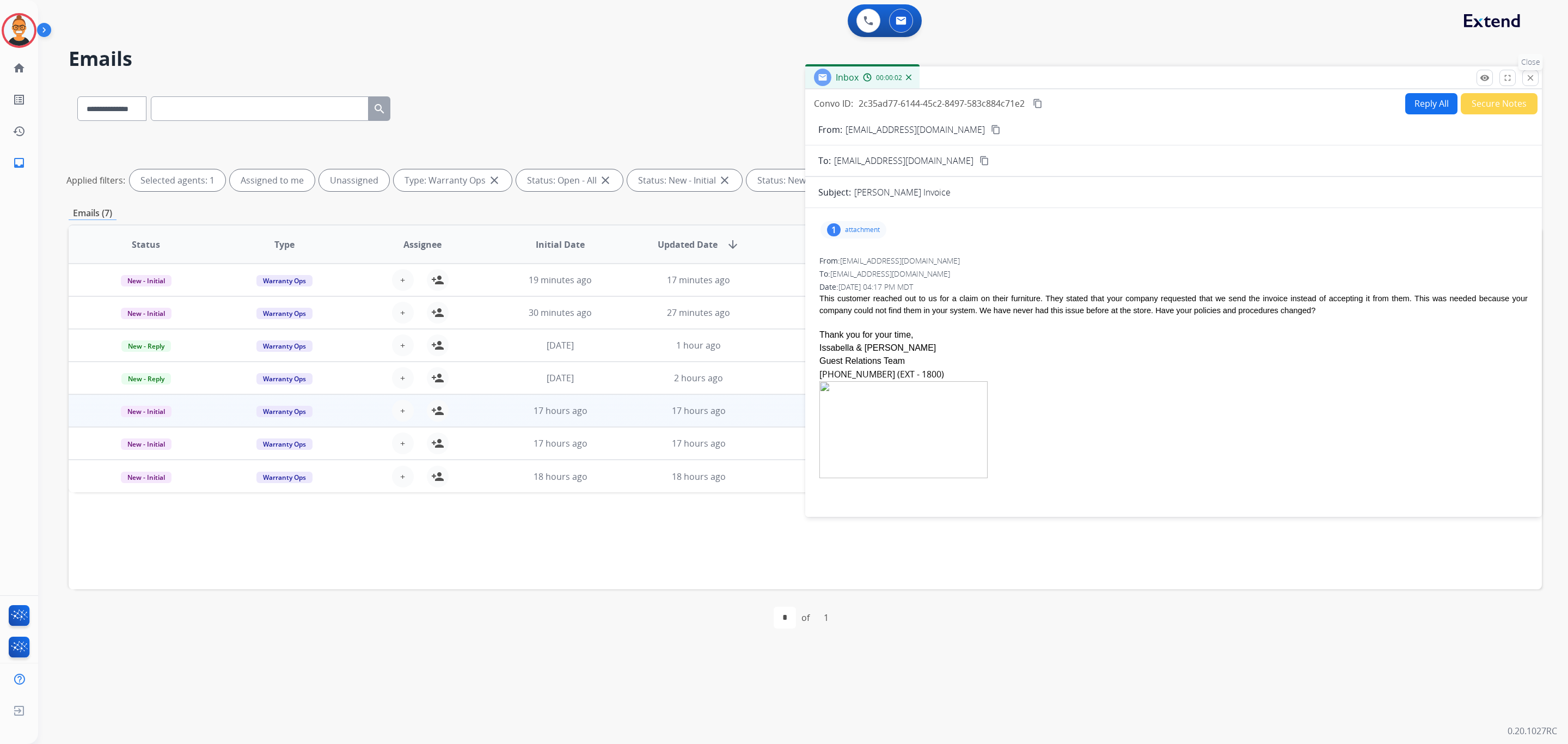
click at [1533, 79] on button "close Close" at bounding box center [1530, 77] width 16 height 16
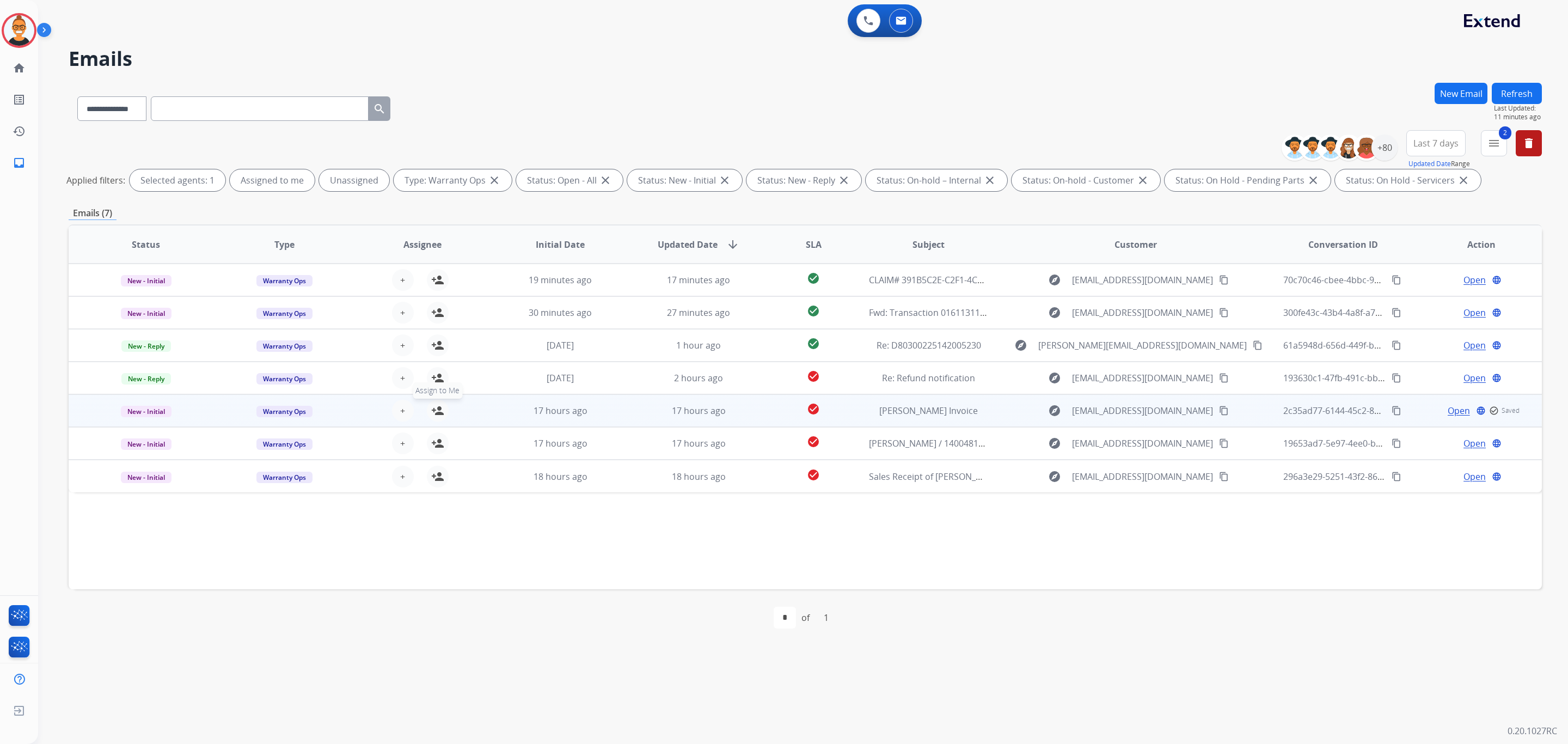
click at [435, 412] on mat-icon "person_add" at bounding box center [437, 410] width 13 height 13
click at [295, 405] on span "Warranty Ops" at bounding box center [284, 411] width 56 height 12
click at [345, 383] on p "Merchant Team" at bounding box center [357, 388] width 62 height 15
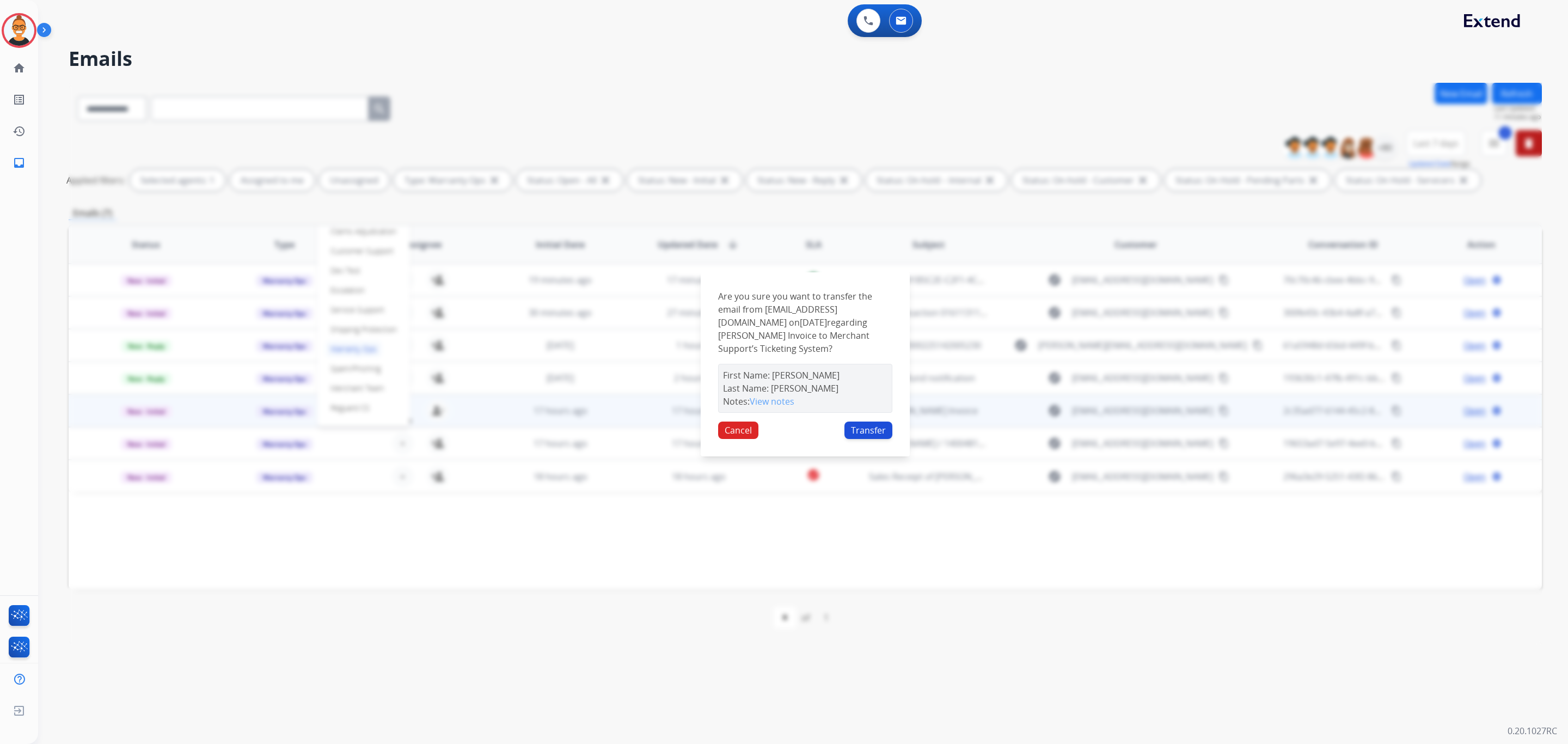
click at [880, 438] on button "Transfer" at bounding box center [868, 430] width 48 height 18
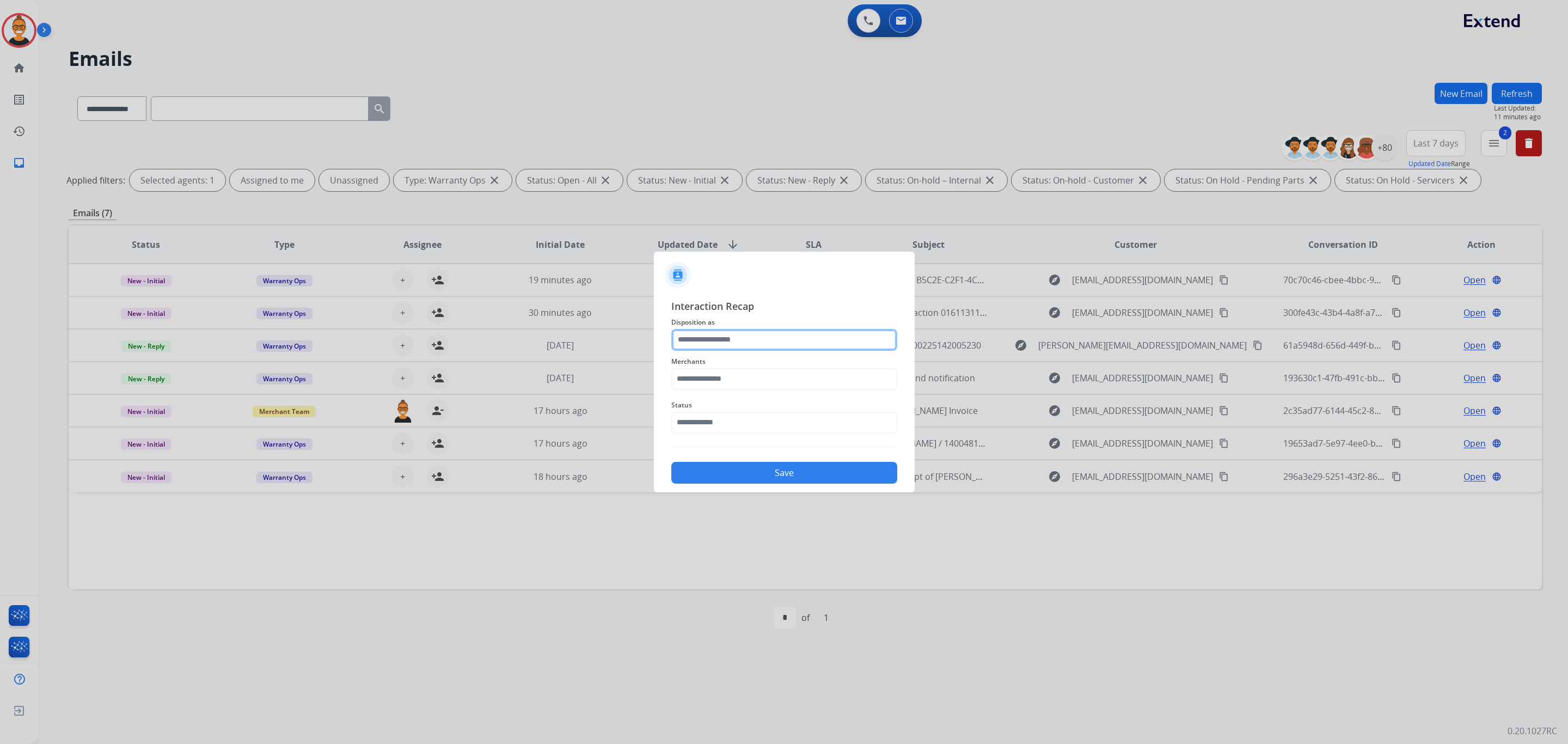
click at [712, 343] on input "text" at bounding box center [784, 340] width 226 height 22
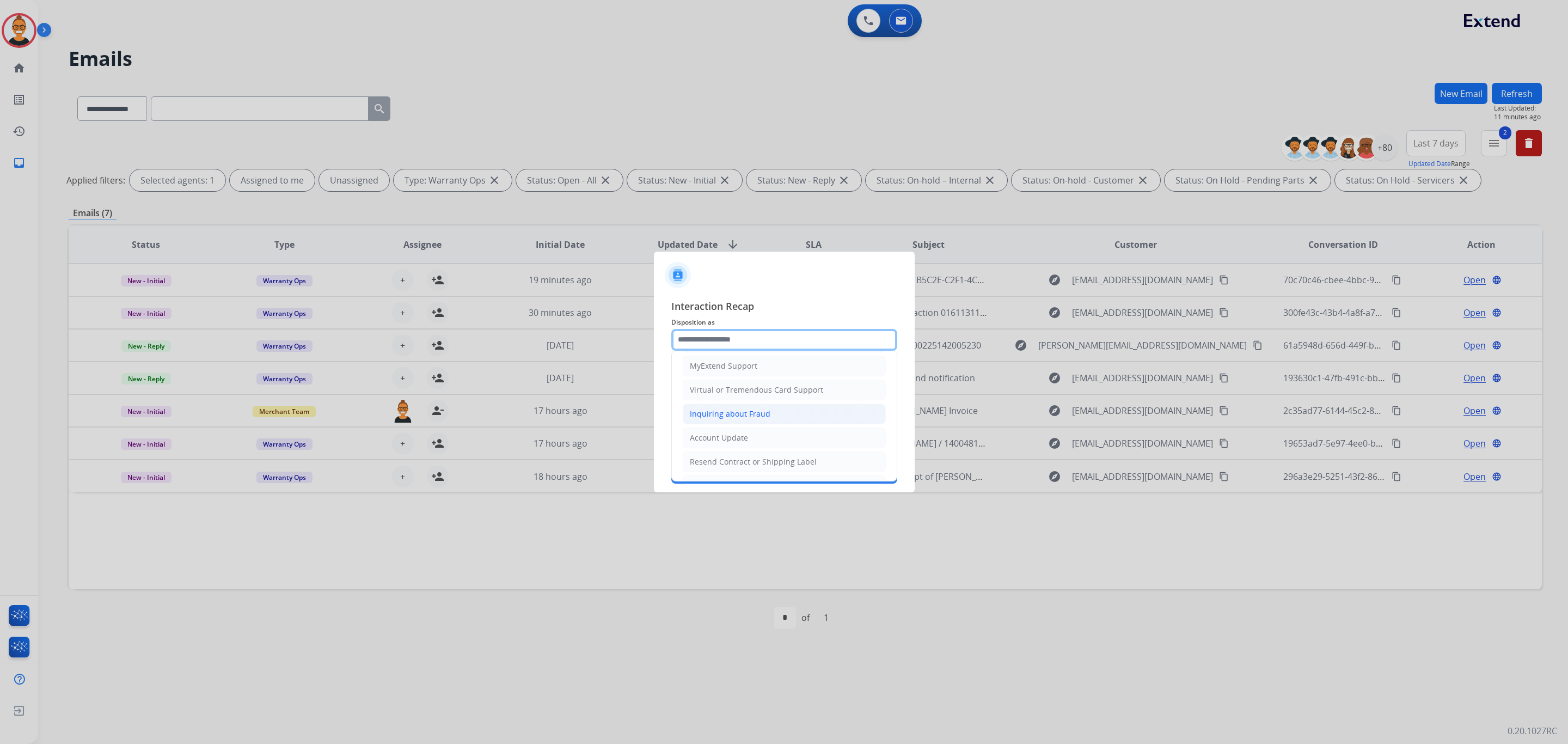
scroll to position [163, 0]
click at [715, 403] on div "Account Update" at bounding box center [719, 398] width 58 height 11
type input "**********"
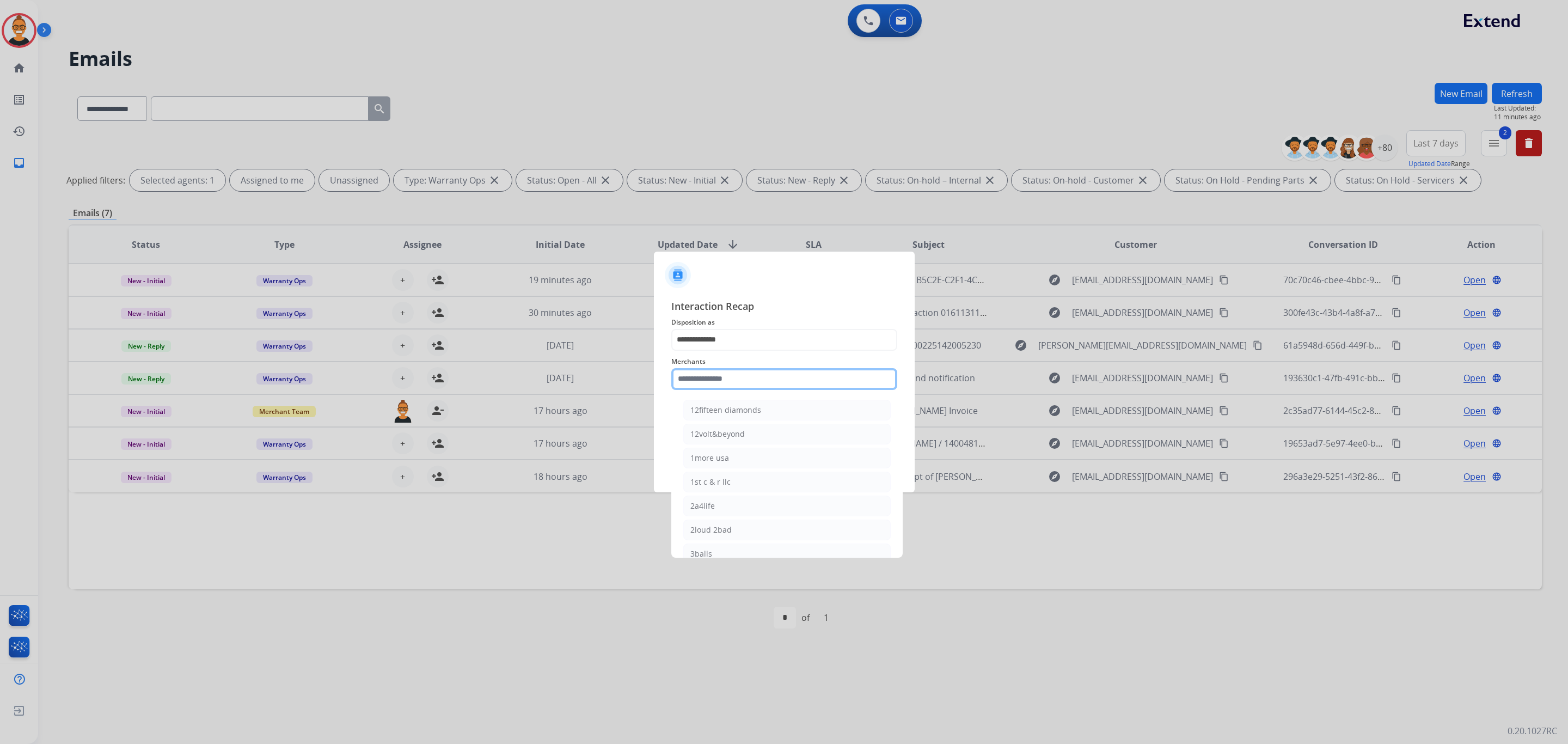
click at [712, 383] on input "text" at bounding box center [784, 379] width 226 height 22
click at [719, 427] on li "Ashley furniture" at bounding box center [787, 434] width 208 height 21
type input "**********"
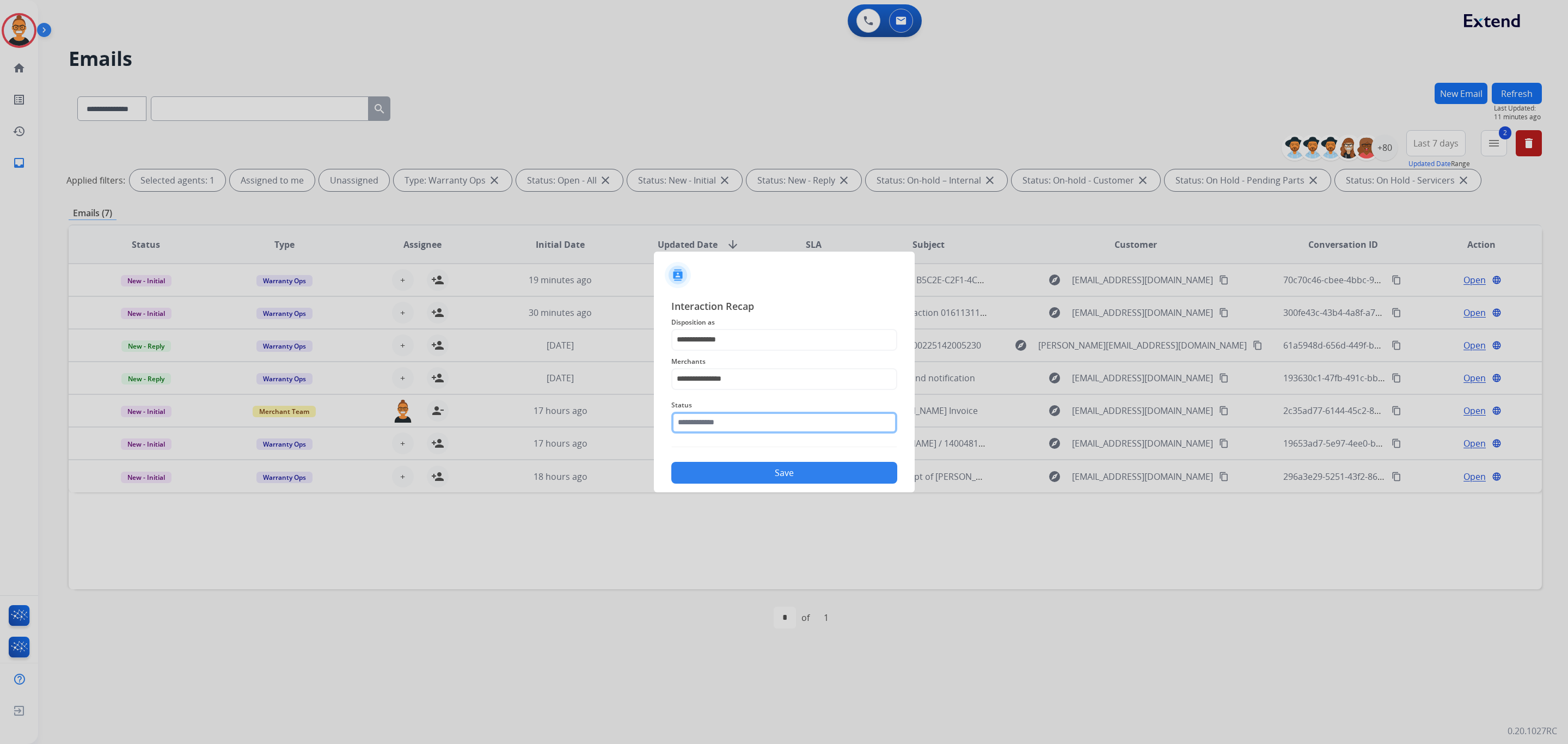
click at [706, 418] on input "text" at bounding box center [784, 423] width 226 height 22
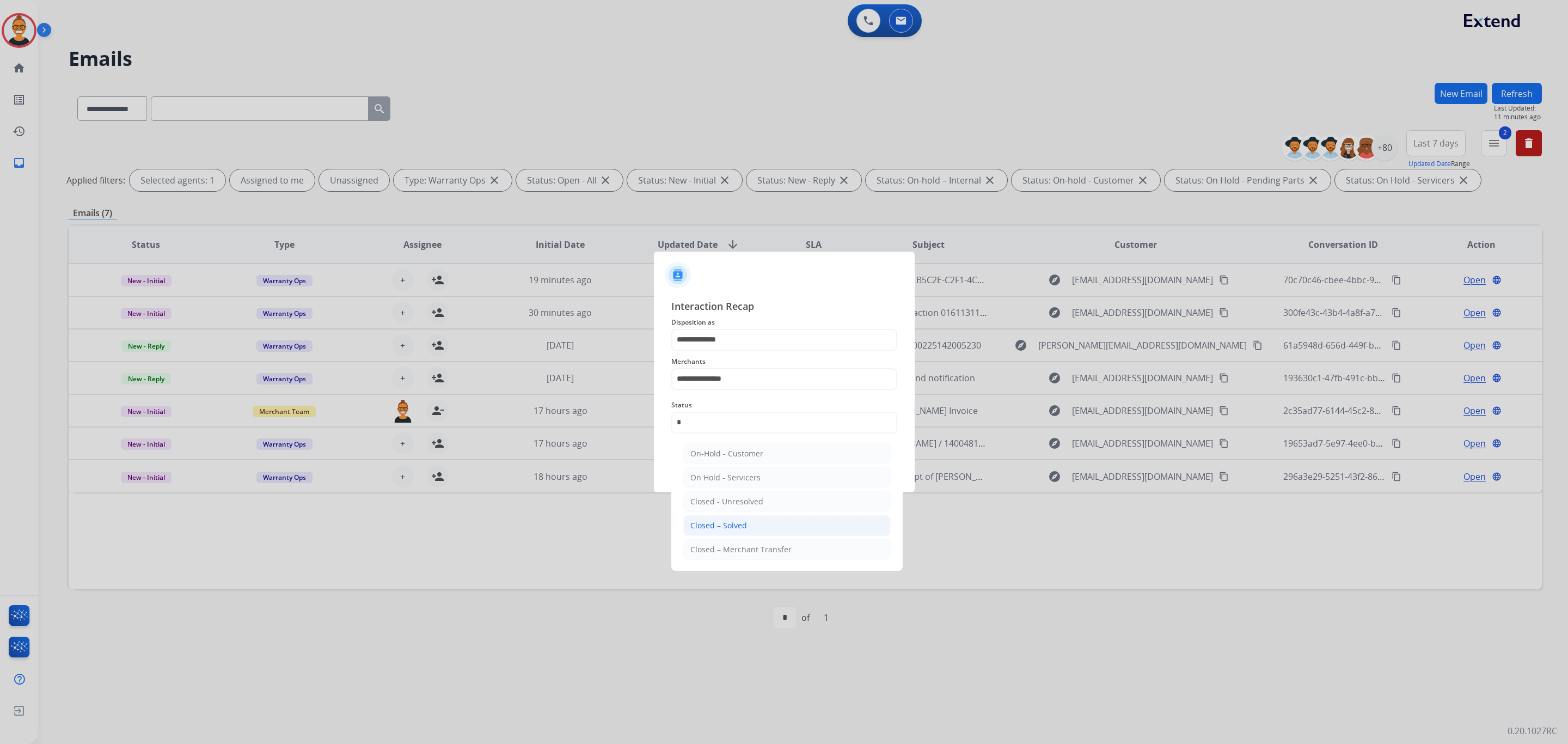
click at [739, 520] on li "Closed – Solved" at bounding box center [787, 525] width 208 height 21
type input "**********"
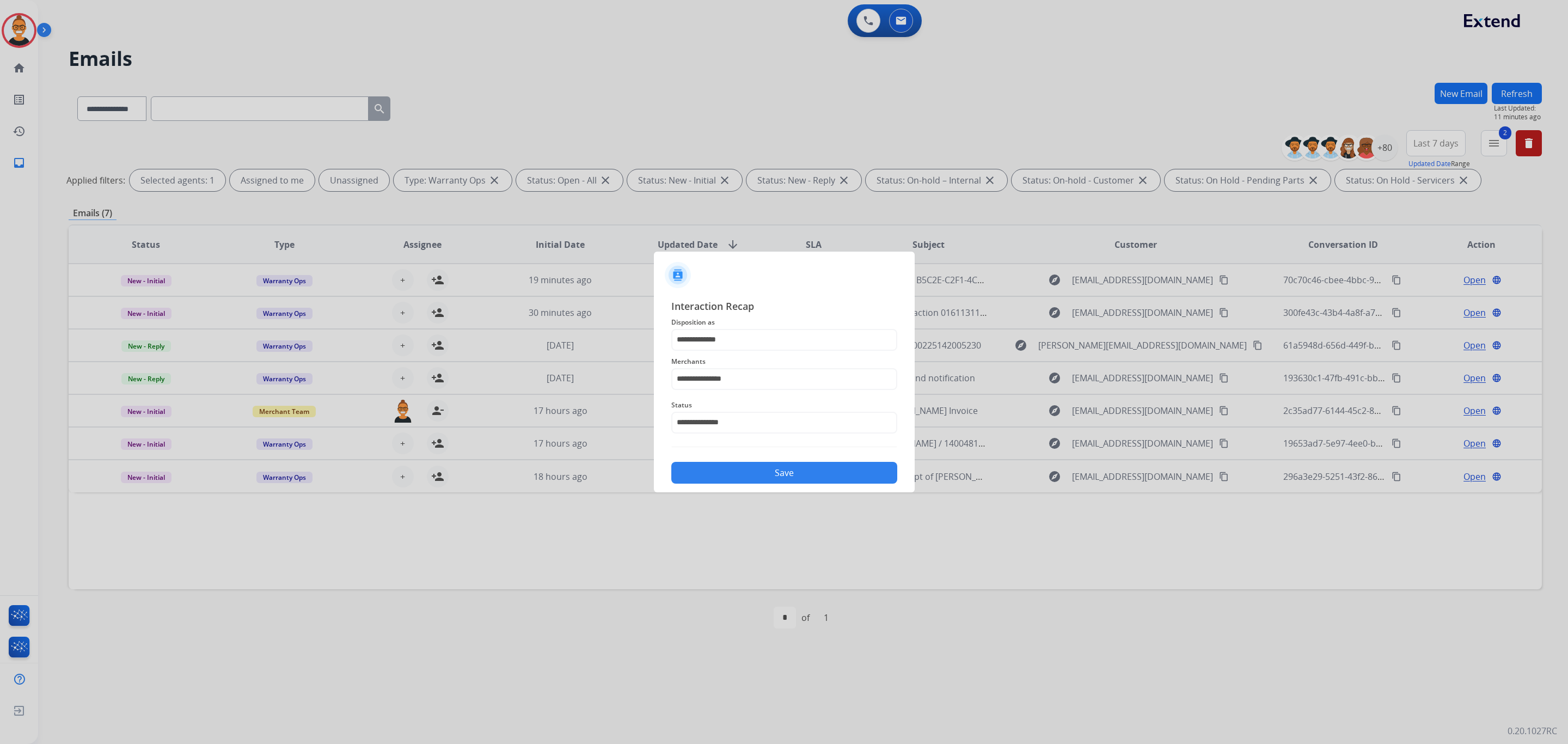
click at [734, 485] on div "**********" at bounding box center [784, 391] width 261 height 203
click at [733, 474] on button "Save" at bounding box center [784, 472] width 226 height 22
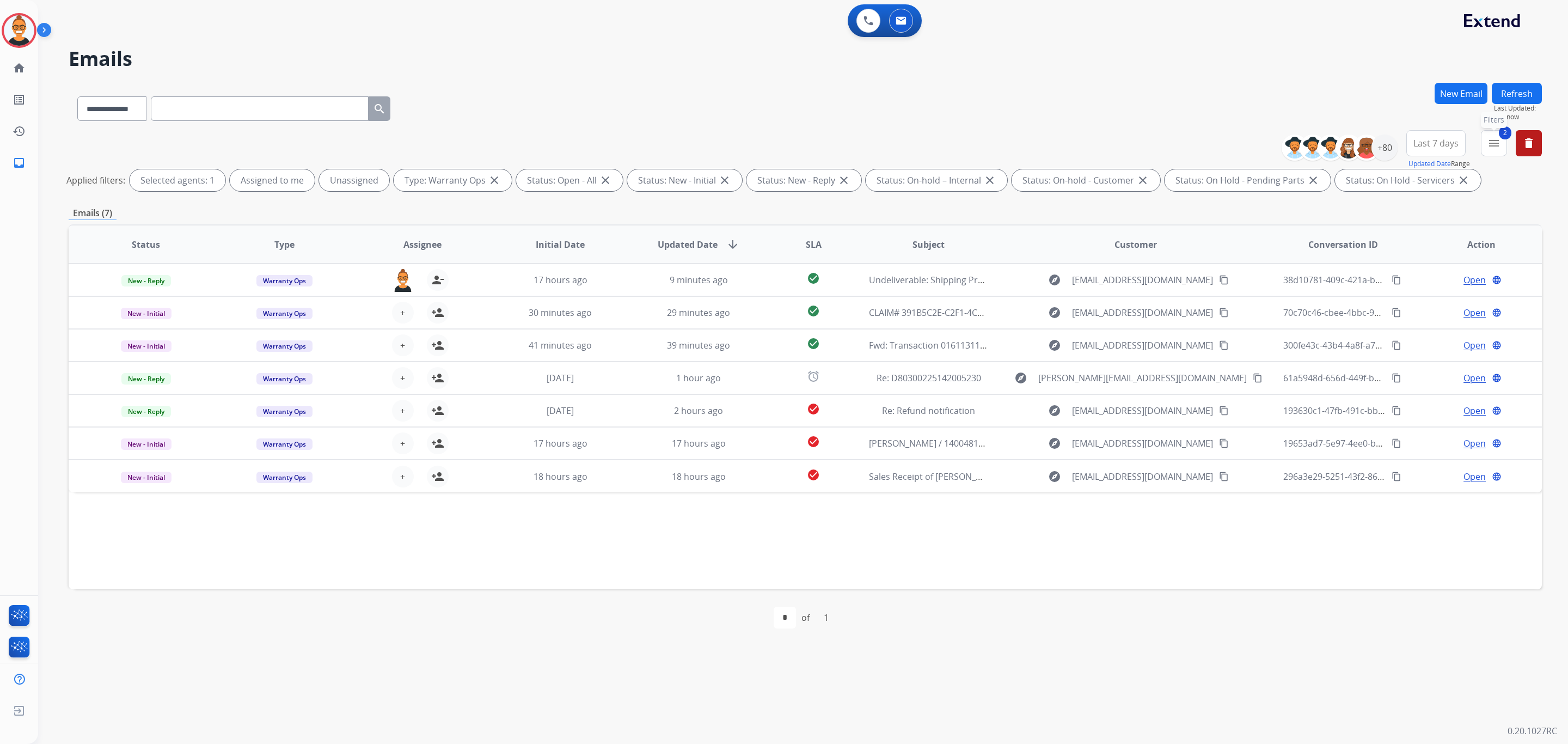
click at [1485, 146] on button "2 menu Filters" at bounding box center [1494, 143] width 26 height 26
click at [1405, 371] on button "Apply" at bounding box center [1419, 372] width 37 height 19
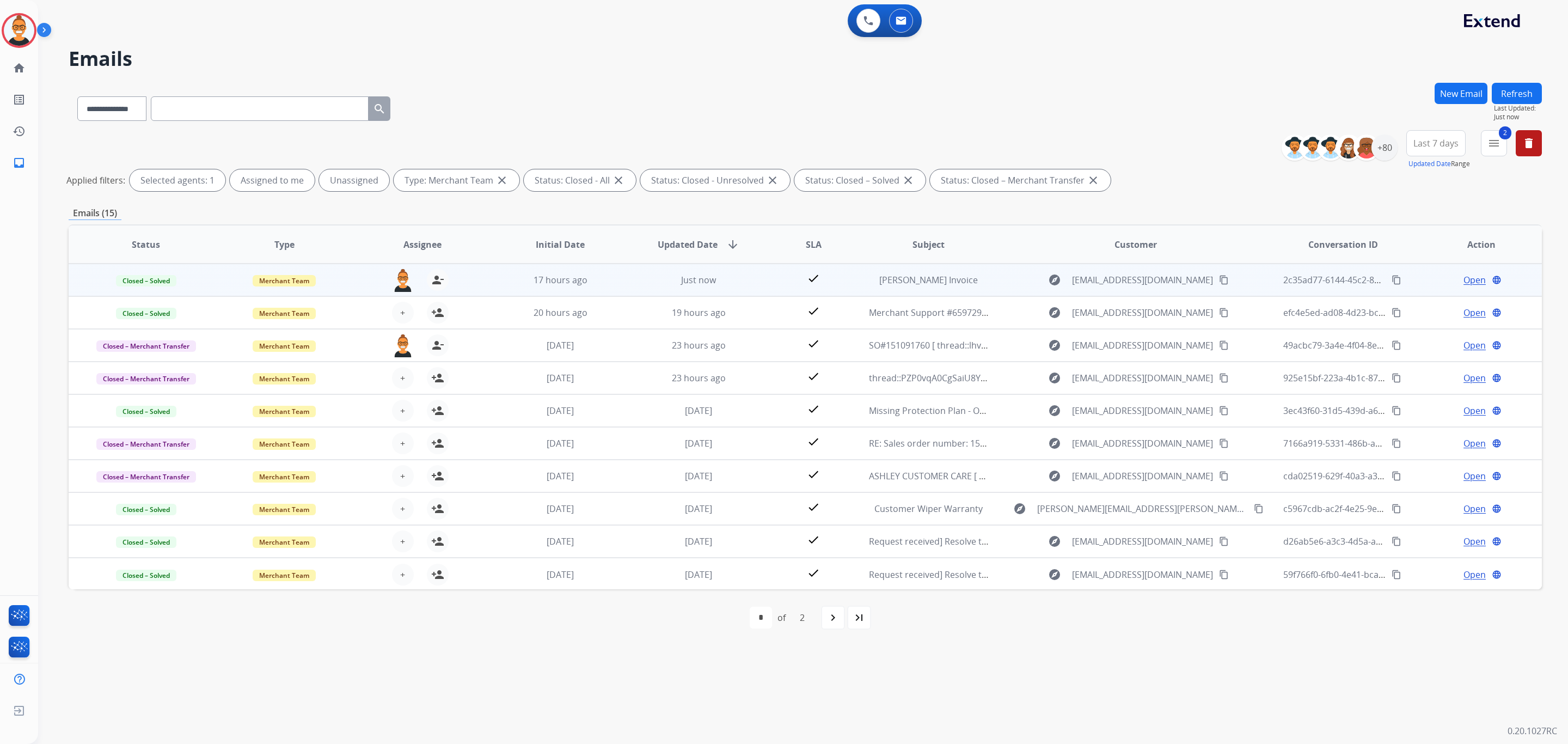
click at [1463, 273] on span "Open" at bounding box center [1474, 279] width 23 height 13
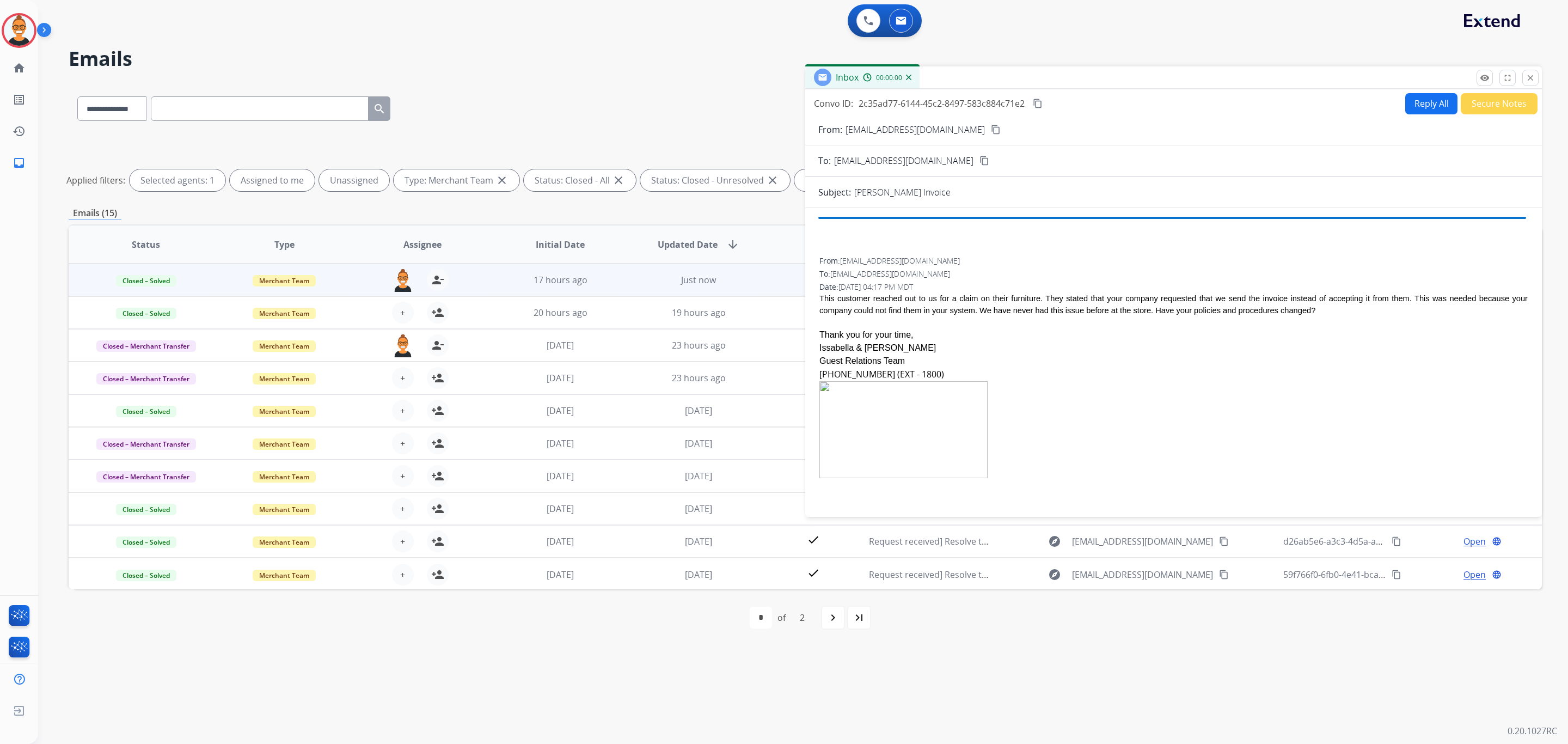
click at [1428, 100] on button "Reply All" at bounding box center [1432, 104] width 52 height 21
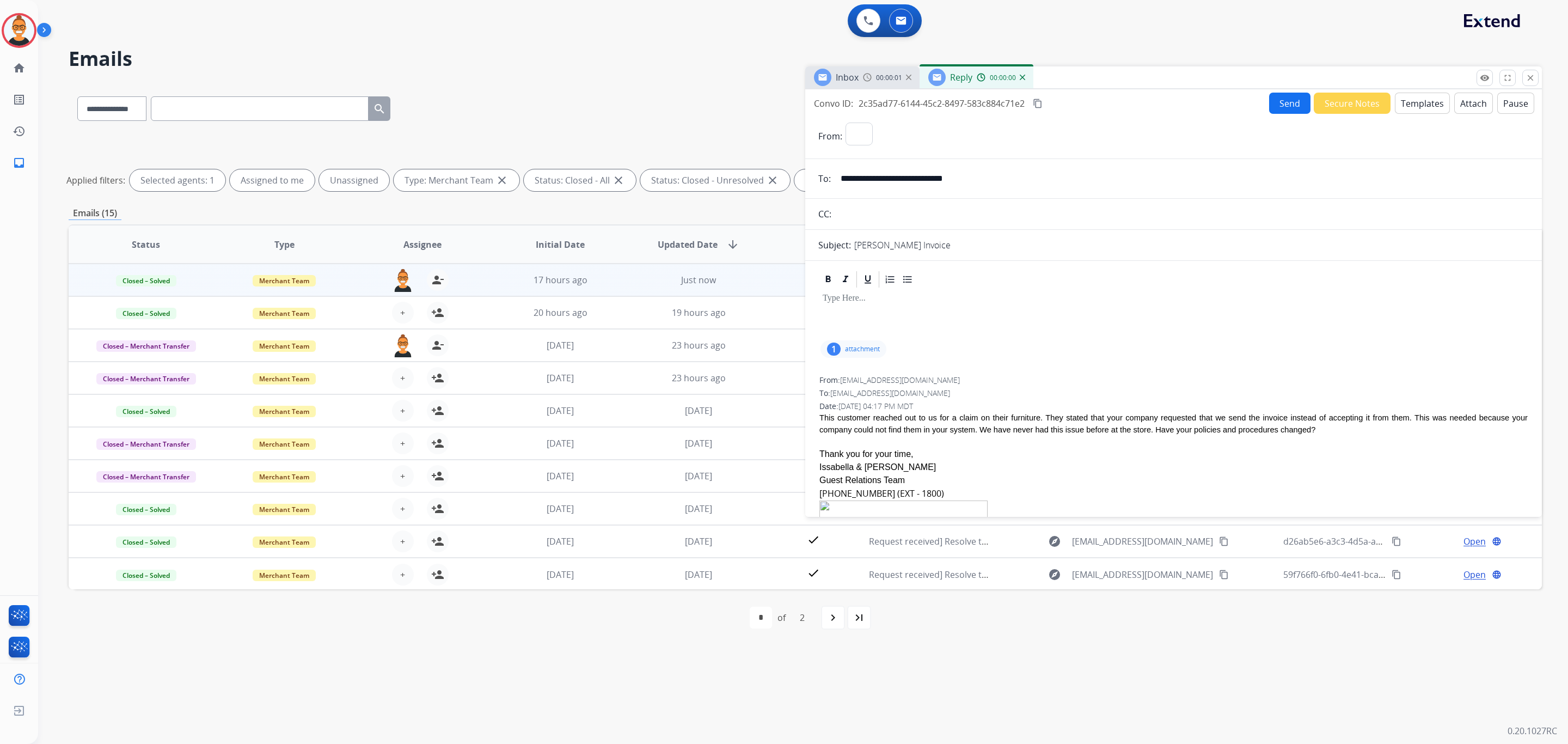
click at [1428, 100] on button "Templates" at bounding box center [1423, 103] width 55 height 21
select select "**********"
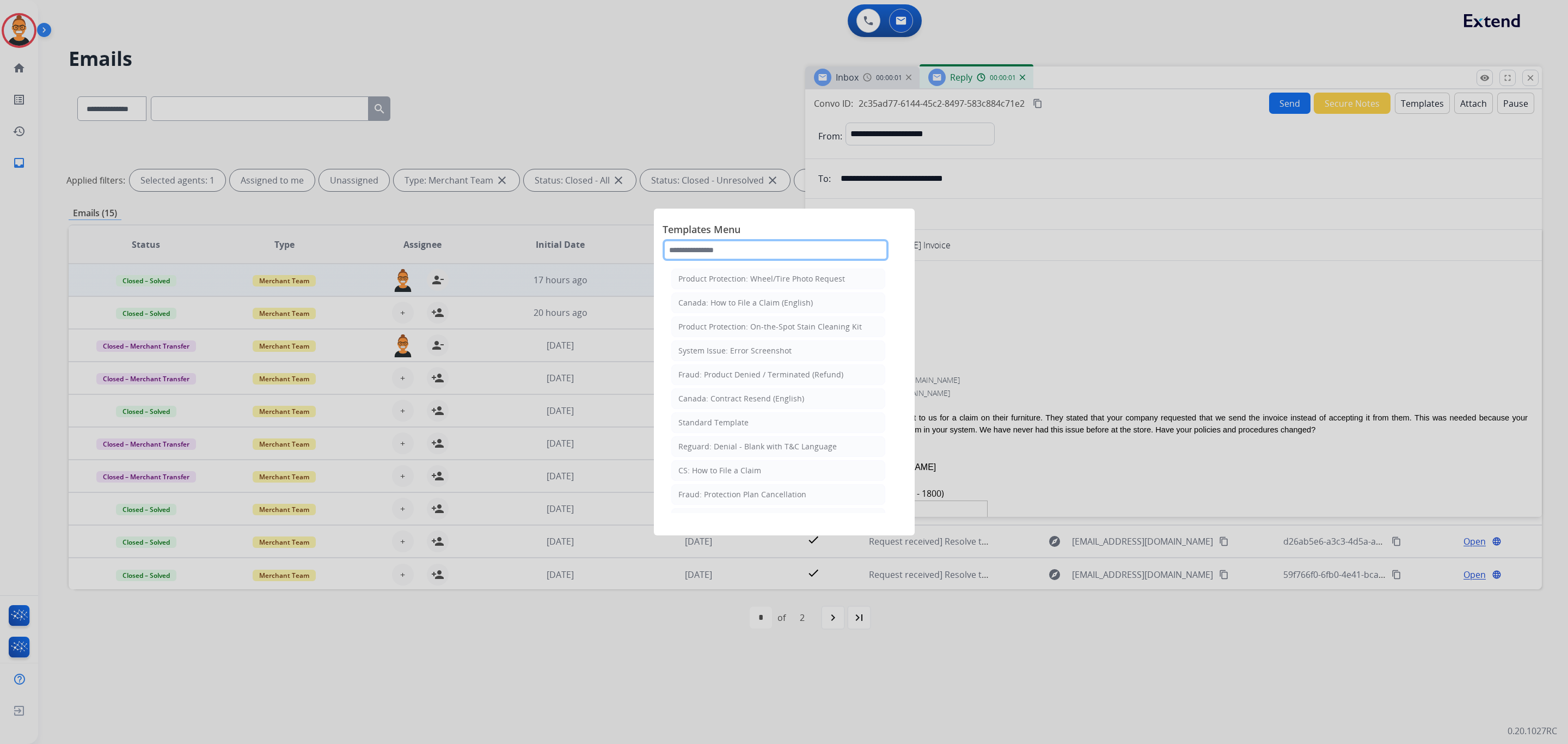
click at [737, 252] on input "text" at bounding box center [775, 250] width 226 height 22
type input "***"
click at [724, 306] on div "Standard Template" at bounding box center [713, 303] width 70 height 11
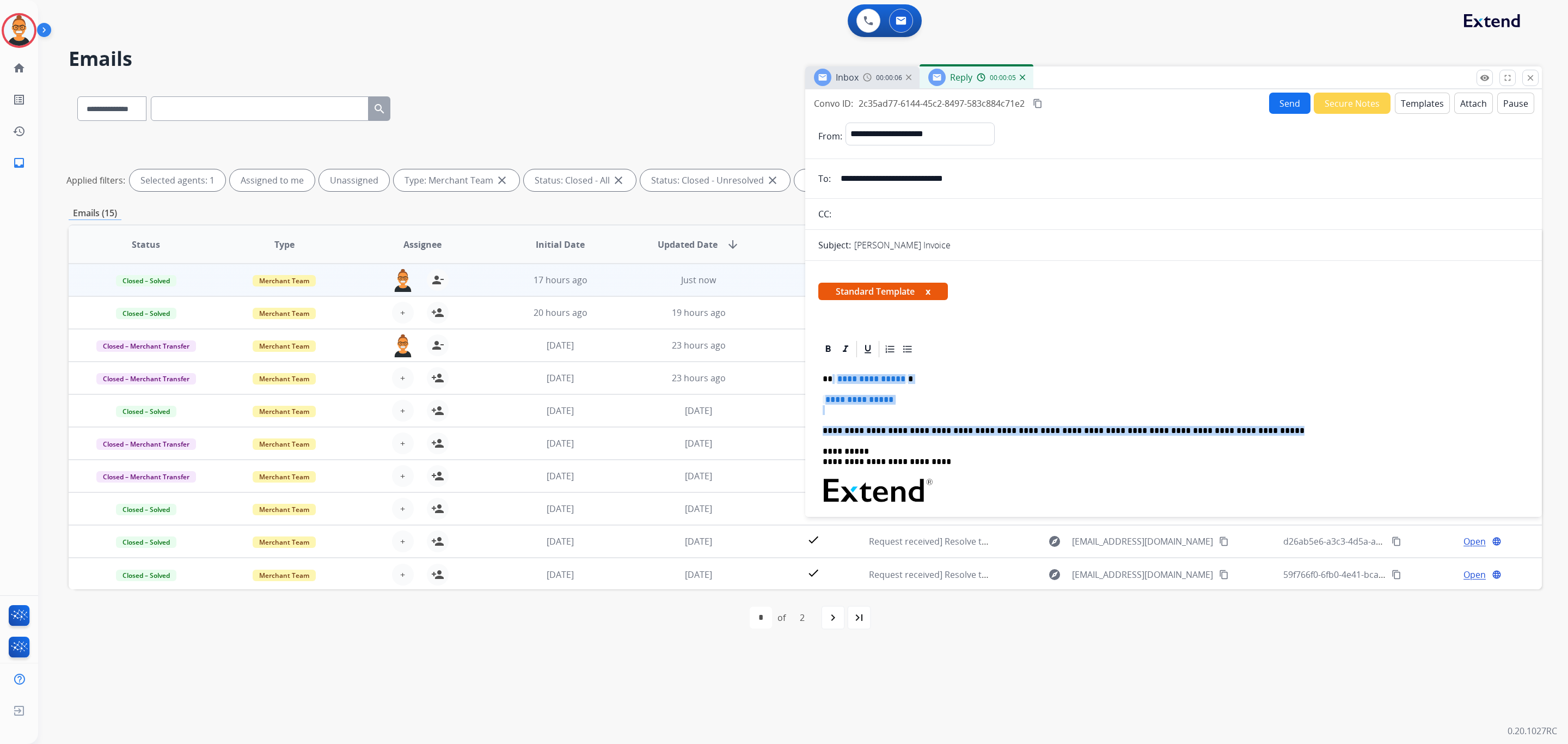
drag, startPoint x: 1227, startPoint y: 430, endPoint x: 831, endPoint y: 374, distance: 399.9
click at [831, 374] on div "**********" at bounding box center [1173, 506] width 710 height 295
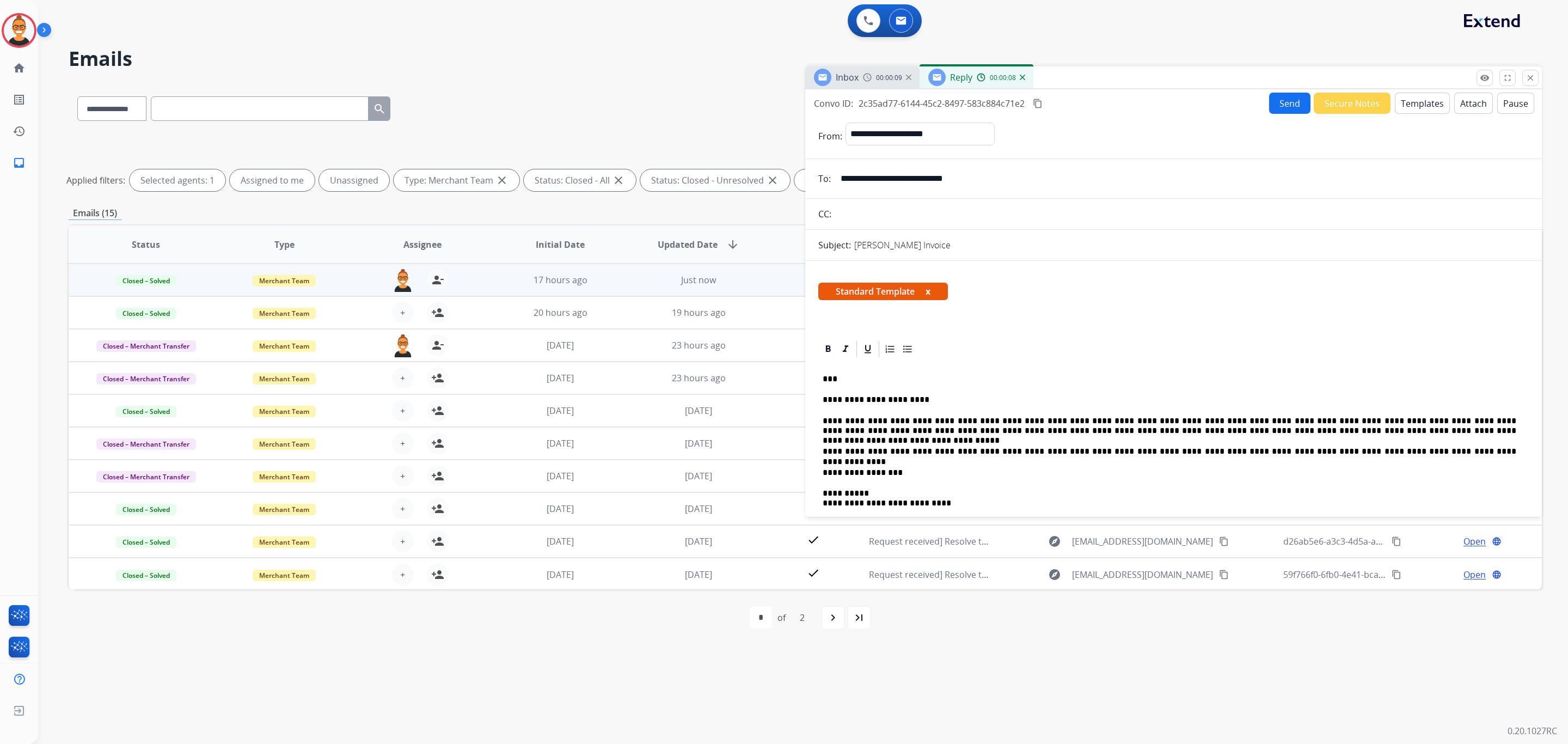
click at [1150, 410] on div "**********" at bounding box center [1173, 527] width 710 height 337
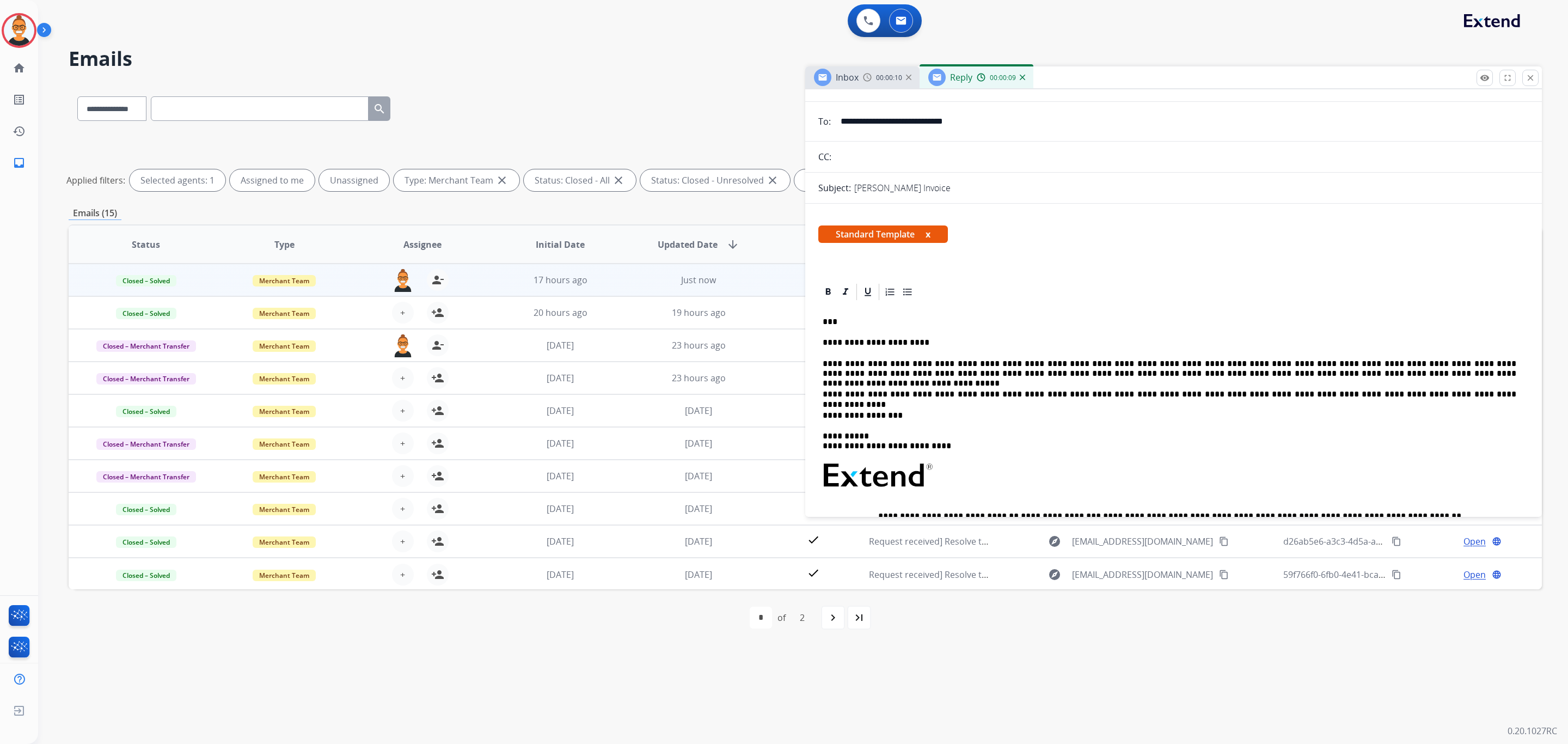
scroll to position [82, 0]
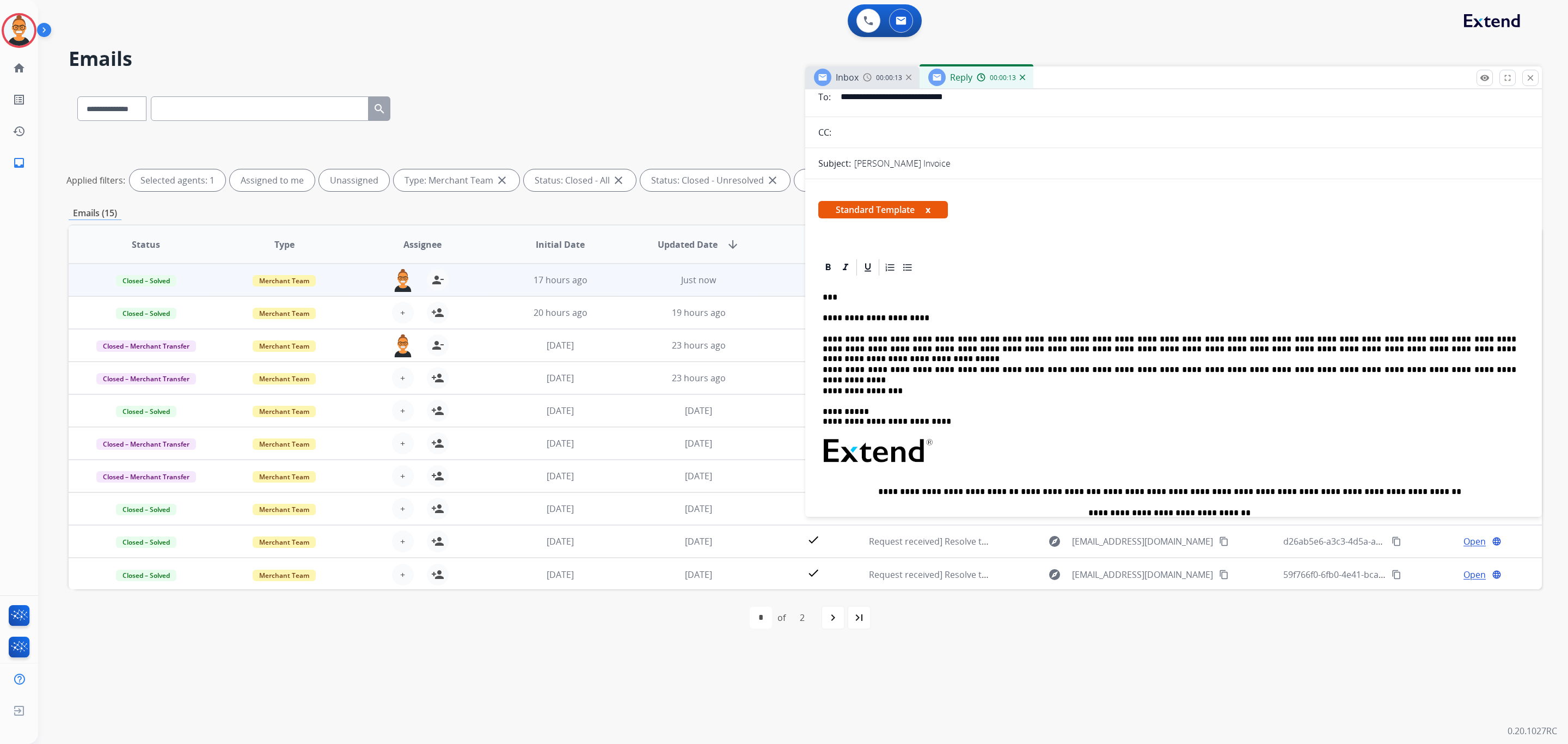
click at [1228, 340] on p "**********" at bounding box center [1170, 344] width 694 height 20
click at [1227, 340] on p "**********" at bounding box center [1170, 344] width 694 height 20
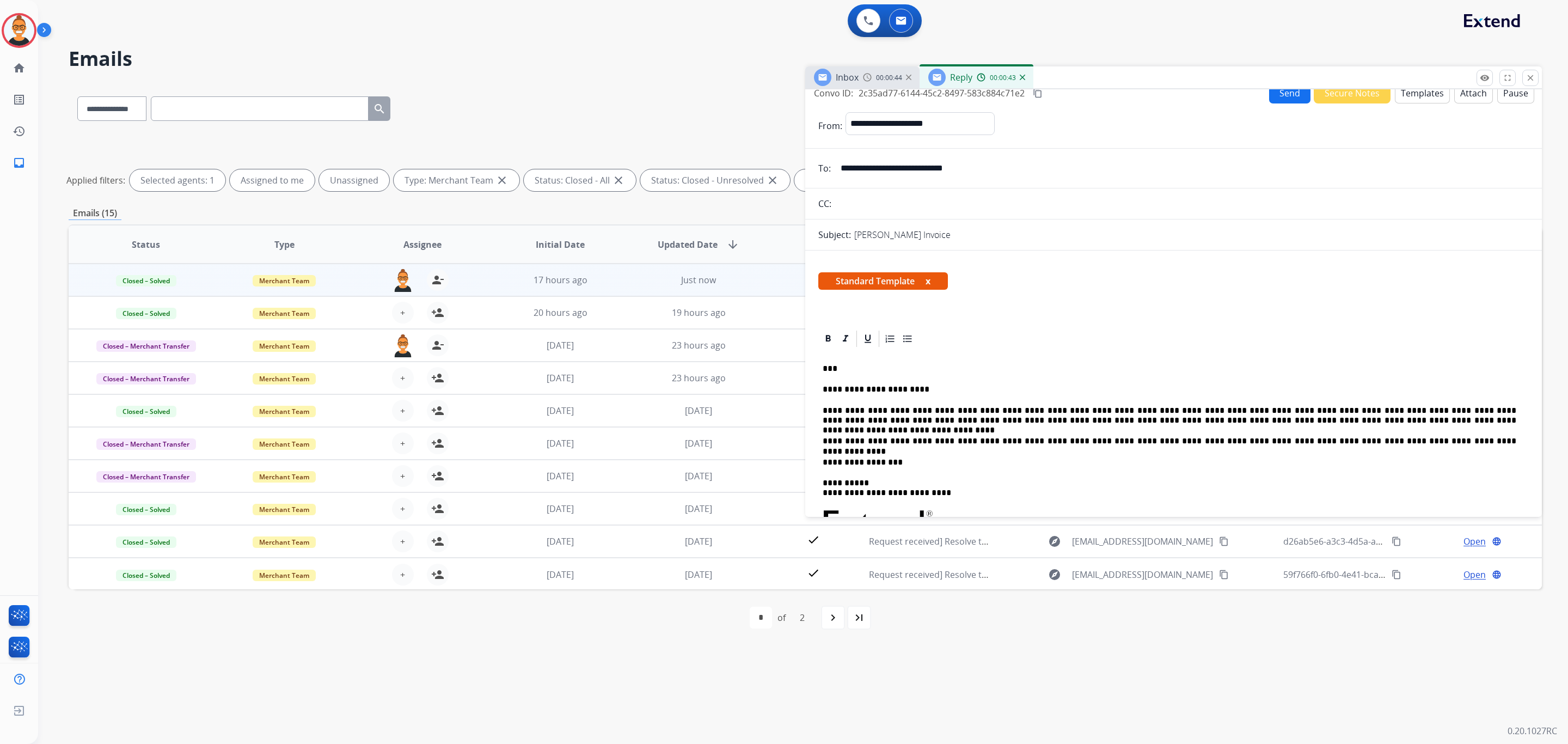
scroll to position [0, 0]
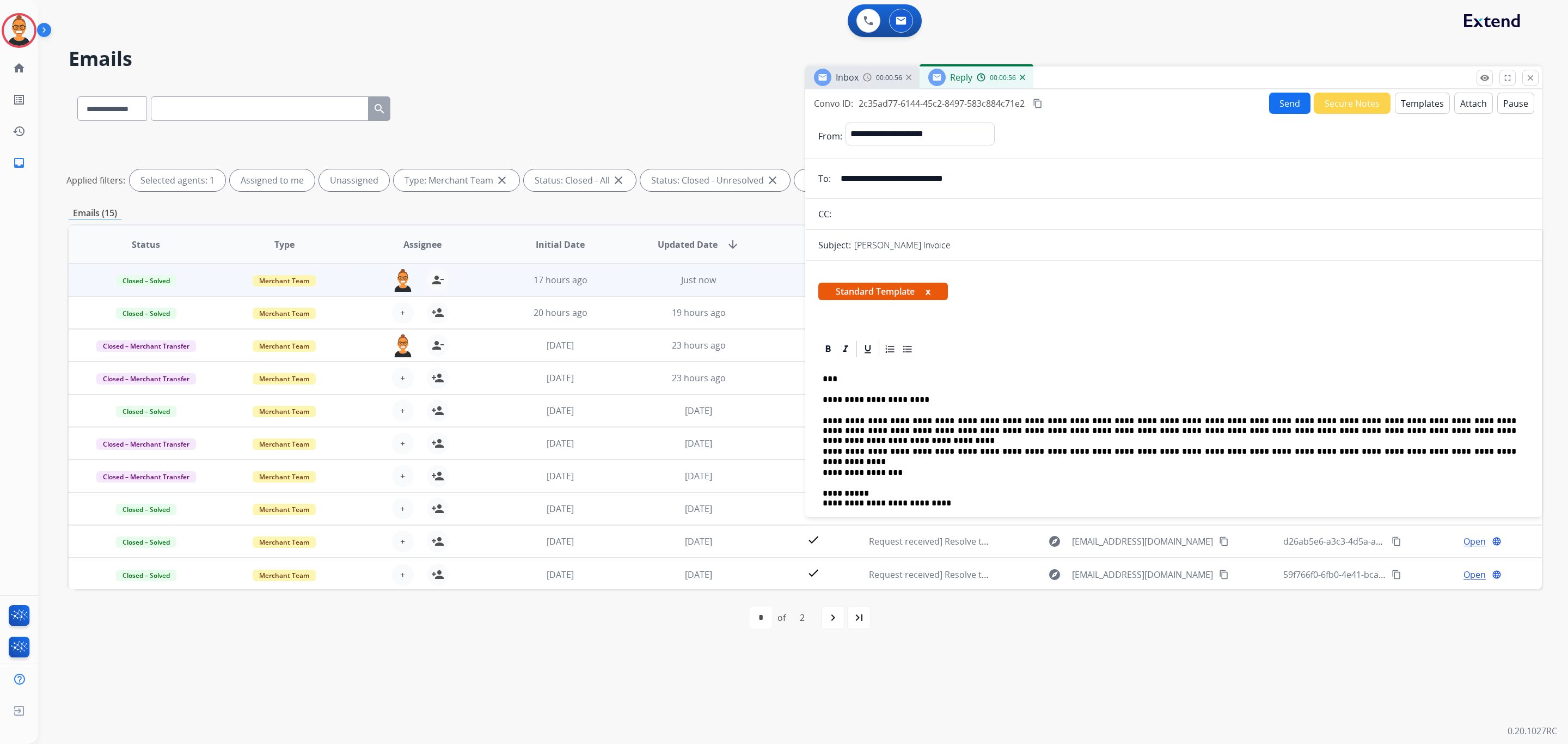
click at [1275, 95] on button "Send" at bounding box center [1290, 103] width 41 height 21
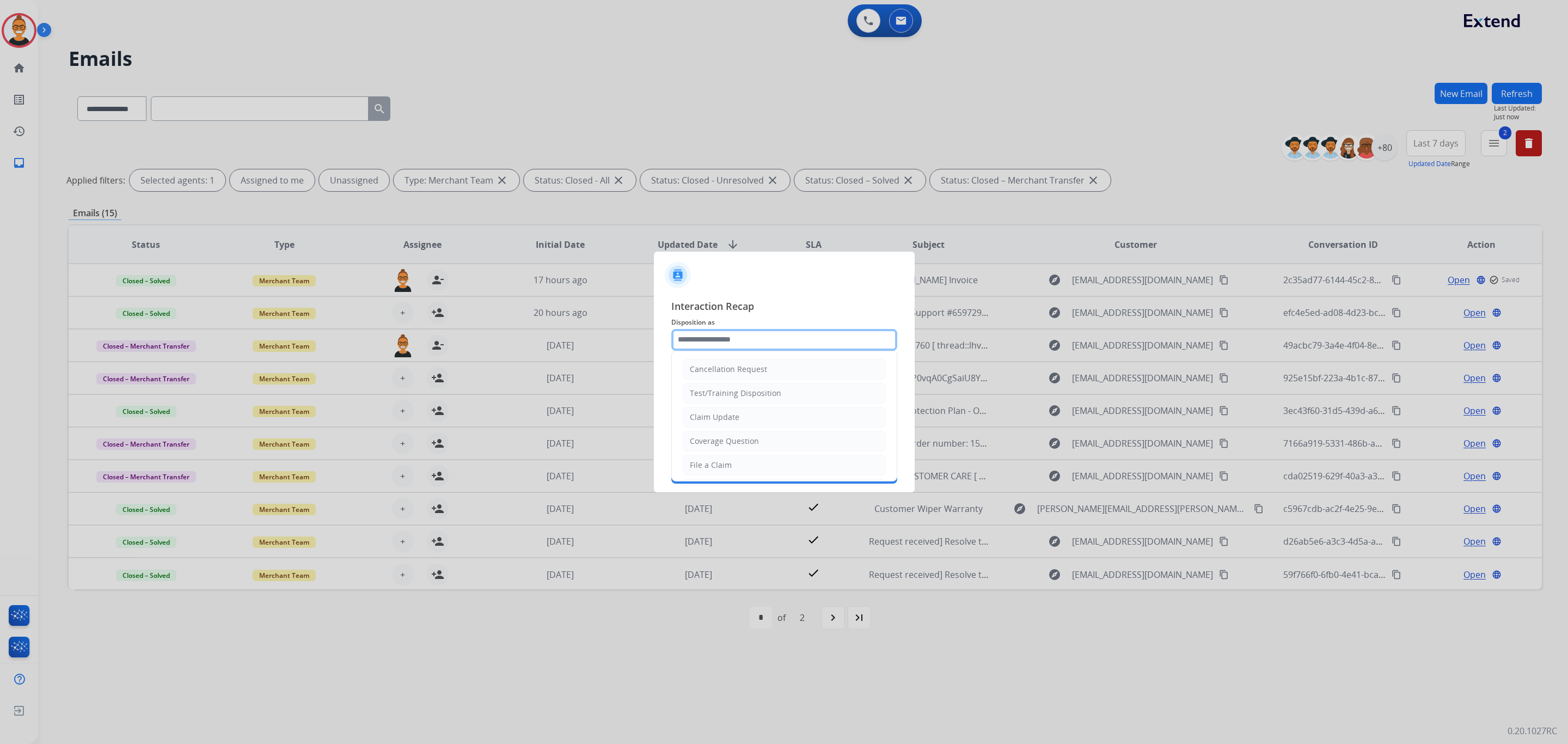
click at [733, 347] on input "text" at bounding box center [784, 340] width 226 height 22
click at [722, 403] on div "Account Update" at bounding box center [719, 398] width 58 height 11
type input "**********"
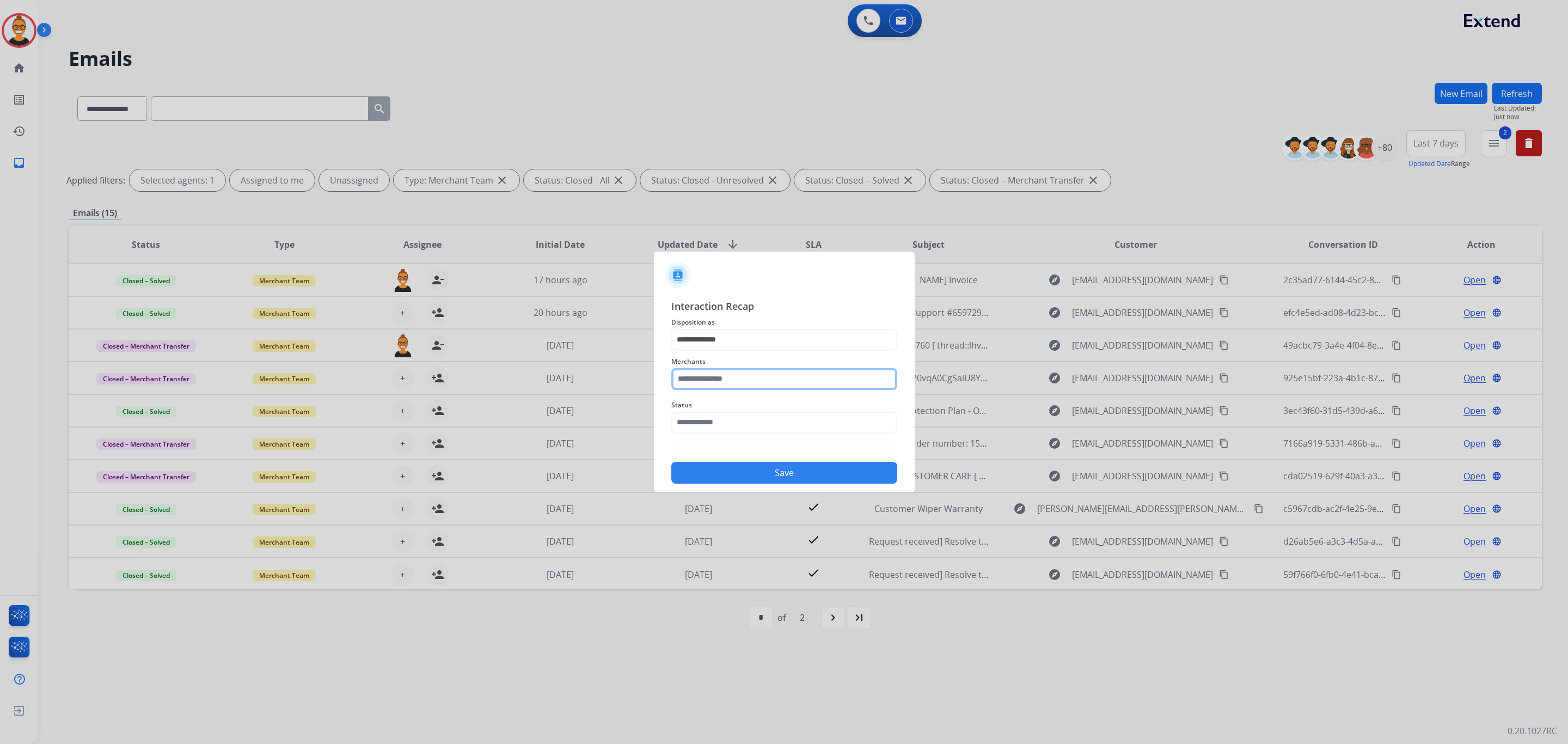
click at [719, 371] on input "text" at bounding box center [784, 379] width 226 height 22
click at [751, 436] on li "Ashley furniture" at bounding box center [787, 434] width 208 height 21
type input "**********"
click at [745, 415] on input "text" at bounding box center [784, 423] width 226 height 22
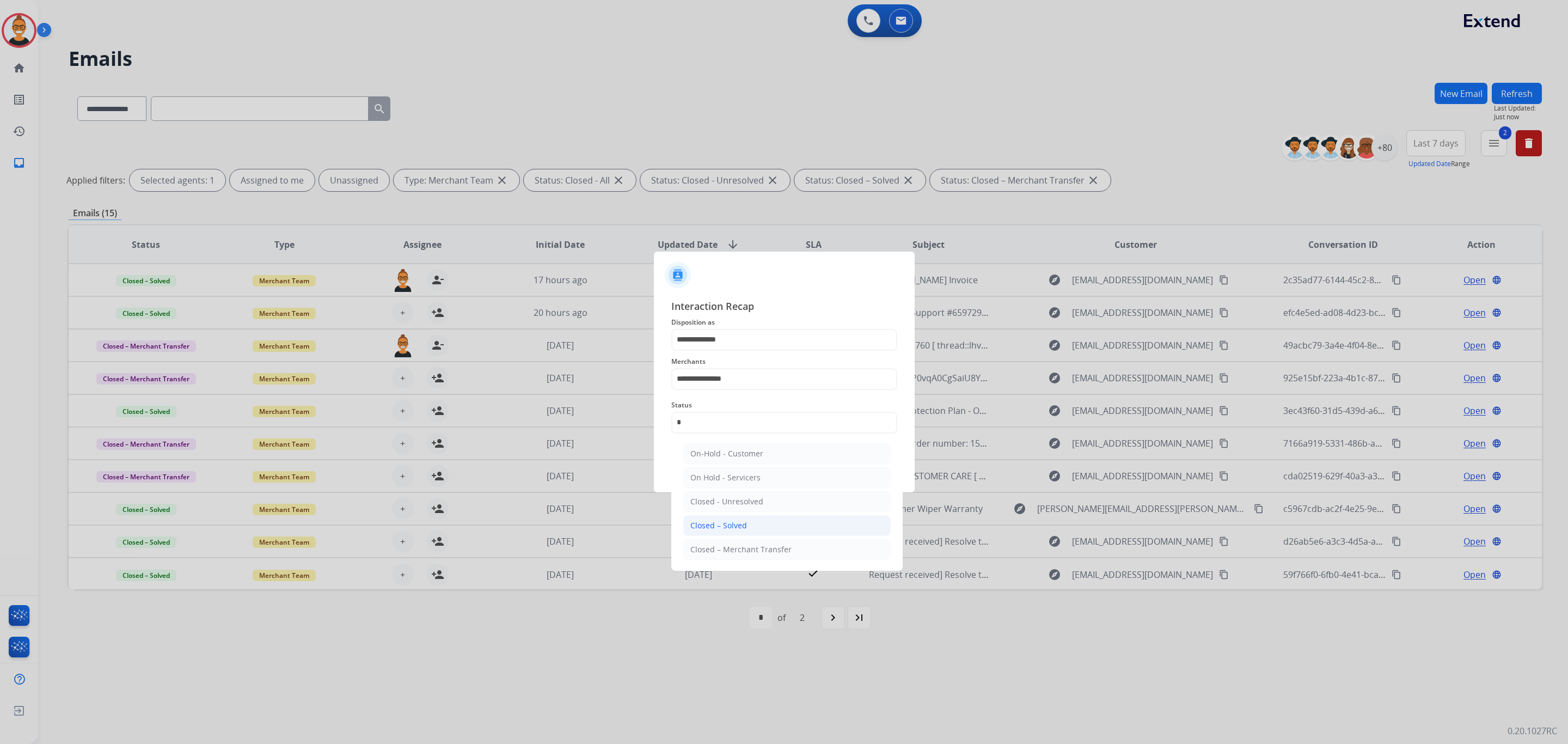
click at [750, 524] on li "Closed – Solved" at bounding box center [787, 525] width 208 height 21
type input "**********"
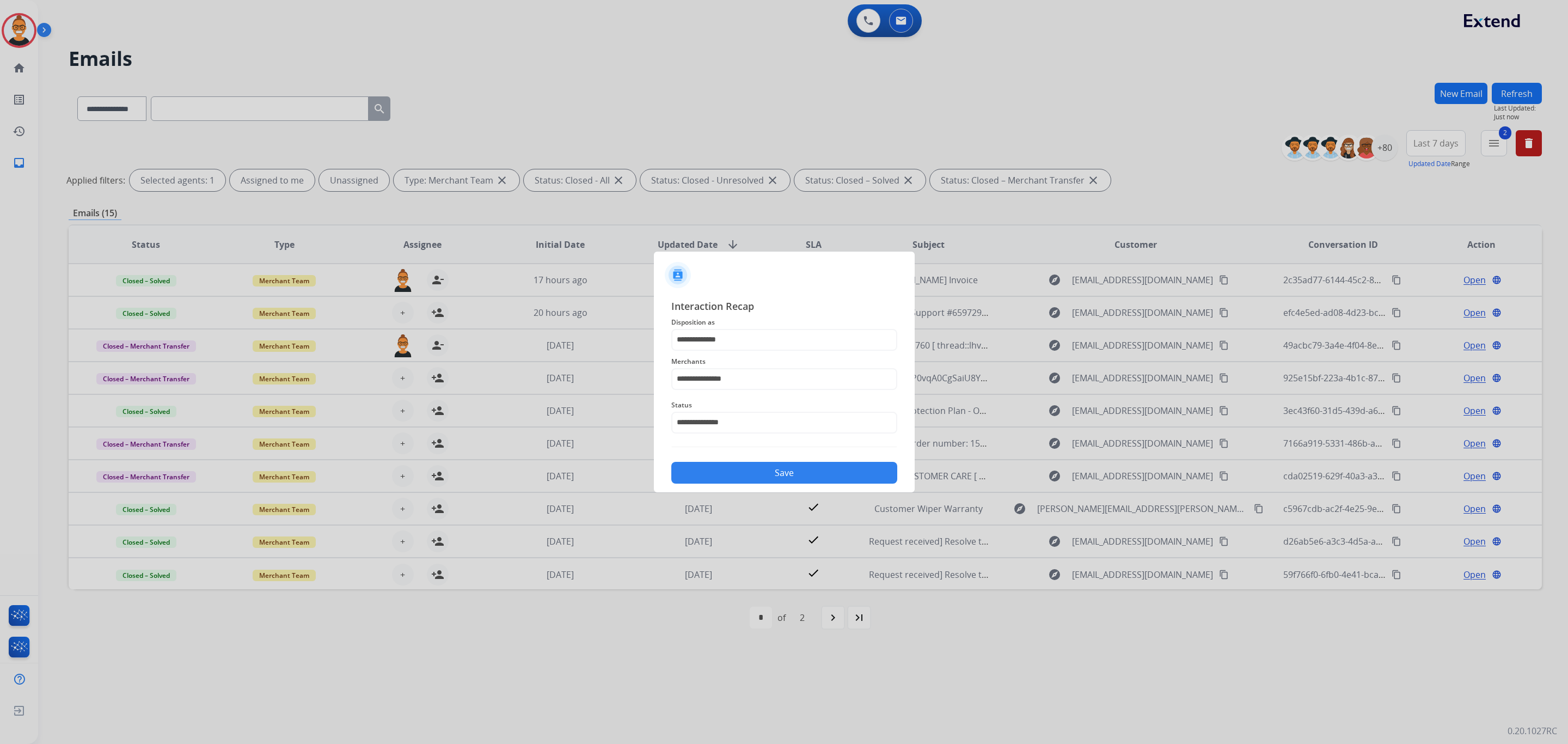
click at [742, 476] on button "Save" at bounding box center [784, 472] width 226 height 22
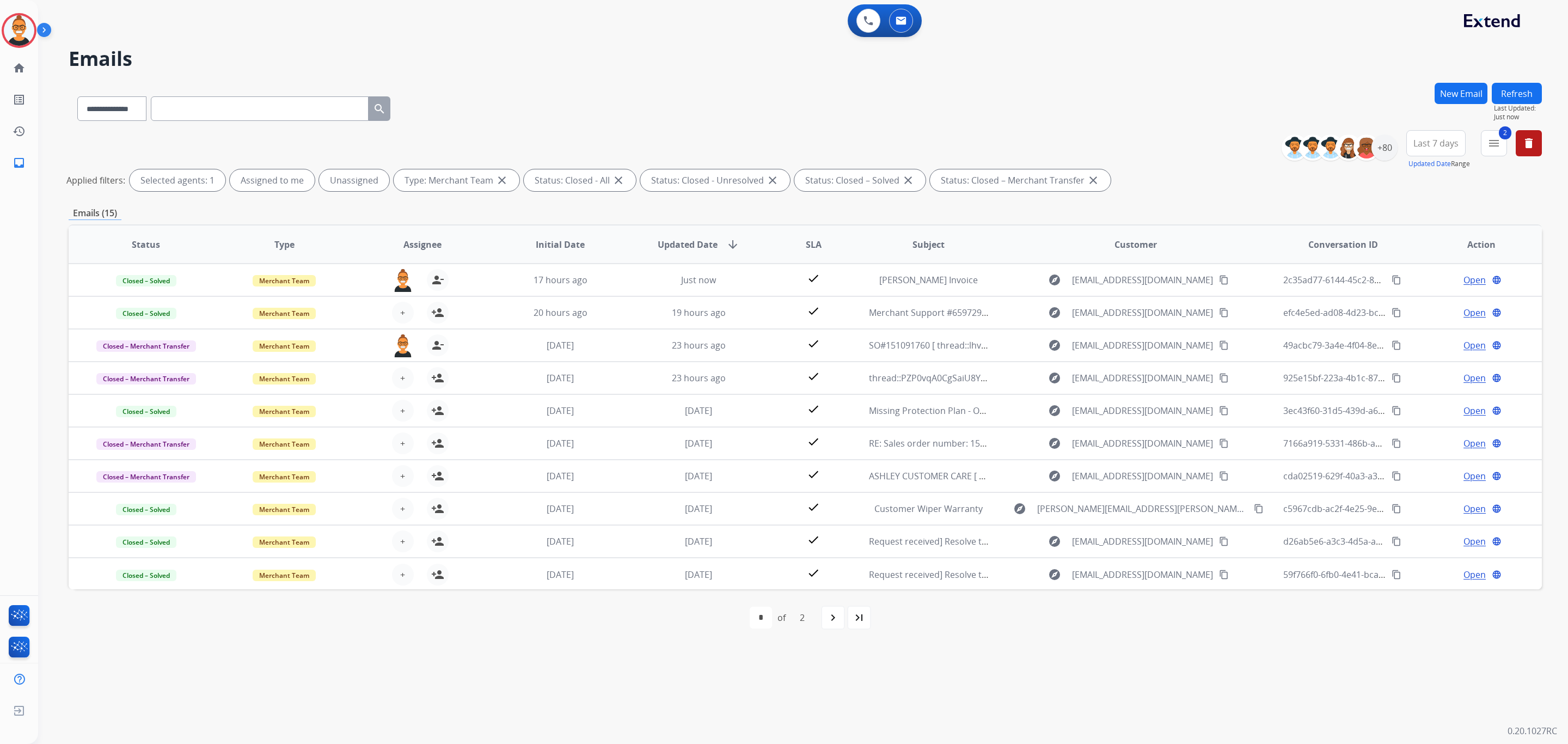
click at [634, 139] on div "**********" at bounding box center [805, 163] width 1473 height 65
click at [1491, 138] on mat-icon "menu" at bounding box center [1494, 143] width 13 height 13
click at [1383, 348] on label "Closed - All" at bounding box center [1410, 353] width 54 height 10
click at [1420, 376] on button "Apply" at bounding box center [1419, 372] width 37 height 19
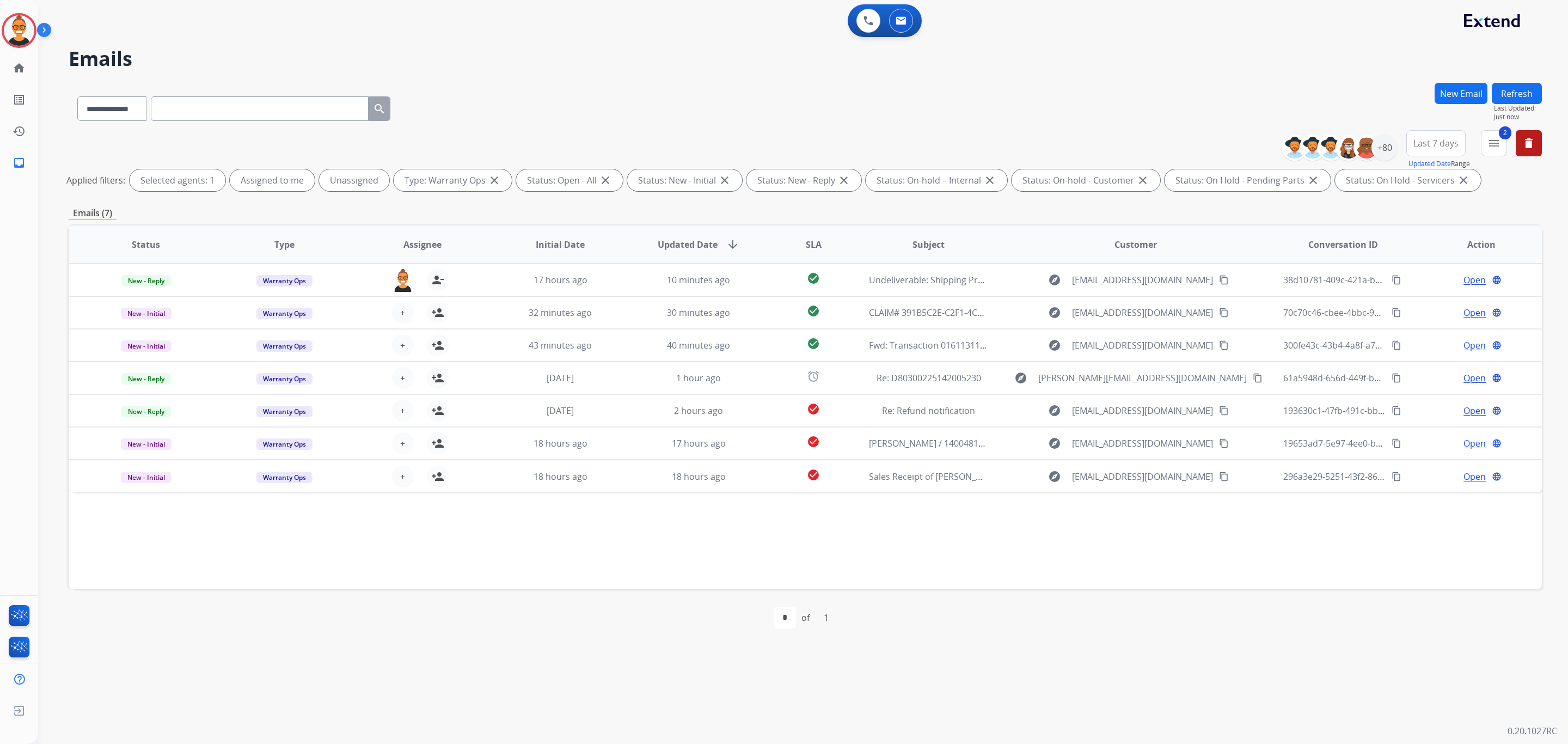
click at [1034, 567] on div "Status Type Assignee Initial Date Updated Date arrow_downward SLA Subject Custo…" at bounding box center [805, 407] width 1473 height 365
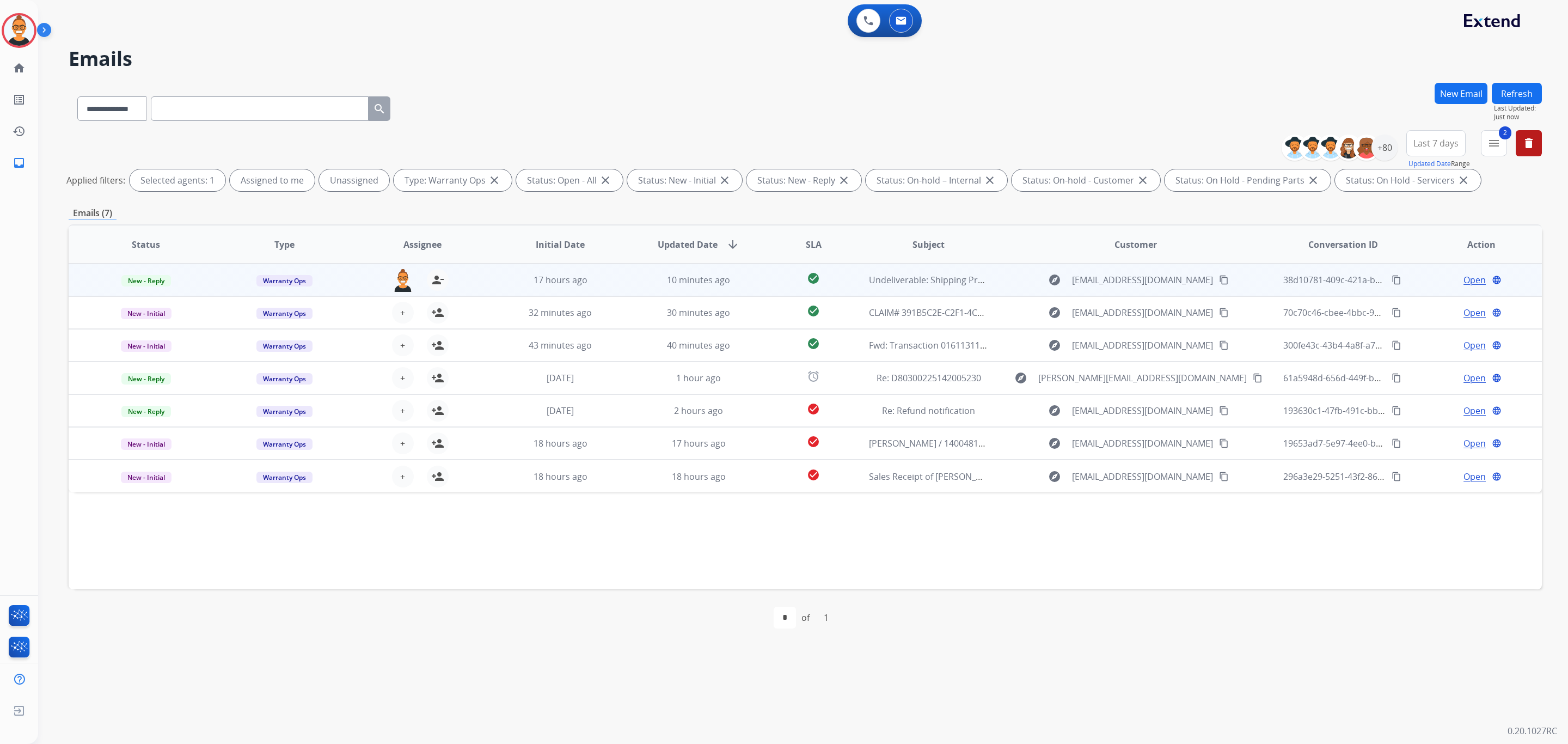
click at [998, 273] on td "explore [EMAIL_ADDRESS][DOMAIN_NAME] content_copy" at bounding box center [1127, 280] width 276 height 33
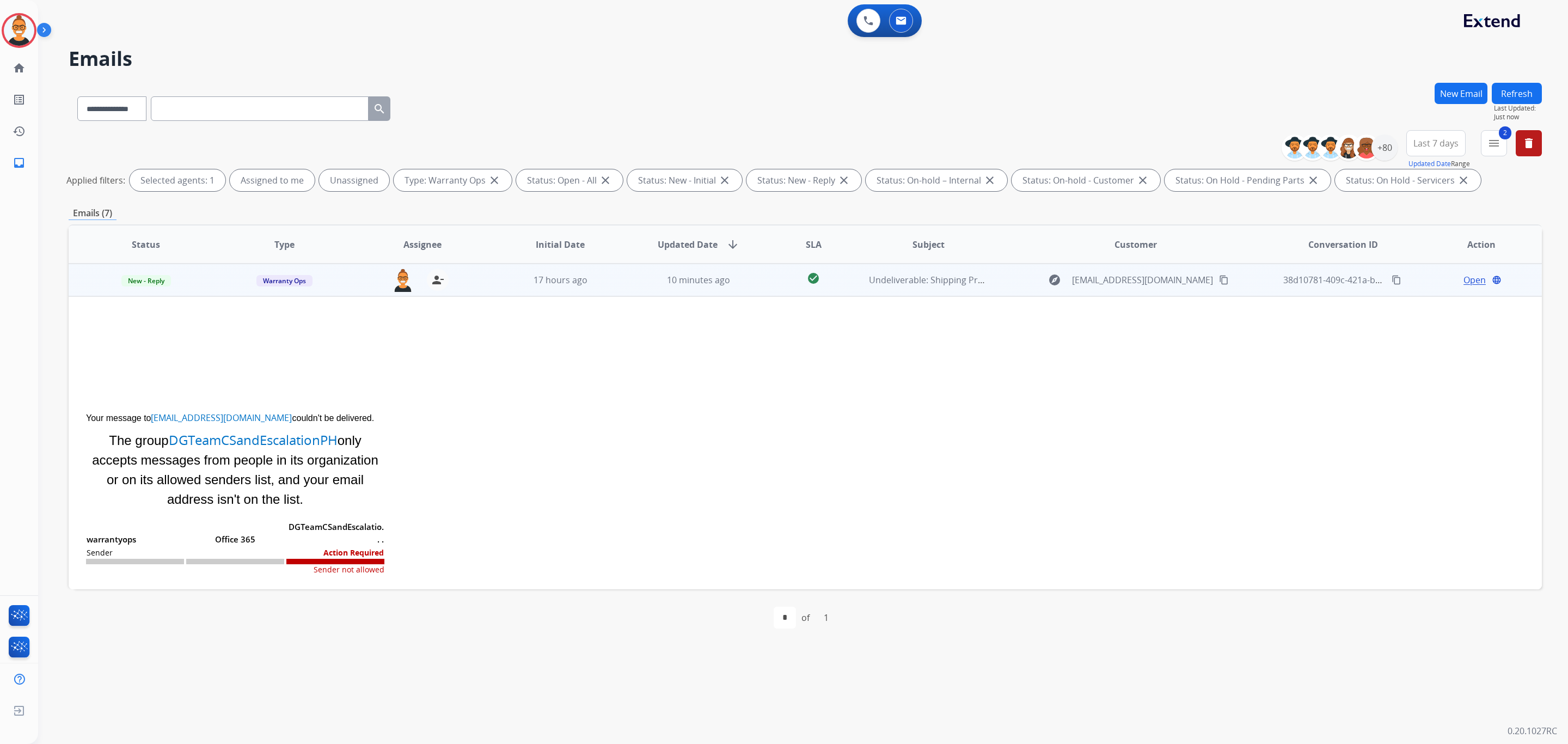
click at [1463, 281] on span "Open" at bounding box center [1474, 279] width 23 height 13
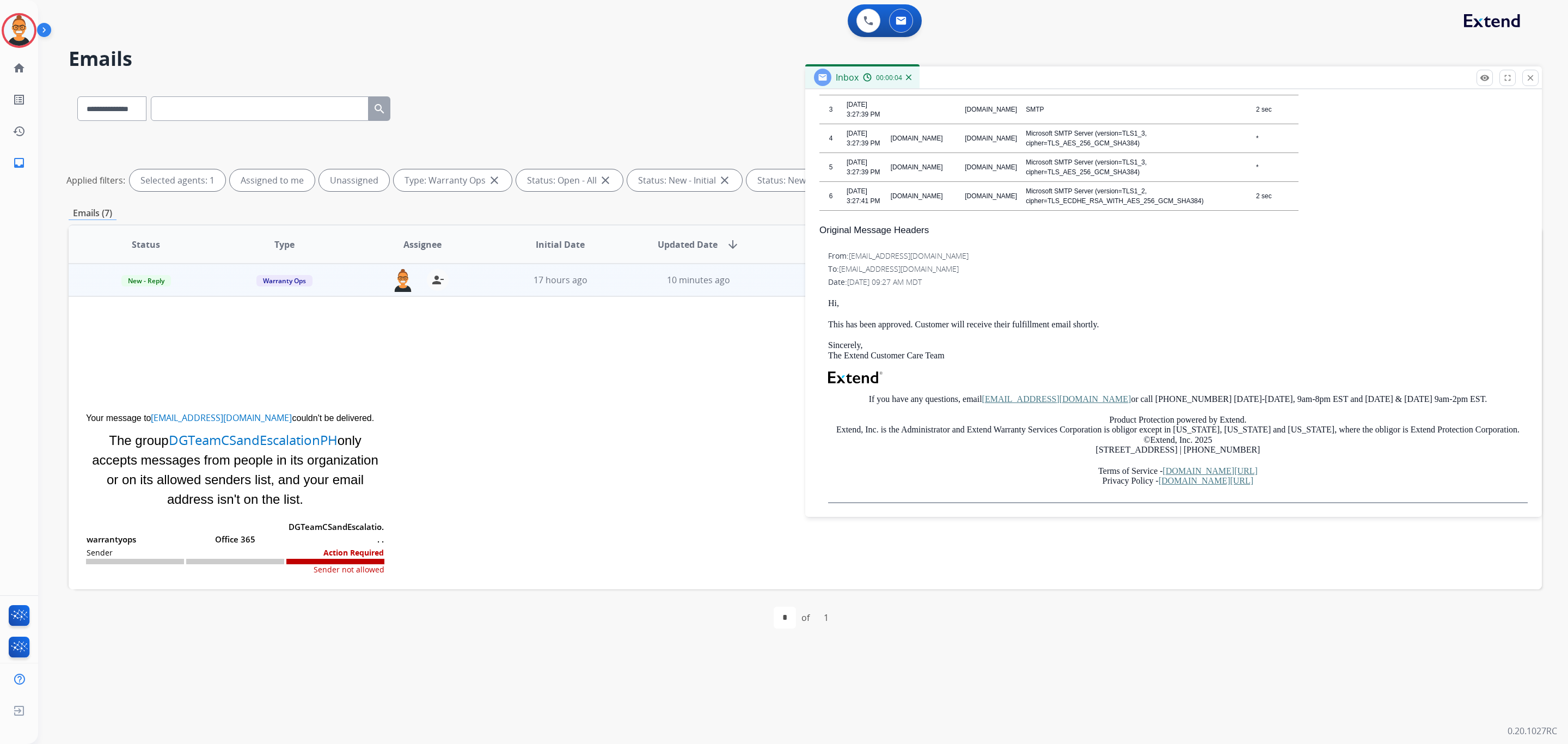
scroll to position [1307, 0]
click at [1532, 74] on mat-icon "close" at bounding box center [1530, 78] width 10 height 10
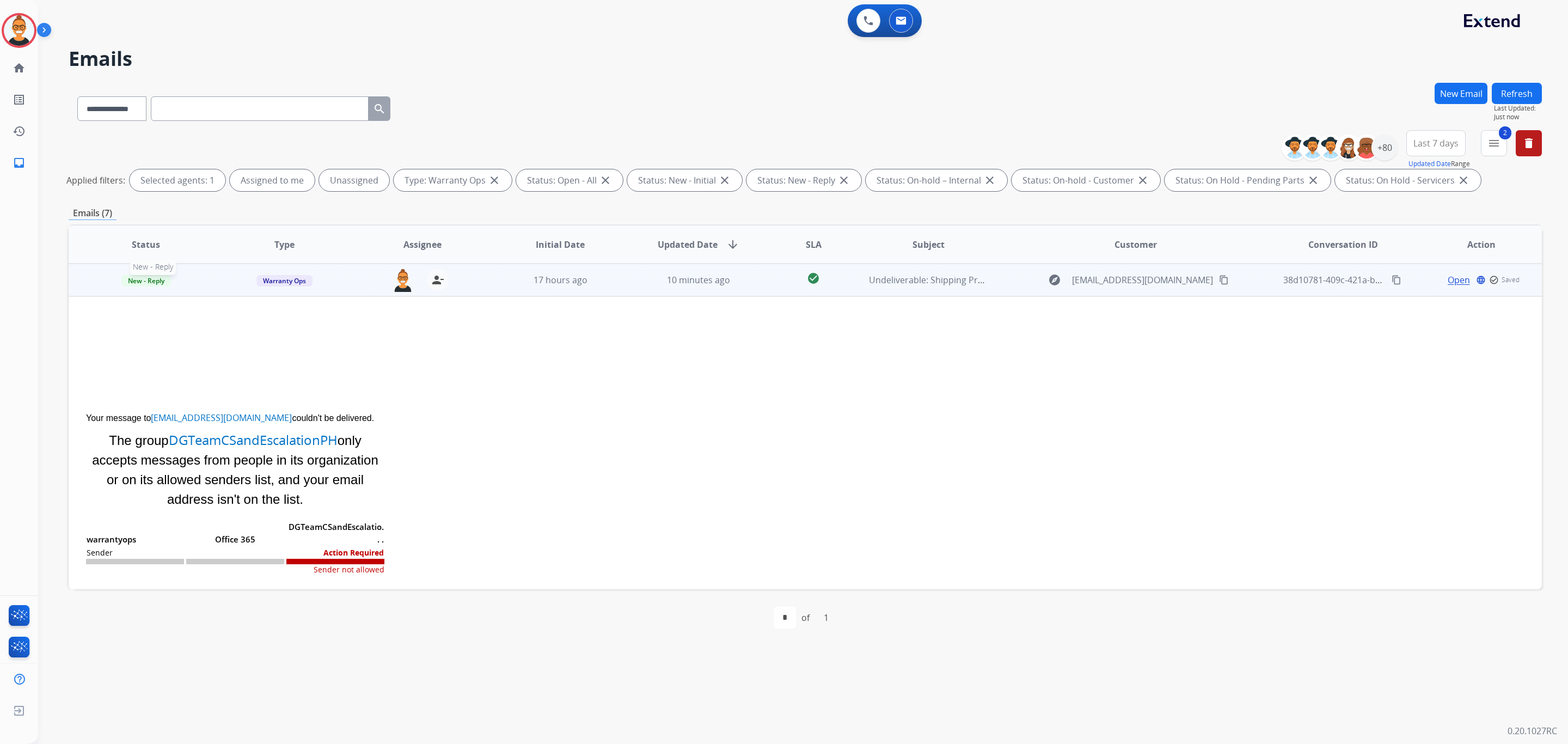
click at [137, 284] on span "New - Reply" at bounding box center [145, 281] width 49 height 12
click at [258, 387] on div "On-hold – Internal On-hold - Customer On Hold - Pending Parts On Hold - Service…" at bounding box center [239, 362] width 121 height 194
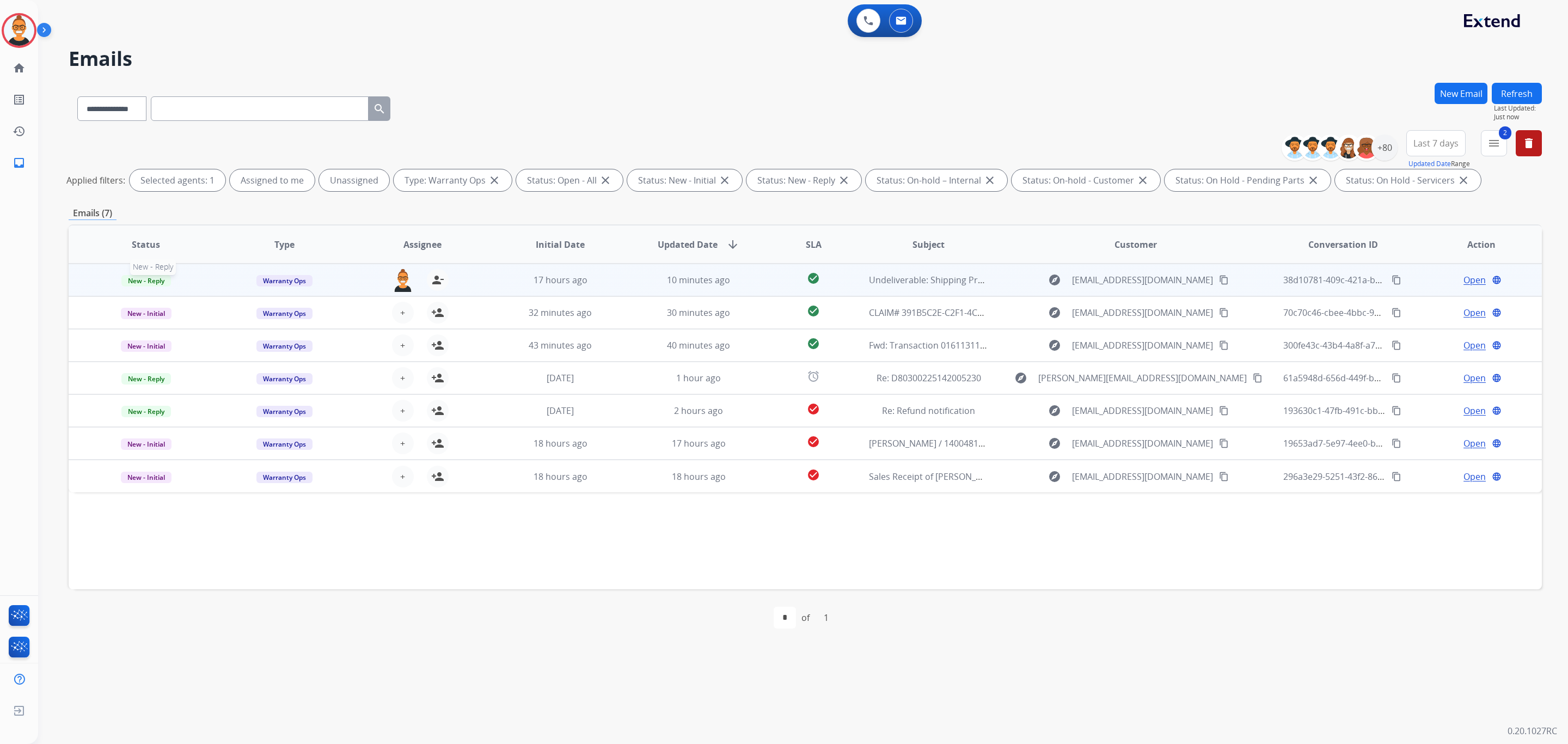
click at [141, 278] on span "New - Reply" at bounding box center [145, 281] width 49 height 12
click at [223, 379] on p "Closed – Solved" at bounding box center [219, 382] width 63 height 15
click at [603, 276] on div "17 hours ago" at bounding box center [561, 279] width 121 height 13
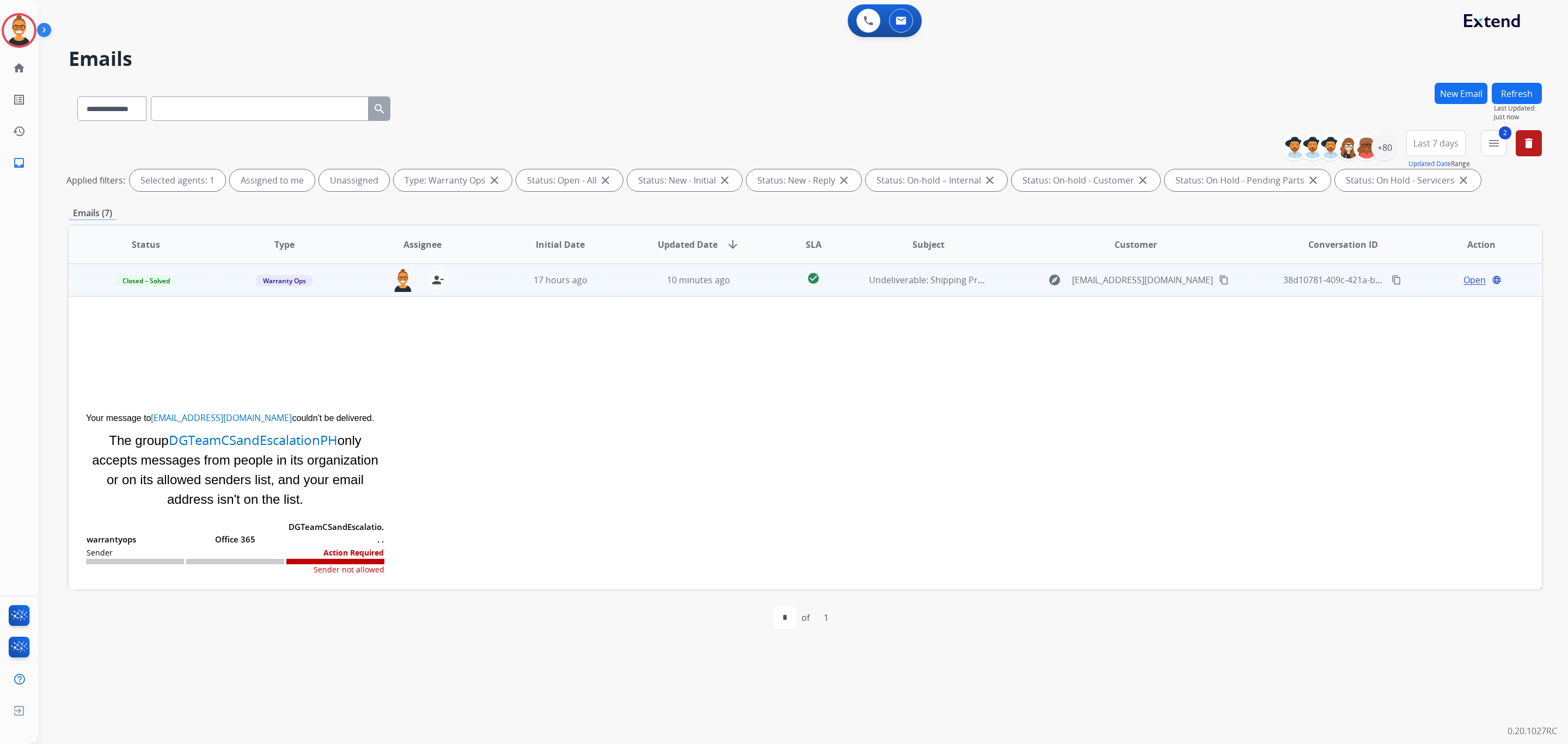
click at [597, 280] on div "17 hours ago" at bounding box center [561, 279] width 121 height 13
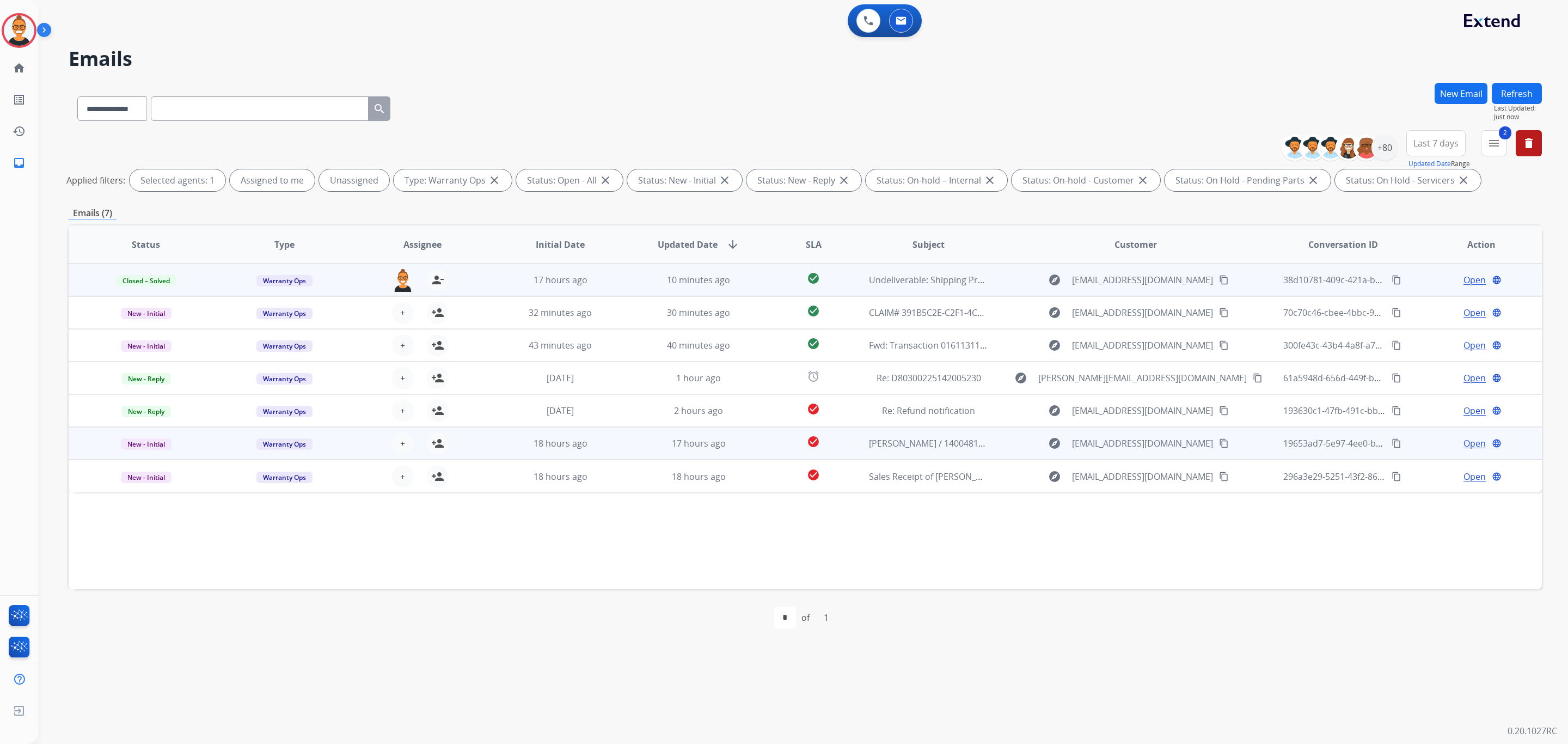
click at [1033, 451] on div "explore [EMAIL_ADDRESS][DOMAIN_NAME] content_copy" at bounding box center [1136, 443] width 258 height 18
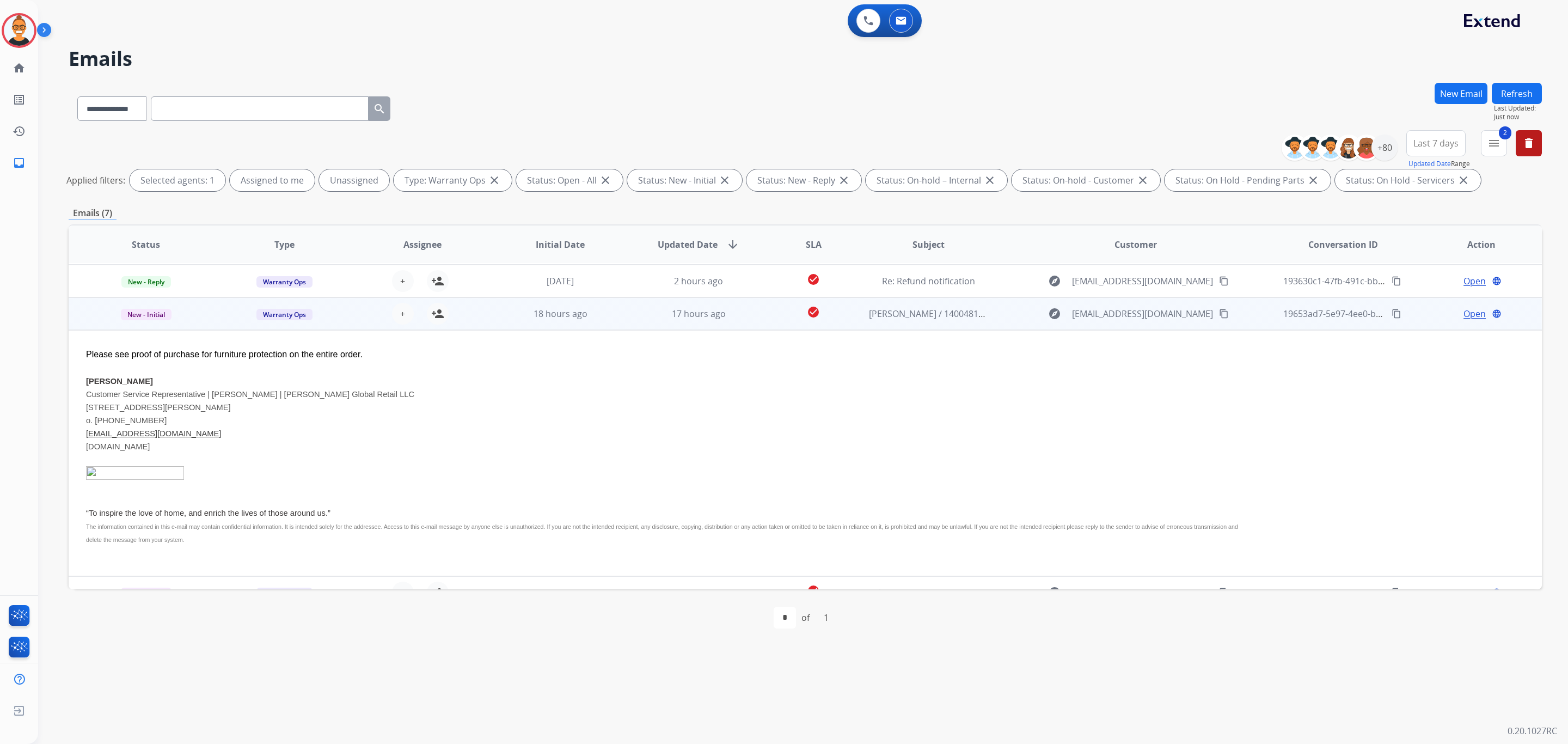
scroll to position [147, 0]
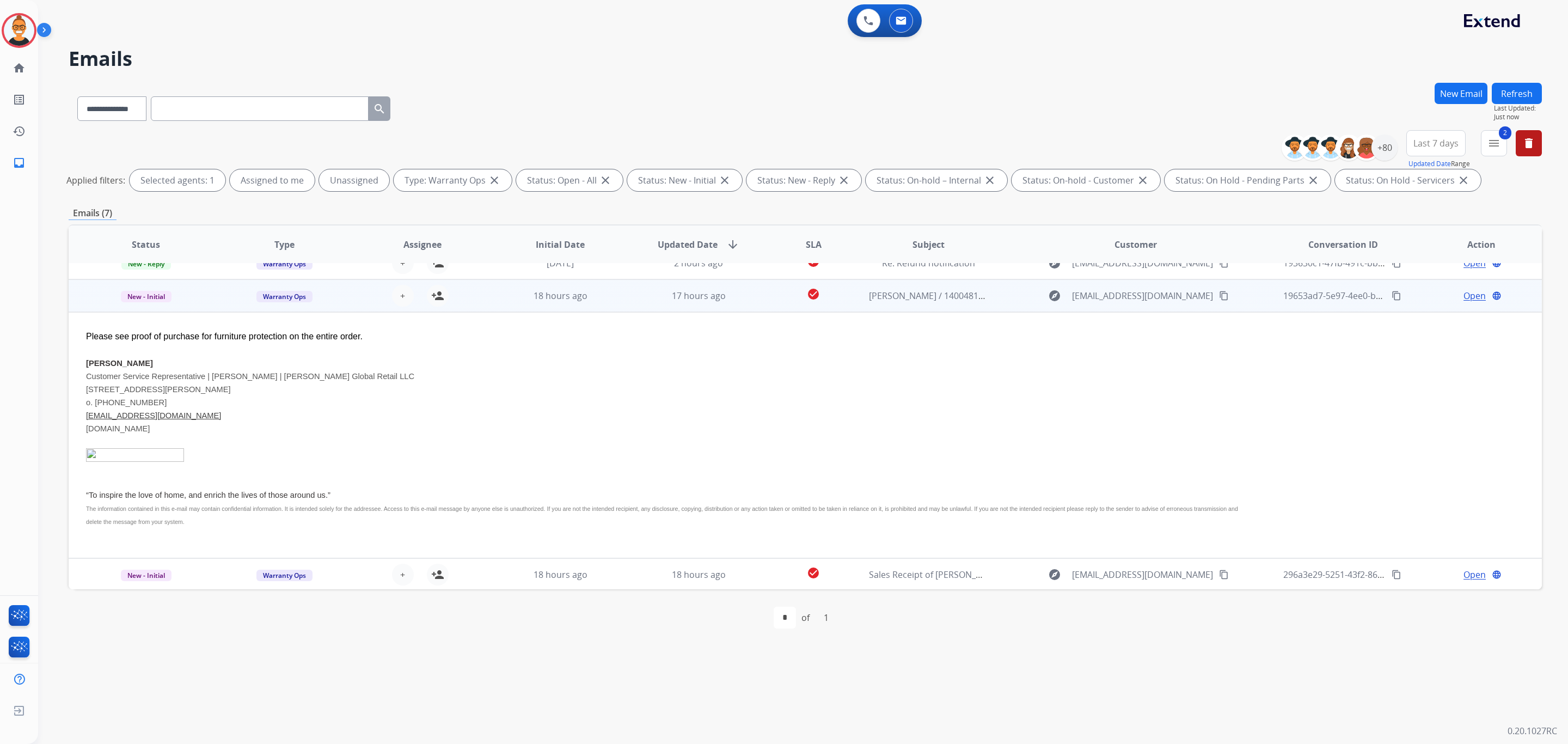
click at [1460, 287] on td "Open language" at bounding box center [1472, 296] width 138 height 33
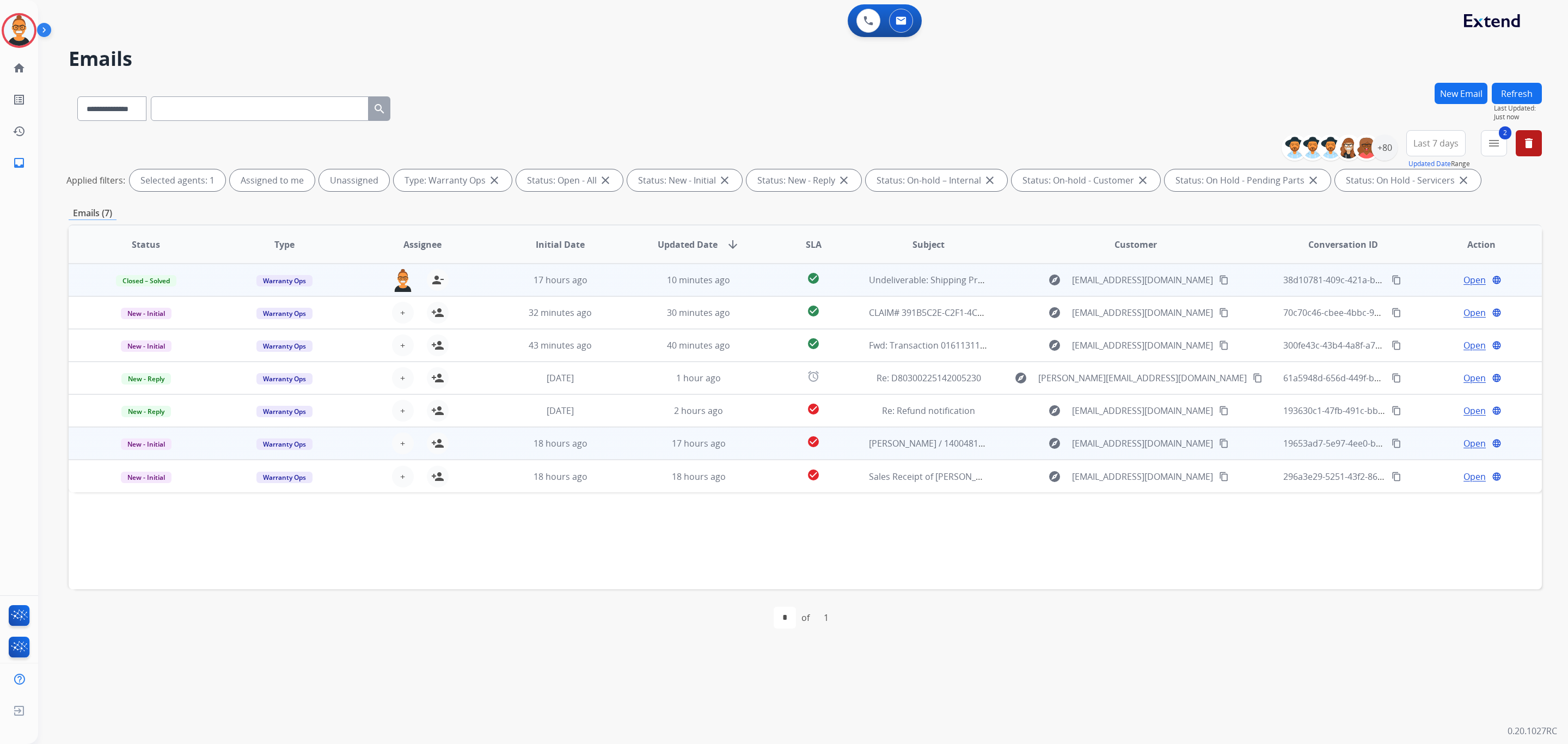
click at [1468, 447] on span "Open" at bounding box center [1474, 443] width 23 height 13
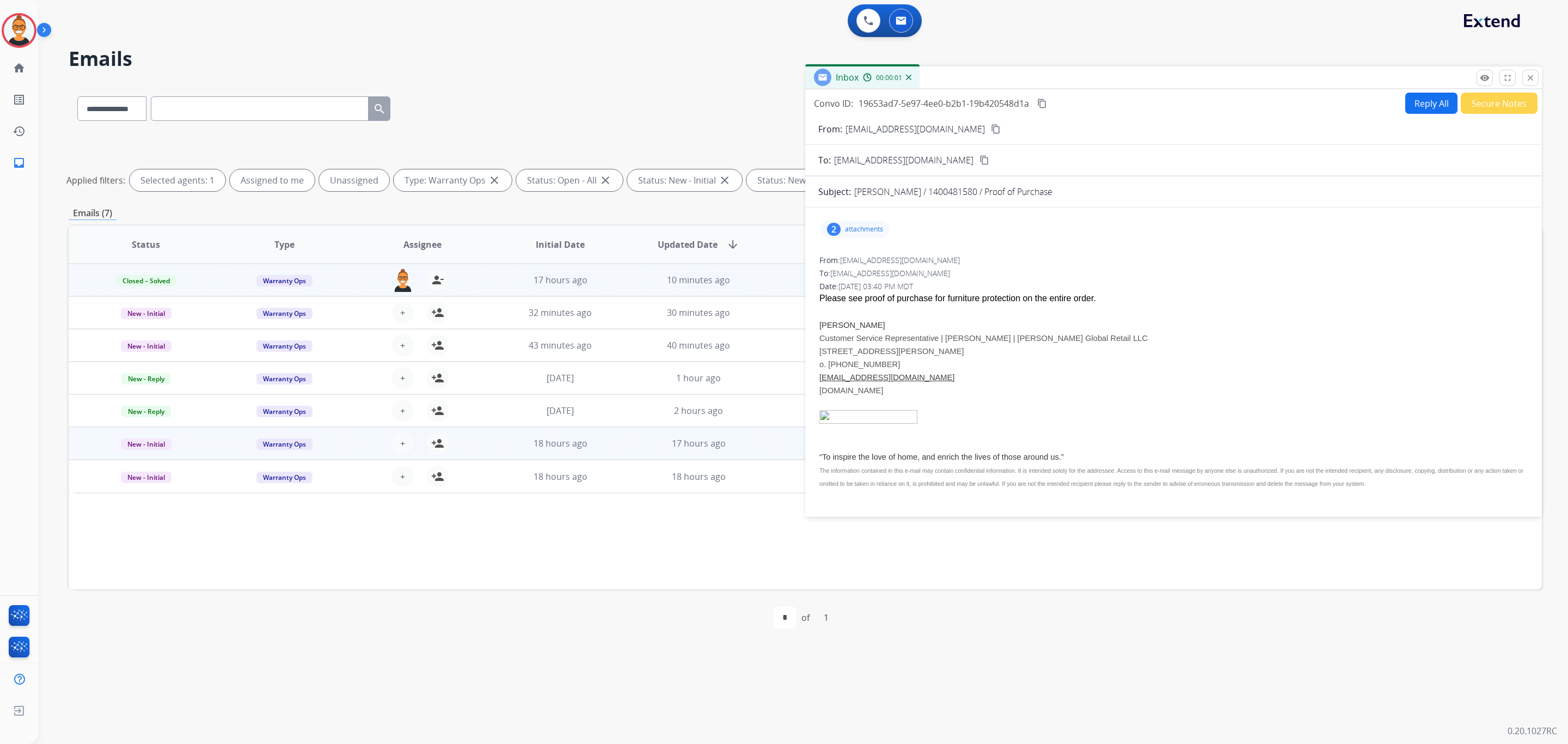
click at [858, 232] on p "attachments" at bounding box center [864, 229] width 38 height 9
click at [1049, 292] on mat-icon "download" at bounding box center [1049, 295] width 10 height 10
click at [1475, 94] on button "Secure Notes" at bounding box center [1499, 103] width 77 height 21
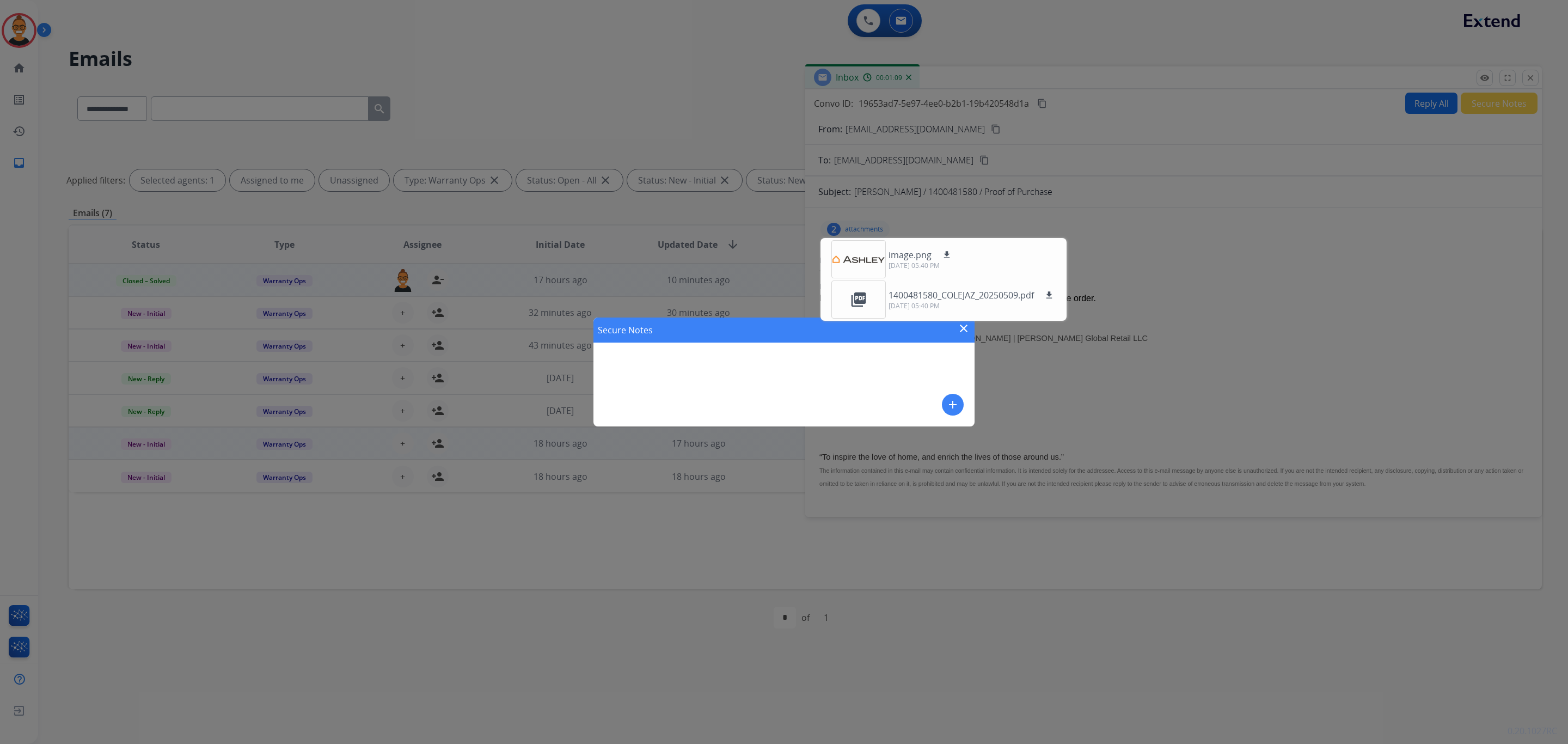
click at [947, 407] on mat-icon "add" at bounding box center [953, 404] width 13 height 13
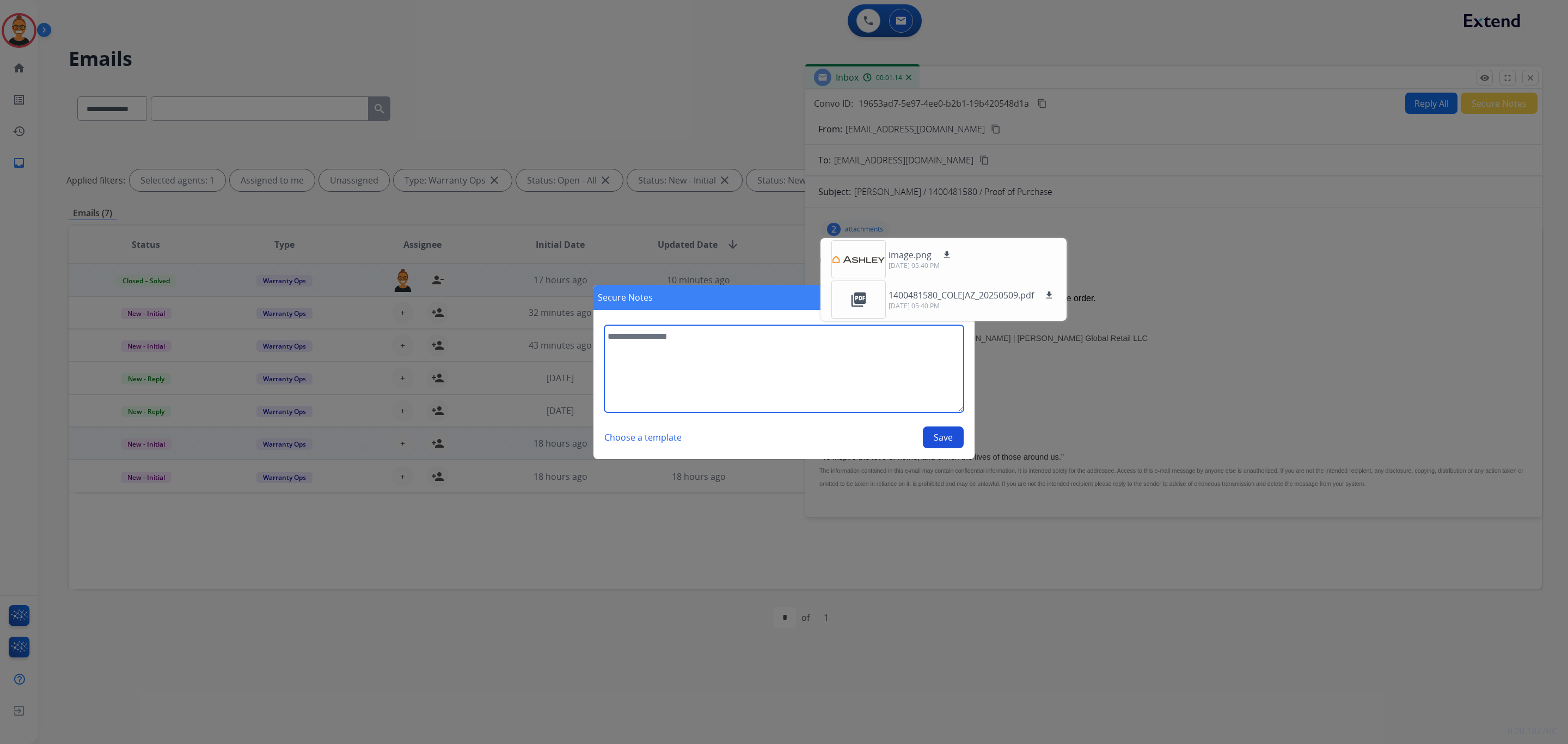
click at [789, 356] on textarea at bounding box center [784, 368] width 359 height 87
paste textarea "**********"
type textarea "**********"
click at [947, 435] on button "Save" at bounding box center [943, 437] width 41 height 22
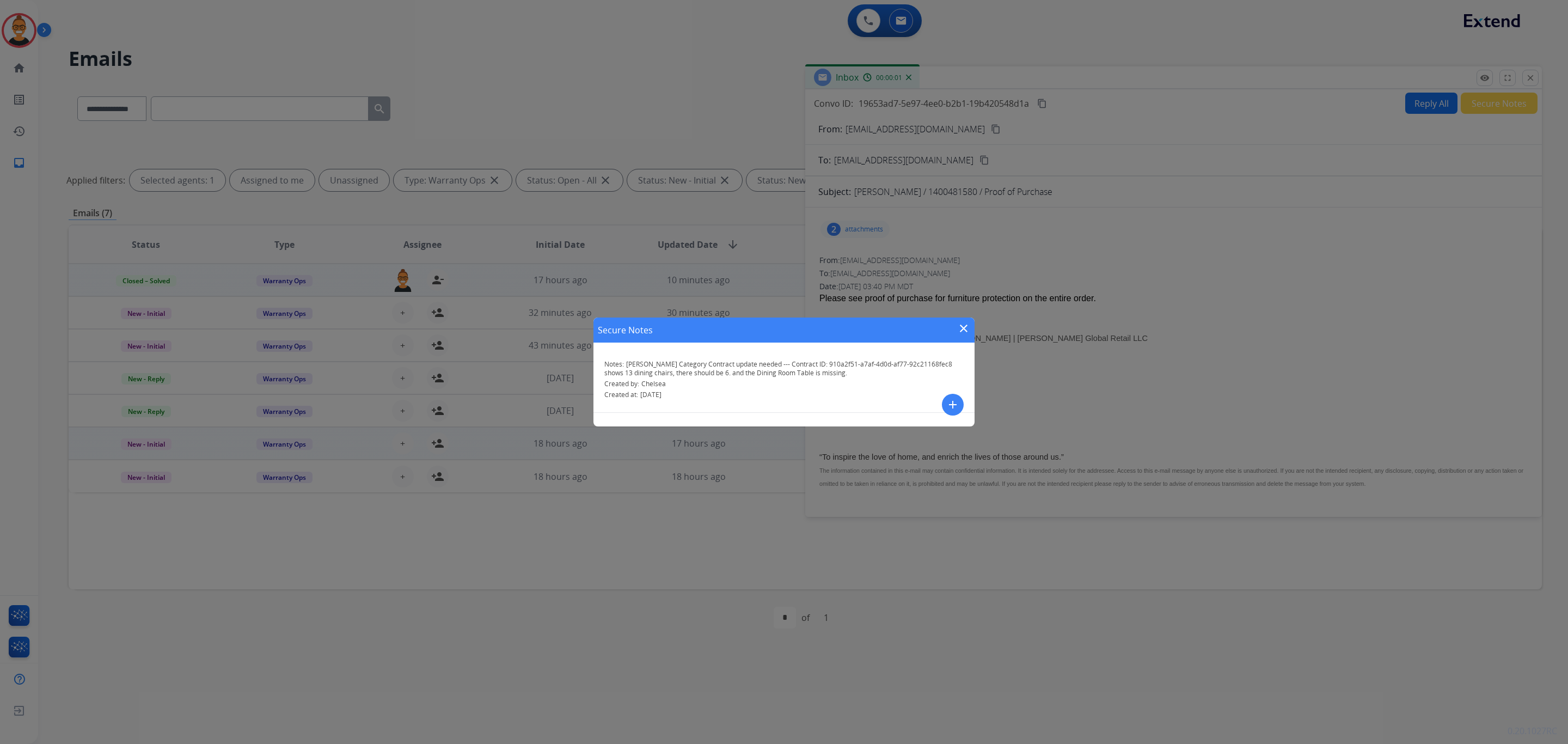
click at [1535, 75] on div "Secure Notes close Notes: [PERSON_NAME] Category Contract update needed --- Con…" at bounding box center [784, 372] width 1568 height 744
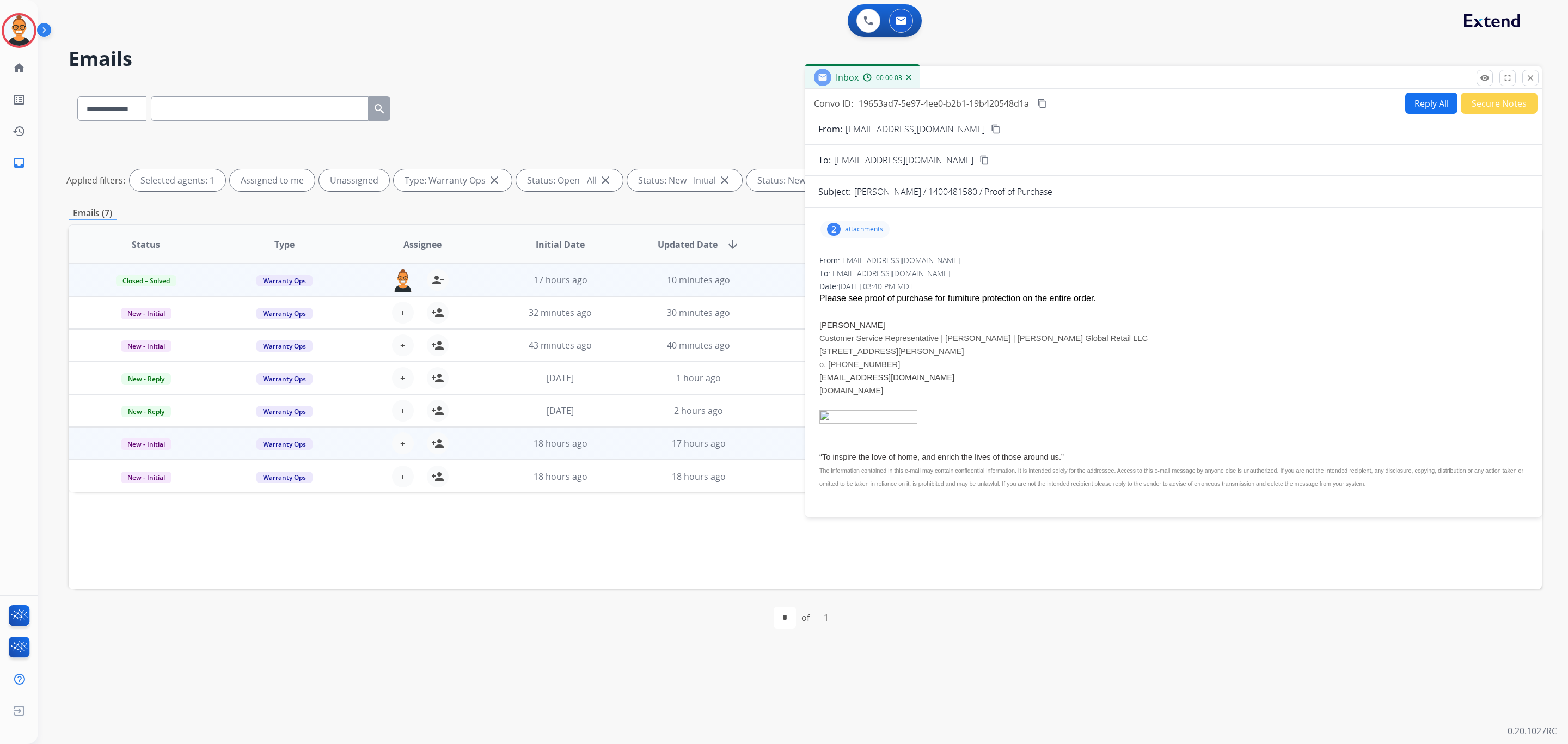
click at [1535, 75] on button "close Close" at bounding box center [1530, 77] width 16 height 16
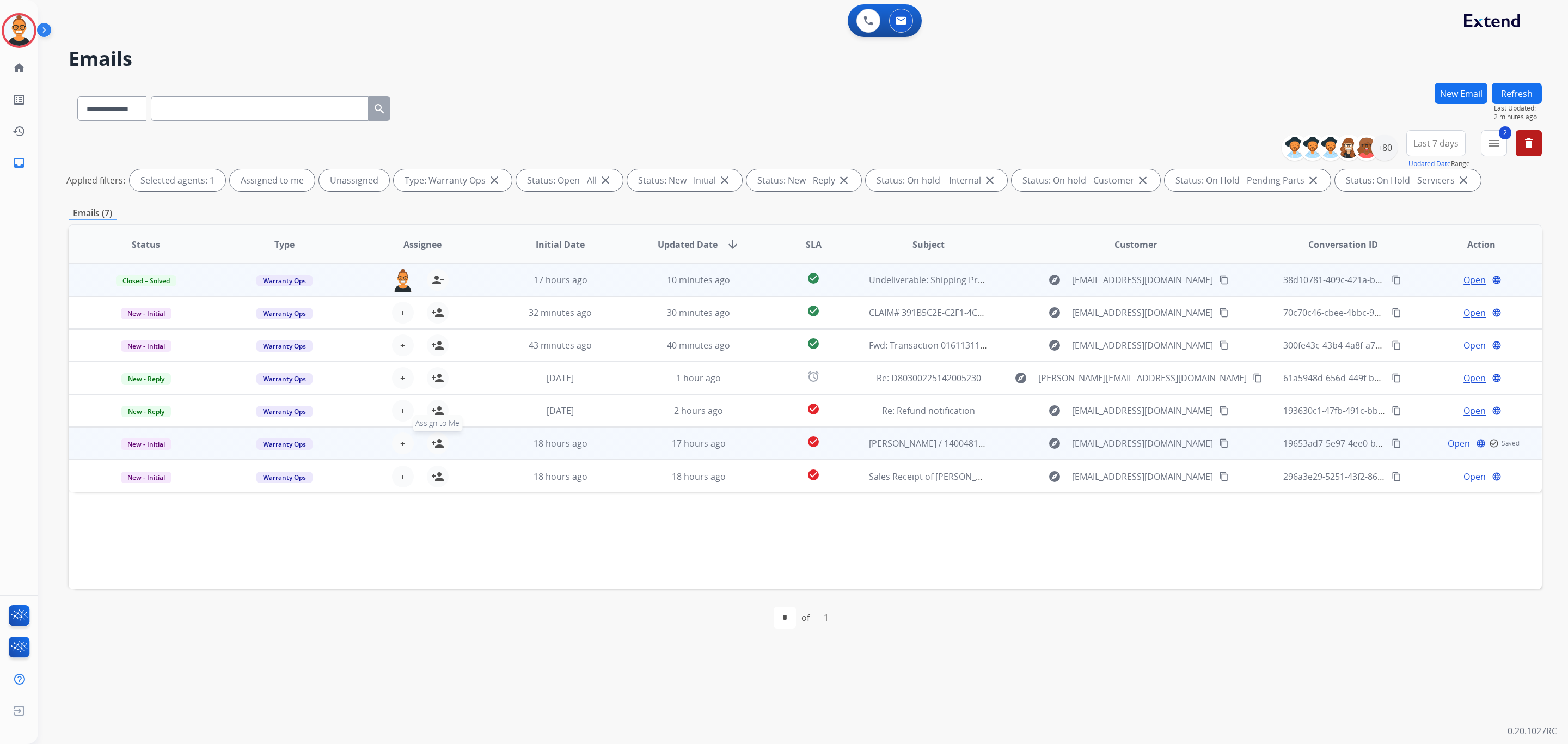
click at [432, 441] on mat-icon "person_add" at bounding box center [437, 443] width 13 height 13
click at [296, 443] on span "Warranty Ops" at bounding box center [284, 444] width 56 height 12
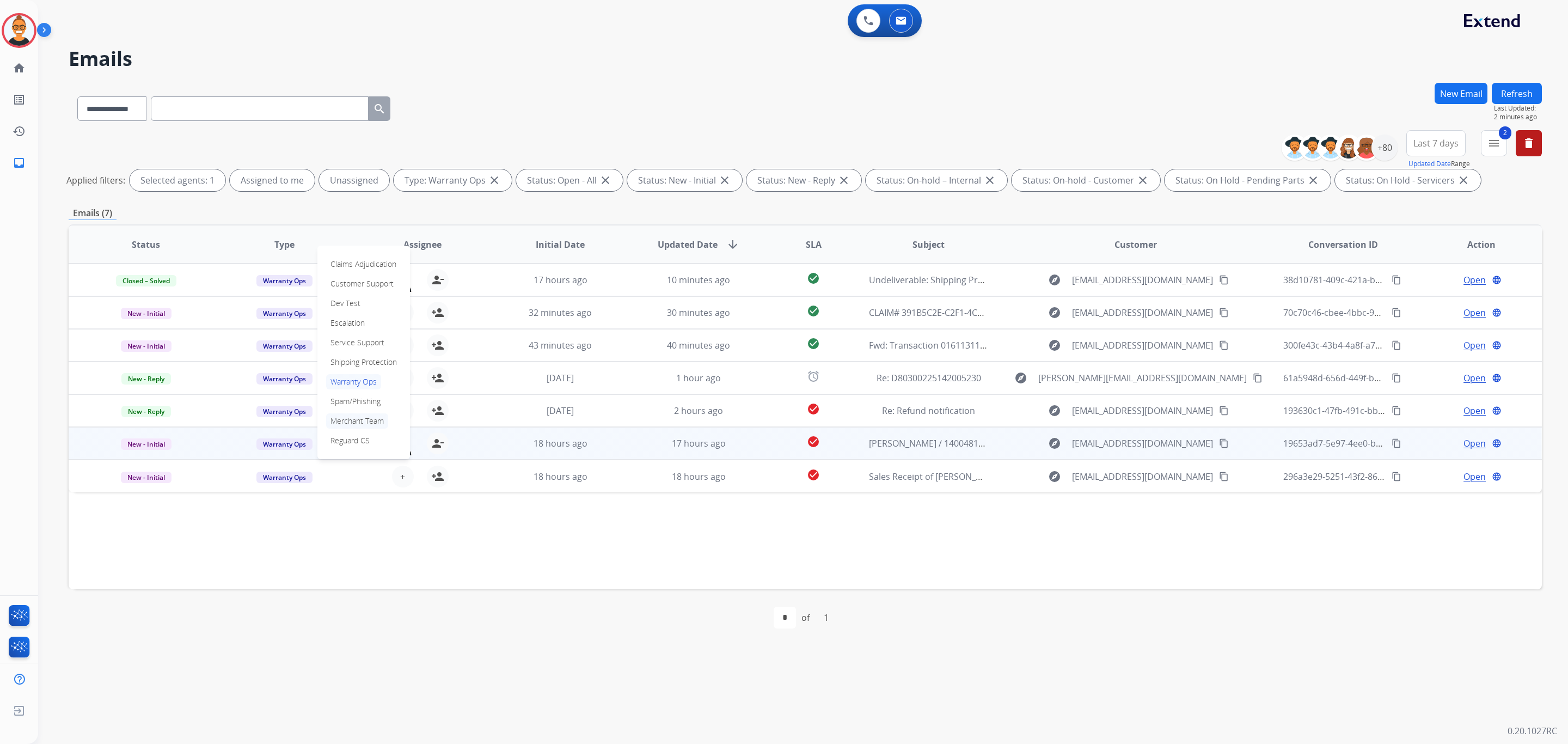
click at [337, 415] on p "Merchant Team" at bounding box center [357, 421] width 62 height 15
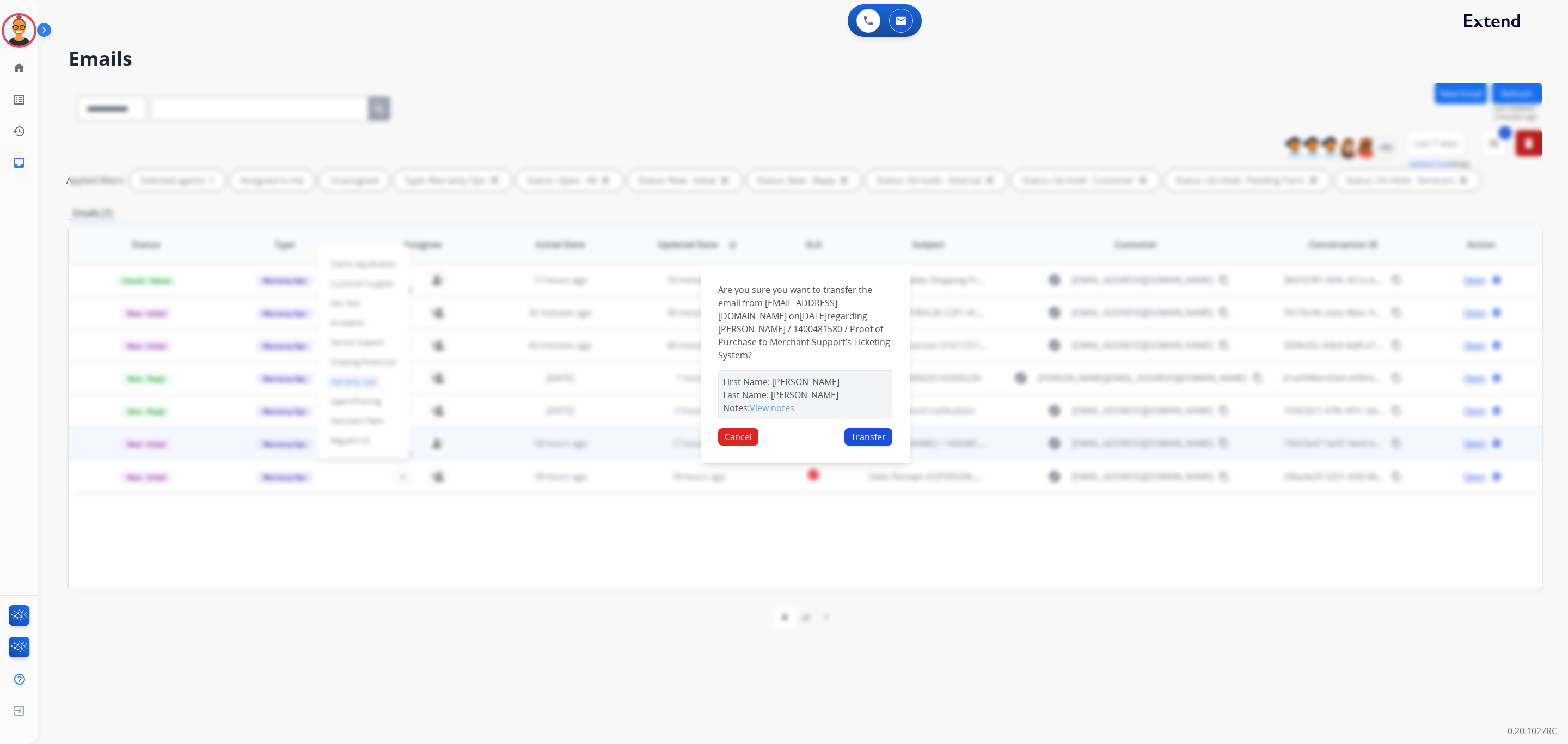
click at [863, 428] on button "Transfer" at bounding box center [868, 437] width 48 height 18
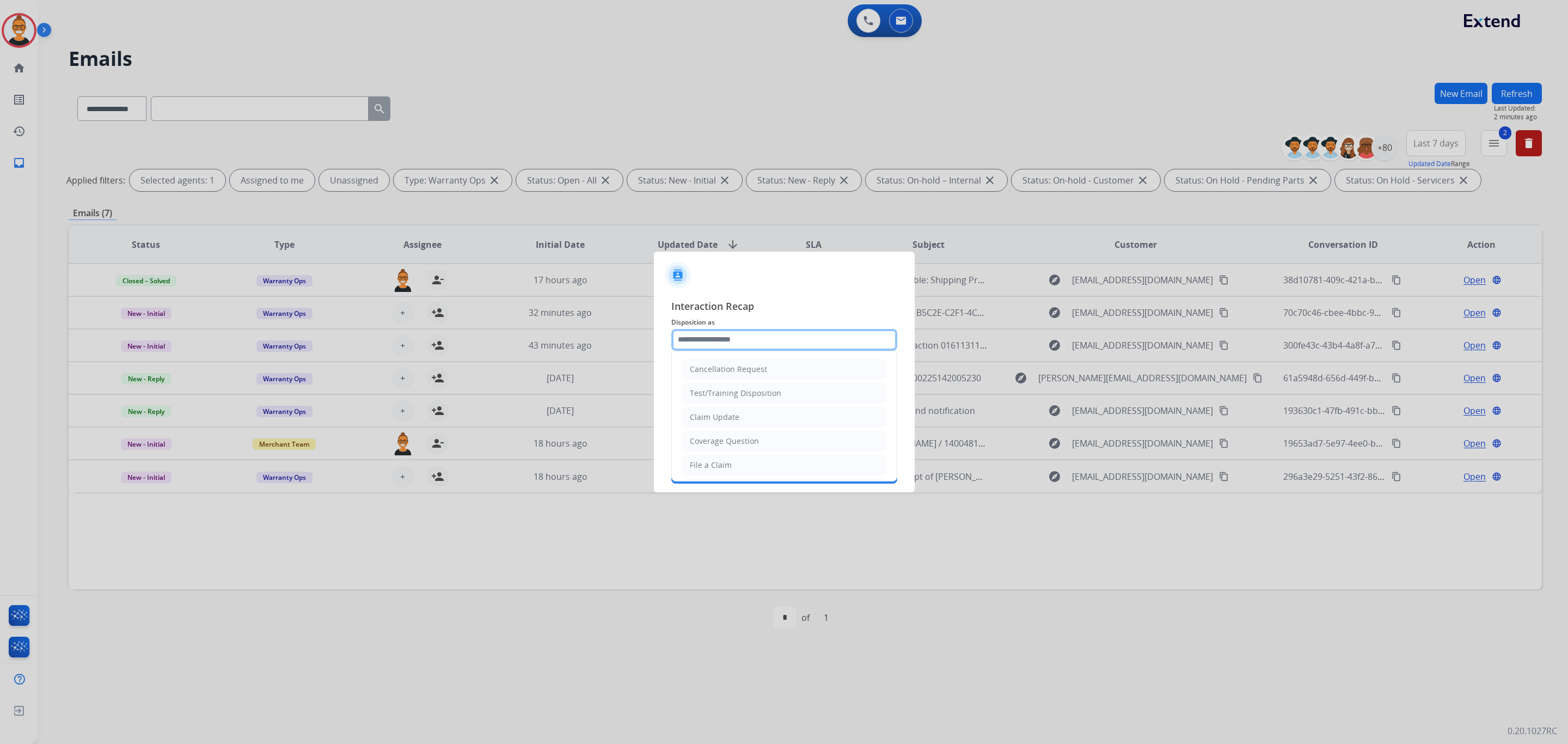
click at [696, 335] on input "text" at bounding box center [784, 340] width 226 height 22
click at [730, 425] on li "Claim Update" at bounding box center [785, 417] width 203 height 21
type input "**********"
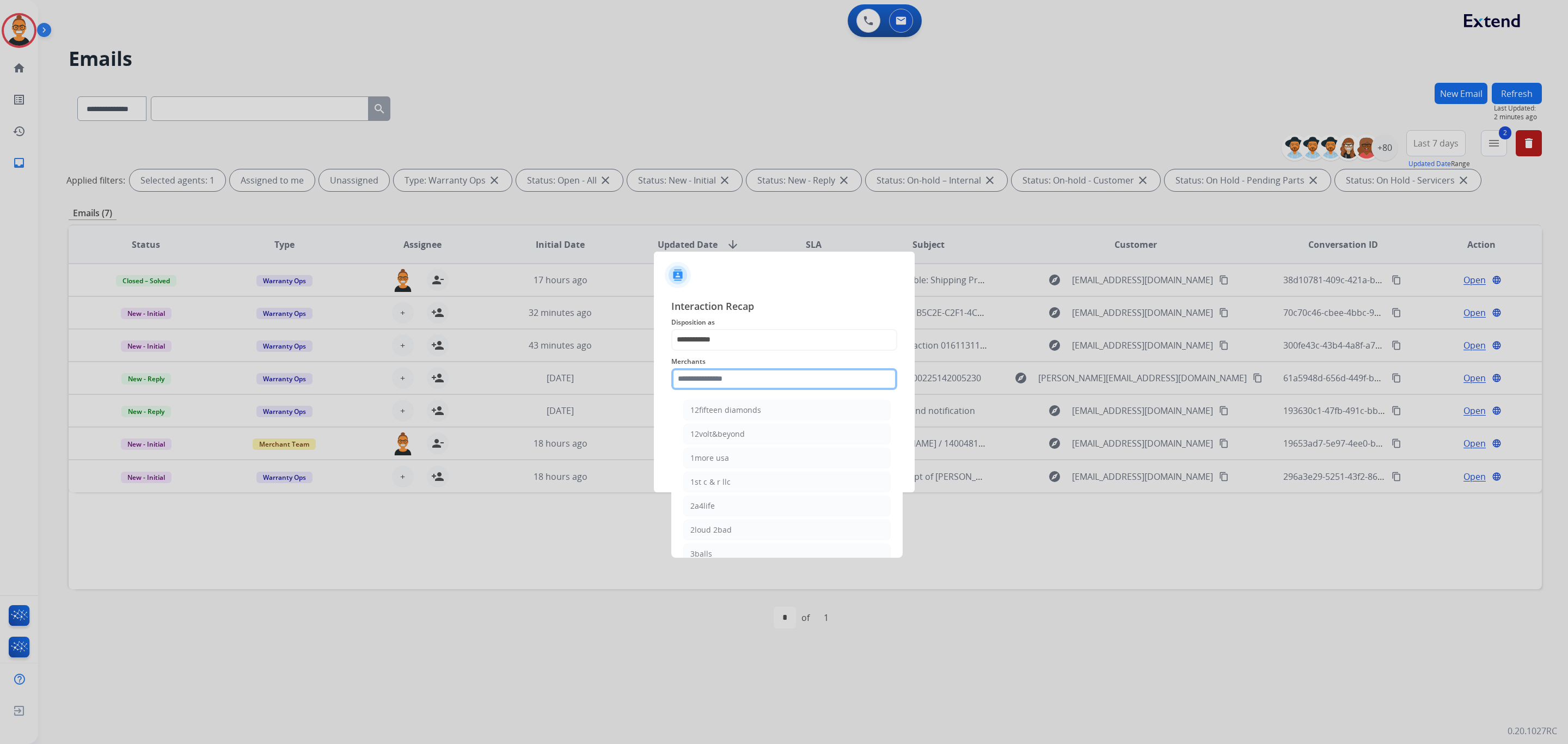
click at [712, 370] on input "text" at bounding box center [784, 379] width 226 height 22
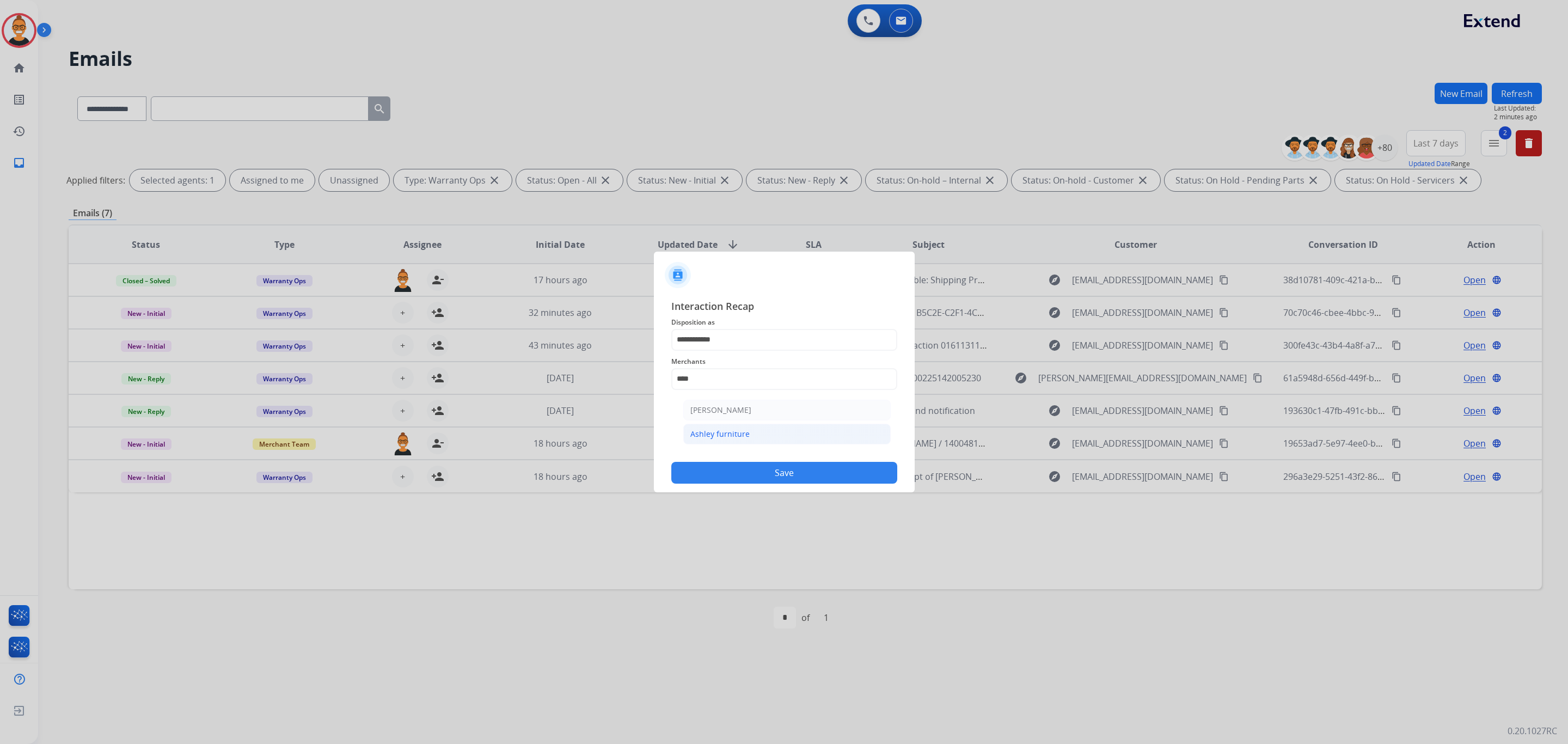
click at [741, 435] on div "Ashley furniture" at bounding box center [719, 434] width 59 height 11
type input "**********"
click at [735, 430] on input "text" at bounding box center [784, 423] width 226 height 22
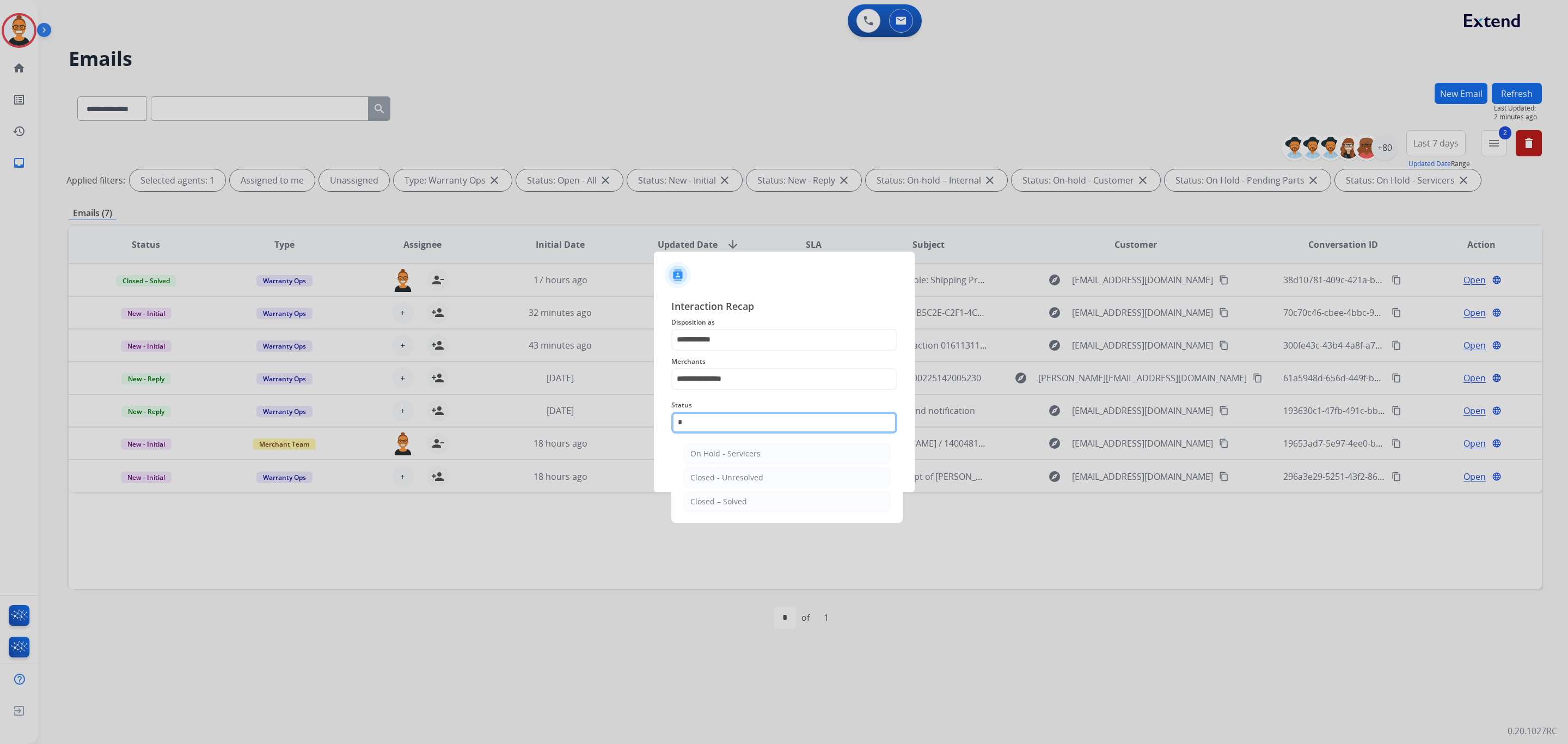
click at [727, 417] on input "*" at bounding box center [784, 423] width 226 height 22
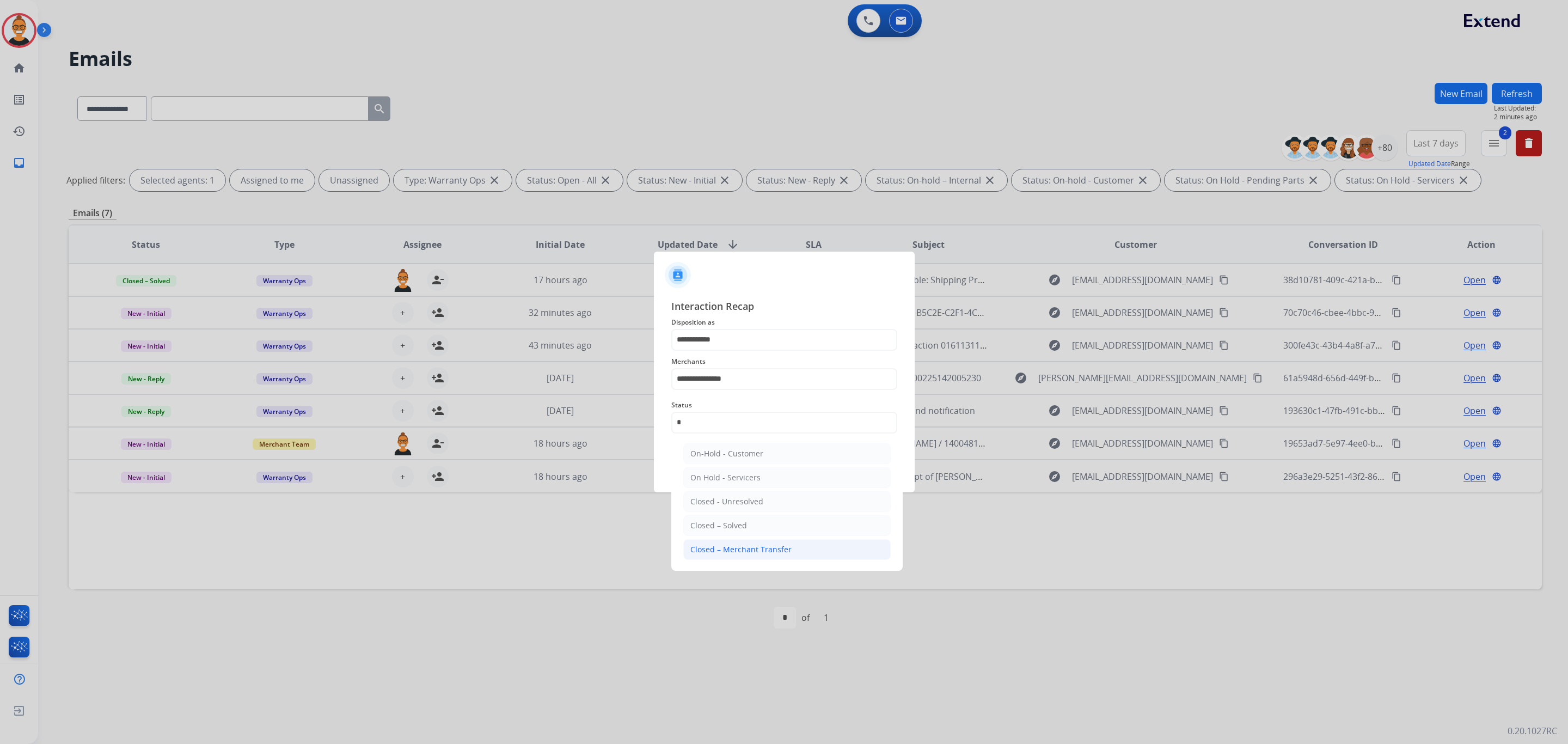
click at [760, 549] on div "Closed – Merchant Transfer" at bounding box center [741, 550] width 101 height 11
type input "**********"
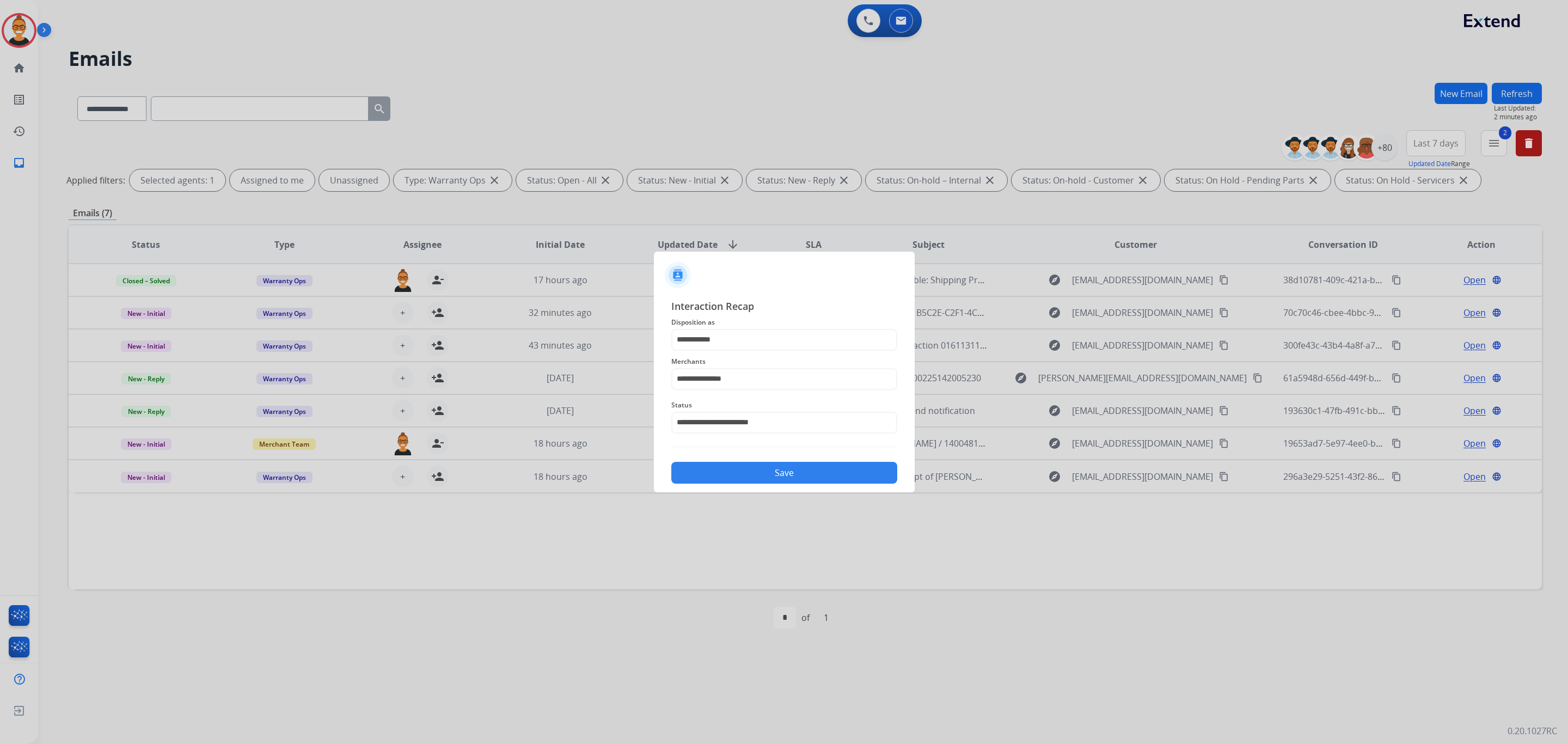
click at [740, 480] on button "Save" at bounding box center [784, 472] width 226 height 22
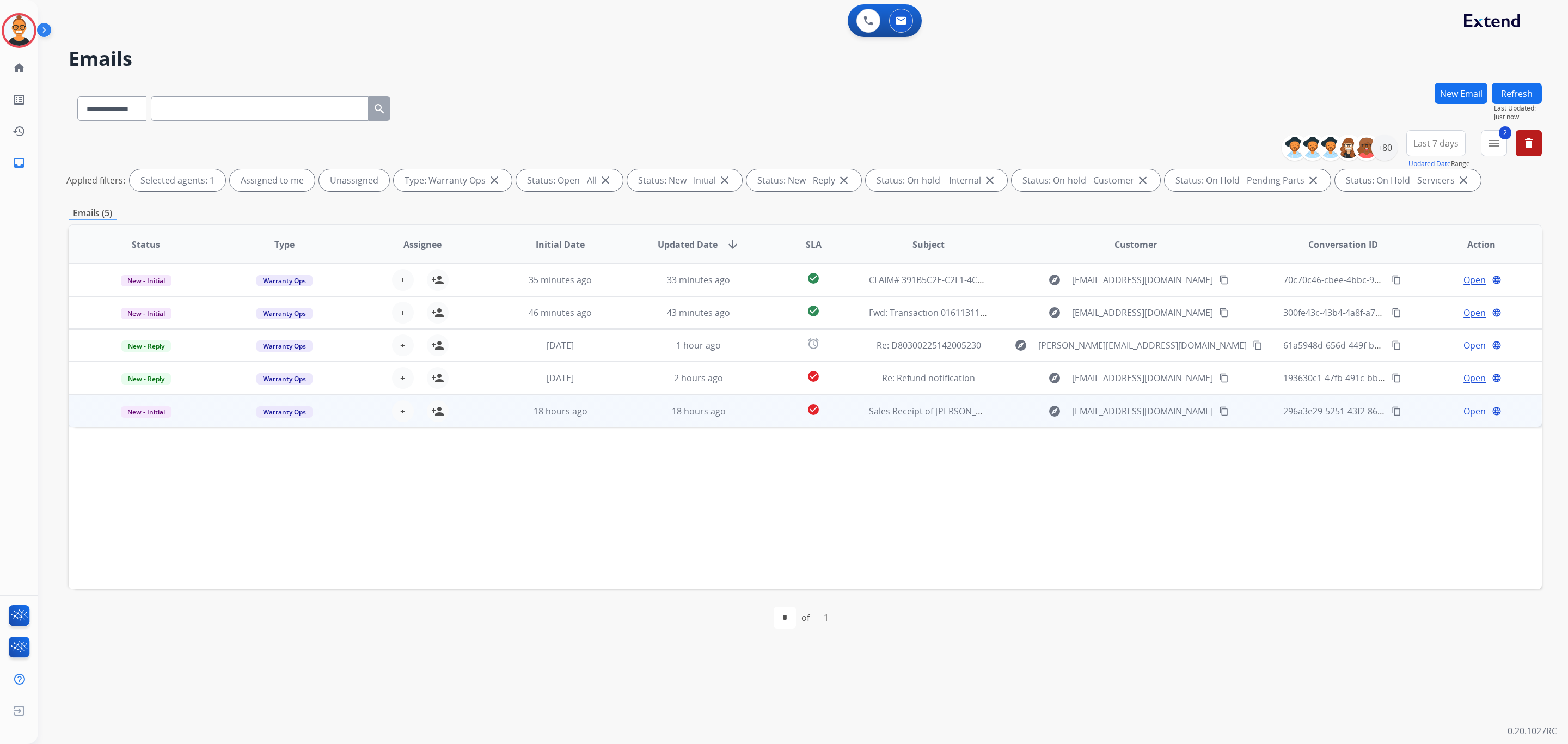
click at [1017, 405] on div "explore [EMAIL_ADDRESS][DOMAIN_NAME] content_copy" at bounding box center [1136, 411] width 258 height 18
click at [1466, 400] on span "Open" at bounding box center [1474, 406] width 23 height 13
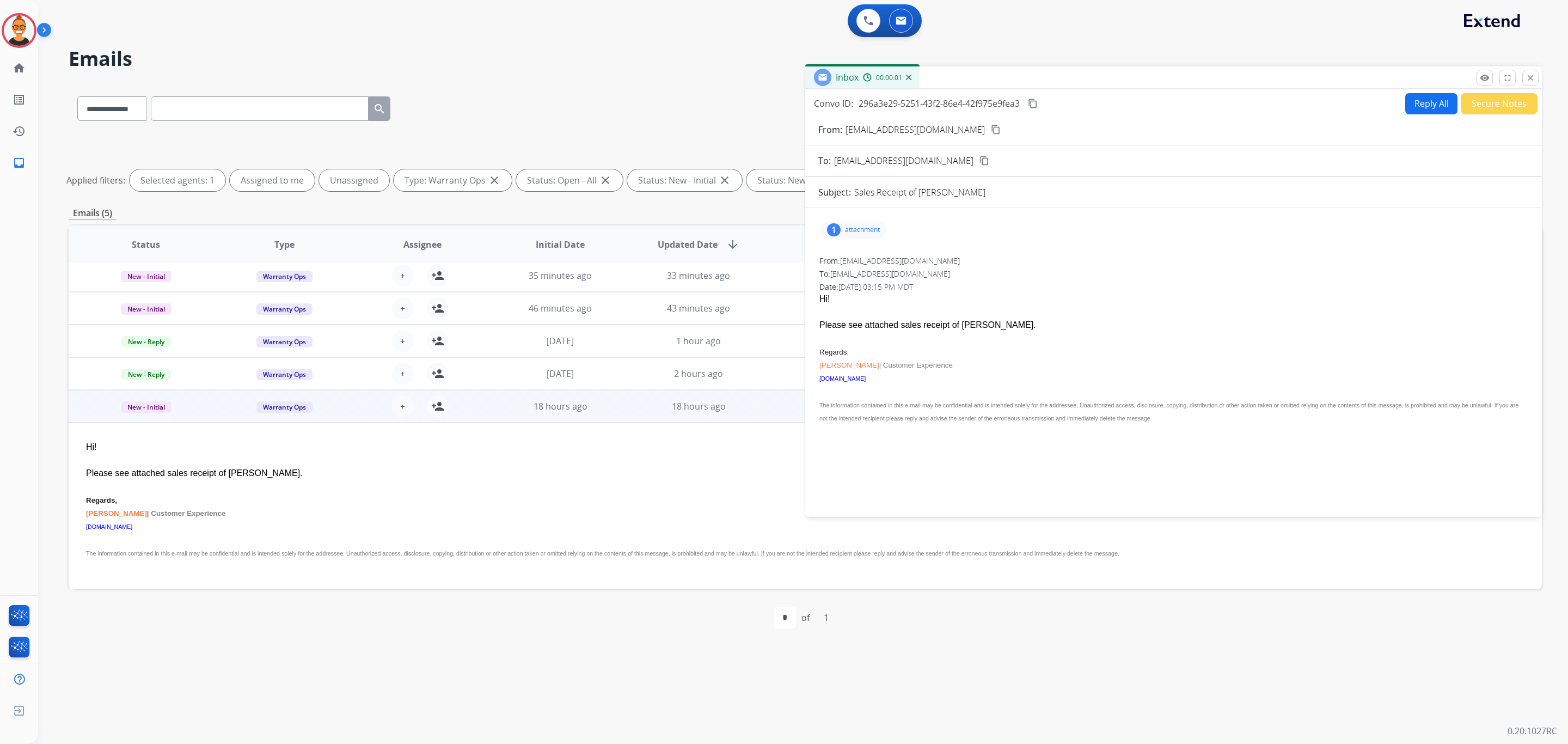
click at [851, 228] on p "attachment" at bounding box center [862, 230] width 35 height 9
click at [1140, 258] on mat-icon "download" at bounding box center [1136, 255] width 10 height 10
click at [1497, 108] on button "Secure Notes" at bounding box center [1499, 104] width 77 height 21
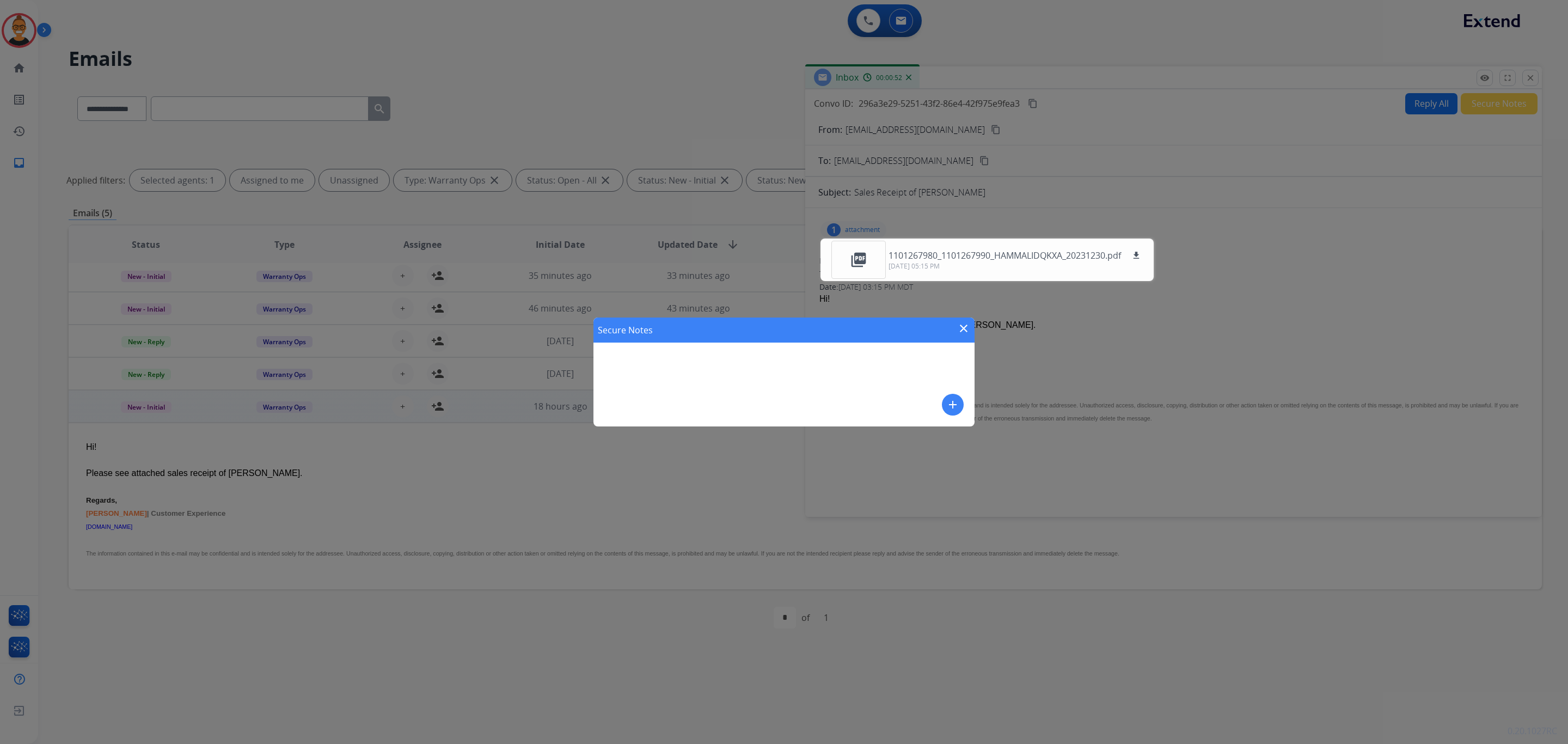
click at [957, 407] on mat-icon "add" at bounding box center [953, 404] width 13 height 13
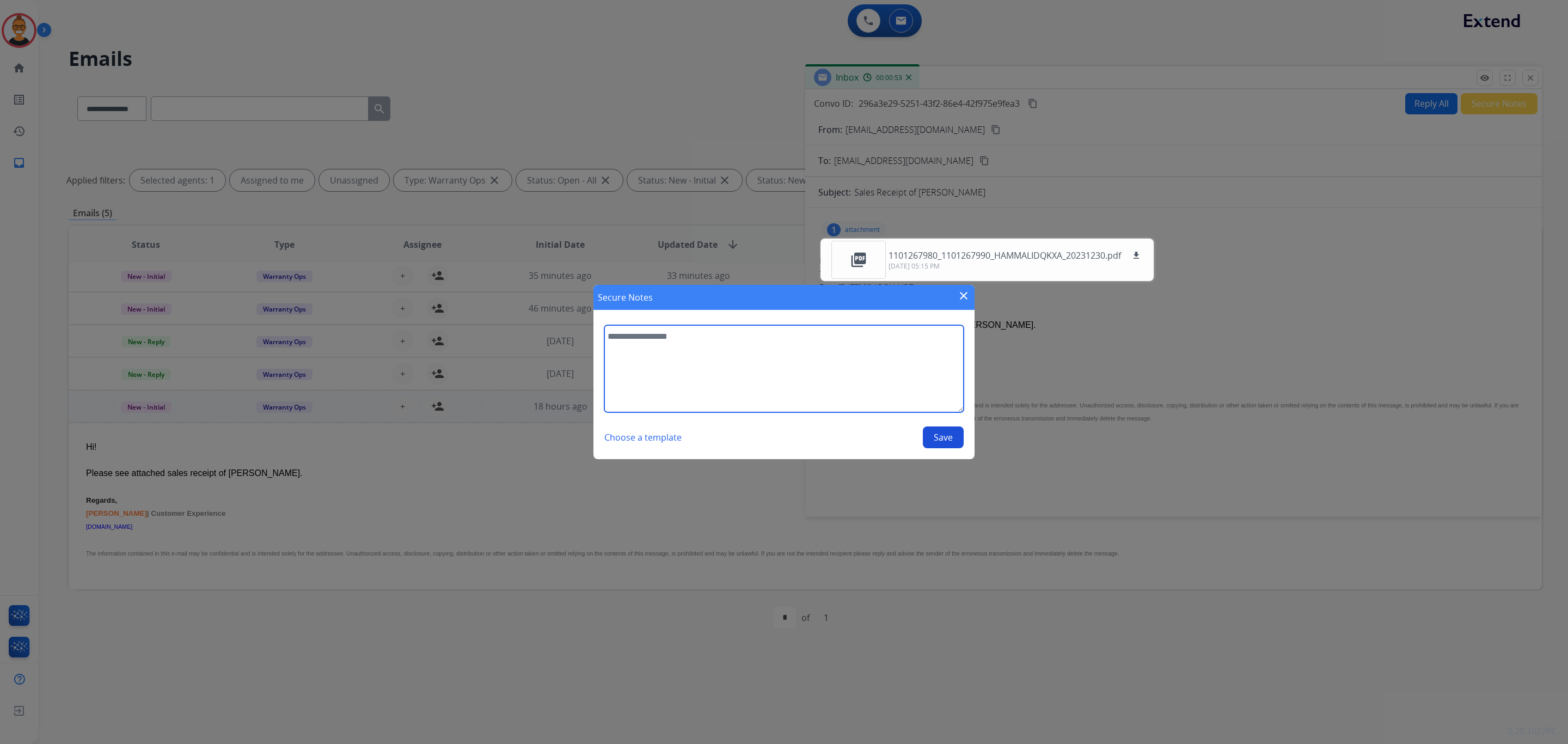
click at [706, 374] on textarea at bounding box center [784, 368] width 359 height 87
type textarea "**********"
click at [957, 445] on button "Save" at bounding box center [943, 437] width 41 height 22
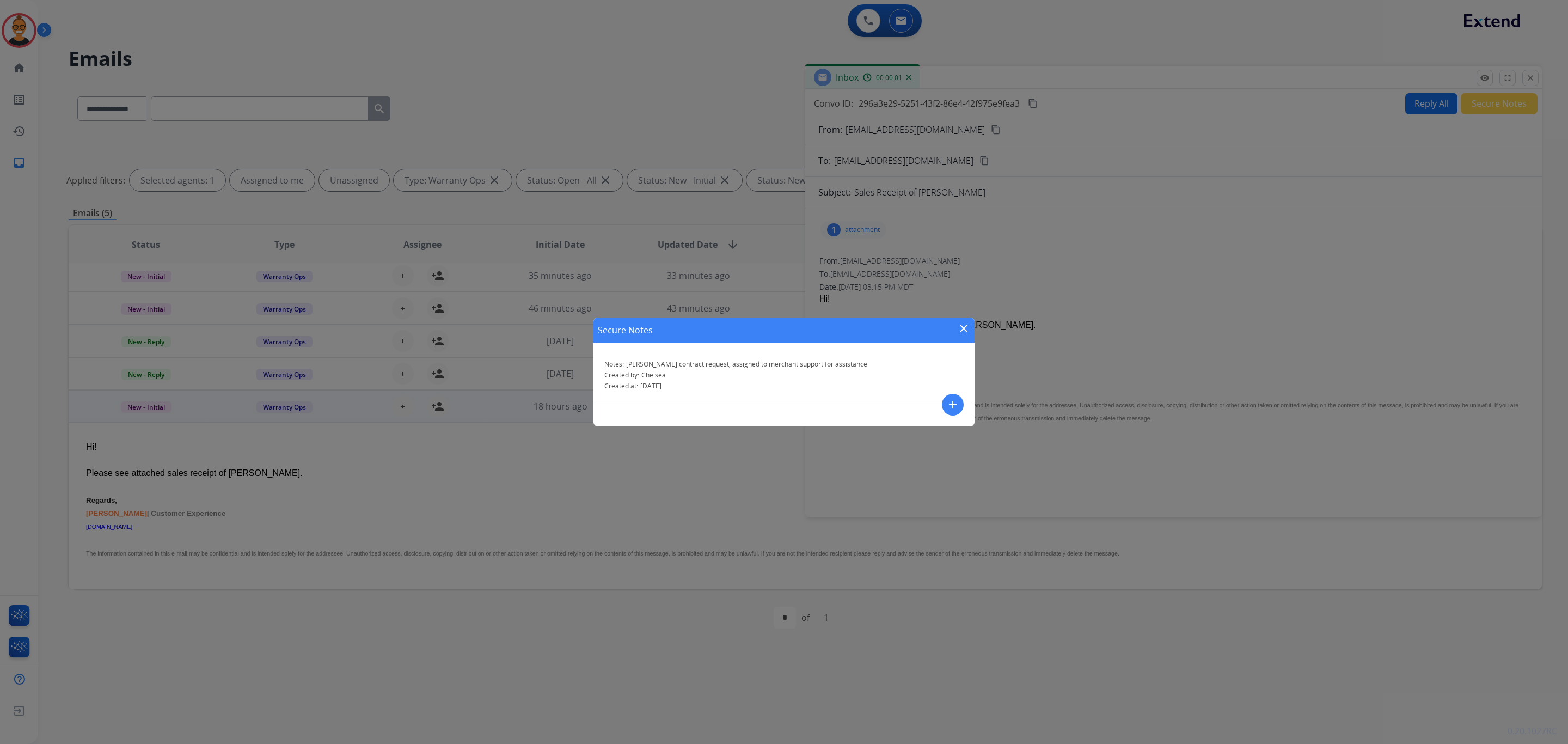
click at [967, 330] on mat-icon "close" at bounding box center [963, 328] width 13 height 13
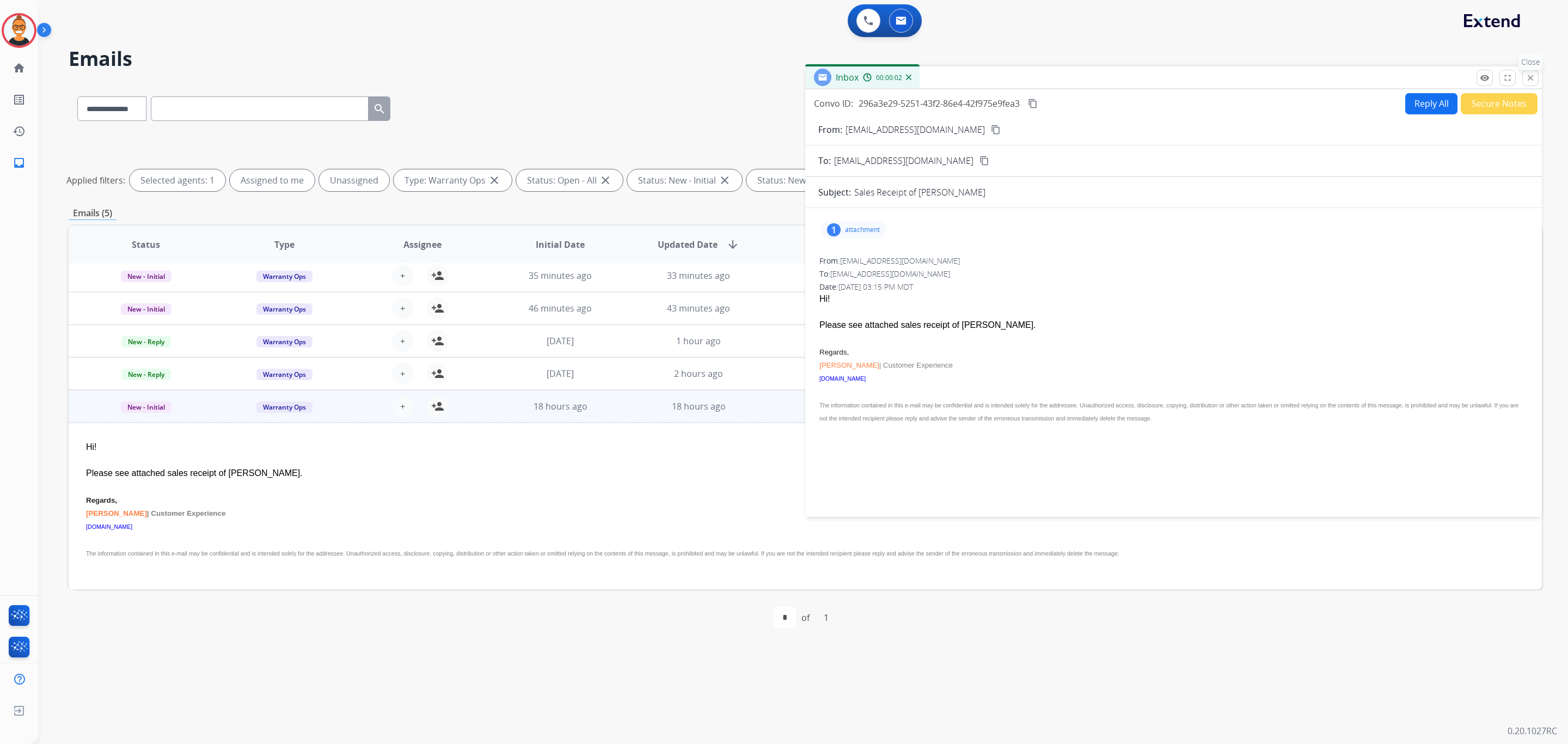
click at [1535, 75] on button "close Close" at bounding box center [1530, 77] width 16 height 16
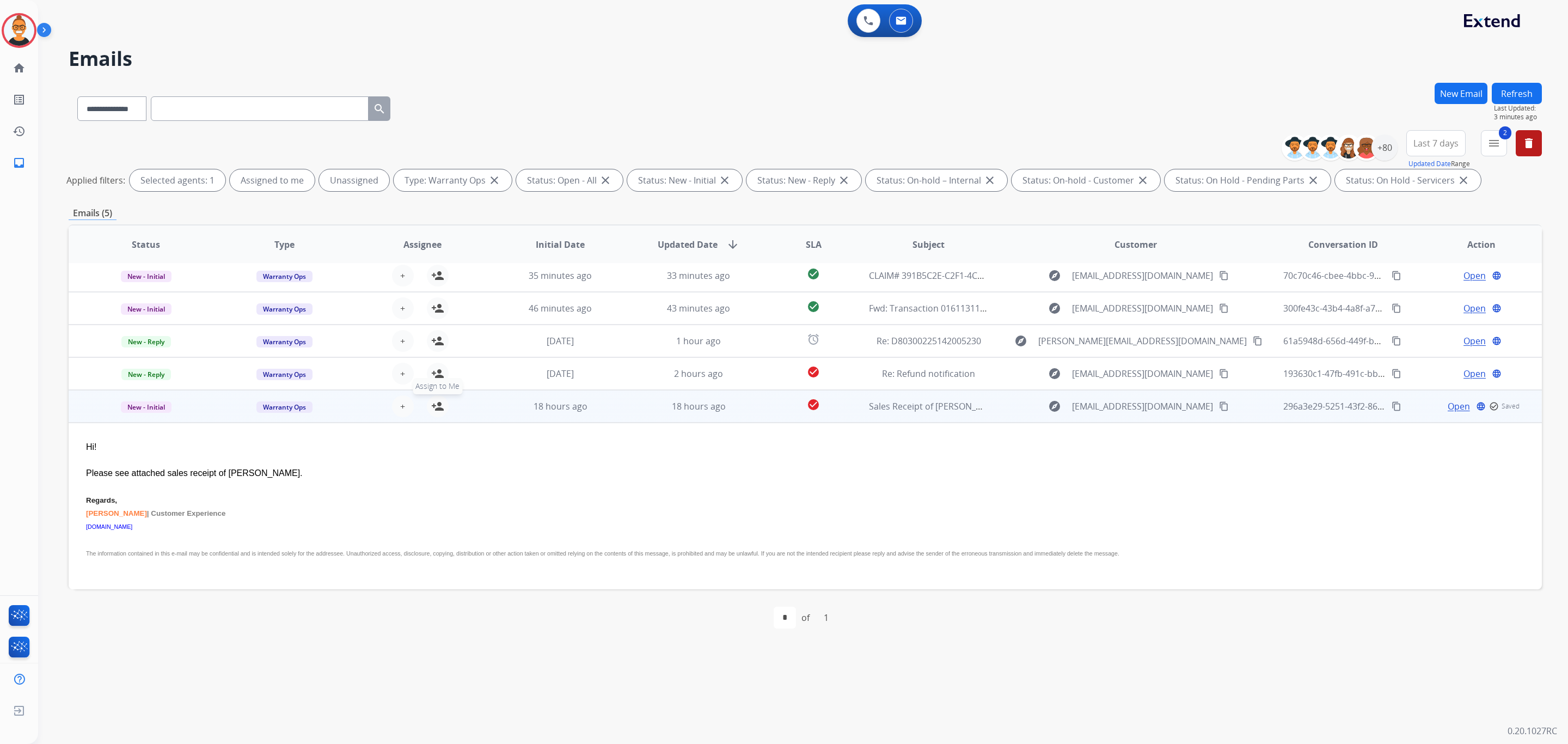
click at [432, 400] on mat-icon "person_add" at bounding box center [437, 406] width 13 height 13
click at [294, 401] on span "Warranty Ops" at bounding box center [284, 407] width 56 height 12
click at [362, 376] on p "Merchant Team" at bounding box center [357, 384] width 62 height 15
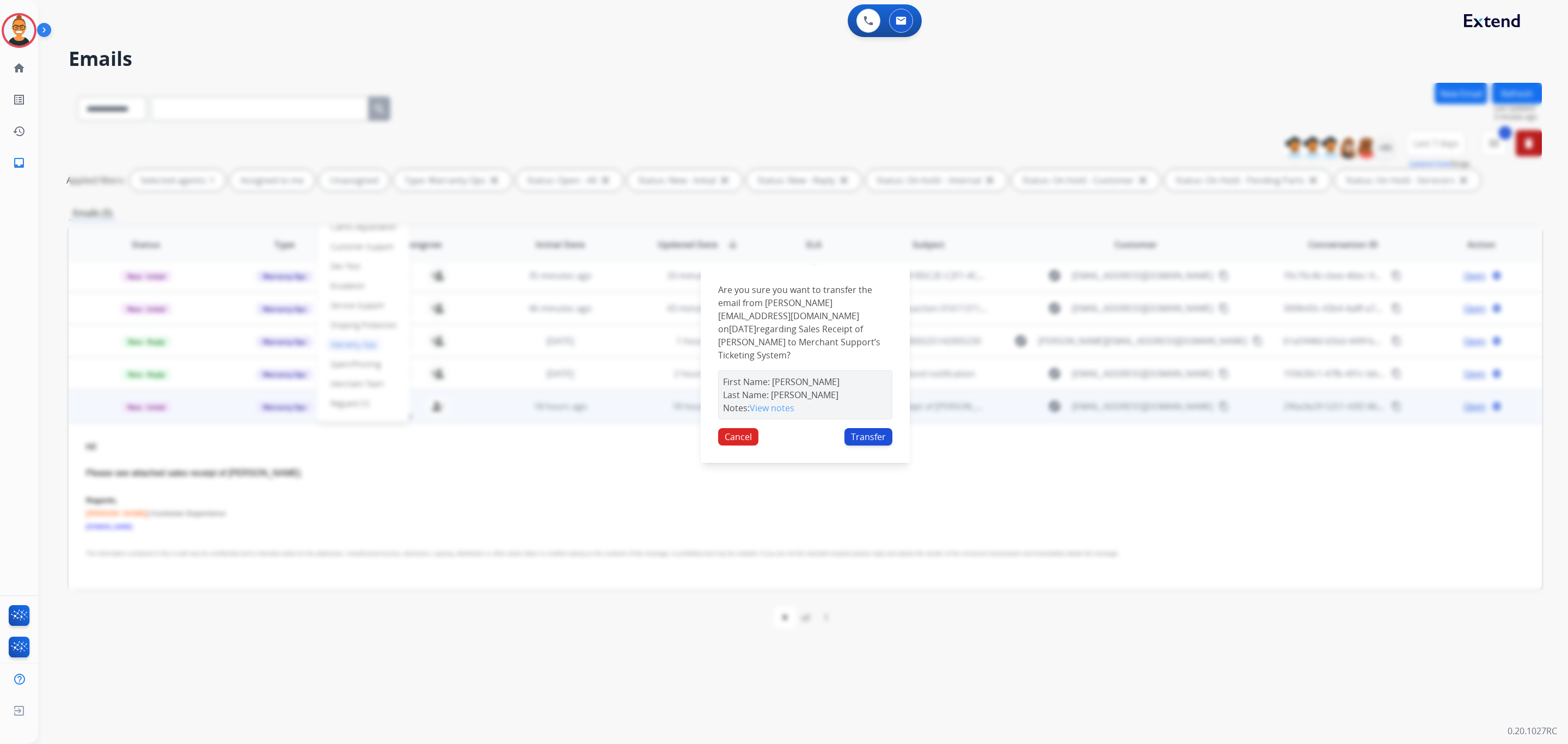
click at [879, 429] on button "Transfer" at bounding box center [868, 437] width 48 height 18
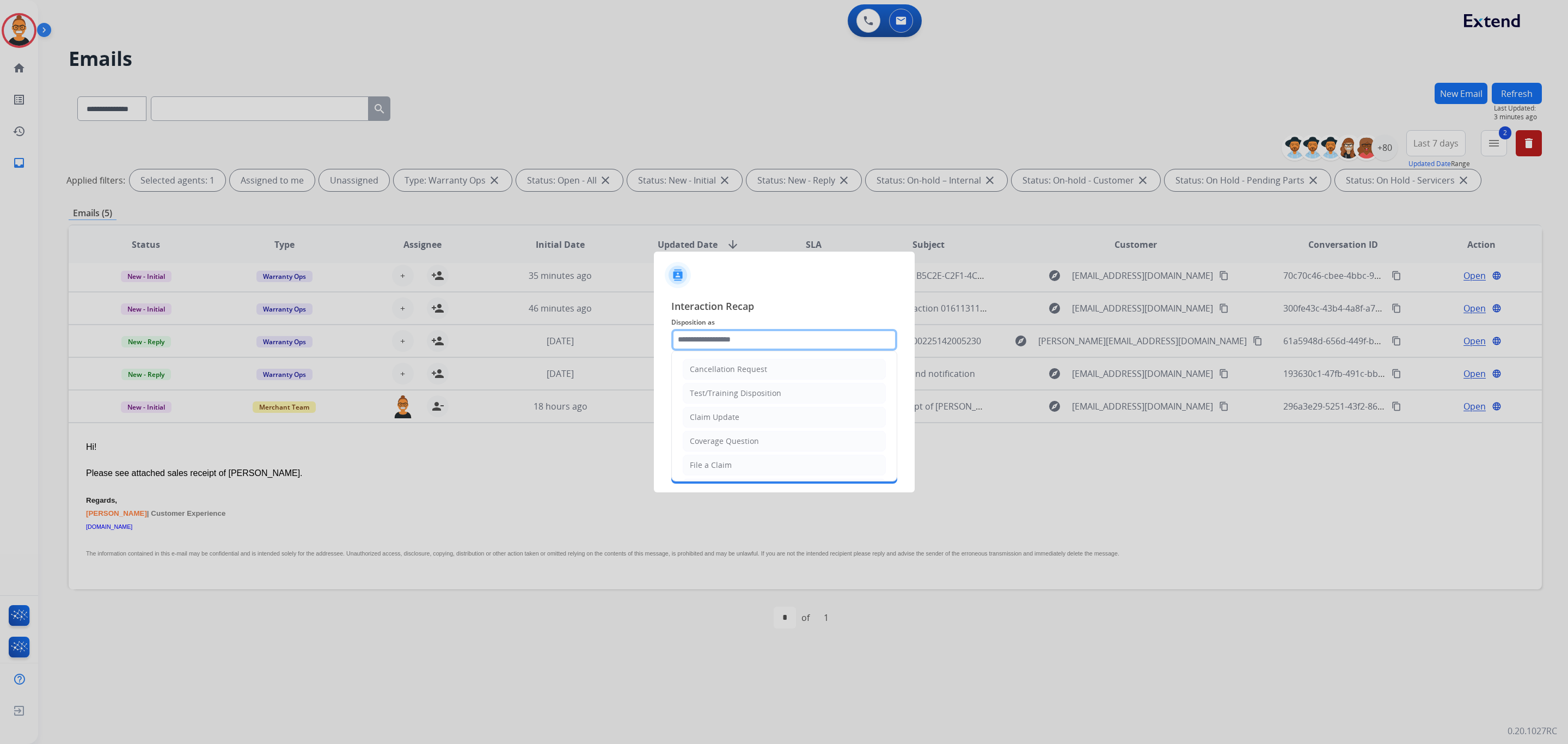
click at [710, 343] on input "text" at bounding box center [784, 340] width 226 height 22
click at [727, 403] on div "Account Update" at bounding box center [719, 398] width 58 height 11
type input "**********"
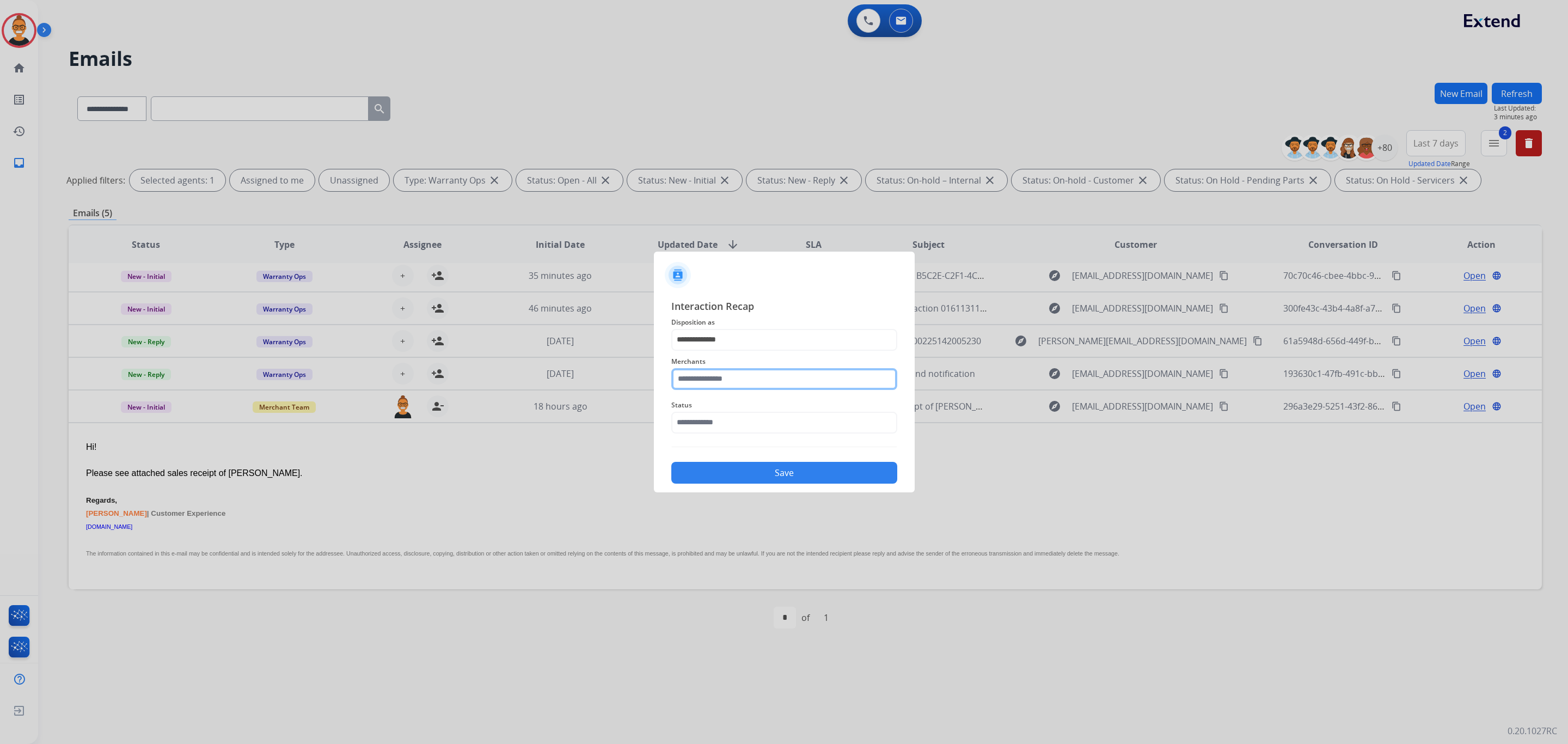
click at [722, 374] on input "text" at bounding box center [784, 379] width 226 height 22
click at [749, 432] on li "Ashley furniture" at bounding box center [787, 434] width 208 height 21
type input "**********"
click at [738, 418] on input "text" at bounding box center [784, 423] width 226 height 22
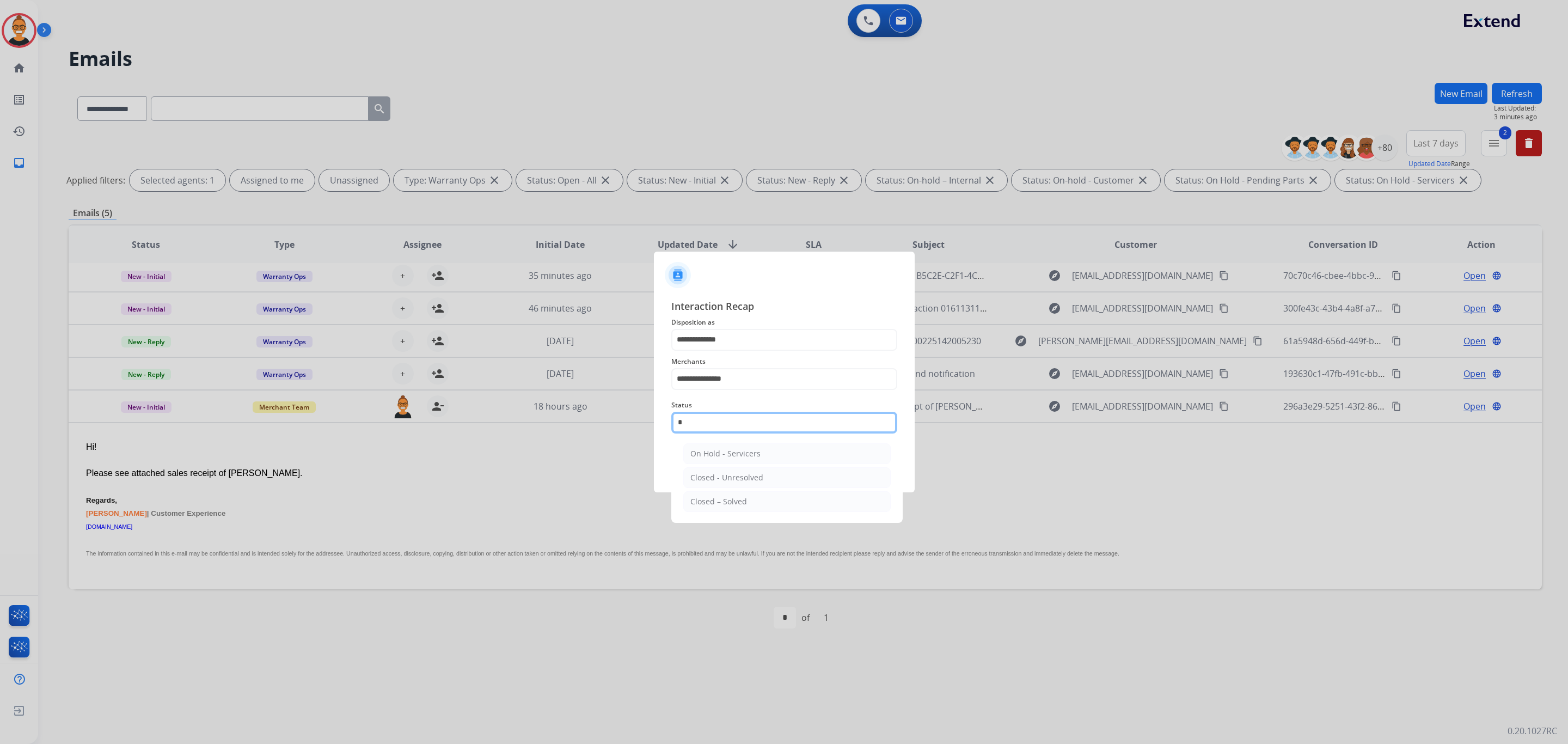
click at [741, 432] on input "*" at bounding box center [784, 423] width 226 height 22
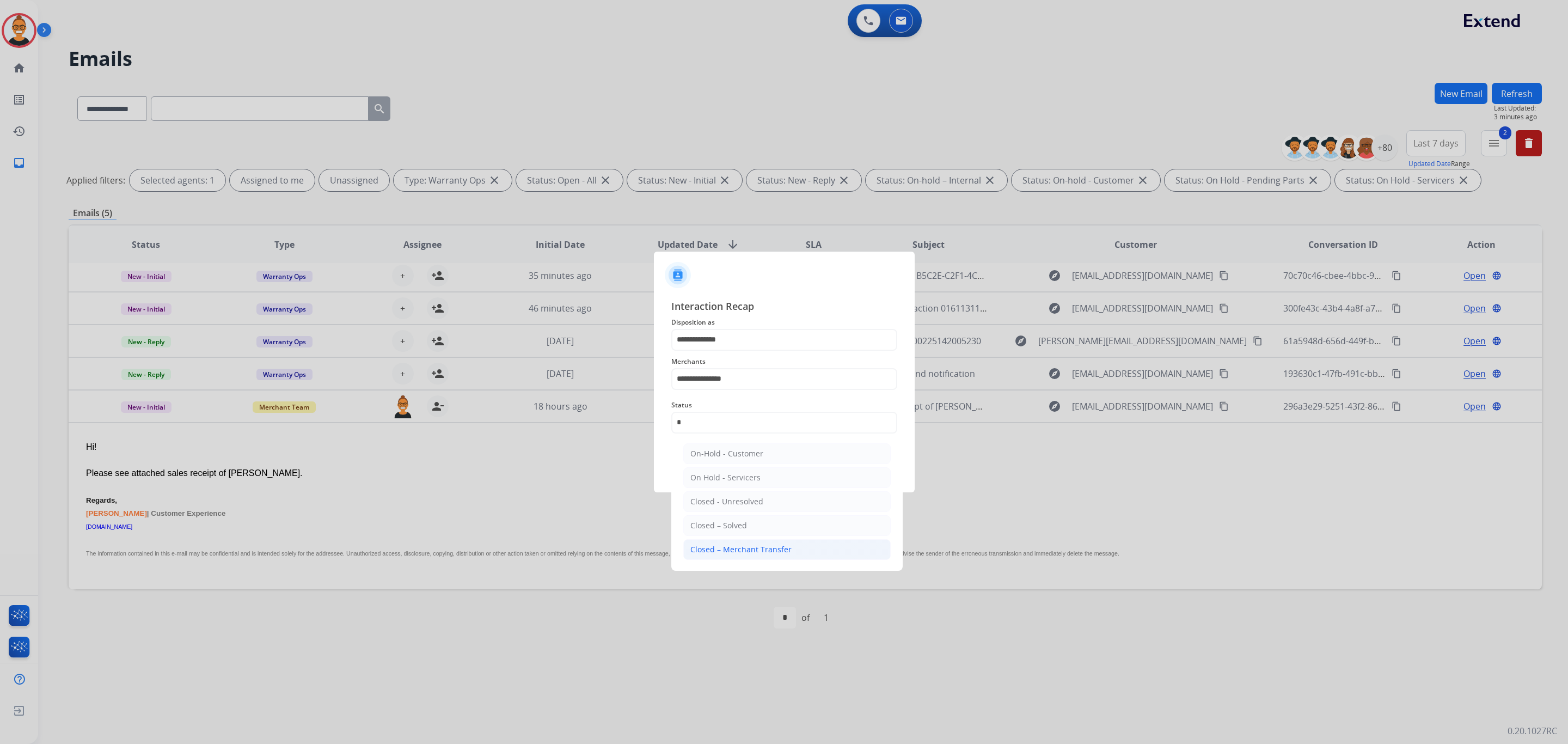
click at [737, 551] on div "Closed – Merchant Transfer" at bounding box center [741, 550] width 101 height 11
type input "**********"
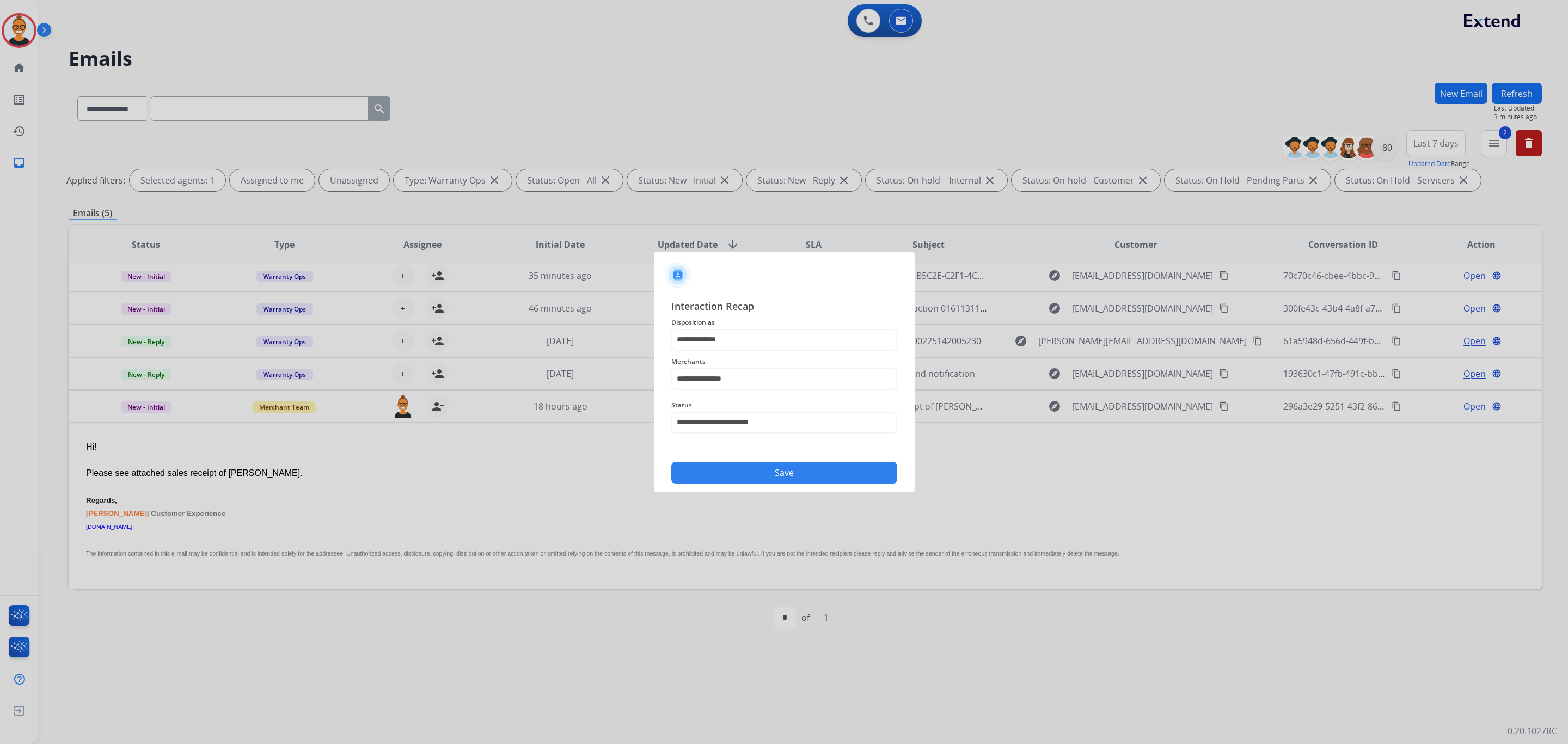
click at [729, 479] on button "Save" at bounding box center [784, 472] width 226 height 22
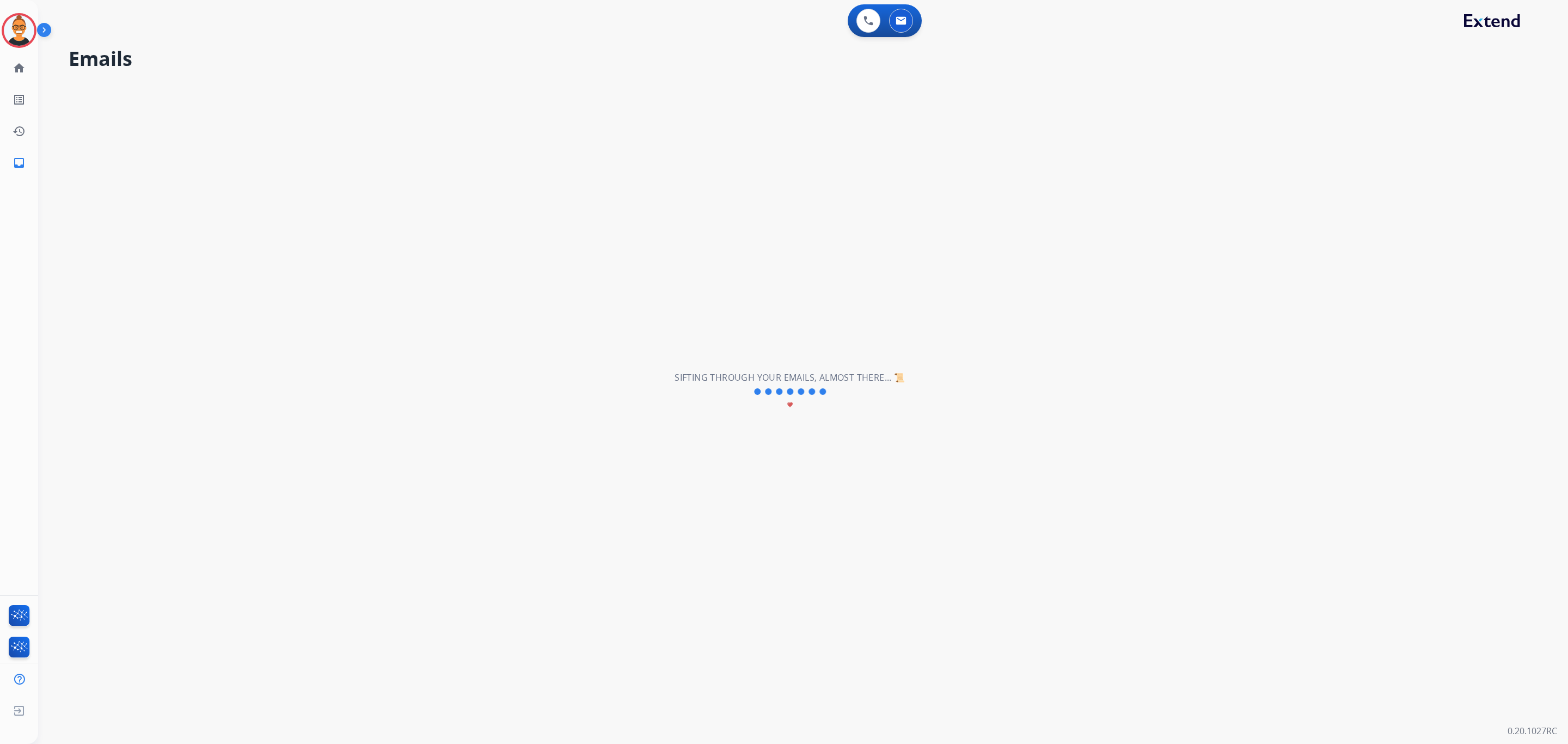
scroll to position [0, 0]
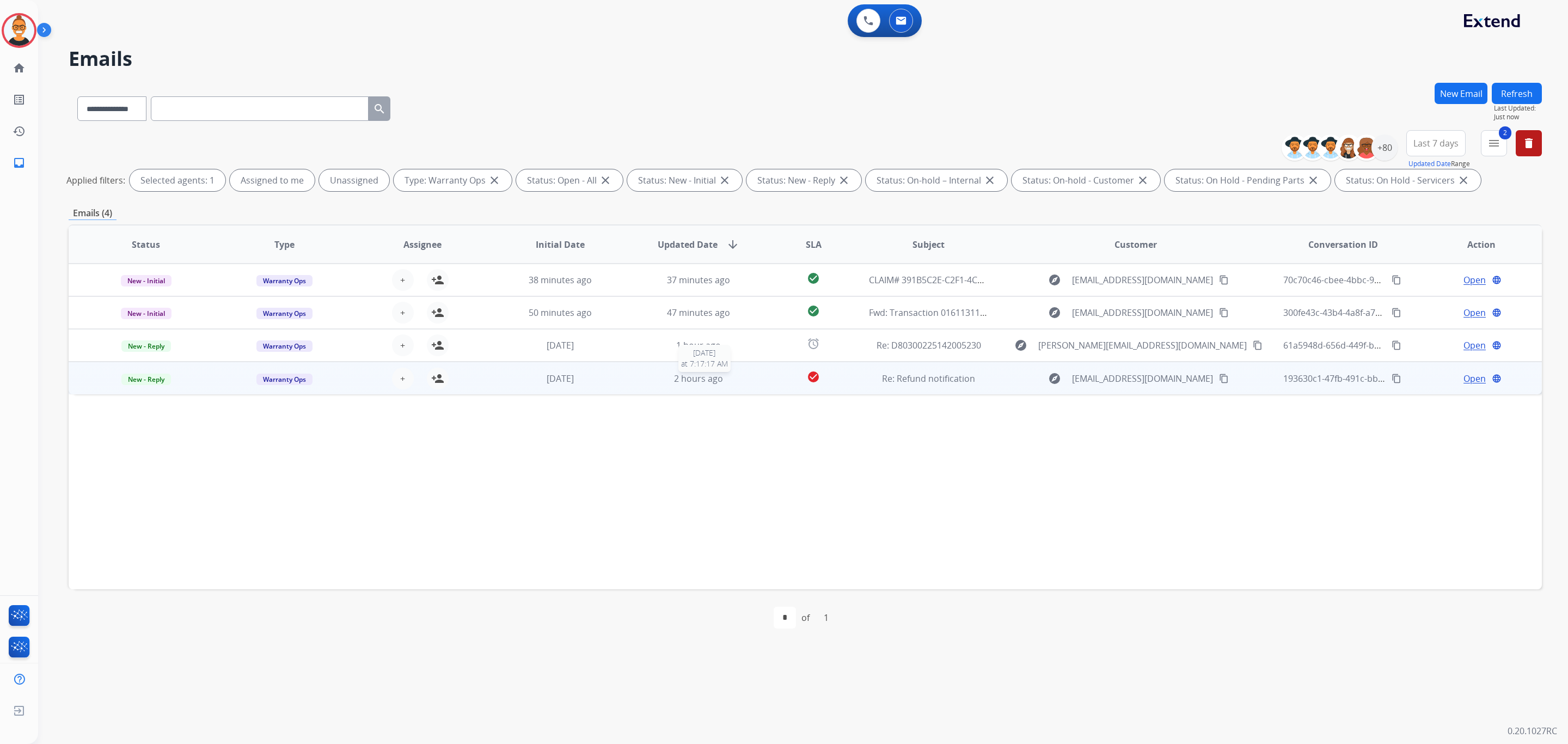
click at [639, 374] on div "2 hours ago" at bounding box center [699, 378] width 121 height 13
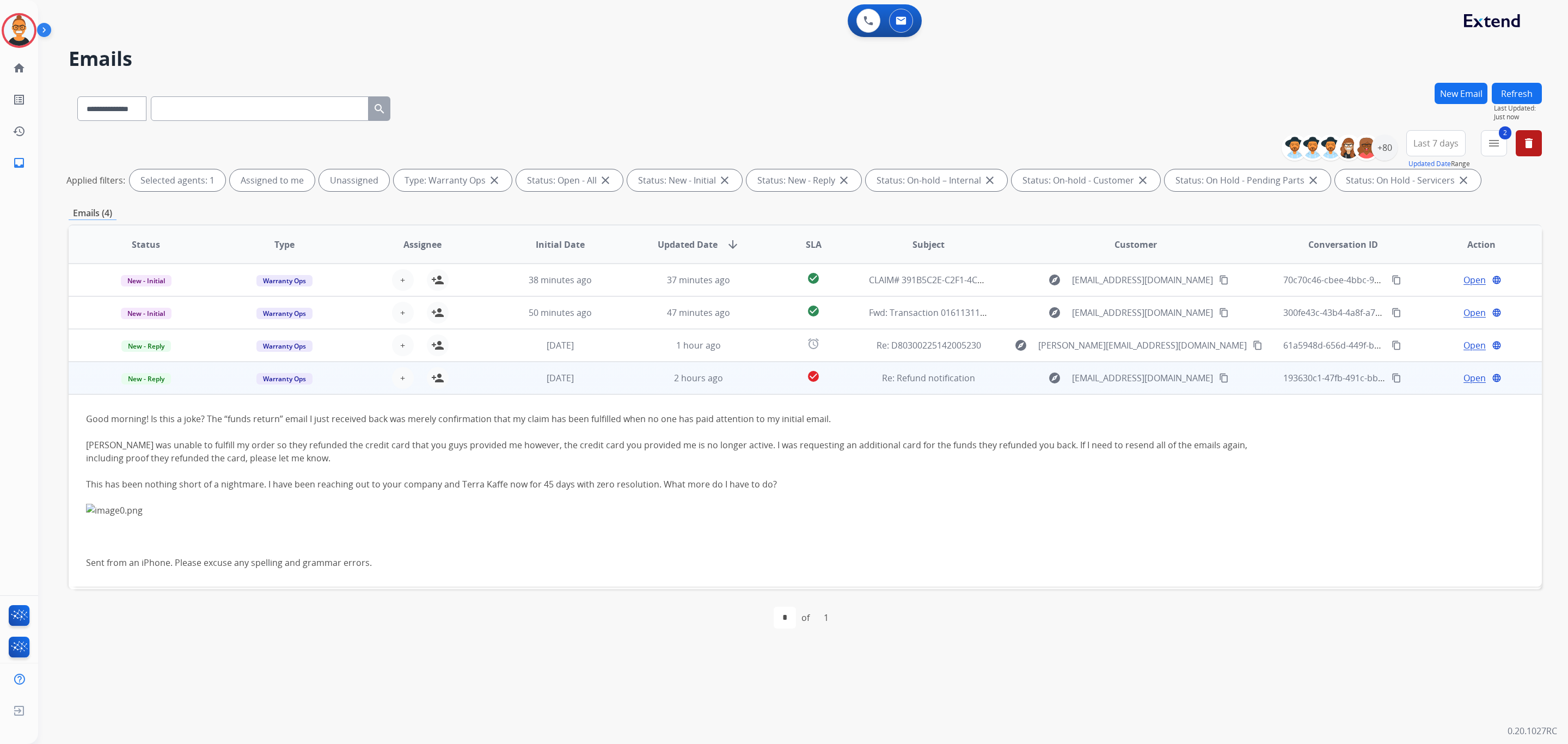
click at [1463, 374] on span "Open" at bounding box center [1474, 377] width 23 height 13
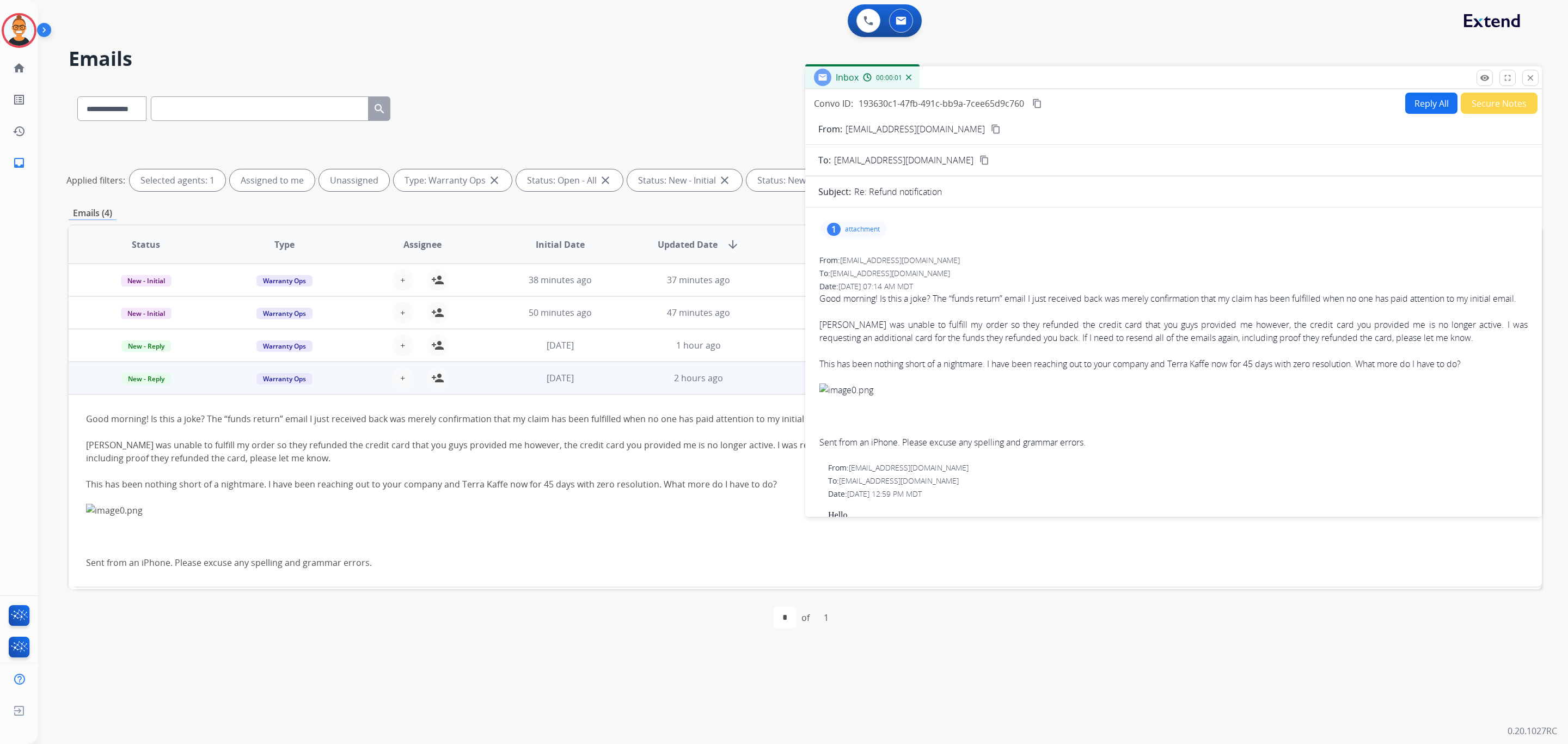
click at [991, 126] on mat-icon "content_copy" at bounding box center [996, 129] width 10 height 10
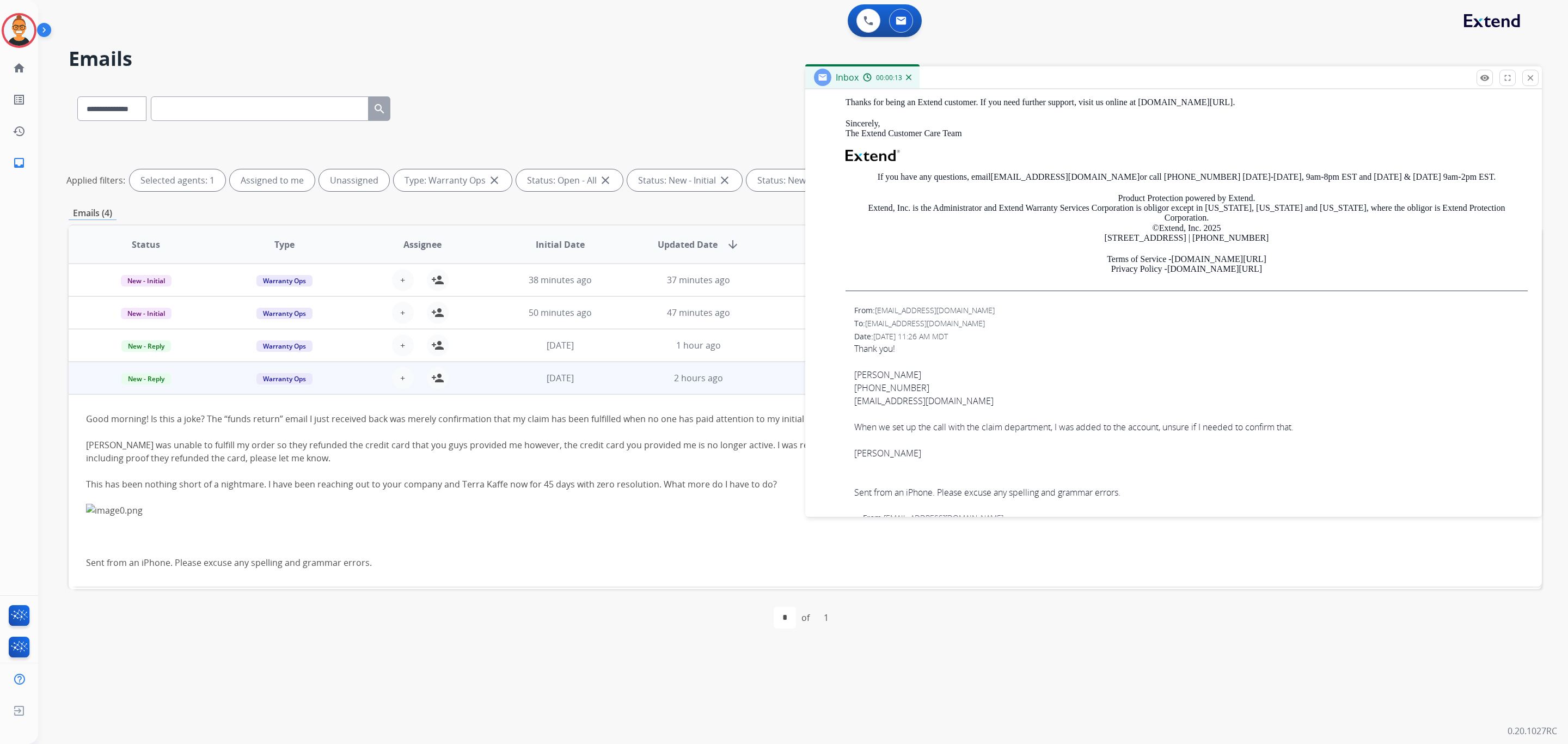
scroll to position [1062, 0]
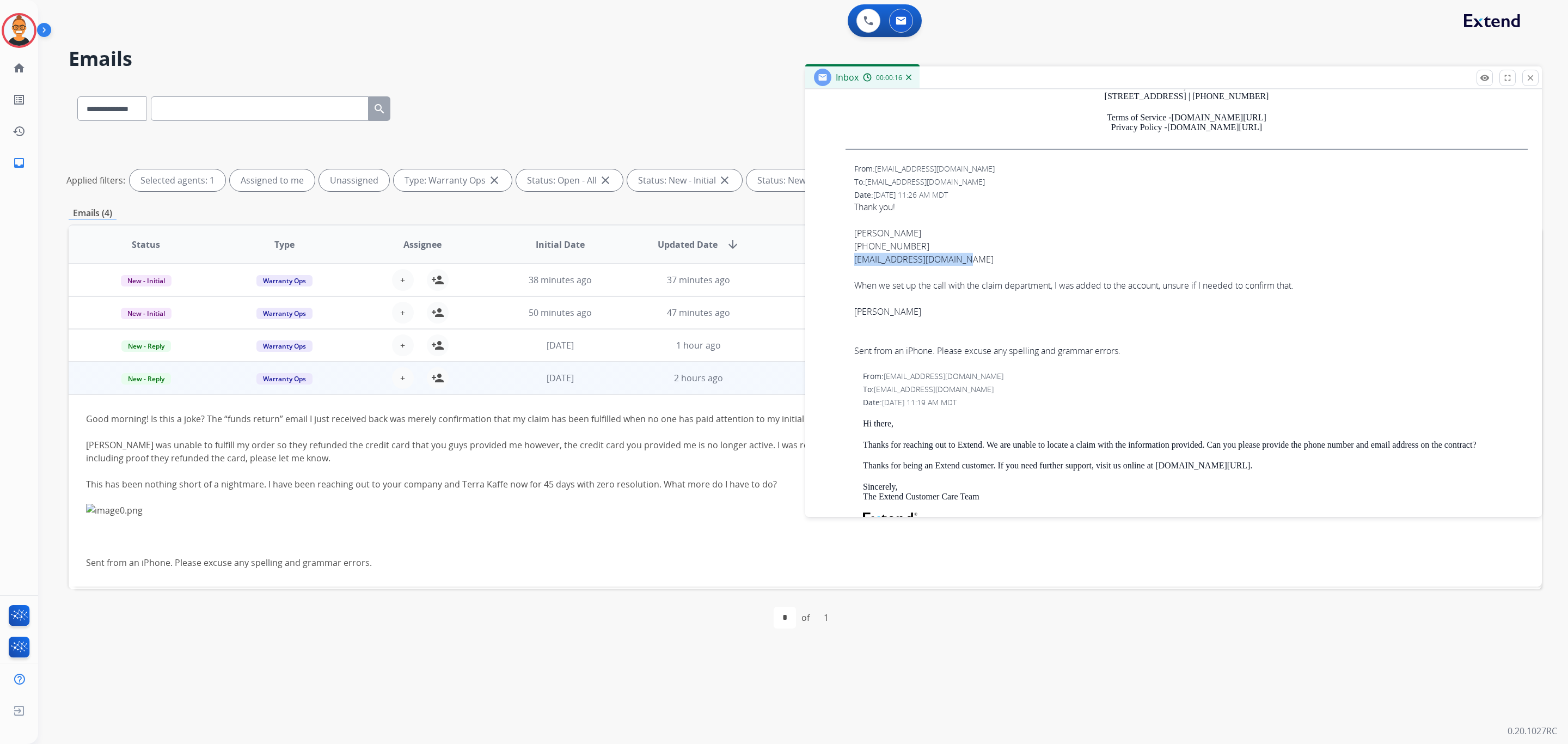
drag, startPoint x: 962, startPoint y: 278, endPoint x: 854, endPoint y: 278, distance: 108.0
click at [854, 265] on div "[EMAIL_ADDRESS][DOMAIN_NAME]" at bounding box center [1191, 259] width 673 height 13
copy div "[EMAIL_ADDRESS][DOMAIN_NAME]"
click at [1275, 367] on div "From: [EMAIL_ADDRESS][DOMAIN_NAME] To: [EMAIL_ADDRESS][DOMAIN_NAME] Date: [DATE…" at bounding box center [1173, 265] width 710 height 205
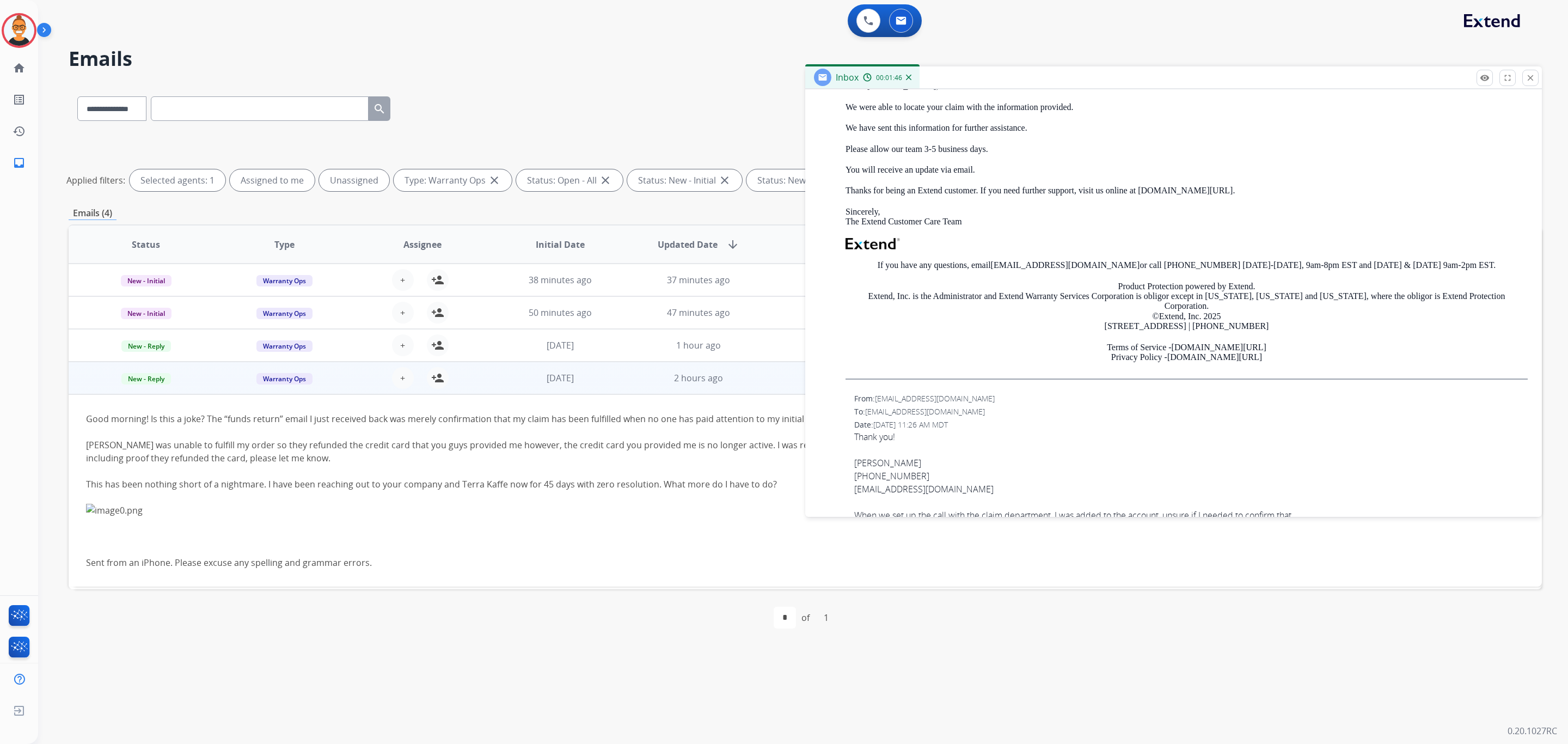
scroll to position [653, 0]
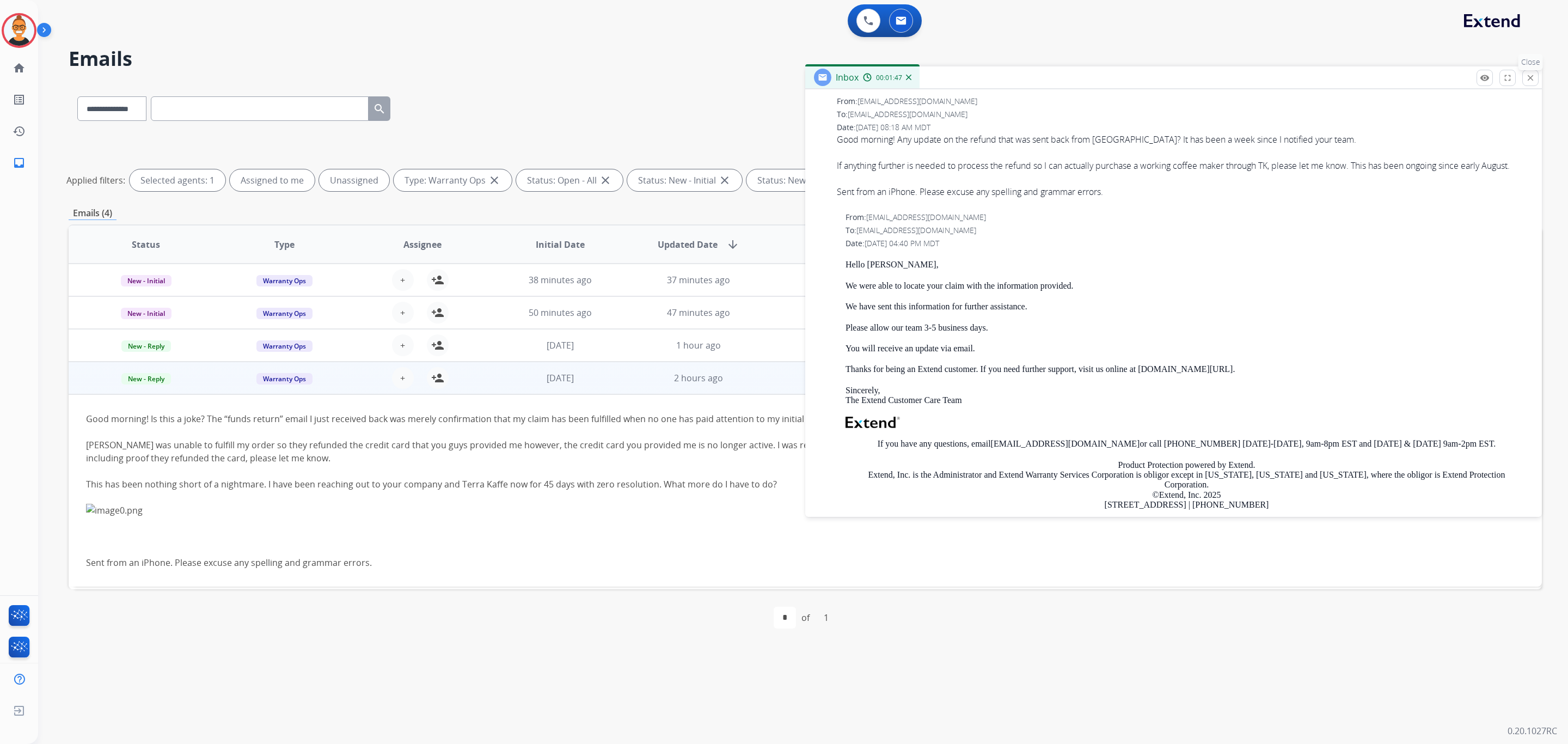
click at [1529, 69] on p "Close" at bounding box center [1531, 62] width 24 height 16
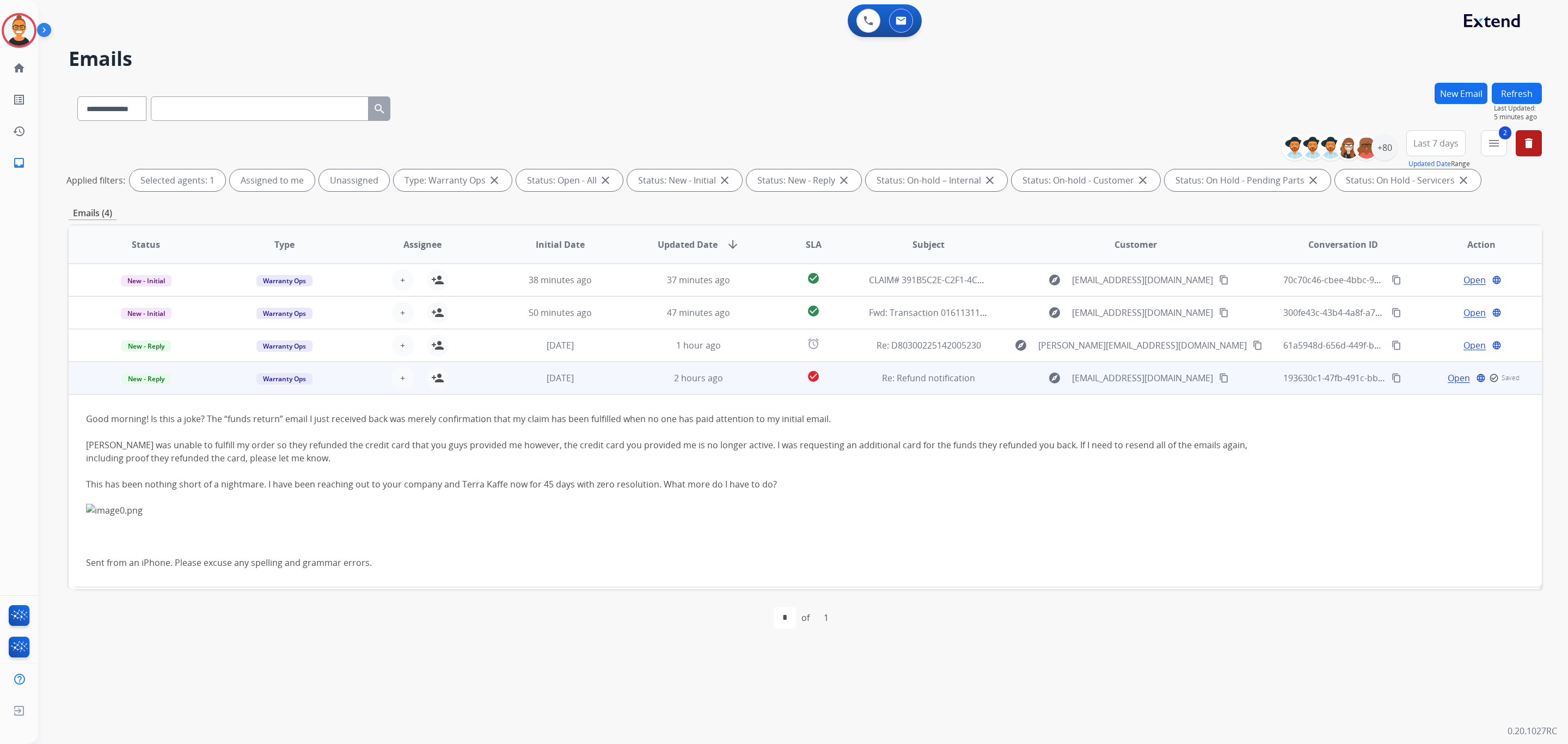
click at [621, 384] on td "2 hours ago" at bounding box center [690, 378] width 138 height 33
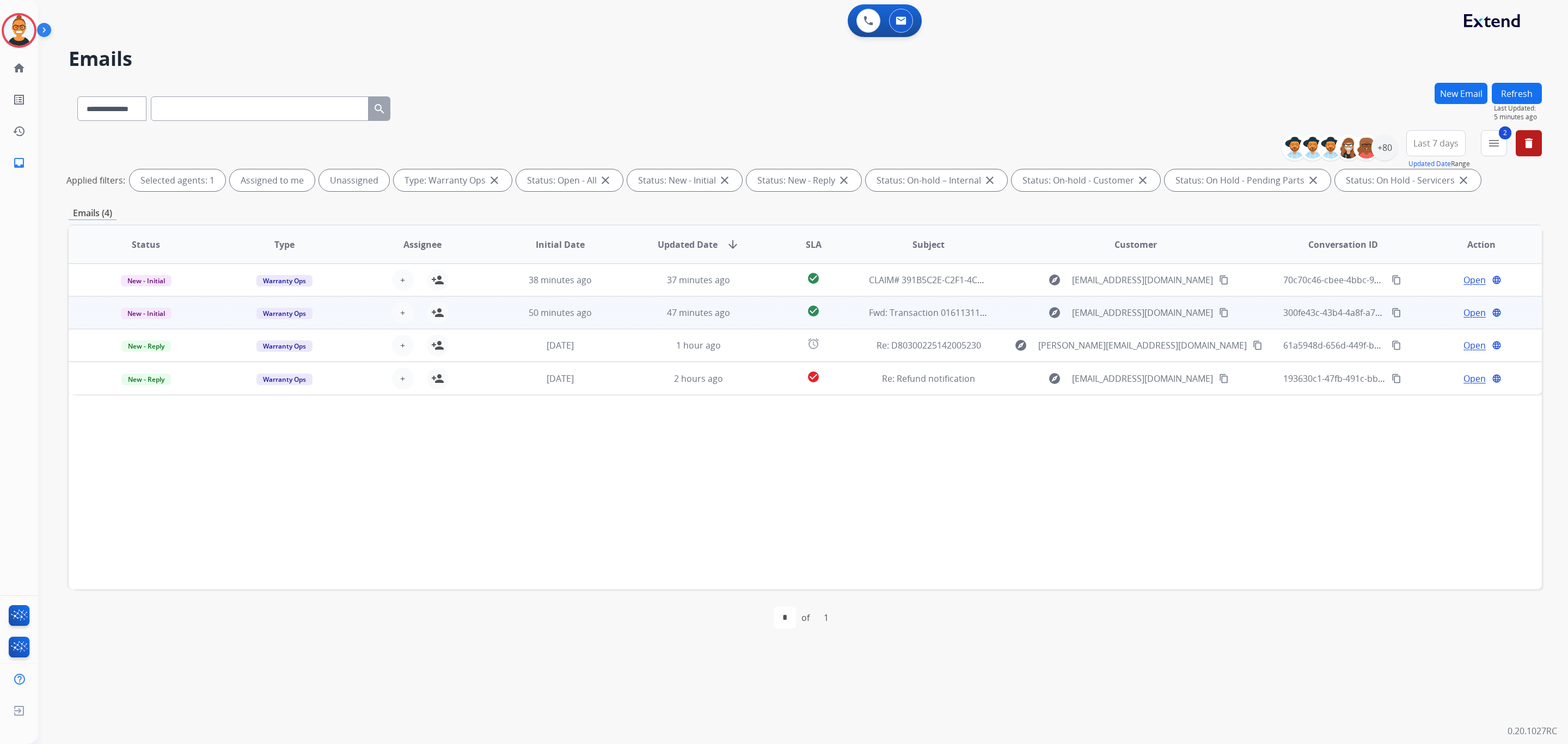
click at [621, 327] on td "47 minutes ago" at bounding box center [690, 313] width 138 height 33
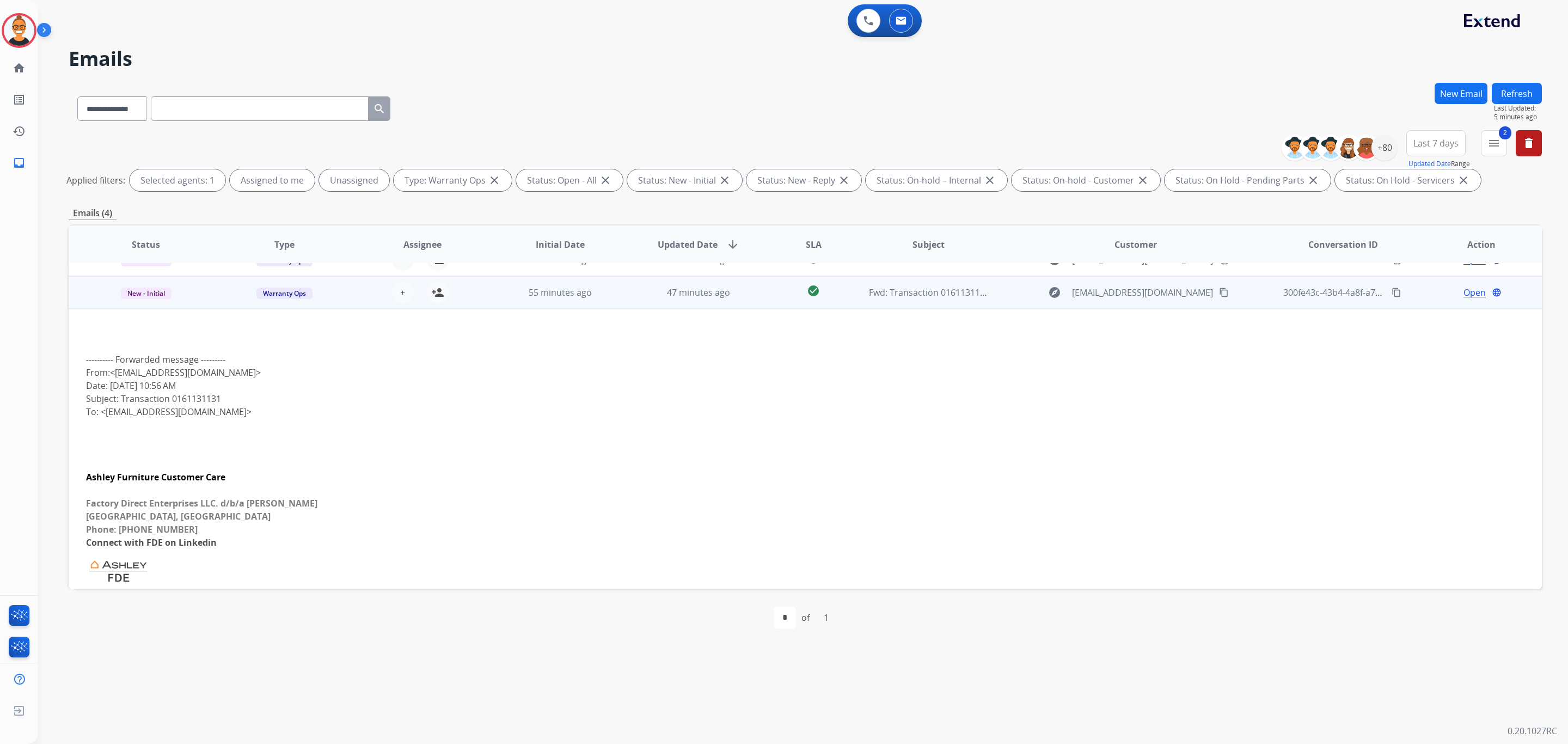
scroll to position [0, 0]
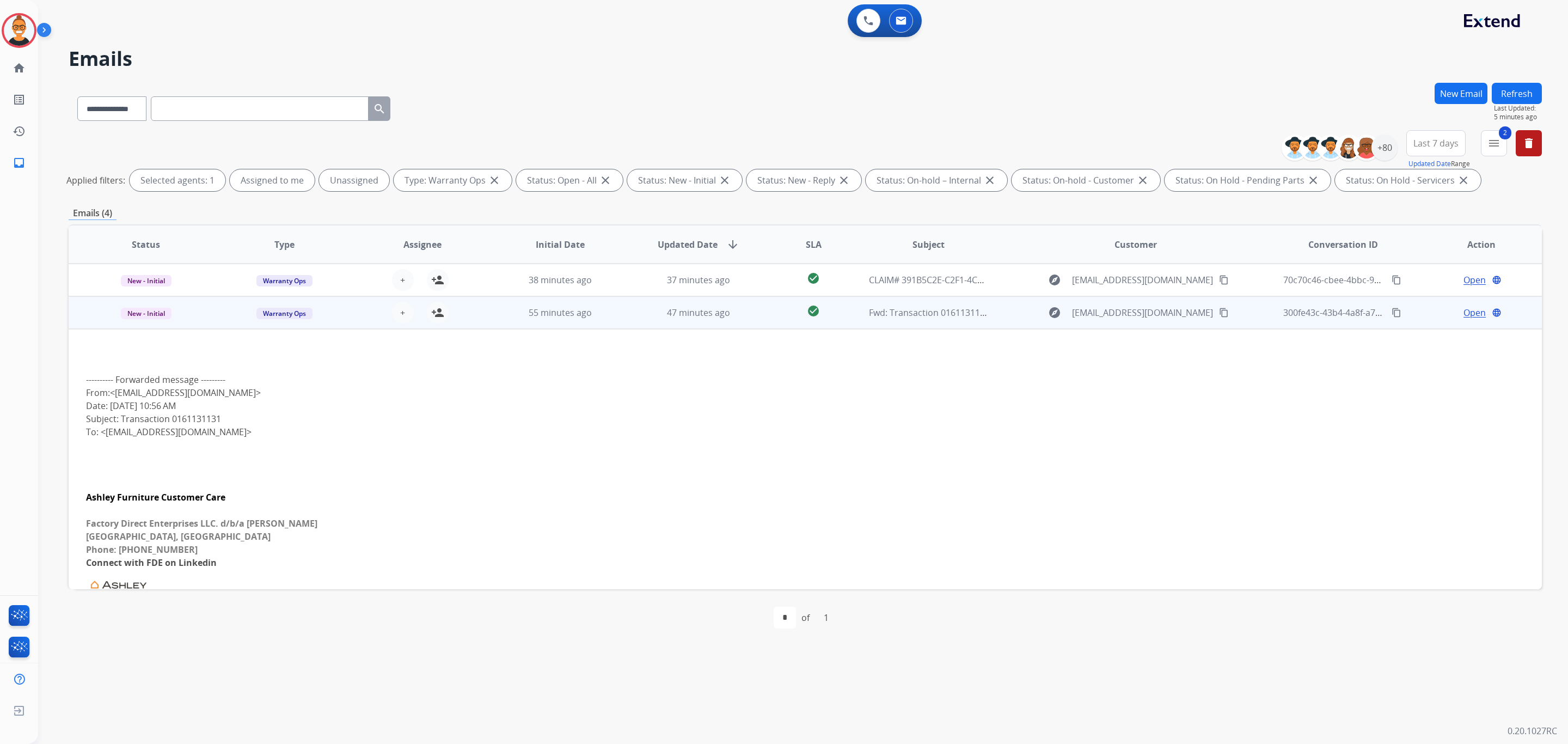
click at [1472, 307] on span "Open" at bounding box center [1474, 312] width 23 height 13
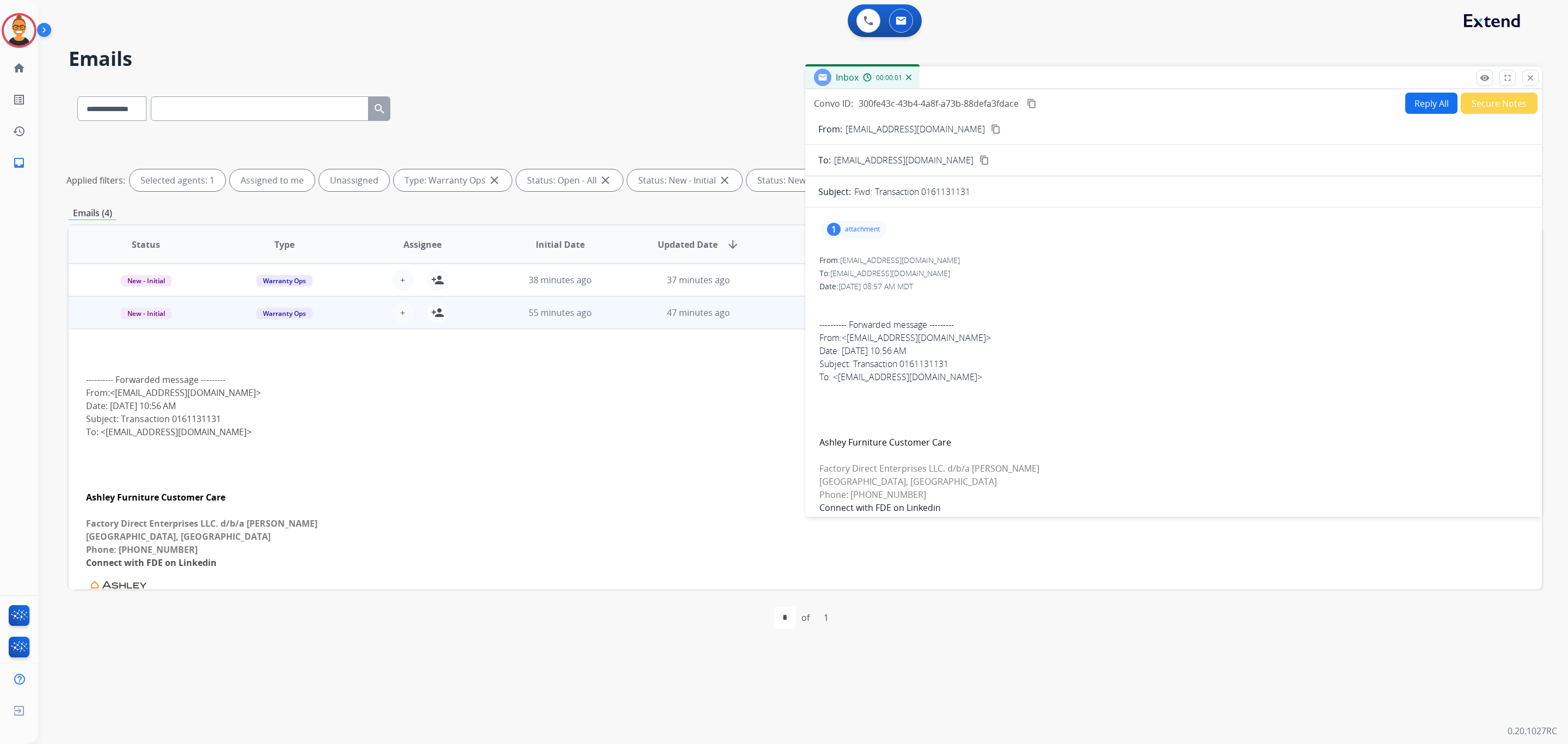
click at [863, 222] on div "1 attachment" at bounding box center [853, 229] width 66 height 18
click at [1096, 279] on div "From: [EMAIL_ADDRESS][DOMAIN_NAME] To: [EMAIL_ADDRESS][DOMAIN_NAME] Date: [DATE…" at bounding box center [1173, 464] width 710 height 420
click at [1093, 276] on div "To: [EMAIL_ADDRESS][DOMAIN_NAME]" at bounding box center [1174, 273] width 709 height 11
click at [877, 219] on div "1 attachment picture_as_pdf CUMULATIVE SALES ORDER.pdf download [DATE] 10:57 AM" at bounding box center [1172, 229] width 708 height 26
click at [867, 228] on p "attachment" at bounding box center [862, 229] width 35 height 9
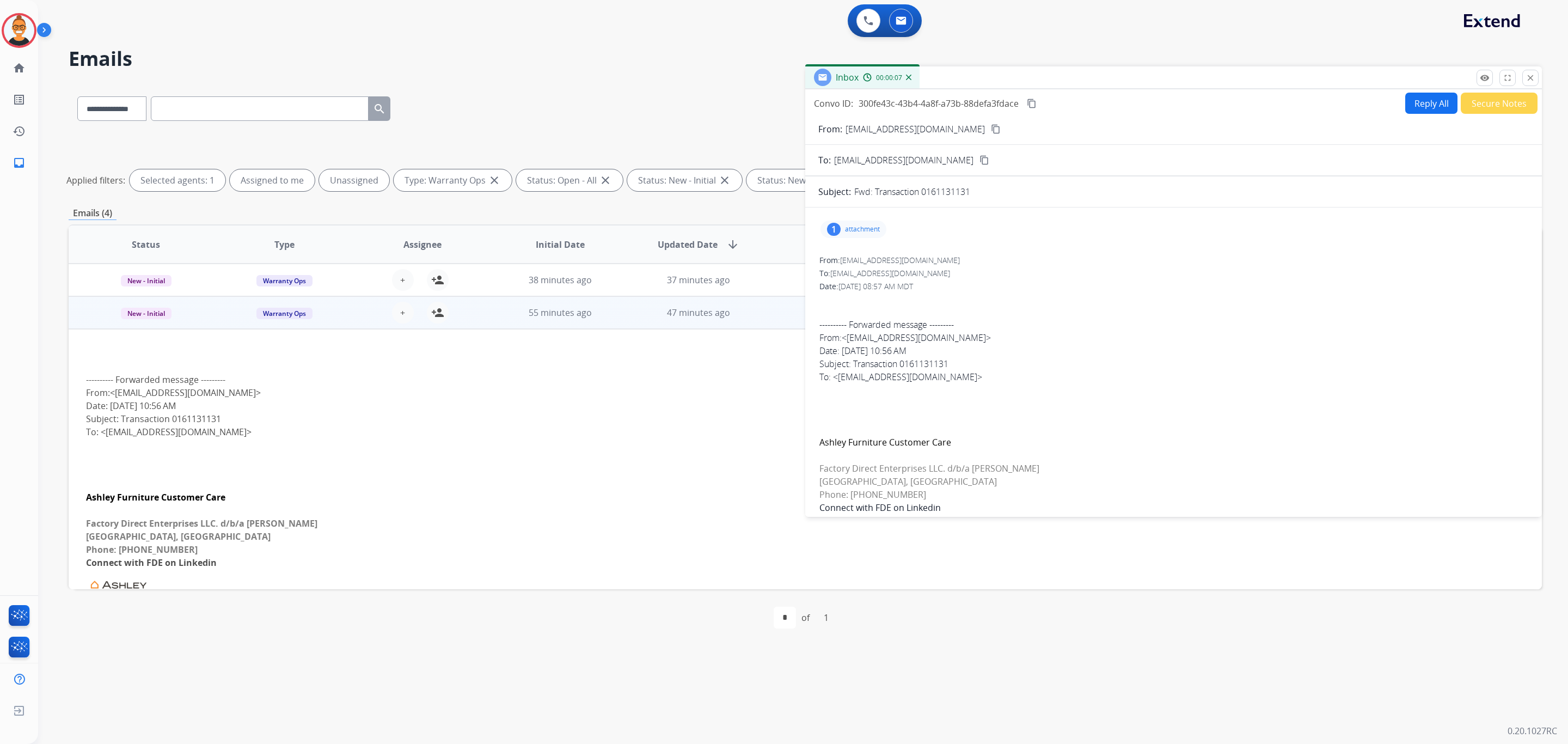
click at [989, 122] on button "content_copy" at bounding box center [995, 128] width 13 height 13
click at [951, 186] on p "Fwd: Transaction 0161131131" at bounding box center [912, 191] width 116 height 13
copy p "0161131131"
click at [989, 126] on button "content_copy" at bounding box center [995, 128] width 13 height 13
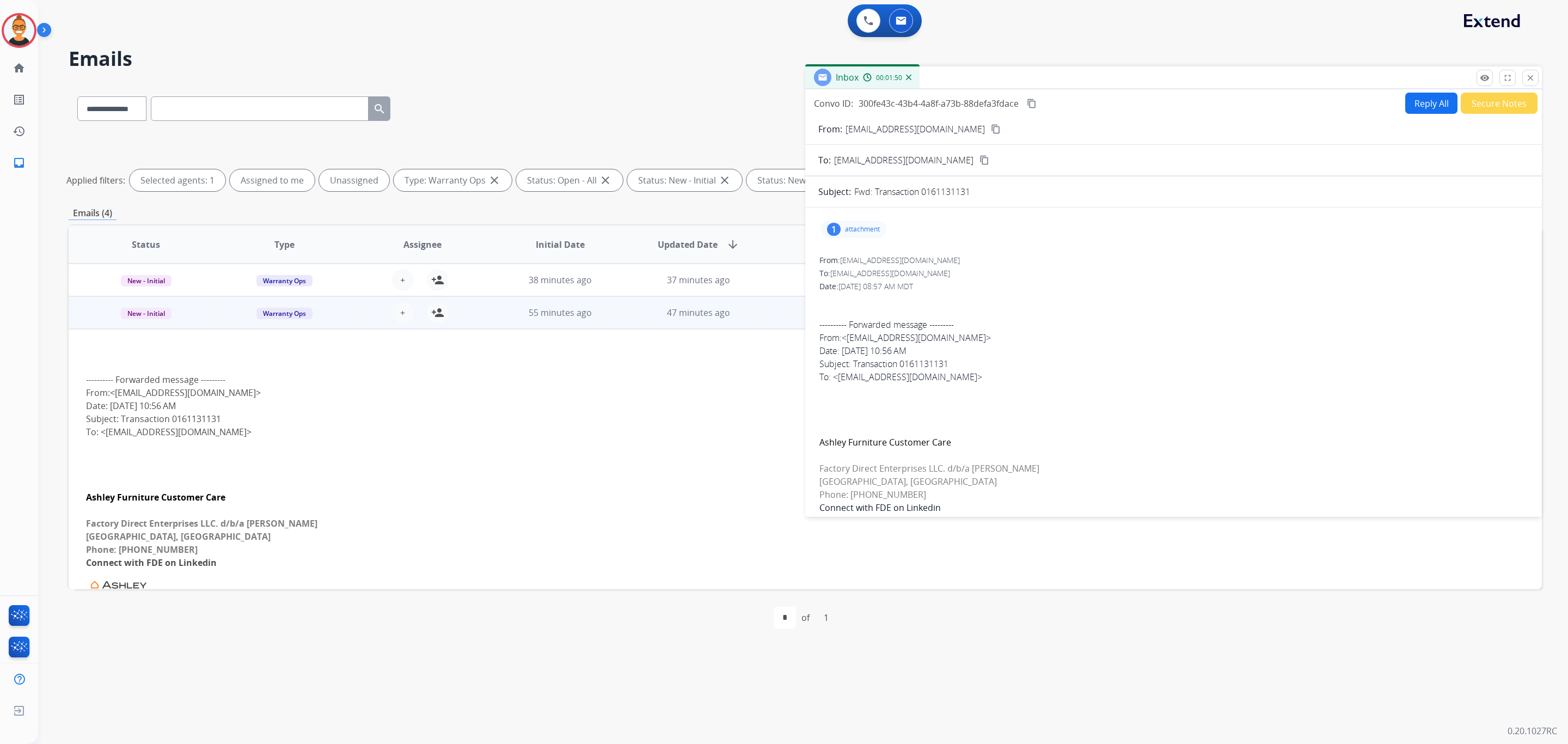
click at [850, 230] on p "attachment" at bounding box center [862, 229] width 35 height 9
click at [1031, 253] on mat-icon "download" at bounding box center [1031, 255] width 10 height 10
click at [875, 225] on div "1 attachment picture_as_pdf CUMULATIVE SALES ORDER.pdf download [DATE] 10:57 AM" at bounding box center [853, 229] width 66 height 18
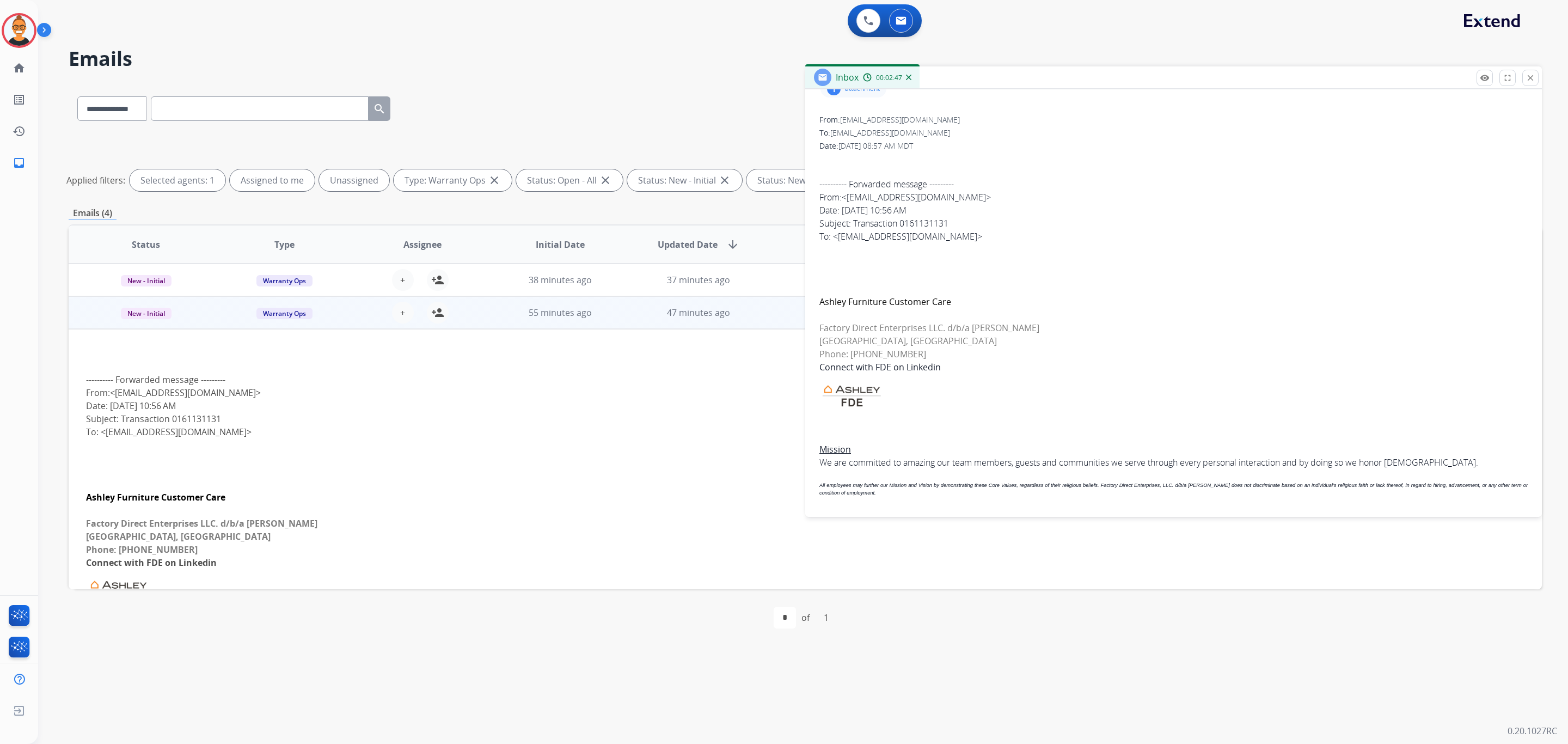
scroll to position [157, 0]
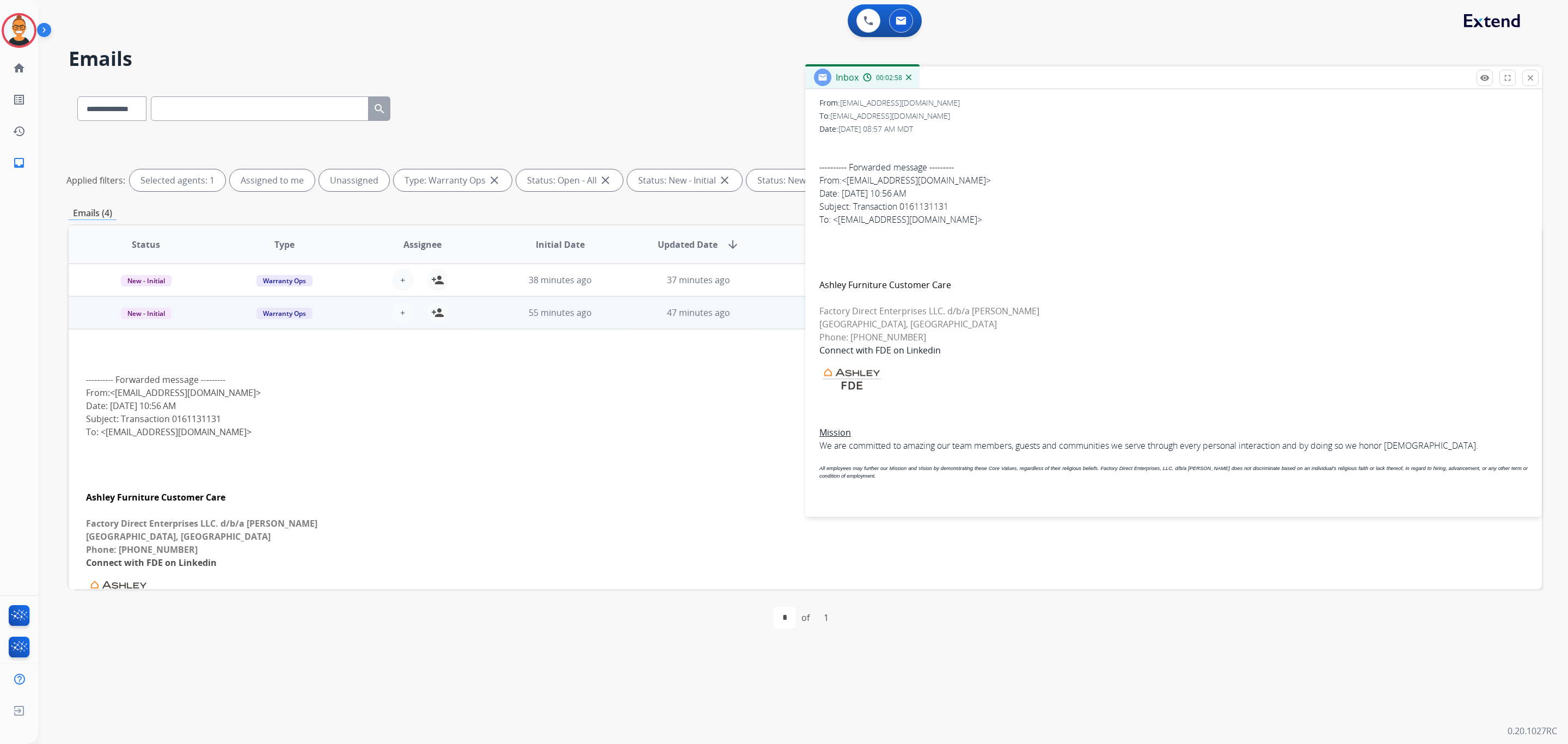
click at [922, 205] on div "---------- Forwarded message --------- From: < [EMAIL_ADDRESS][DOMAIN_NAME] > D…" at bounding box center [1174, 193] width 709 height 65
copy div "0161131131"
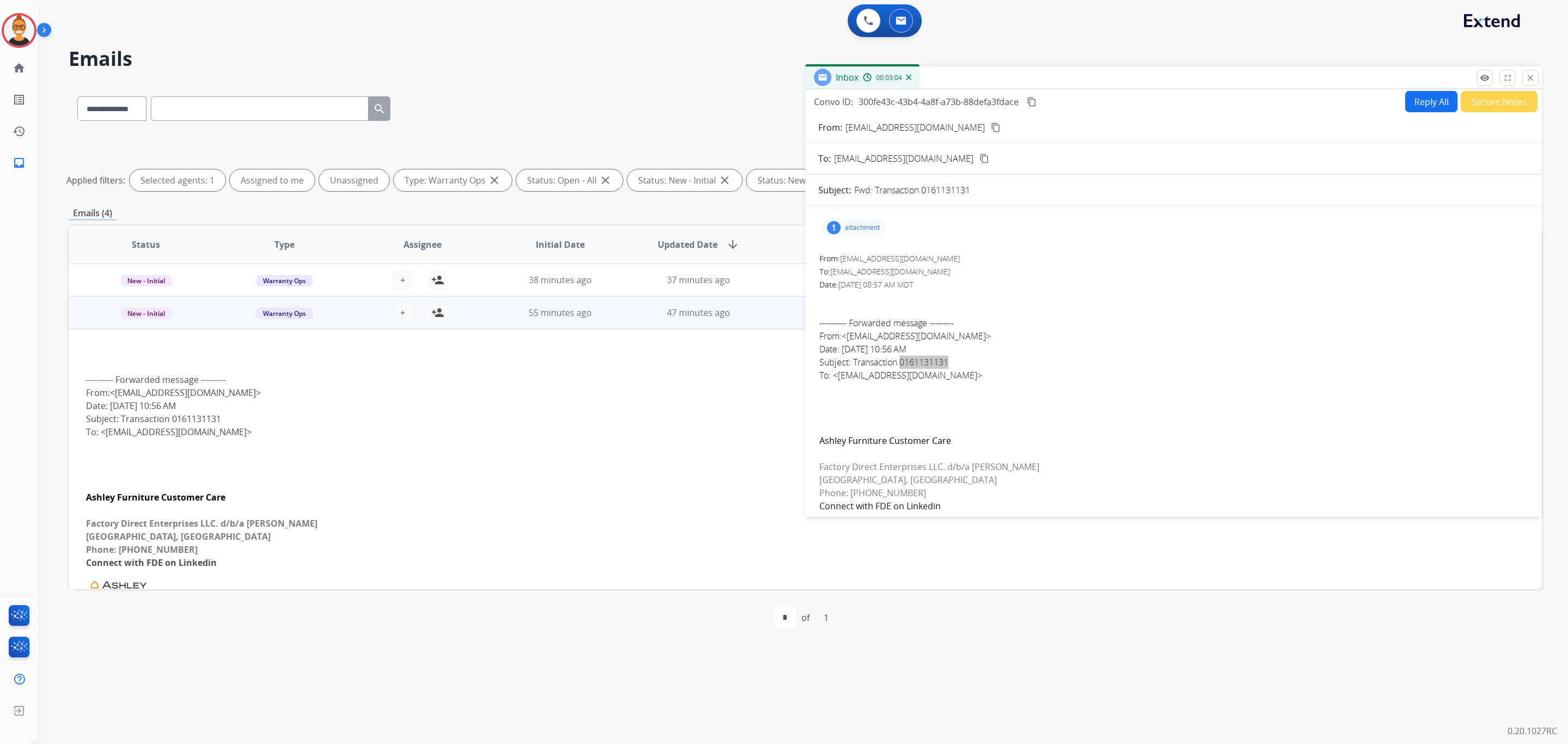
scroll to position [0, 0]
click at [1531, 67] on p "Close" at bounding box center [1531, 62] width 24 height 16
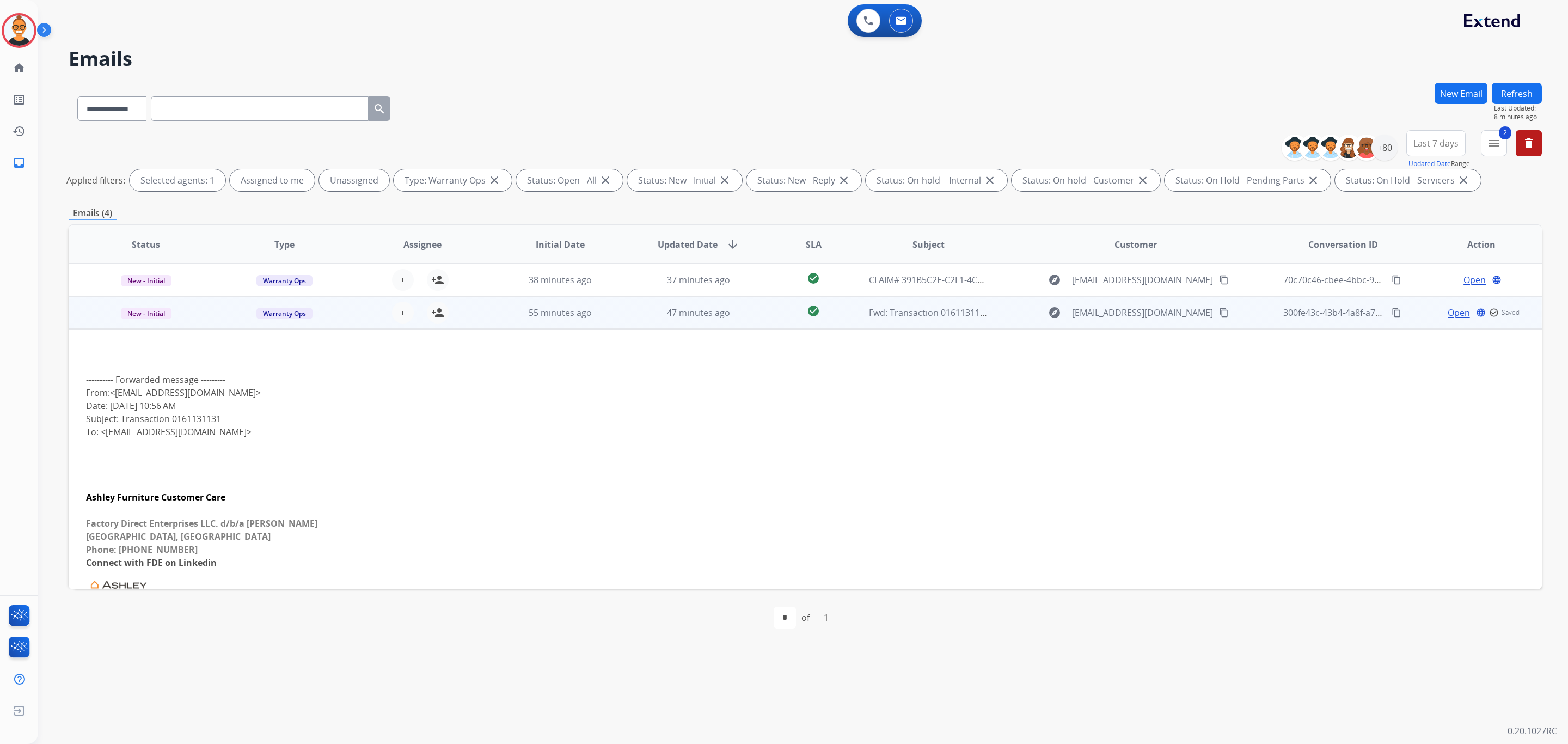
click at [631, 323] on td "47 minutes ago" at bounding box center [690, 313] width 138 height 33
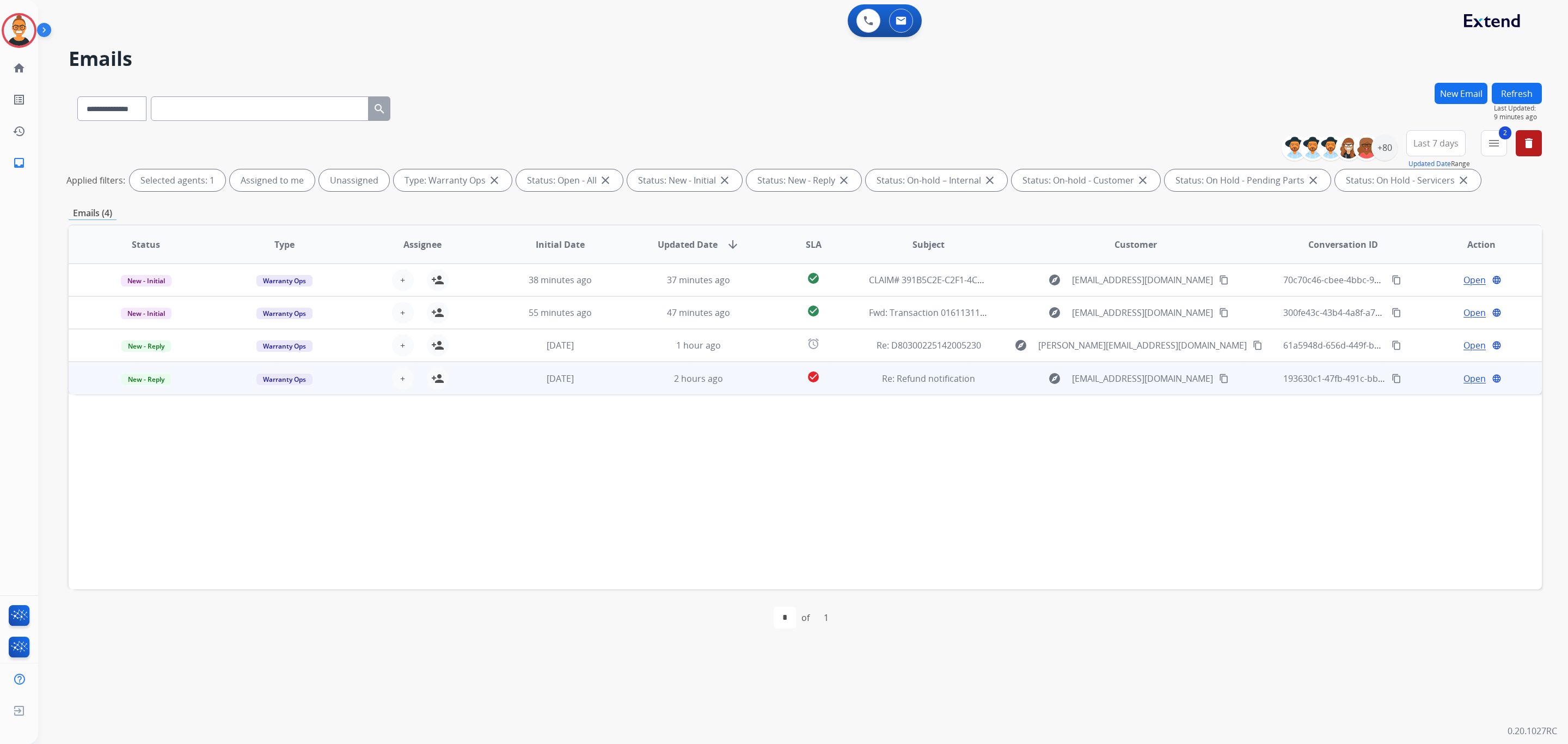
click at [1015, 378] on div "explore [EMAIL_ADDRESS][DOMAIN_NAME] content_copy" at bounding box center [1136, 378] width 258 height 18
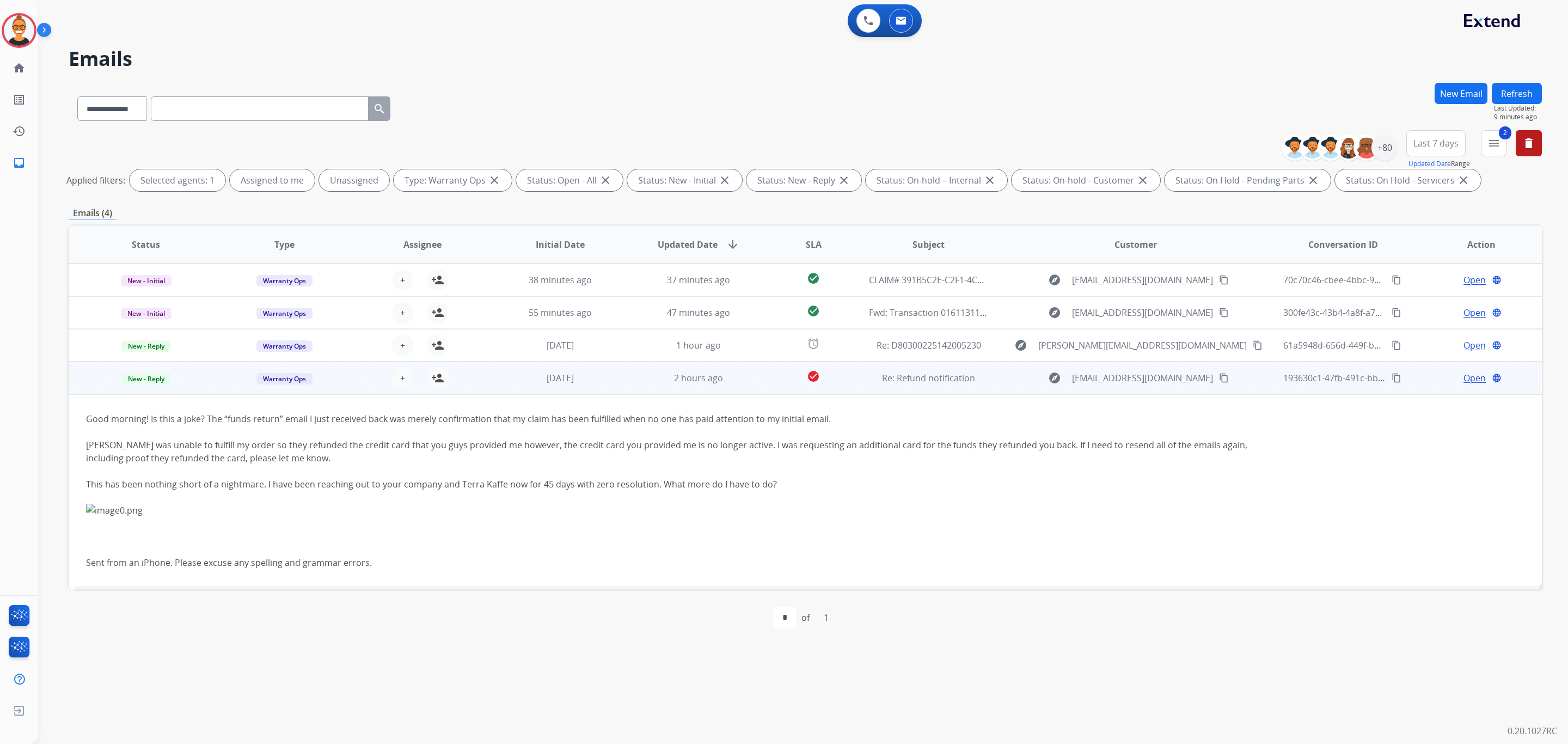
click at [1466, 376] on span "Open" at bounding box center [1474, 377] width 23 height 13
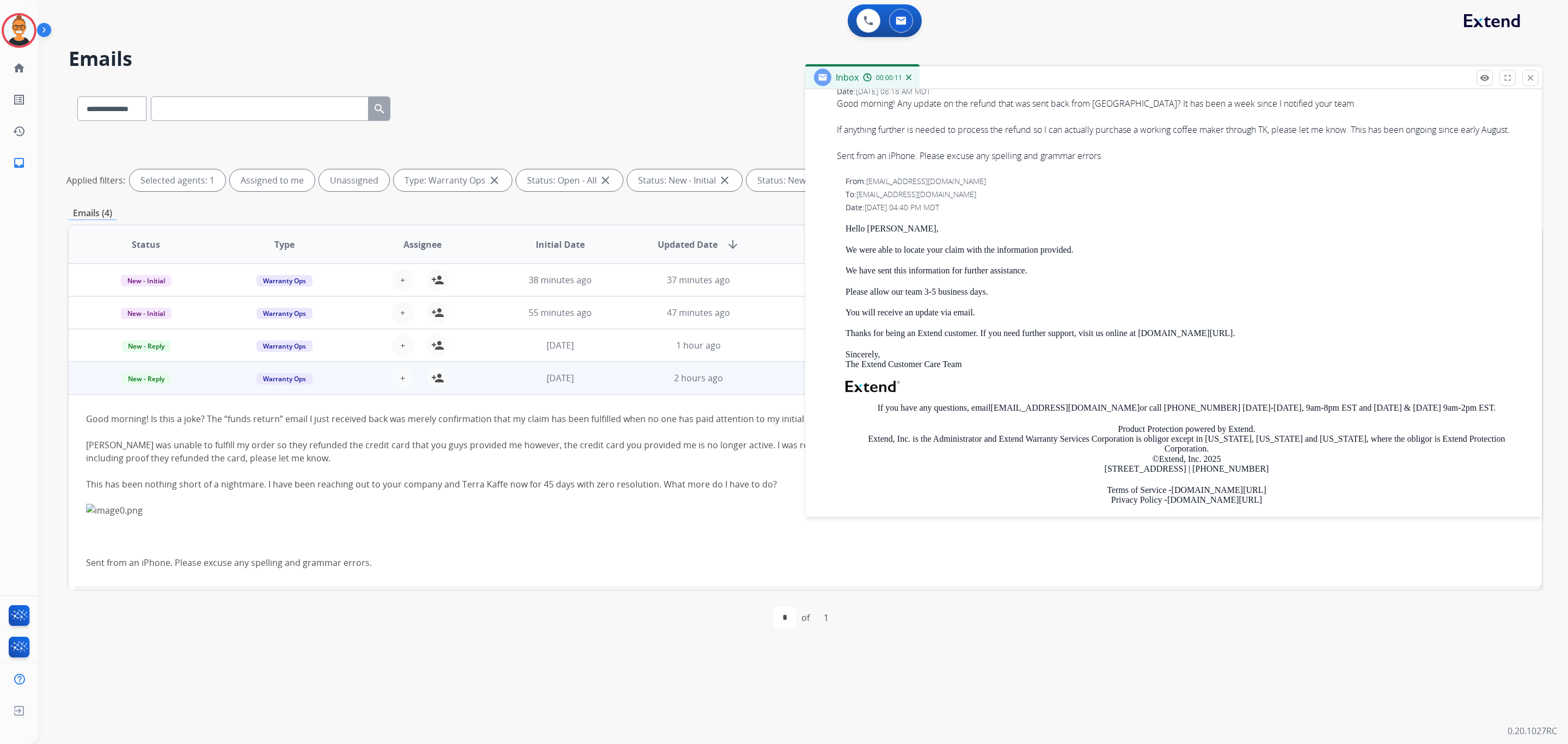
scroll to position [653, 0]
